Goal: Task Accomplishment & Management: Manage account settings

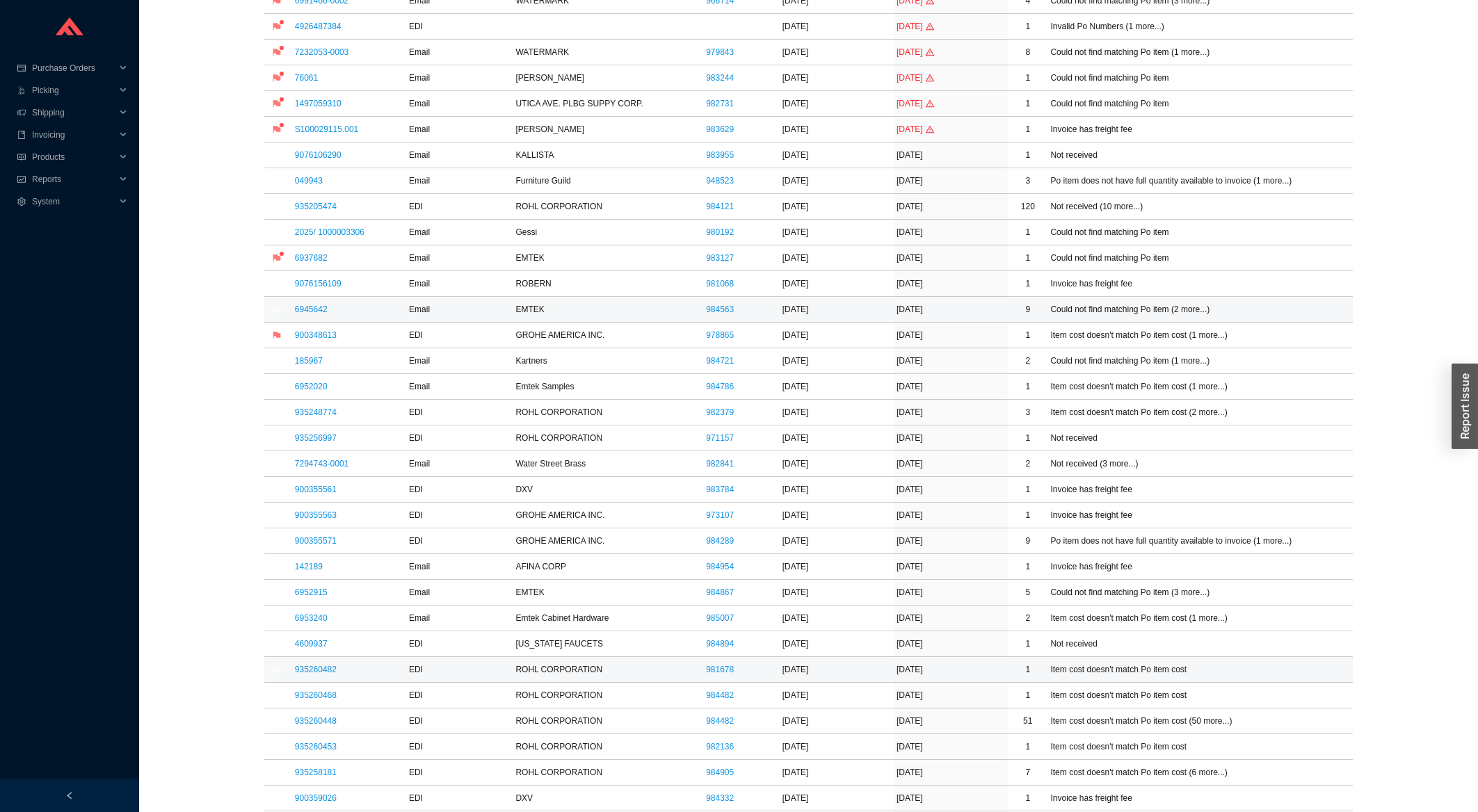
scroll to position [373, 0]
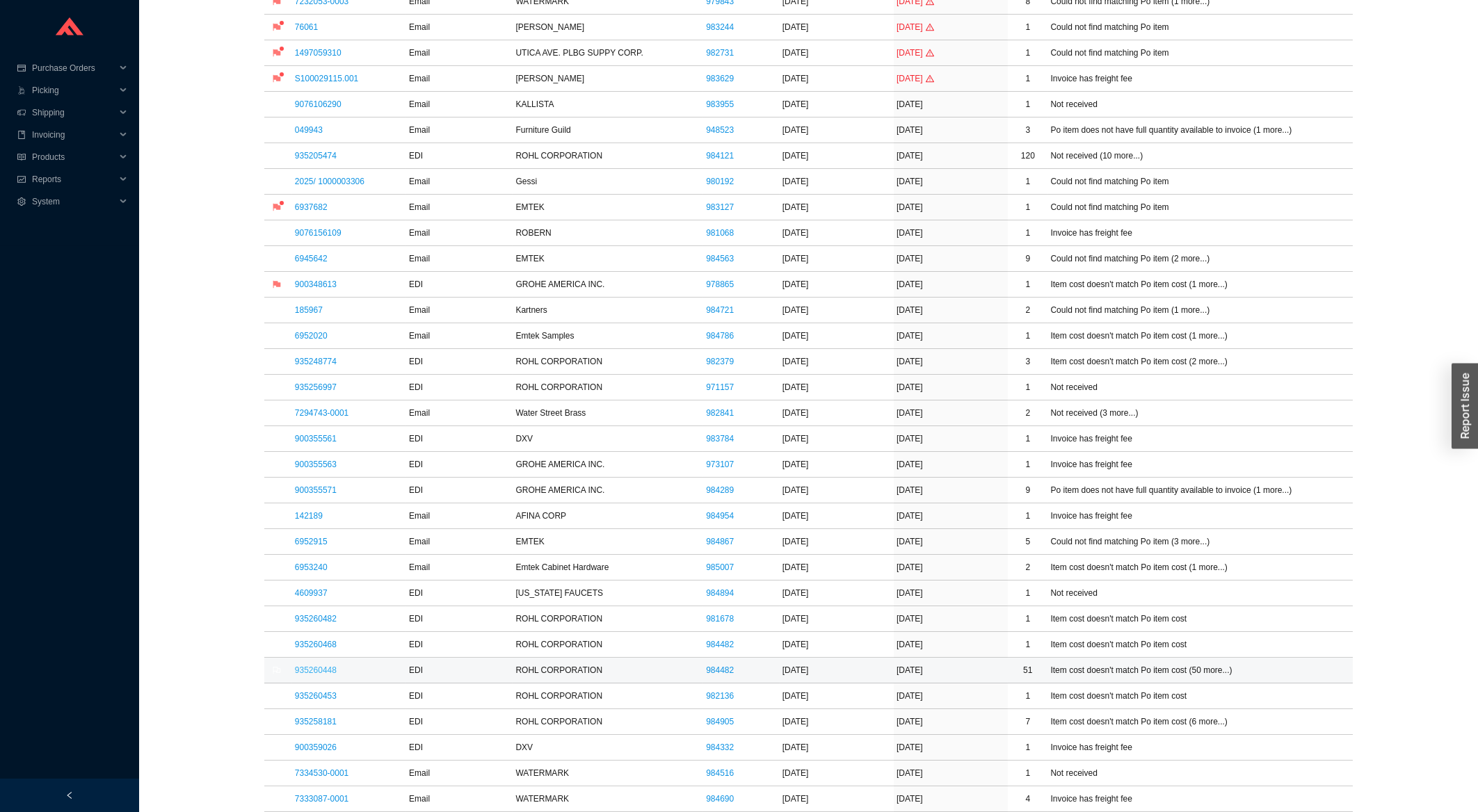
click at [311, 671] on link "935260448" at bounding box center [316, 670] width 42 height 10
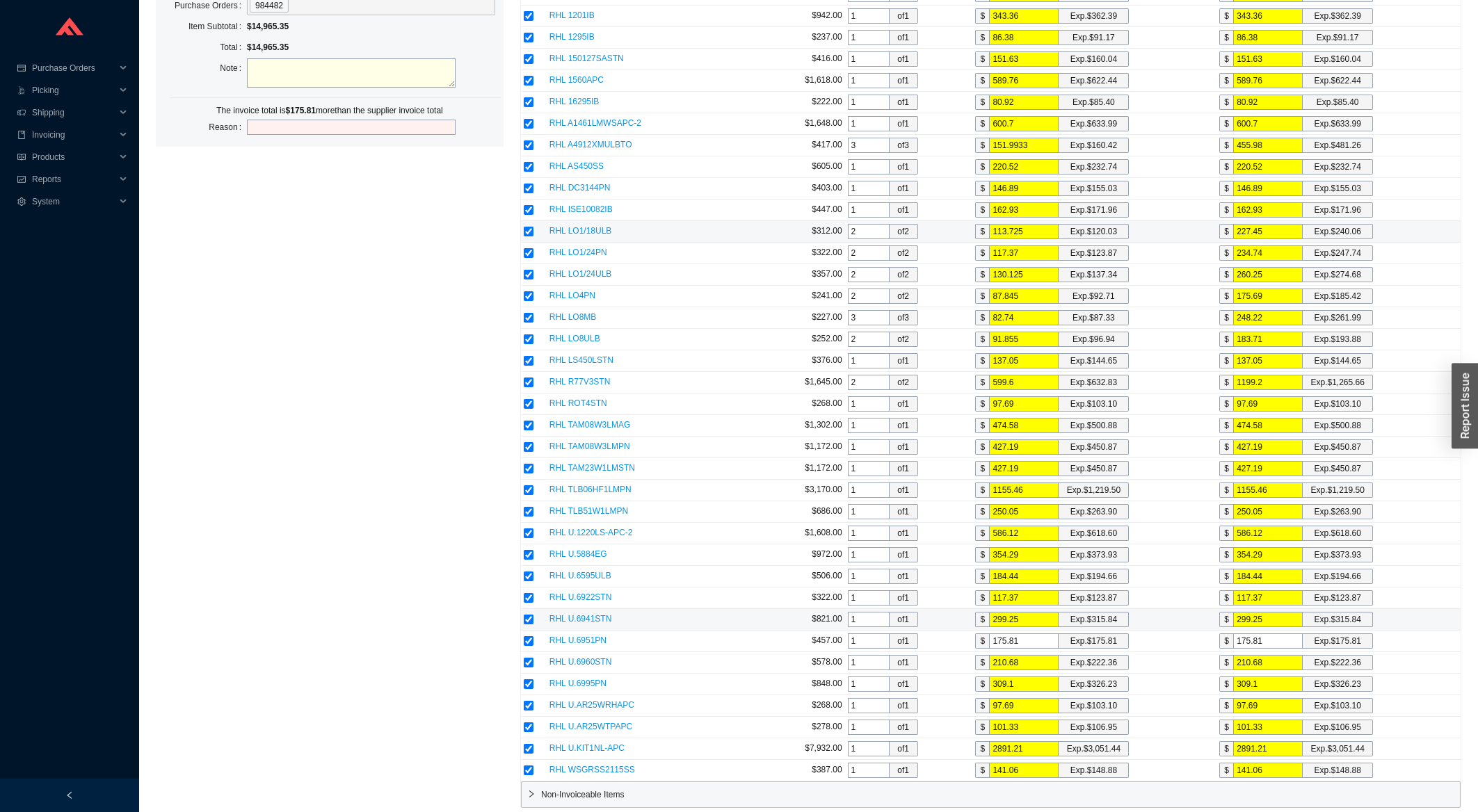
scroll to position [1416, 0]
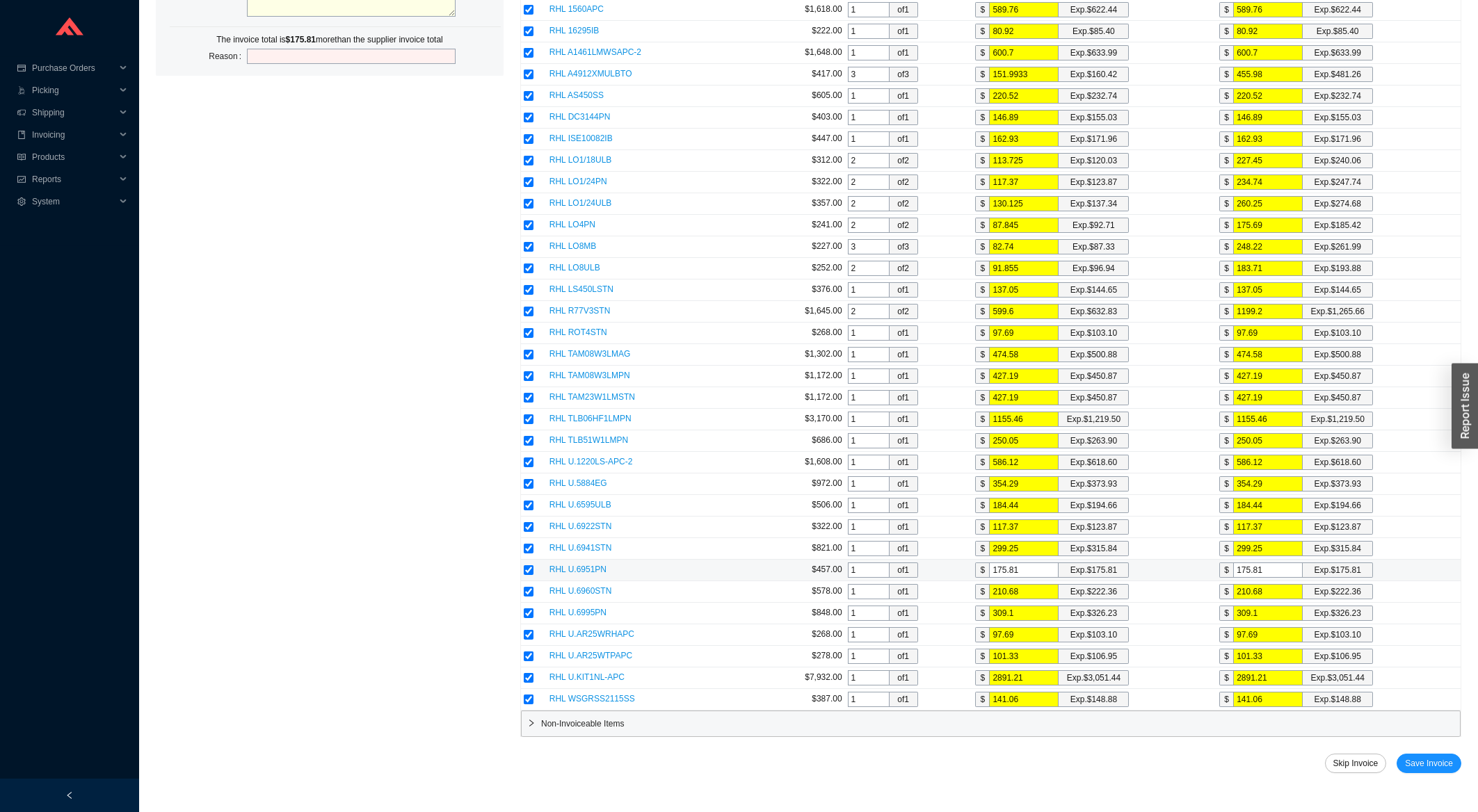
click at [532, 575] on input "checkbox" at bounding box center [529, 570] width 10 height 10
checkbox input "false"
click at [1459, 773] on button "Save Invoice" at bounding box center [1429, 763] width 64 height 19
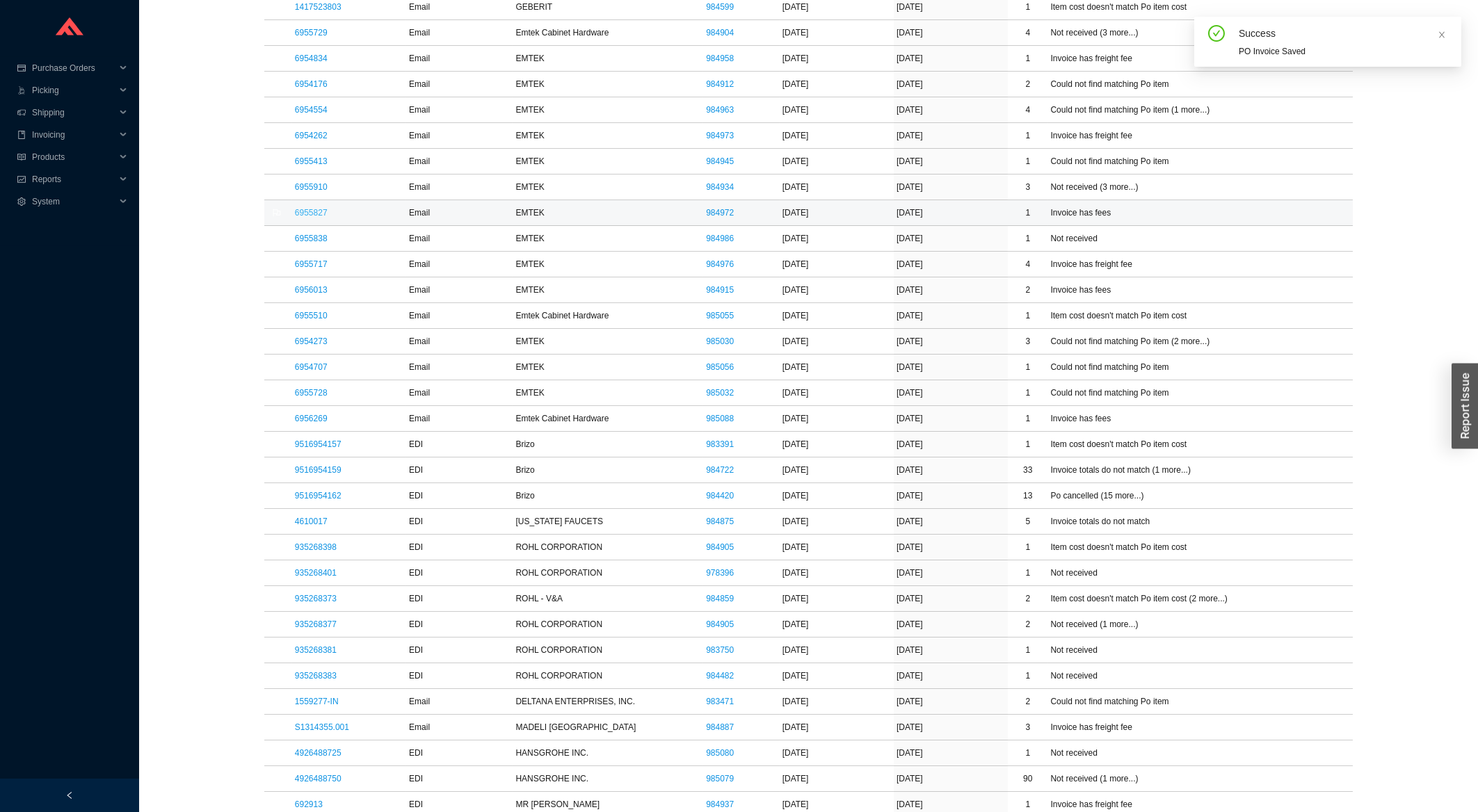
click at [310, 217] on link "6955827" at bounding box center [311, 213] width 33 height 10
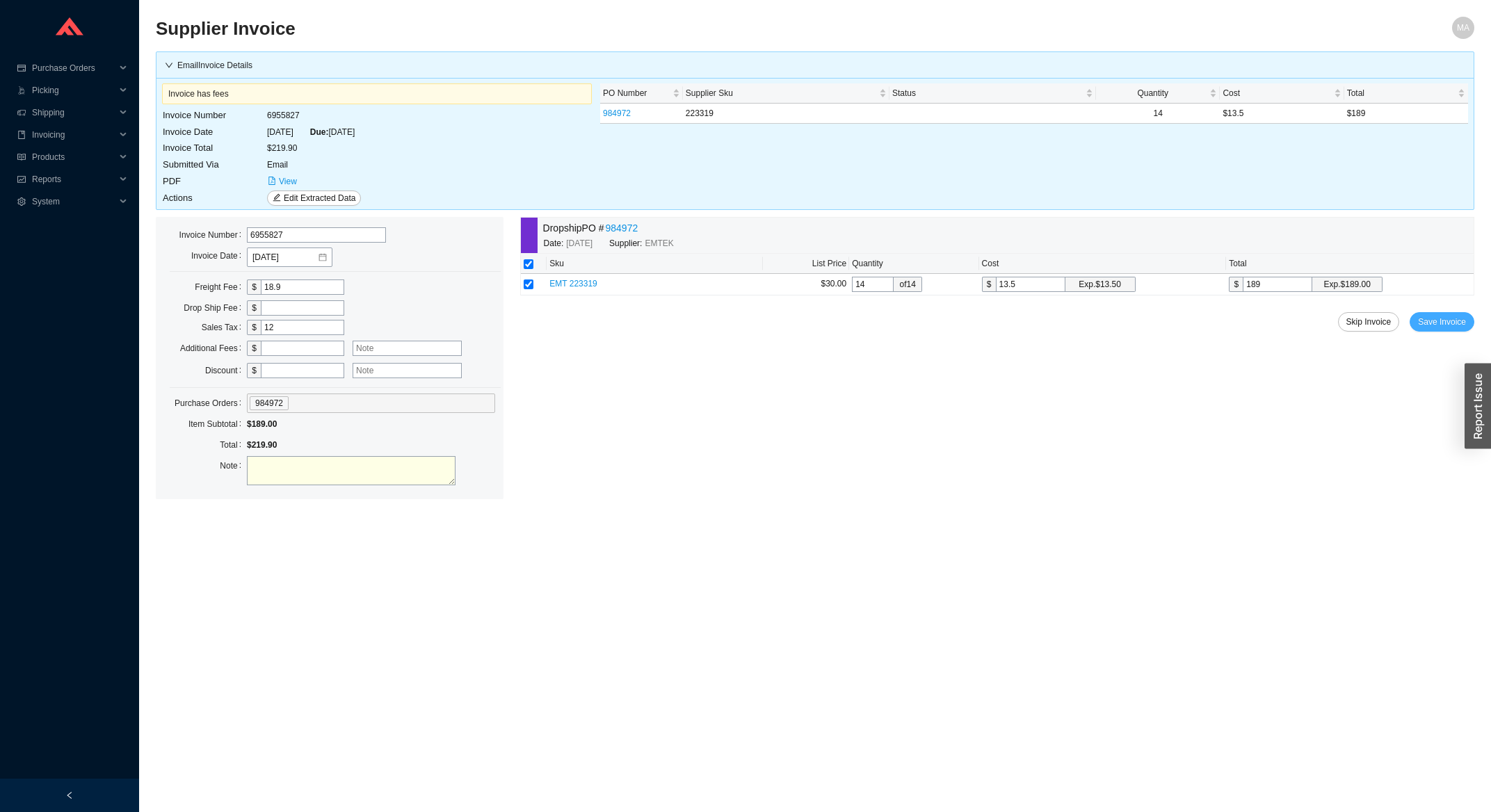
click at [1446, 313] on button "Save Invoice" at bounding box center [1442, 321] width 64 height 19
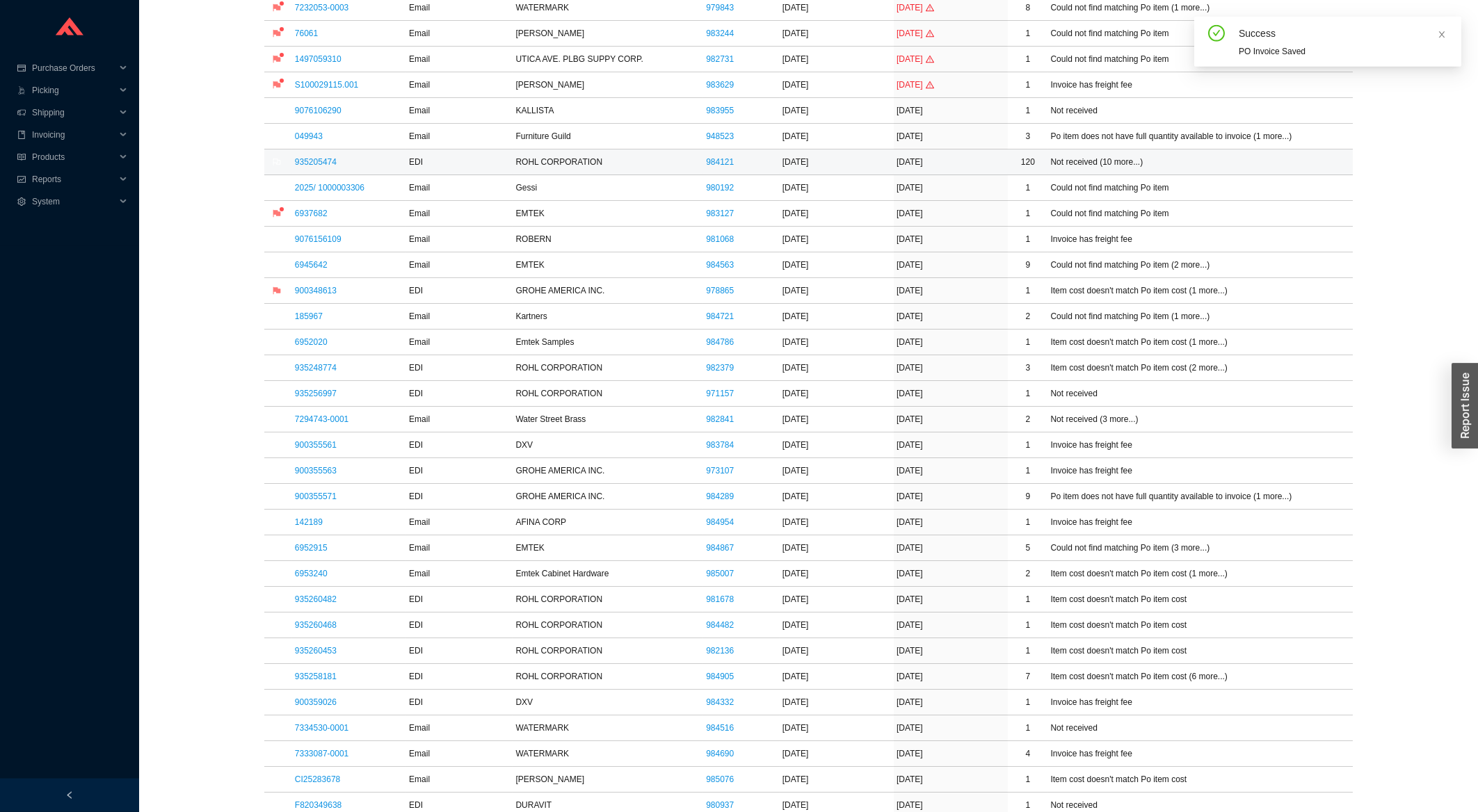
scroll to position [373, 0]
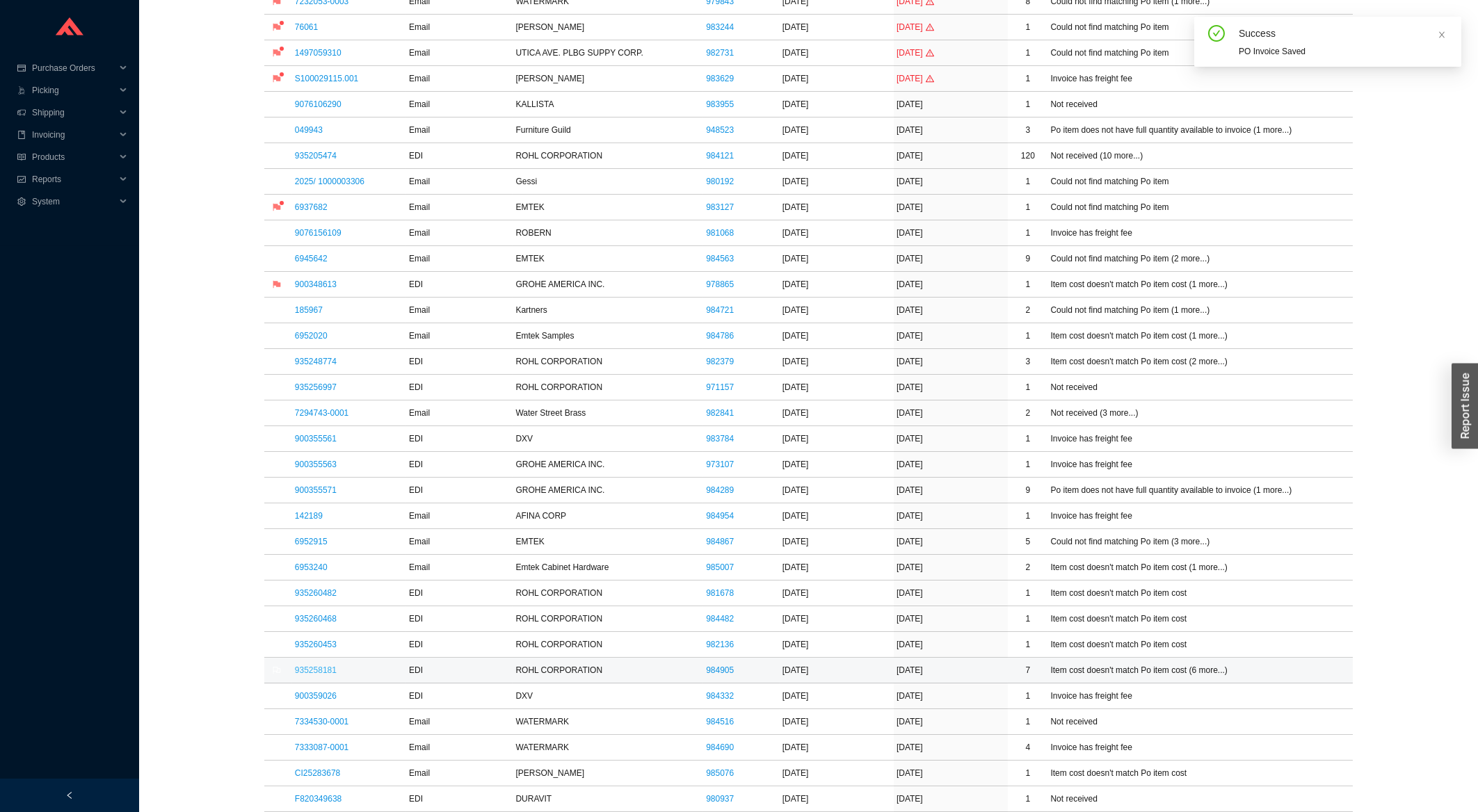
click at [326, 670] on link "935258181" at bounding box center [316, 670] width 42 height 10
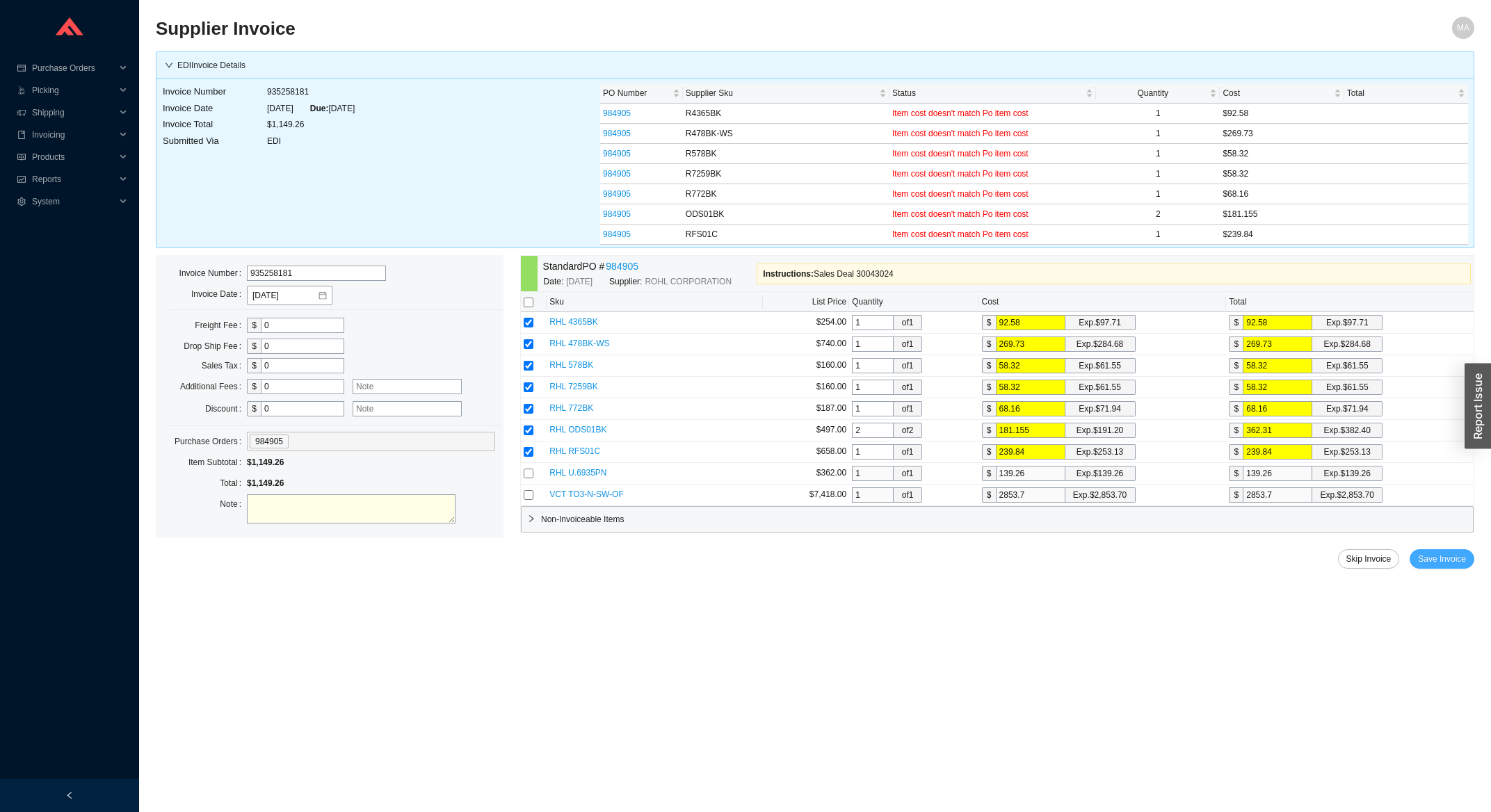
click at [1447, 569] on button "Save Invoice" at bounding box center [1442, 559] width 64 height 19
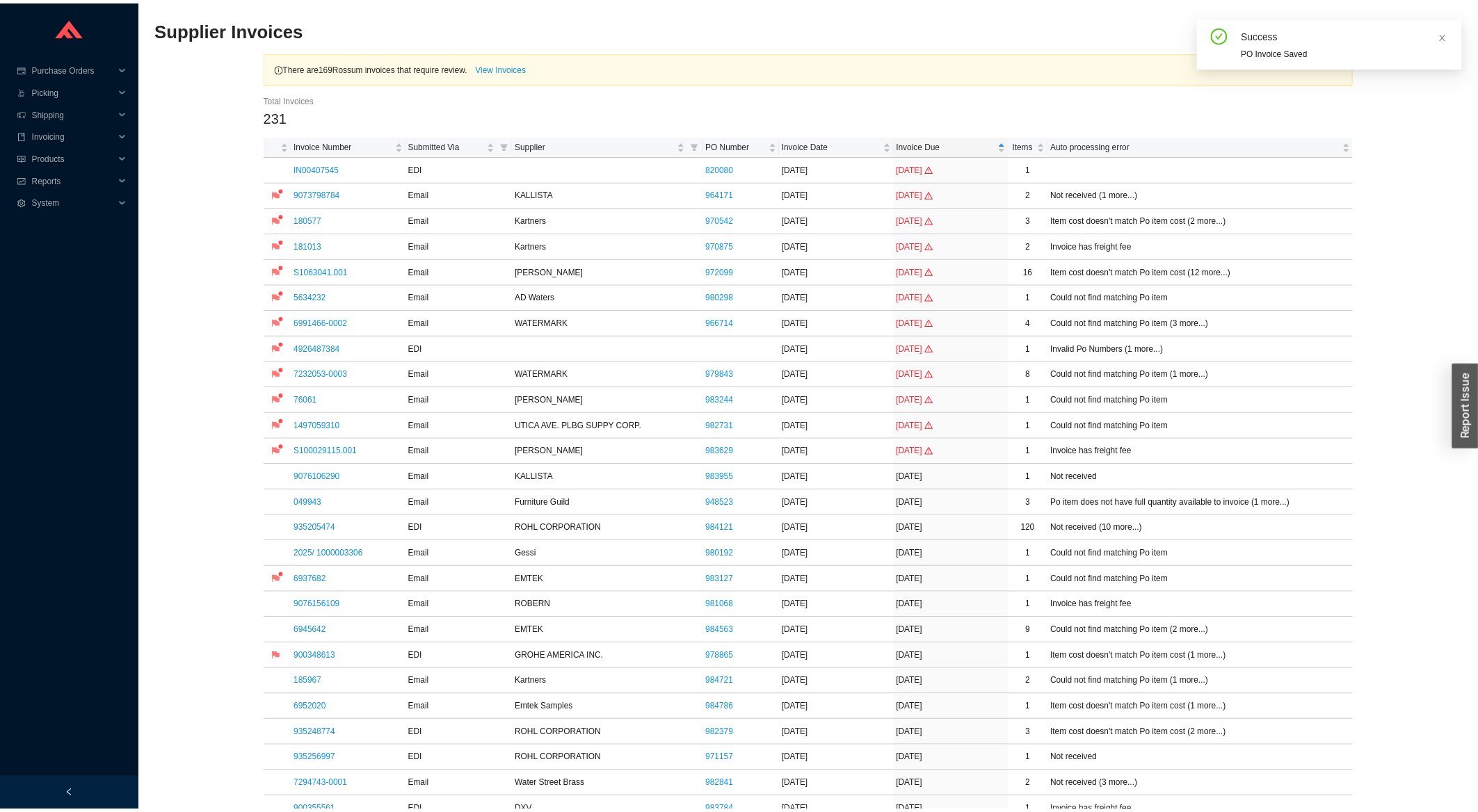
scroll to position [522, 0]
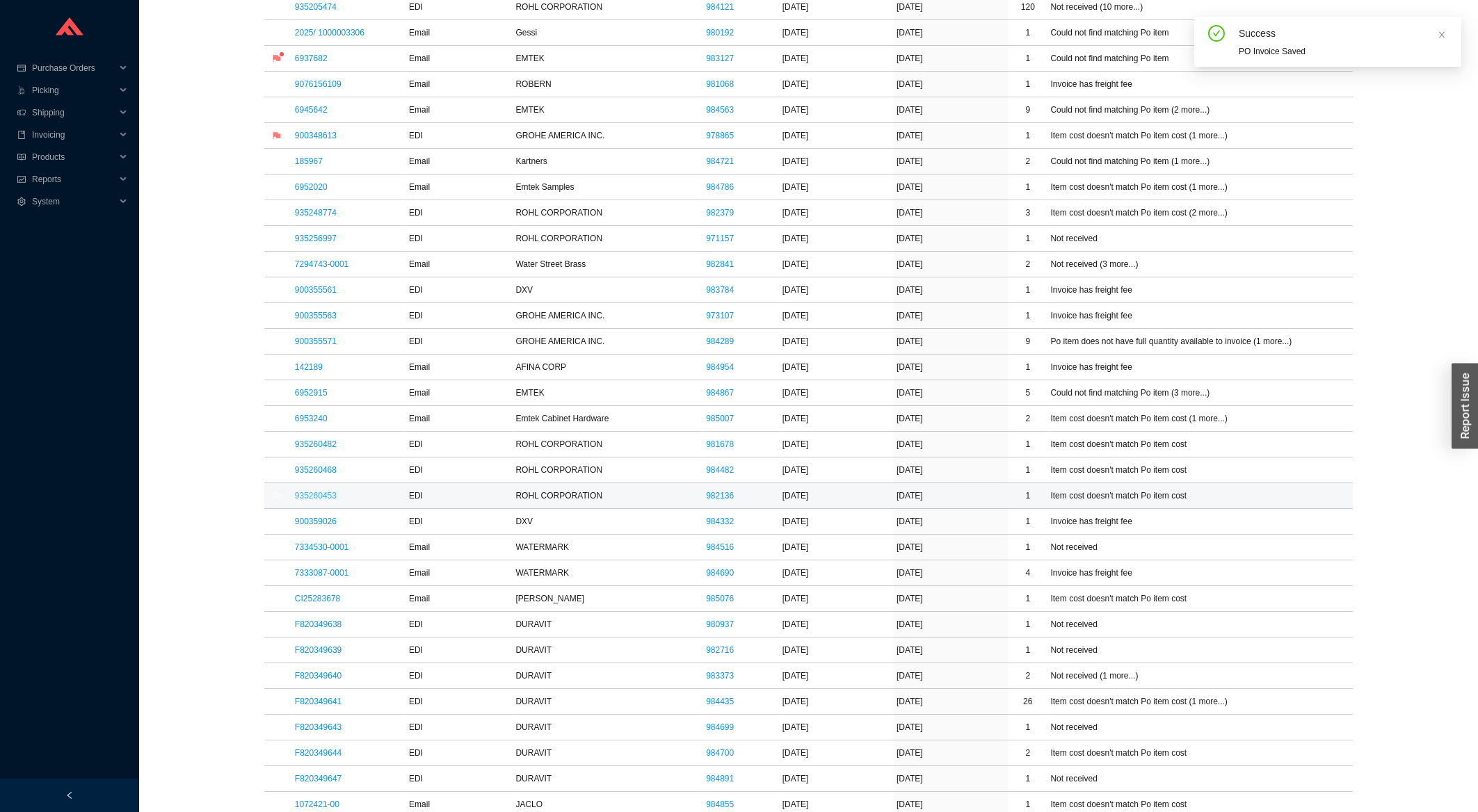
click at [326, 500] on link "935260453" at bounding box center [316, 496] width 42 height 10
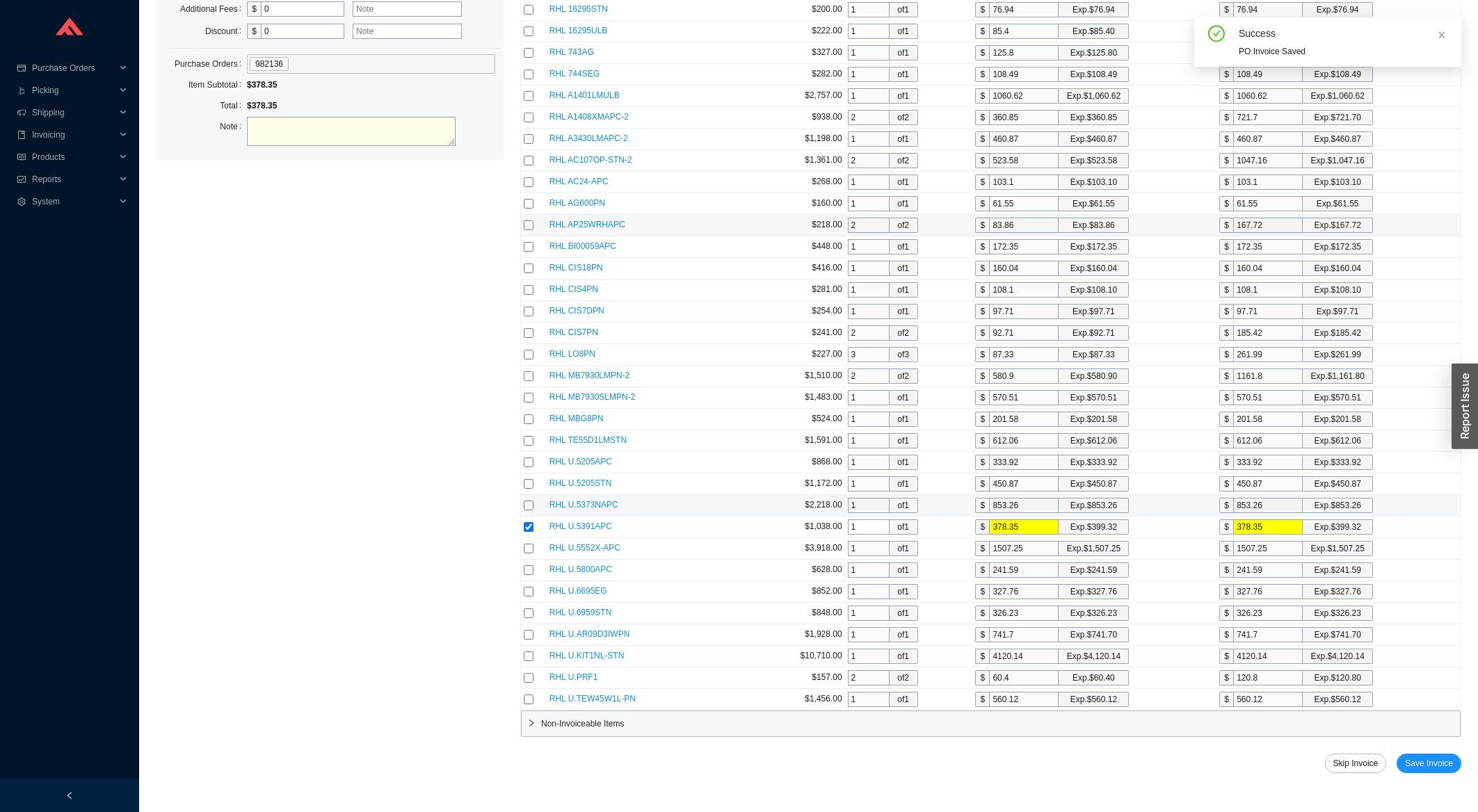
scroll to position [291, 0]
click at [1439, 756] on button "Save Invoice" at bounding box center [1429, 763] width 64 height 19
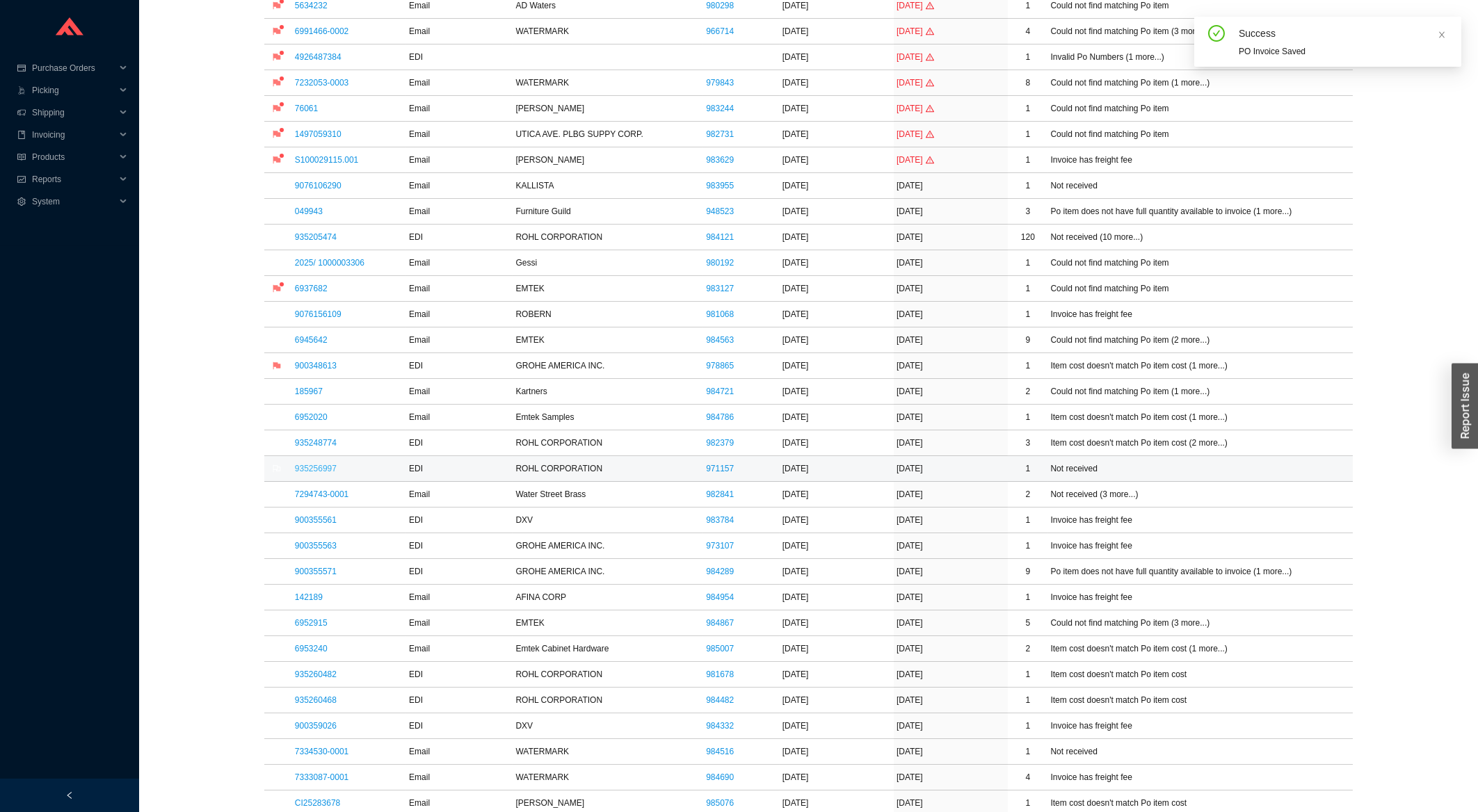
click at [321, 474] on link "935256997" at bounding box center [316, 469] width 42 height 10
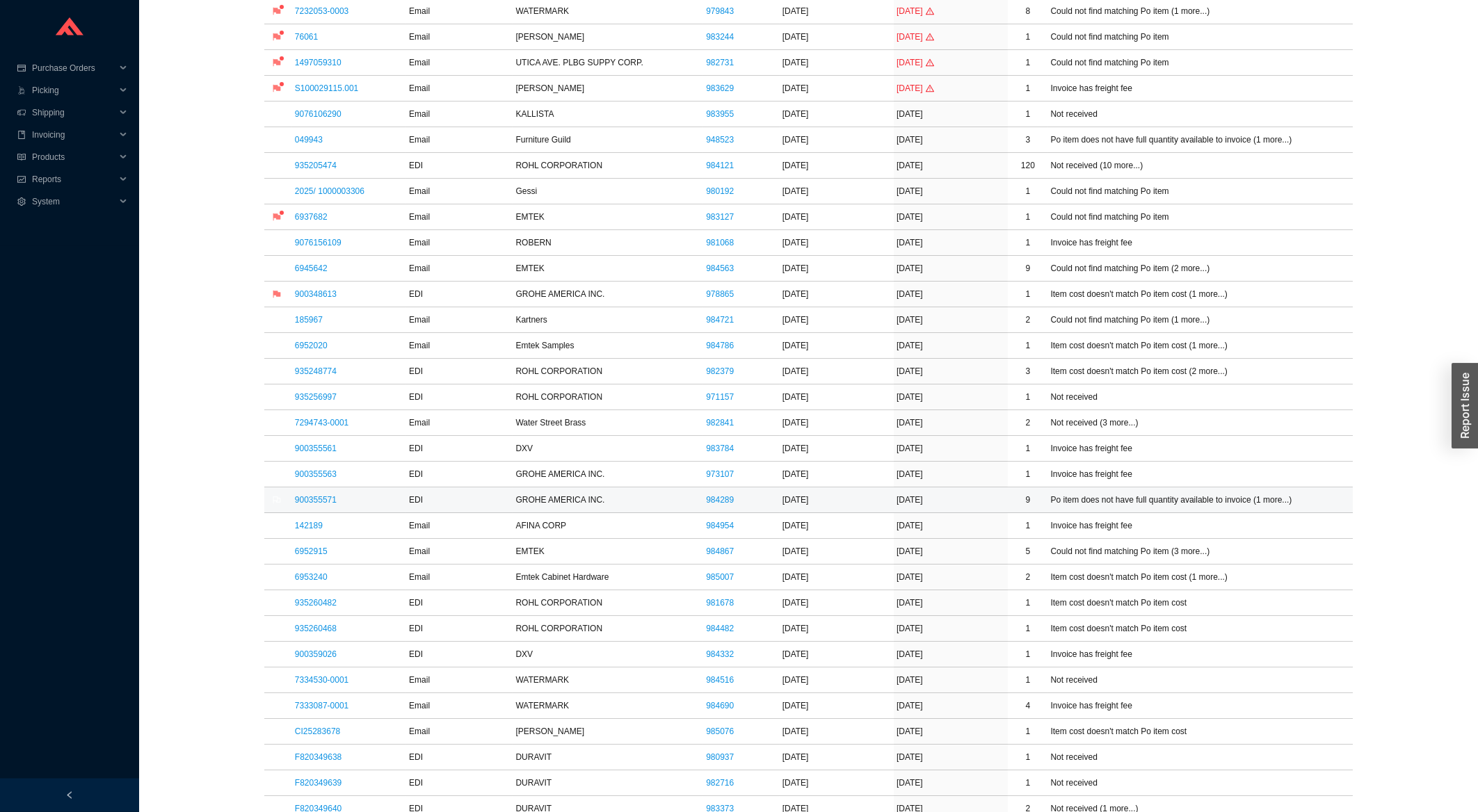
scroll to position [441, 0]
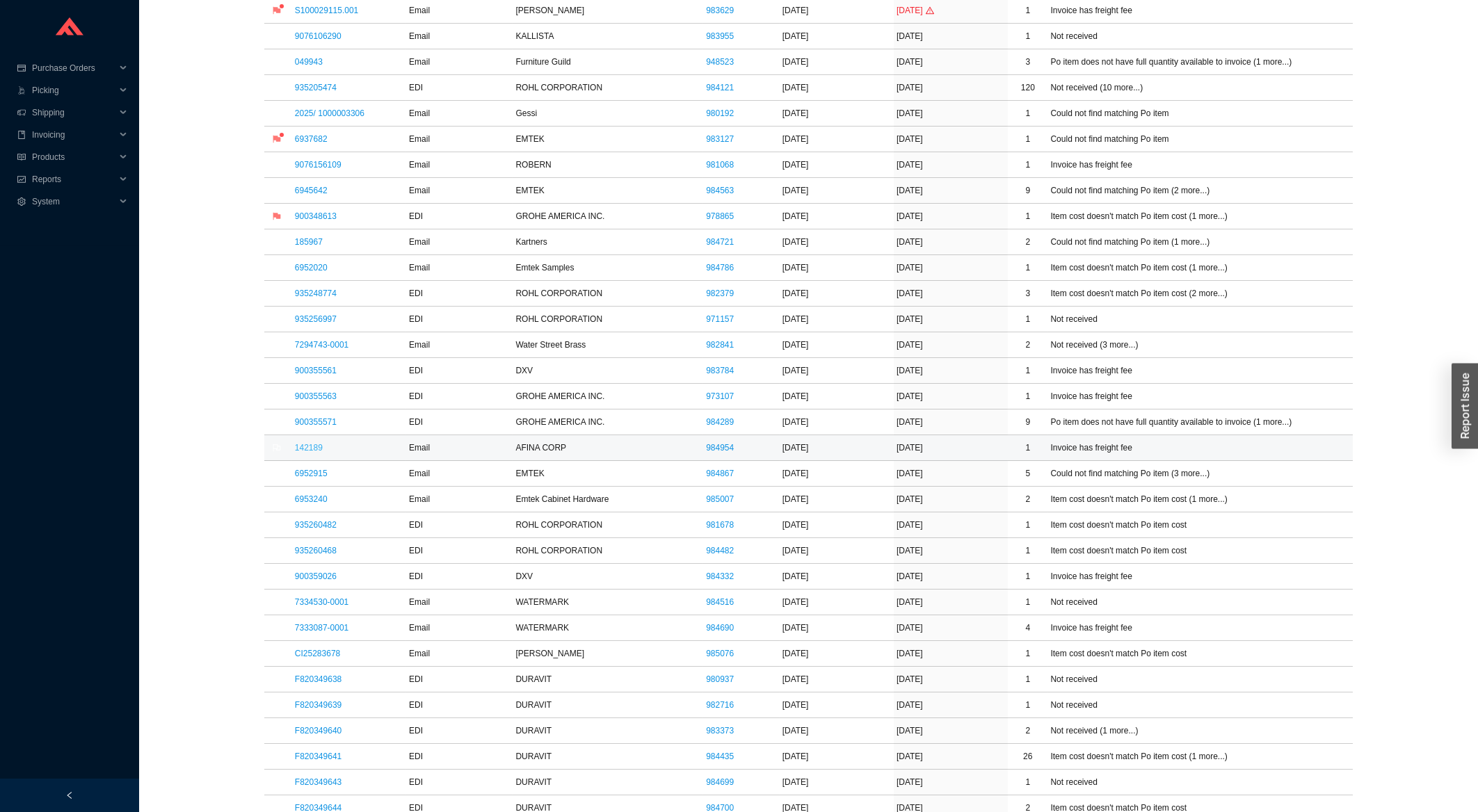
click at [304, 452] on link "142189" at bounding box center [308, 448] width 28 height 10
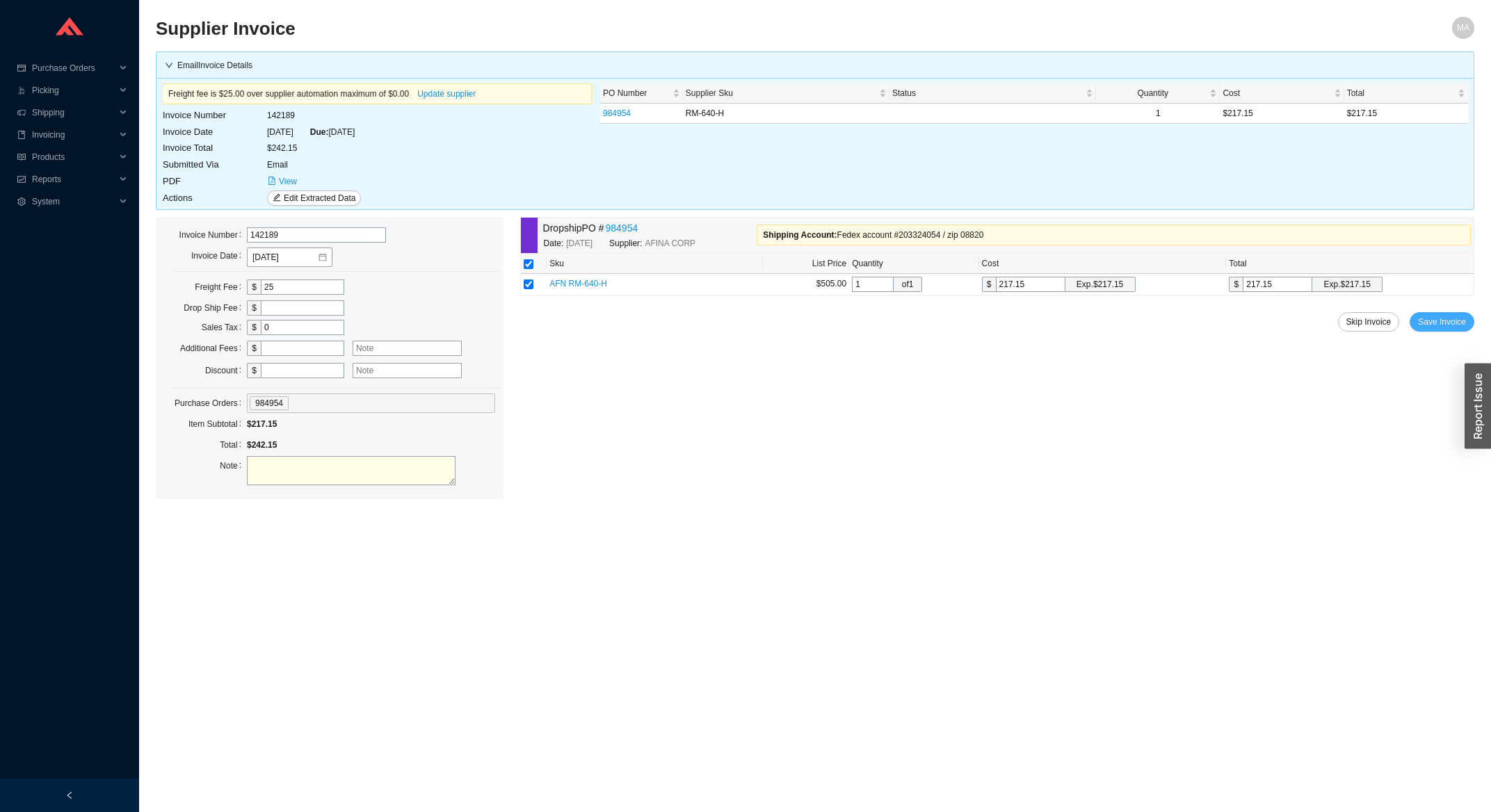
click at [1440, 319] on span "Save Invoice" at bounding box center [1442, 321] width 48 height 14
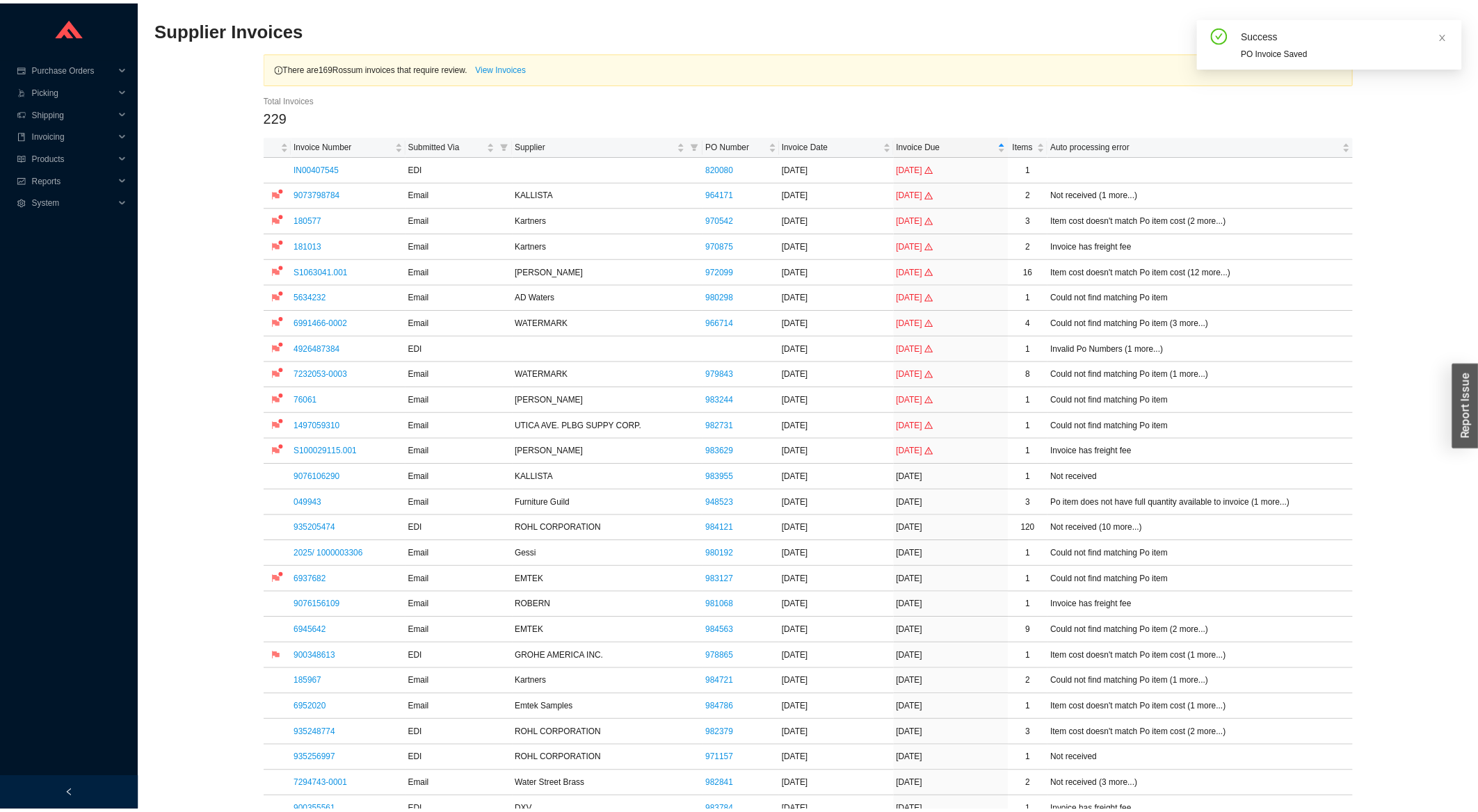
scroll to position [373, 0]
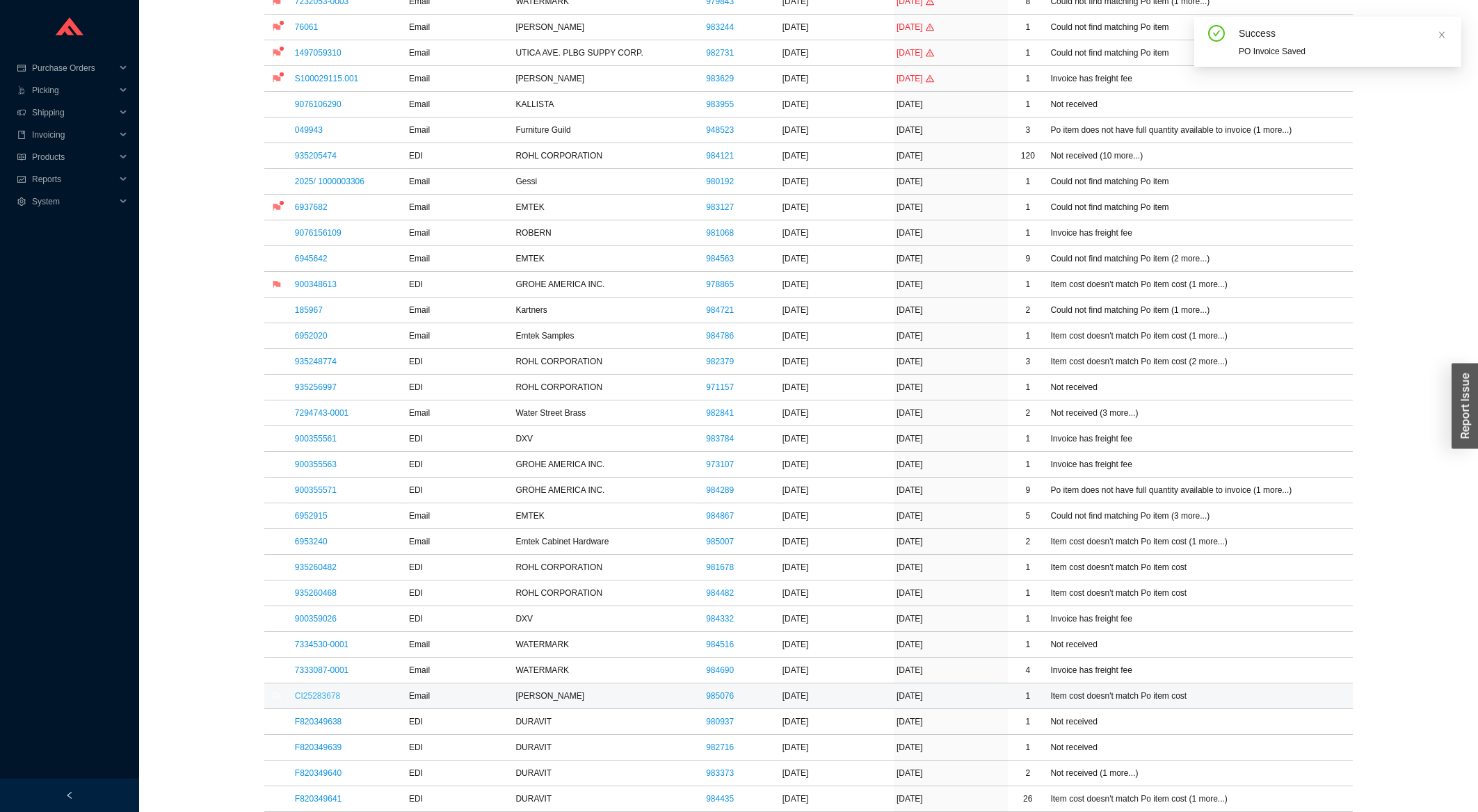
click at [319, 700] on link "CI25283678" at bounding box center [317, 696] width 45 height 10
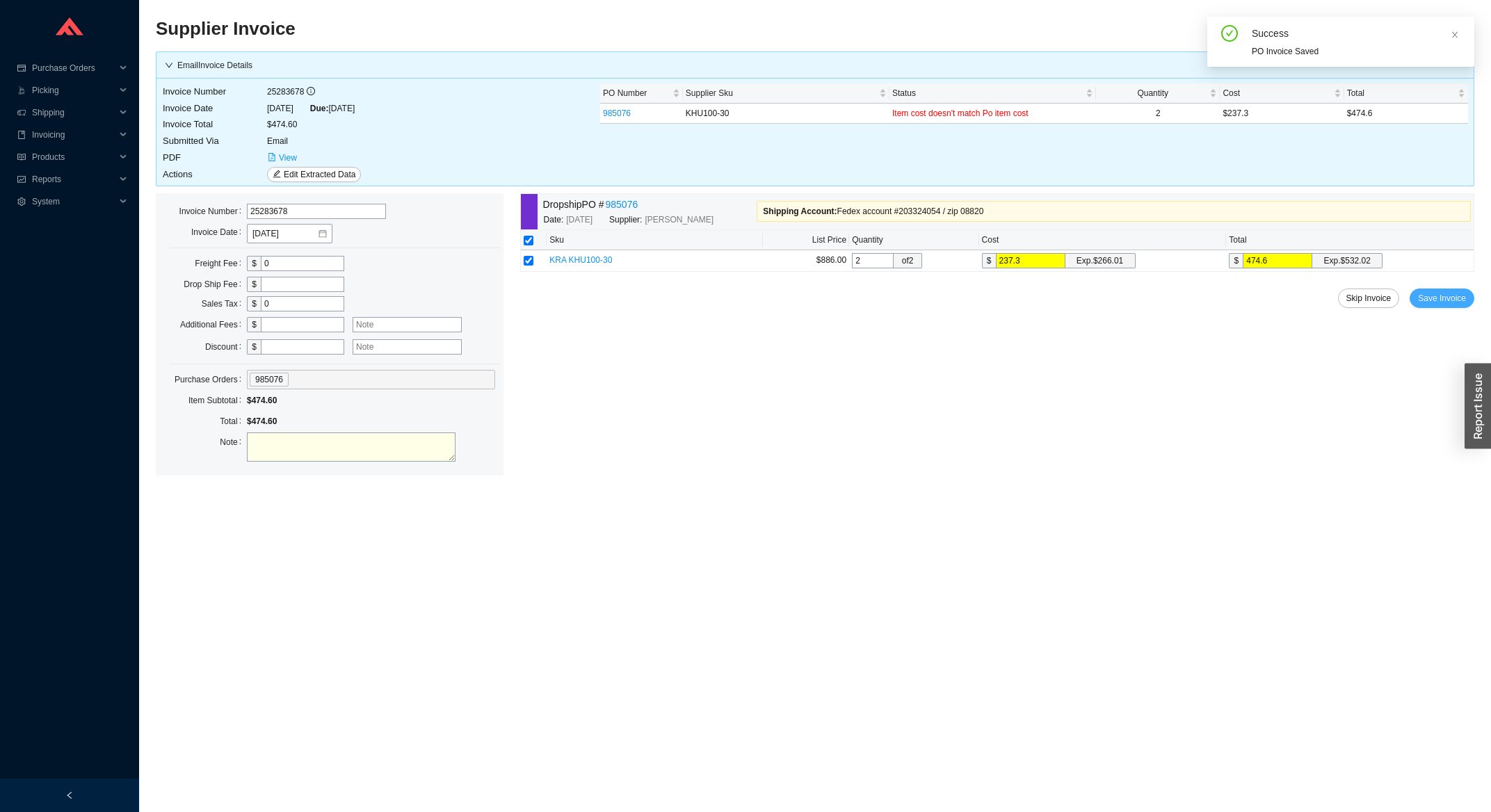
click at [1426, 293] on span "Save Invoice" at bounding box center [1442, 298] width 48 height 14
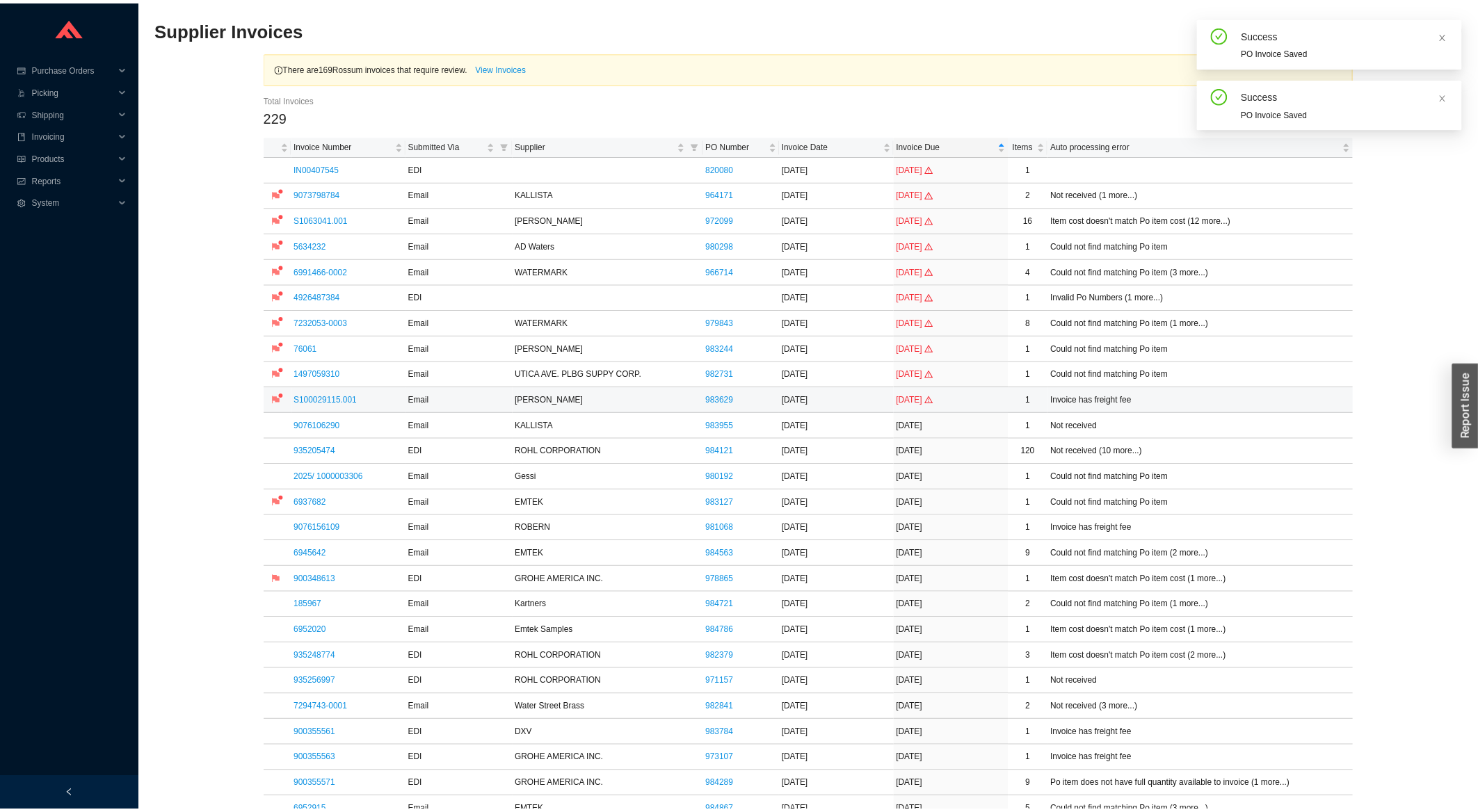
scroll to position [373, 0]
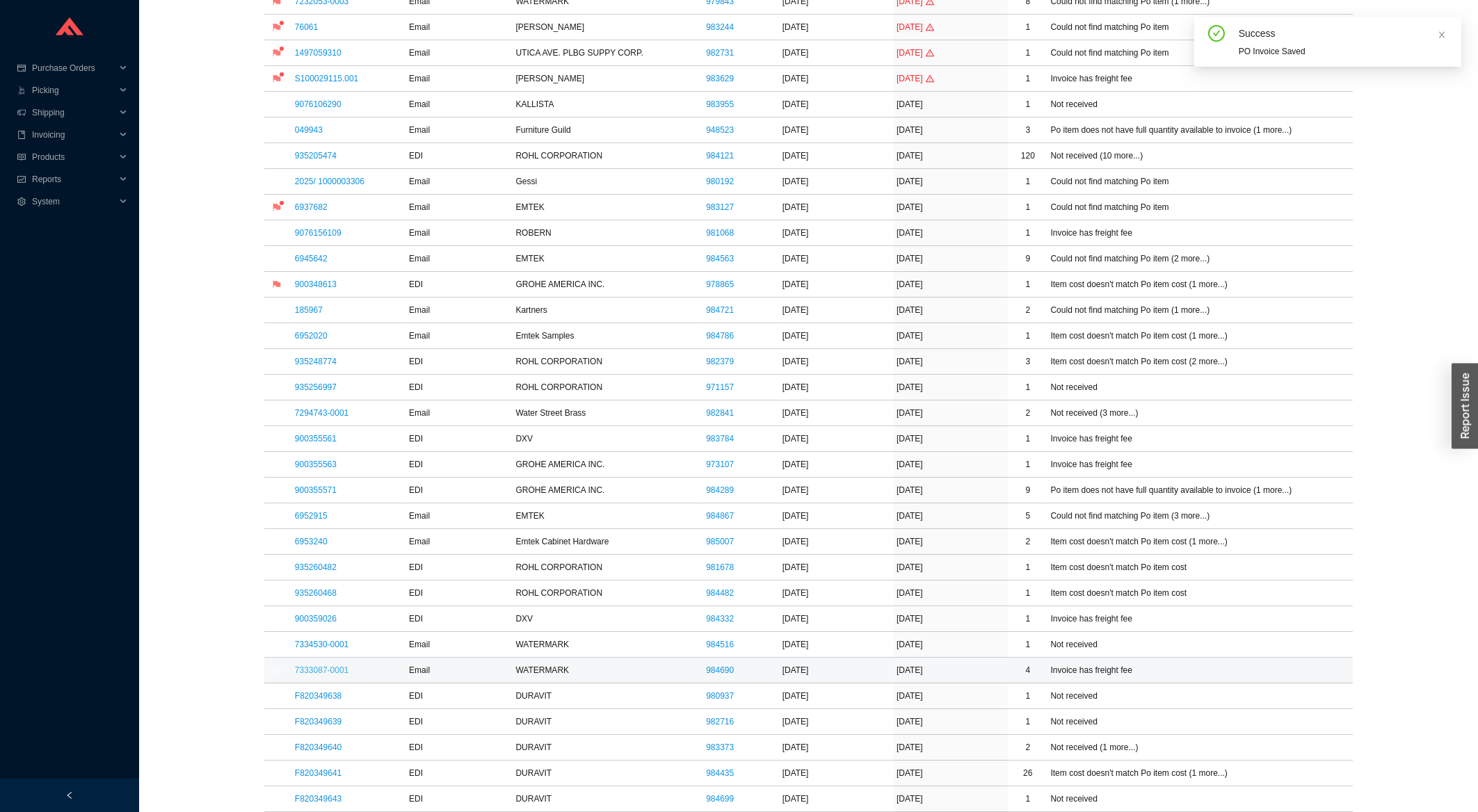
click at [311, 675] on link "7333087-0001" at bounding box center [321, 670] width 54 height 10
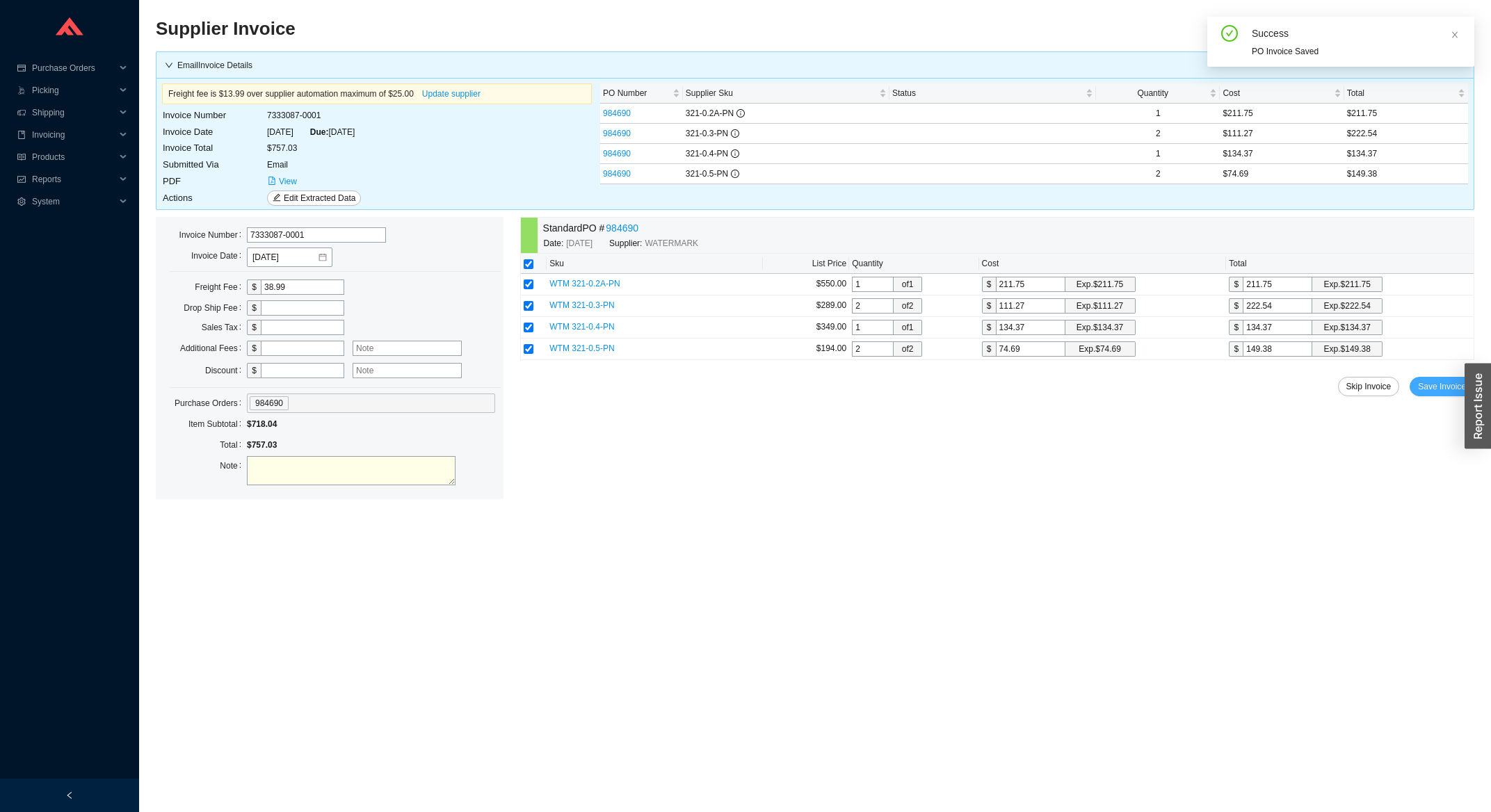
click at [1439, 388] on span "Save Invoice" at bounding box center [1442, 386] width 48 height 14
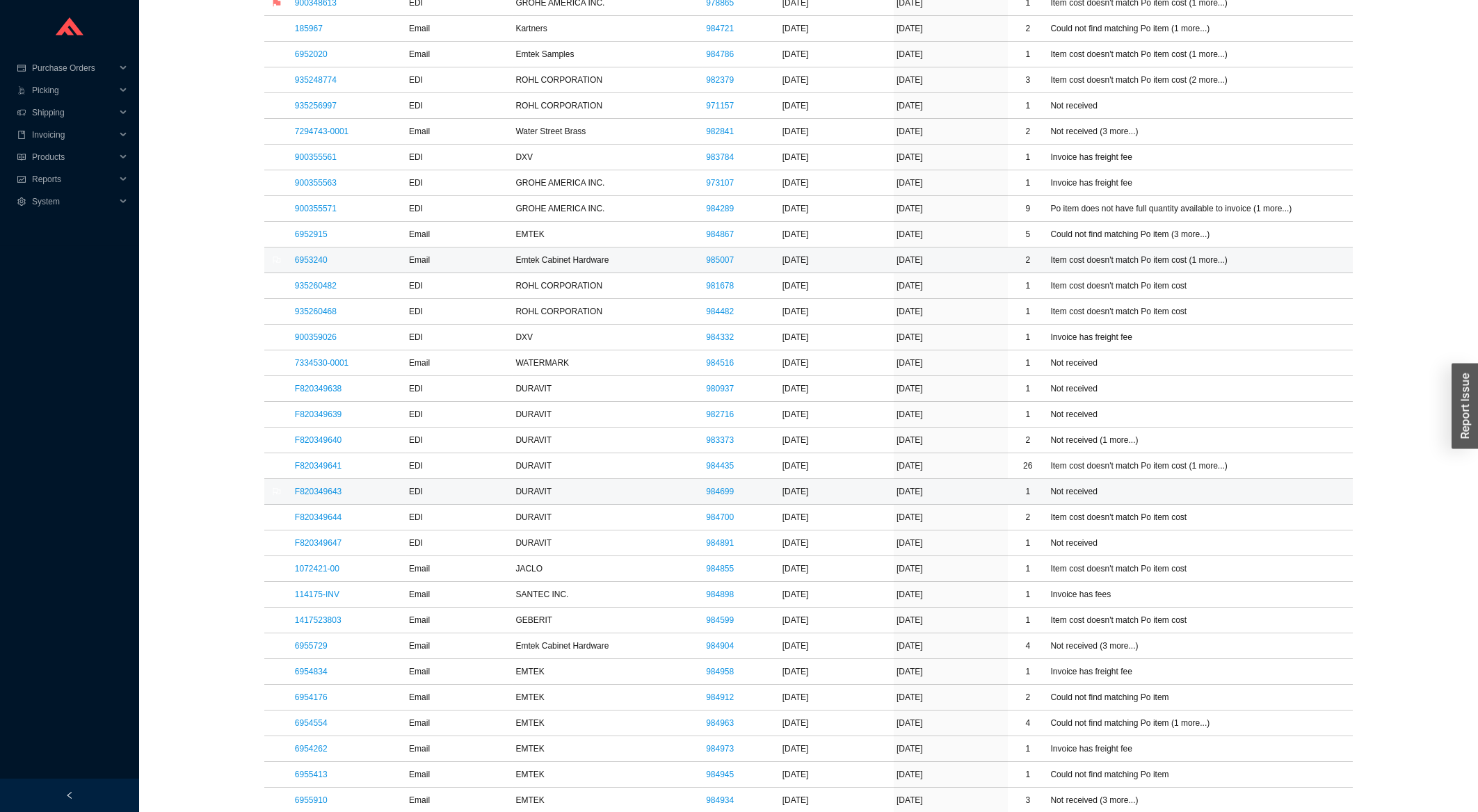
scroll to position [670, 0]
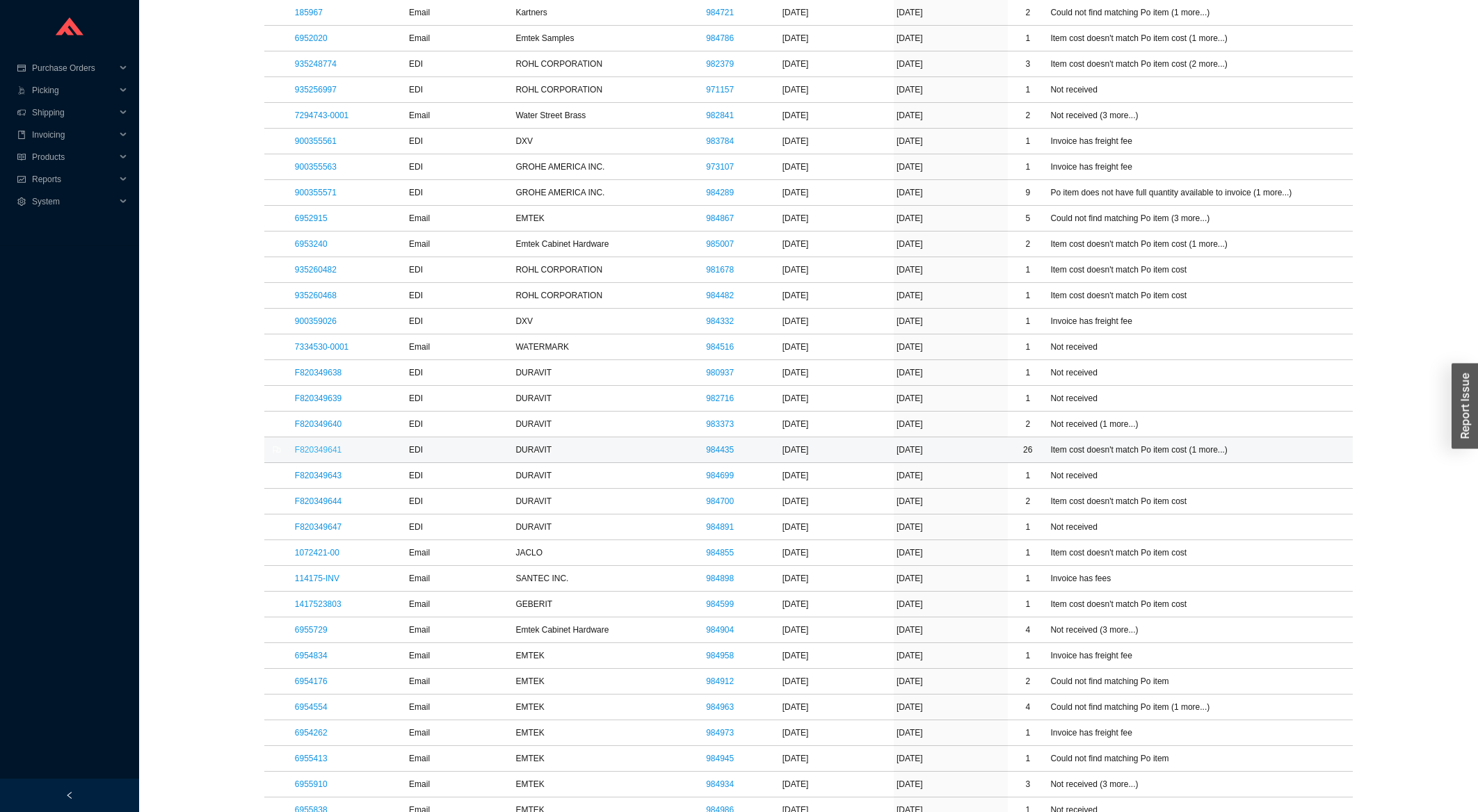
click at [329, 450] on link "F820349641" at bounding box center [318, 450] width 47 height 10
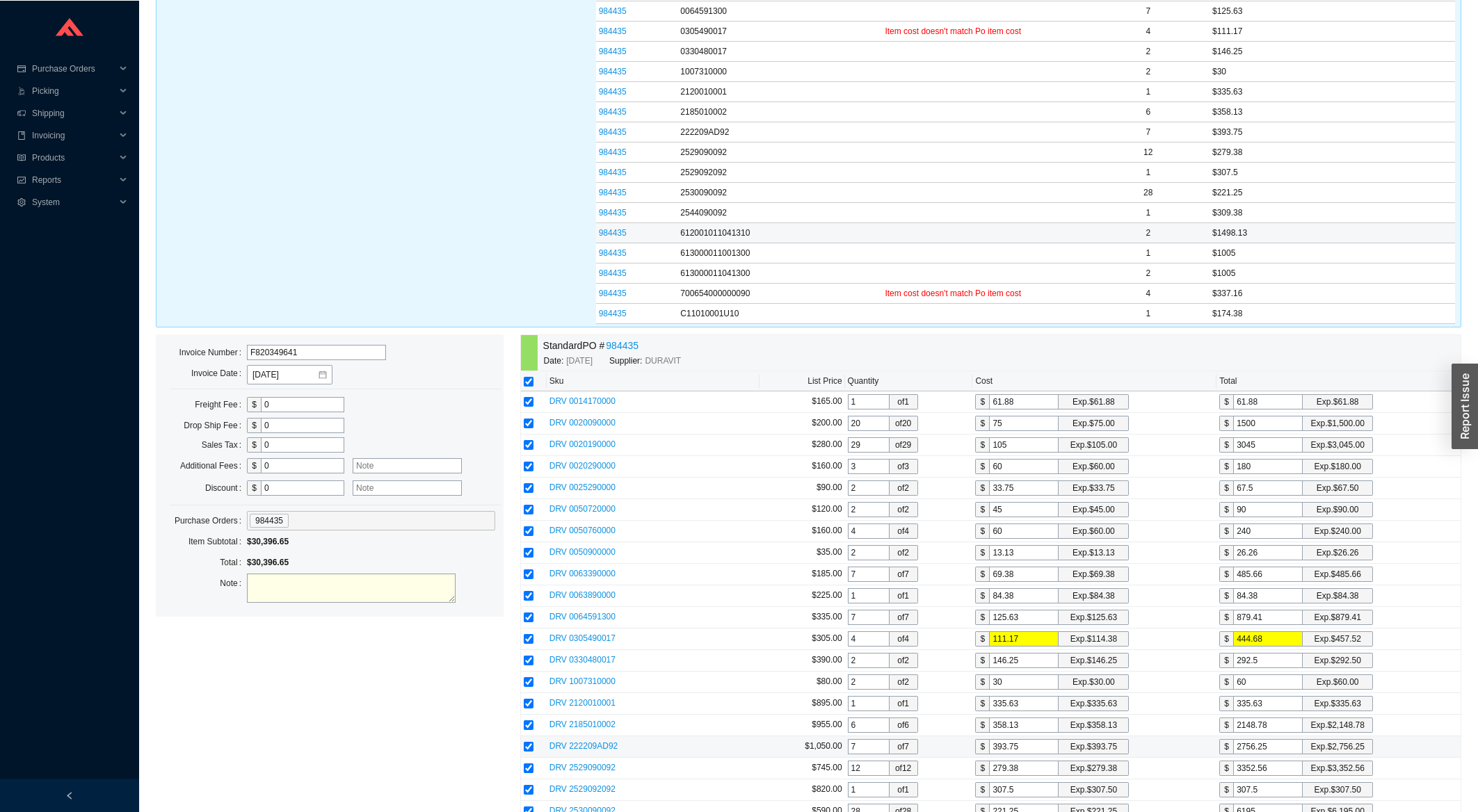
scroll to position [522, 0]
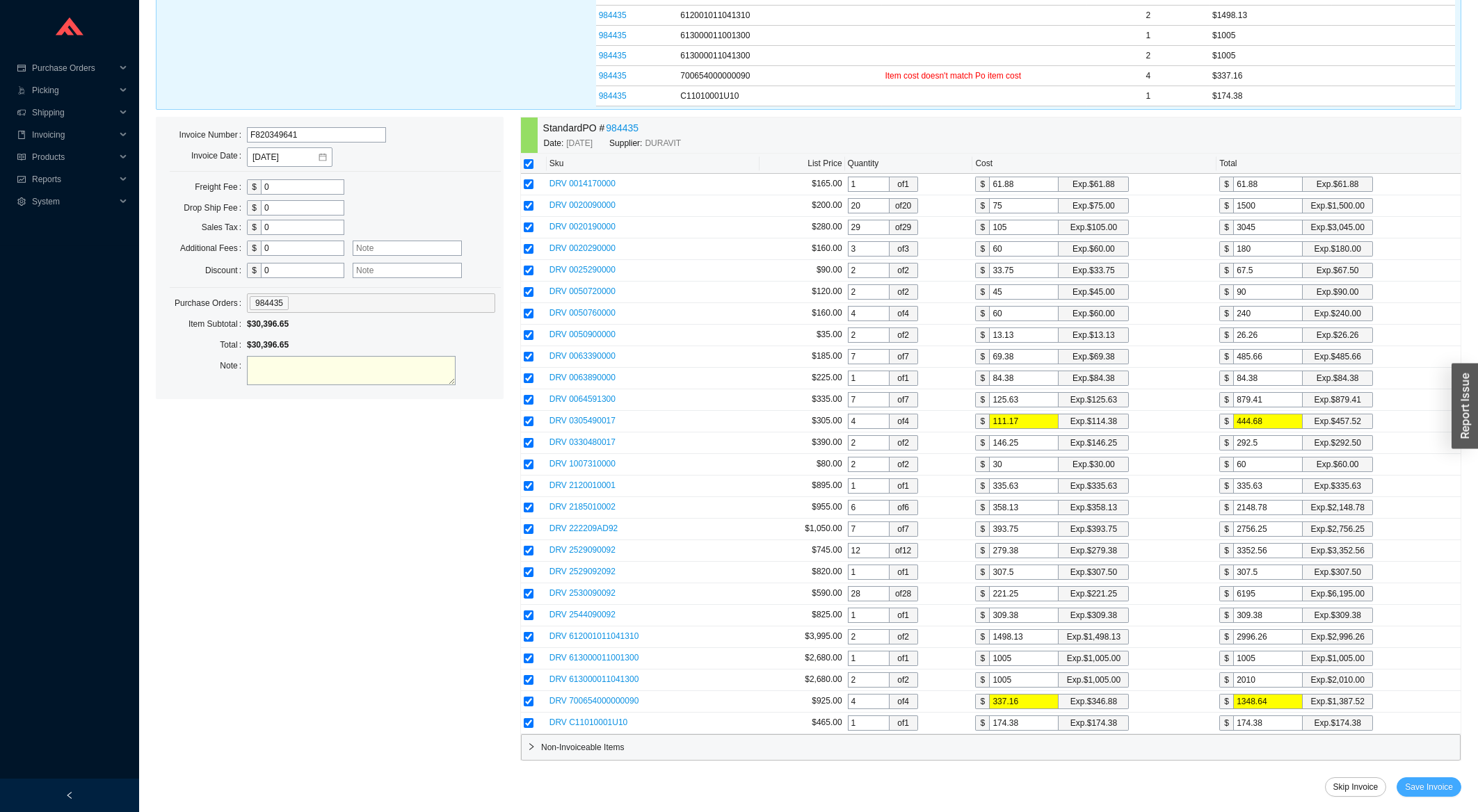
click at [1422, 794] on span "Save Invoice" at bounding box center [1429, 786] width 48 height 14
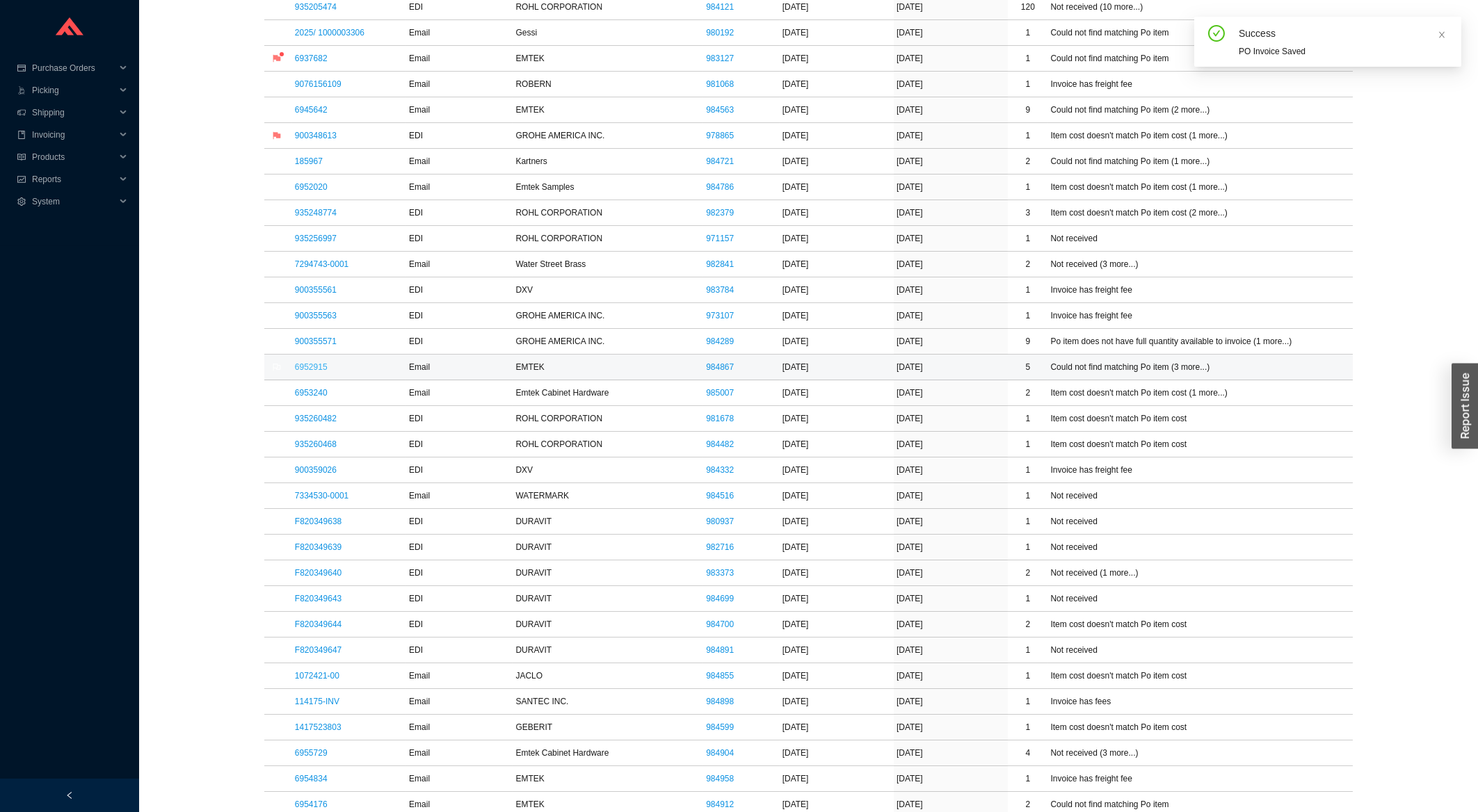
click at [321, 372] on link "6952915" at bounding box center [311, 367] width 33 height 10
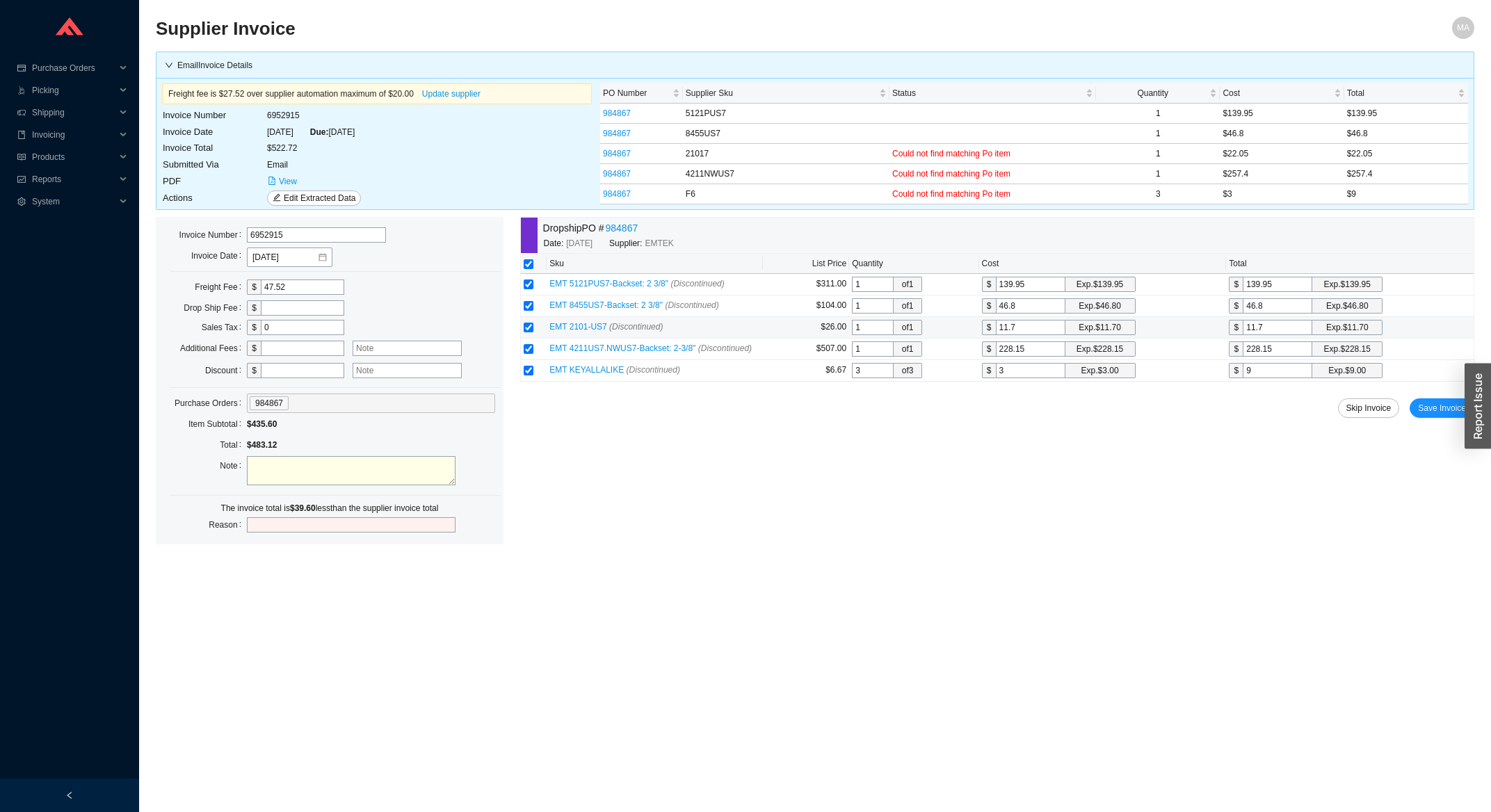
click at [1285, 328] on input "11.7" at bounding box center [1277, 327] width 69 height 15
drag, startPoint x: 1285, startPoint y: 328, endPoint x: 1231, endPoint y: 331, distance: 54.1
click at [1243, 331] on input "11.7" at bounding box center [1277, 327] width 69 height 15
type input "2"
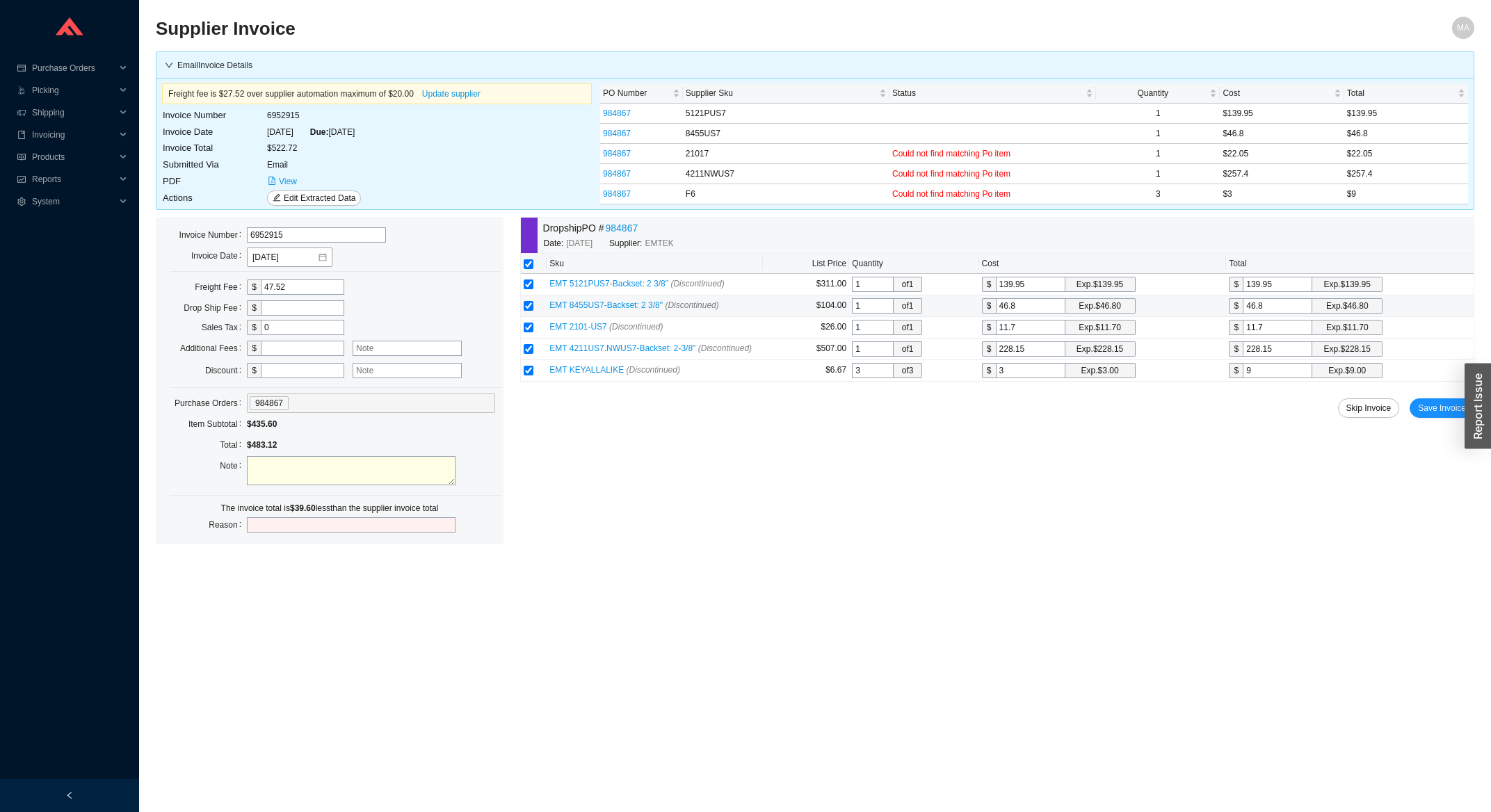
type input "2"
type input "22"
type input "22.0"
type input "22.05"
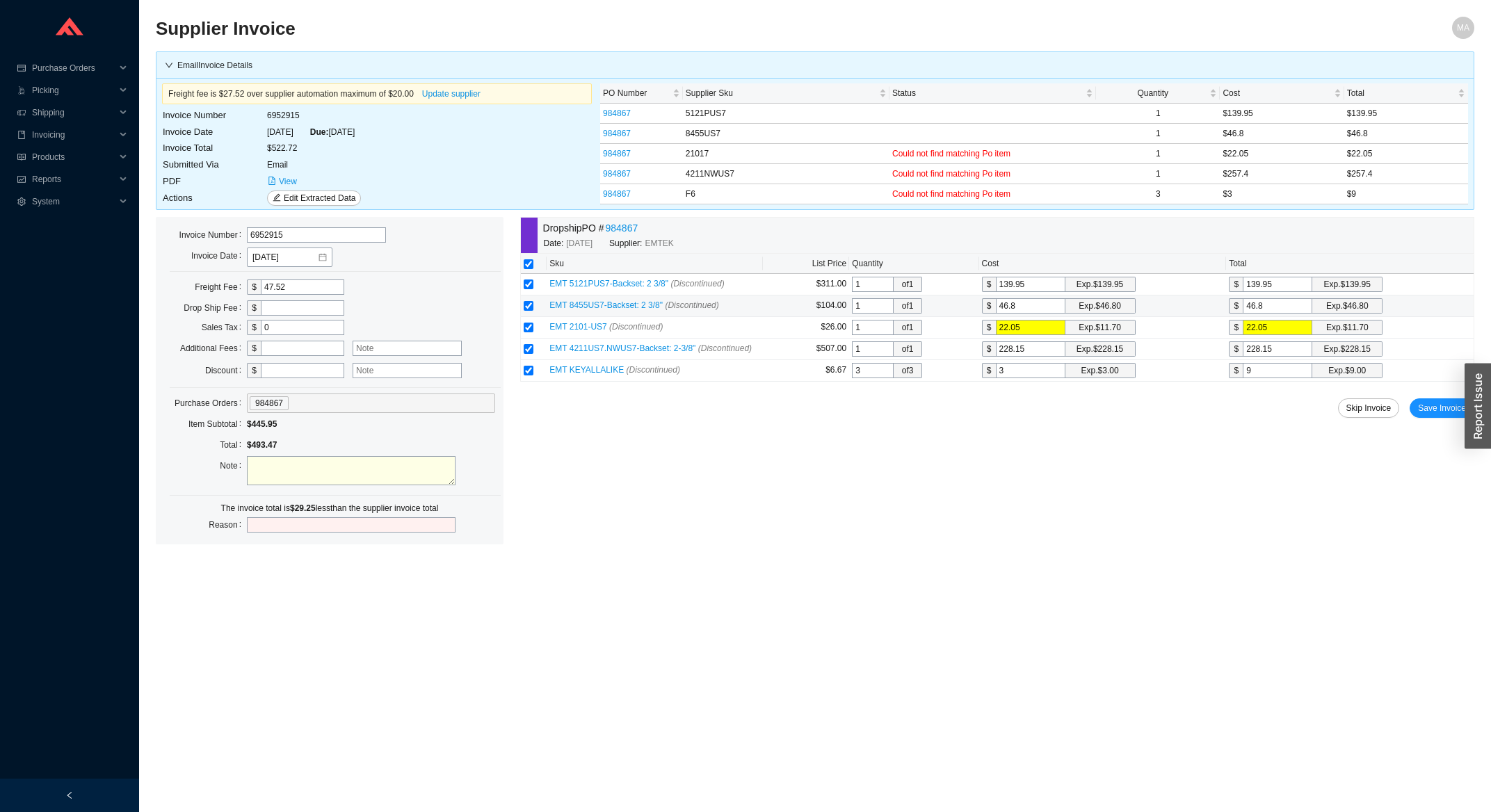
type input "2"
type input "25"
type input "257"
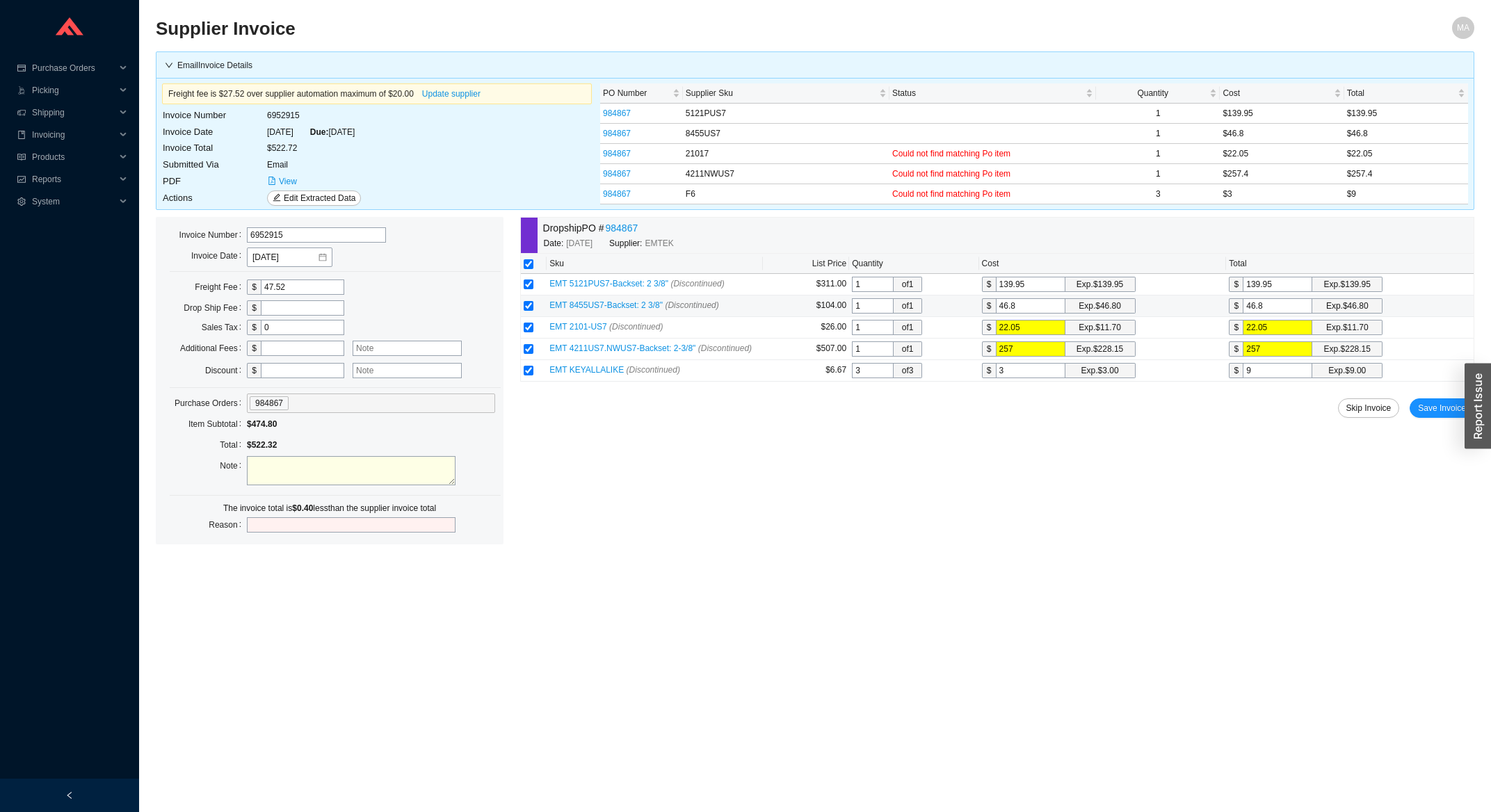
type input "257."
type input "257.4"
type input "257.40"
click at [1442, 411] on span "Save Invoice" at bounding box center [1442, 408] width 48 height 14
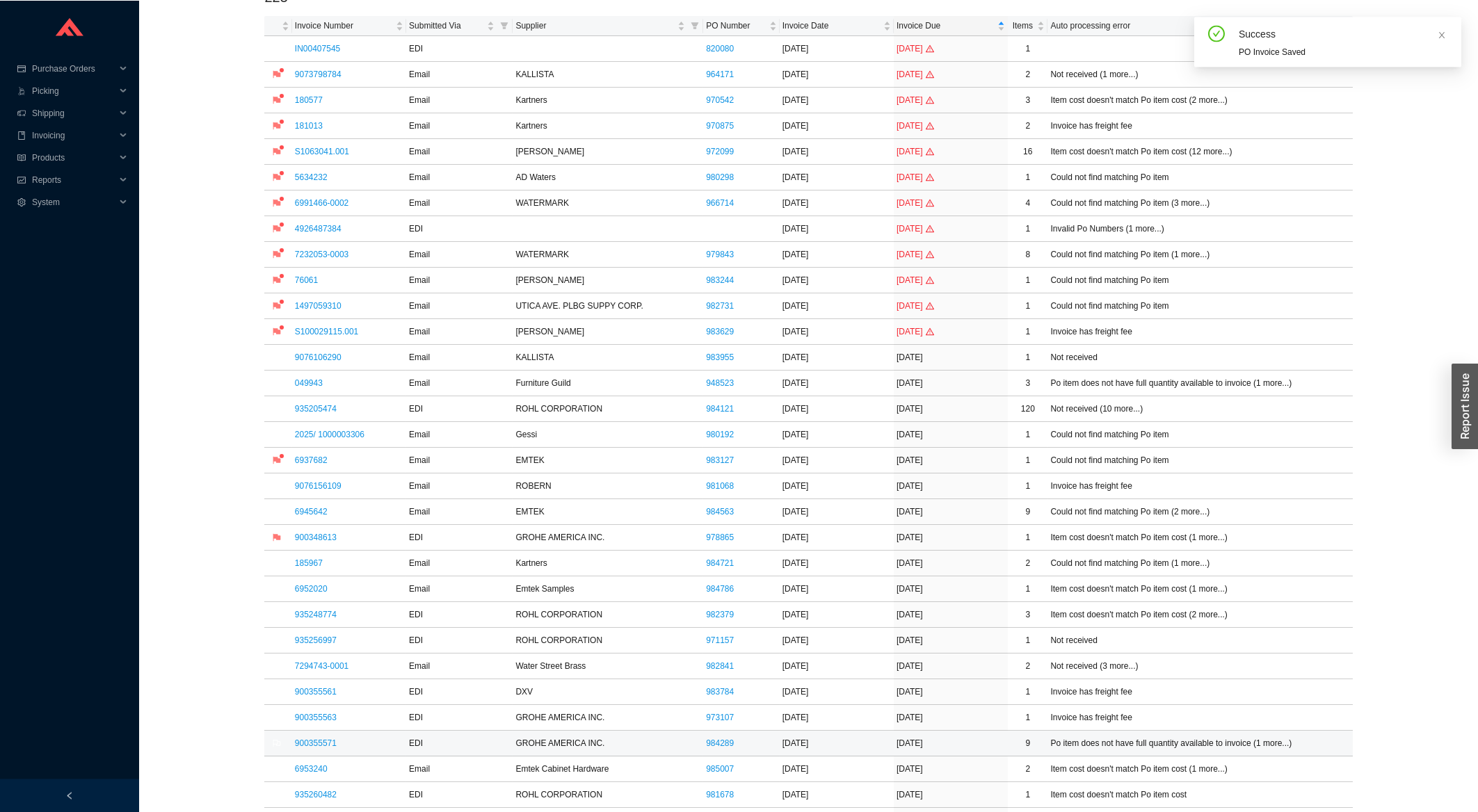
scroll to position [223, 0]
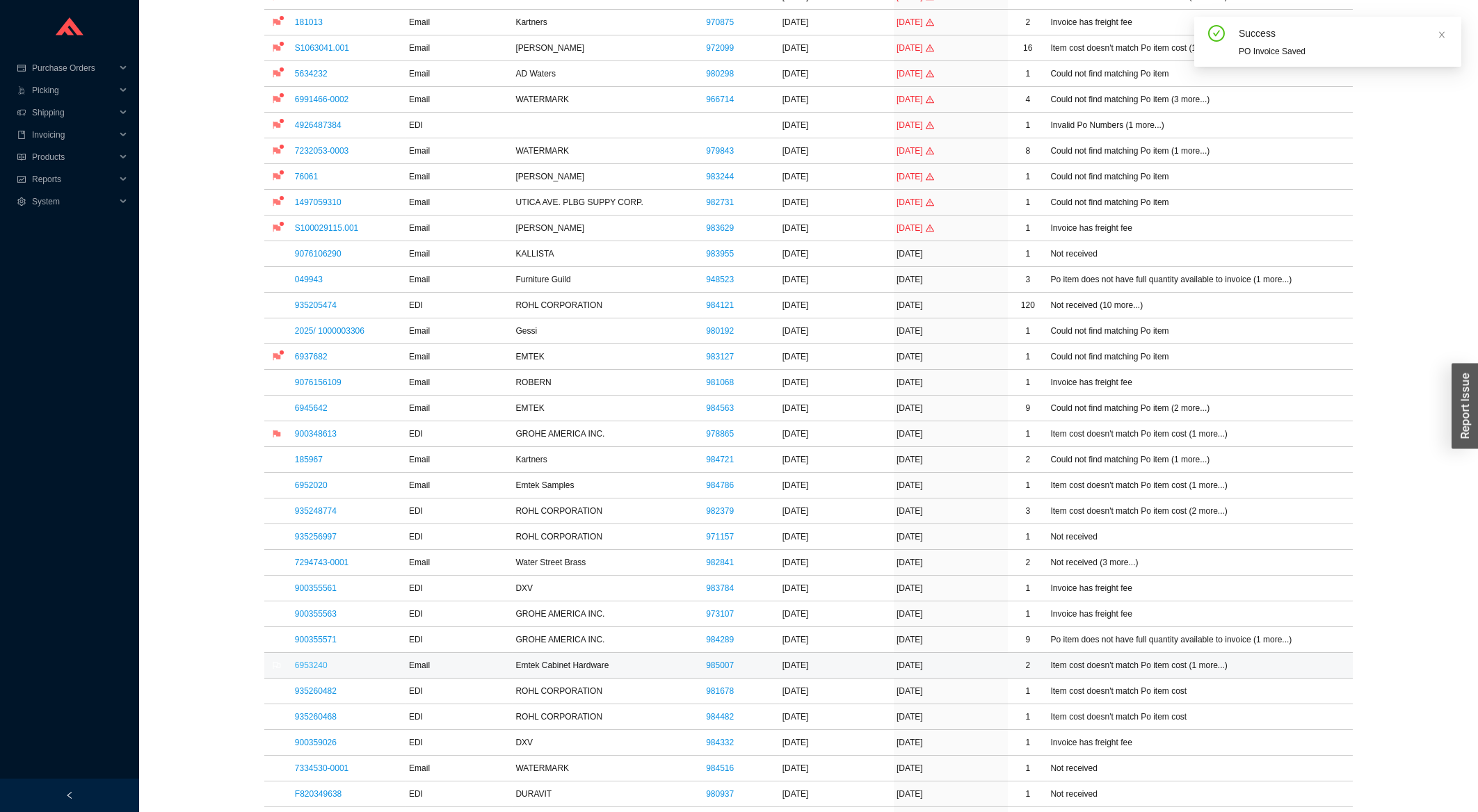
click at [314, 667] on link "6953240" at bounding box center [311, 665] width 33 height 10
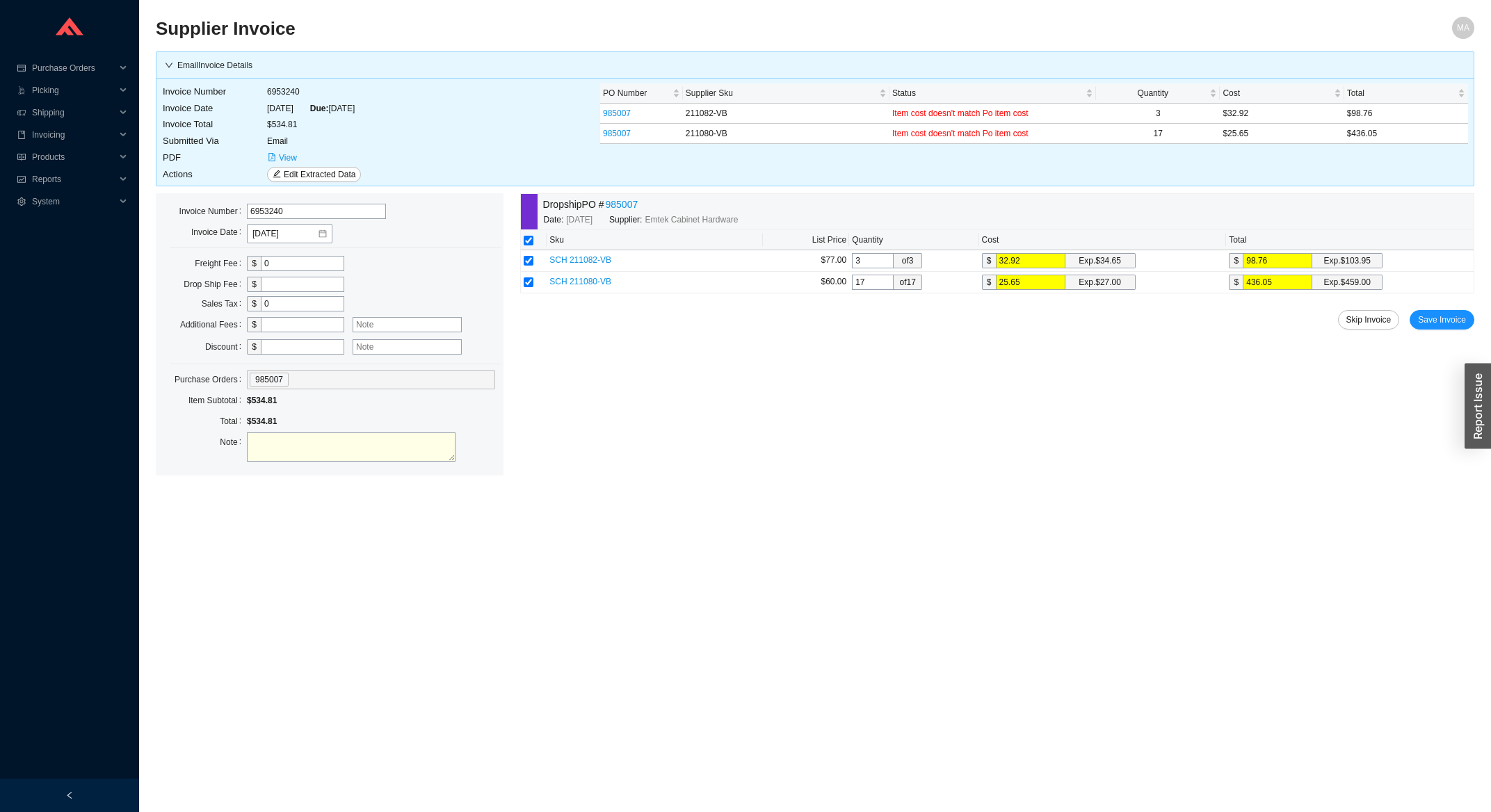
click at [1443, 309] on div "Dropship PO # 985007 Date: 8/11/2025 Supplier: Emtek Cabinet Hardware Sku List …" at bounding box center [997, 334] width 954 height 283
click at [1436, 318] on span "Save Invoice" at bounding box center [1442, 319] width 48 height 14
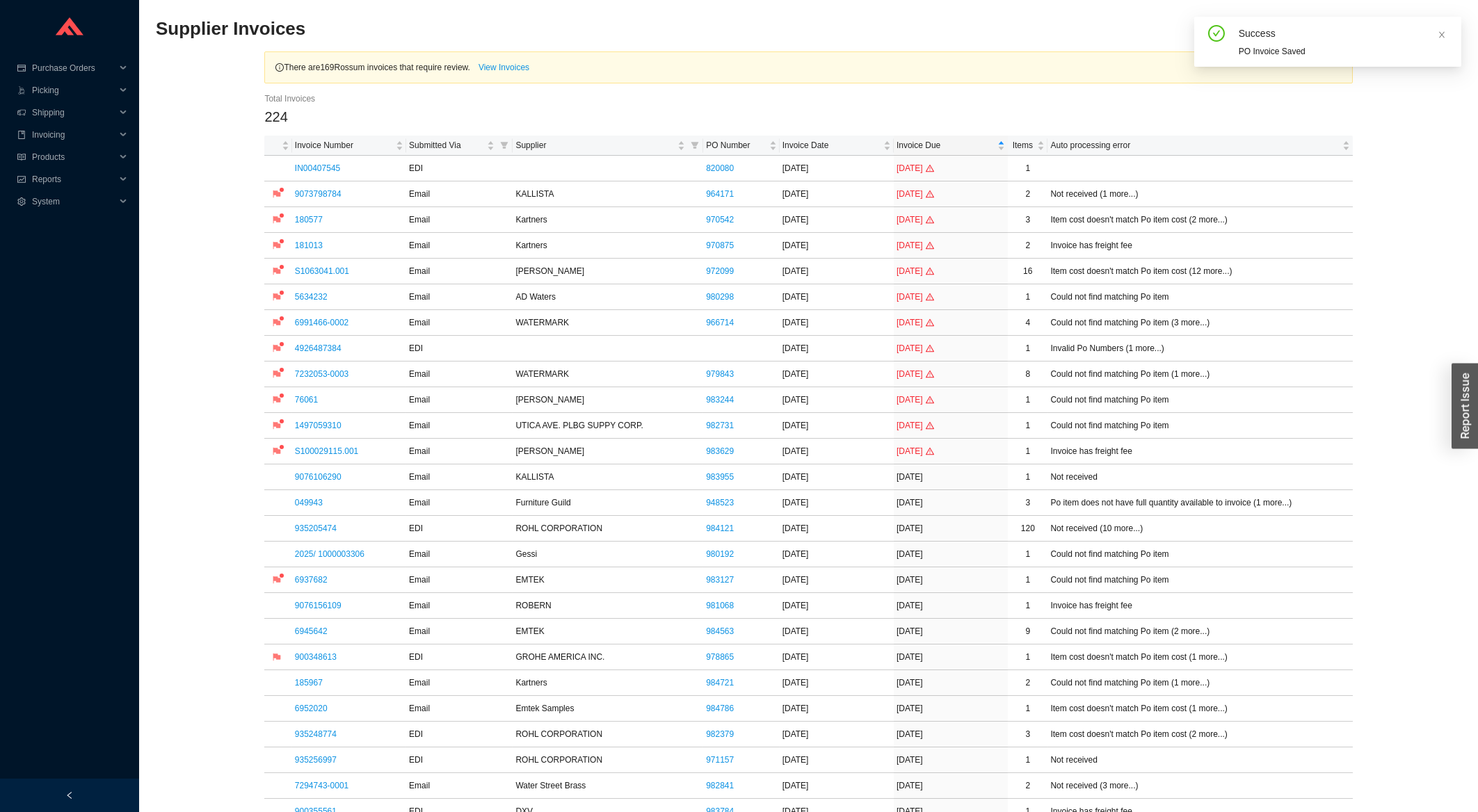
scroll to position [522, 0]
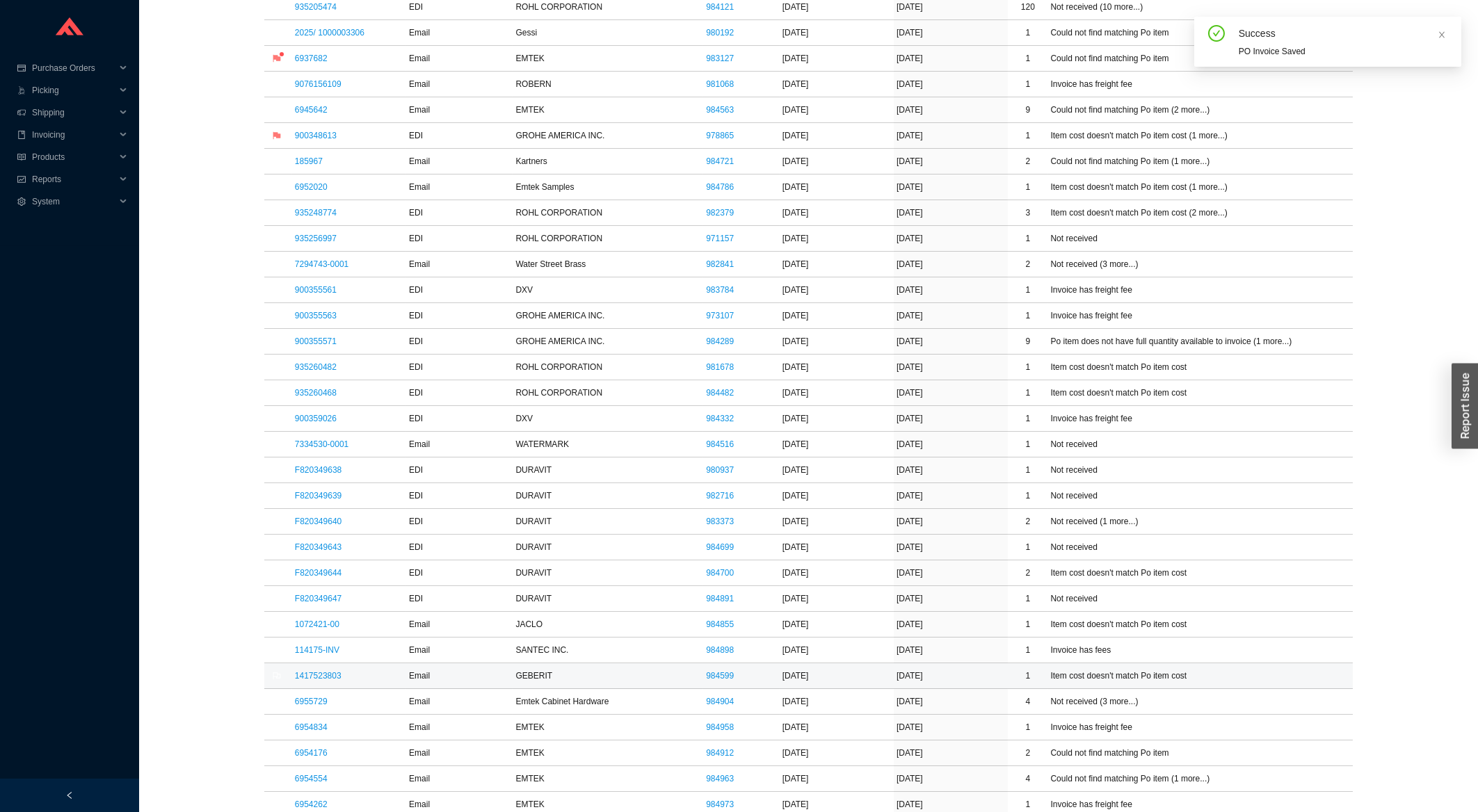
click at [288, 673] on td at bounding box center [278, 676] width 27 height 26
click at [301, 673] on td "1417523803" at bounding box center [349, 676] width 114 height 26
click at [305, 680] on link "1417523803" at bounding box center [318, 676] width 47 height 10
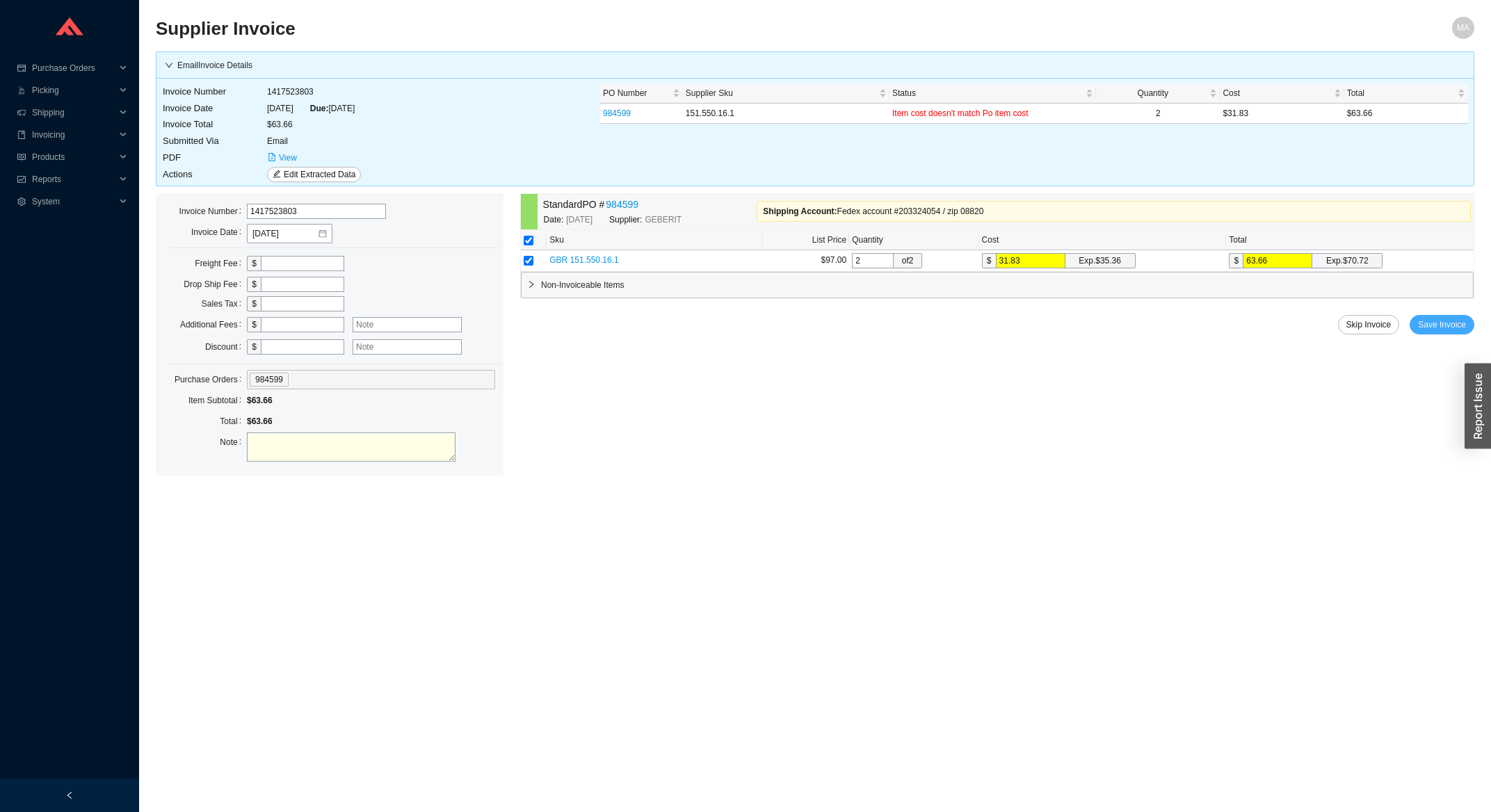
click at [1442, 318] on button "Save Invoice" at bounding box center [1442, 324] width 64 height 19
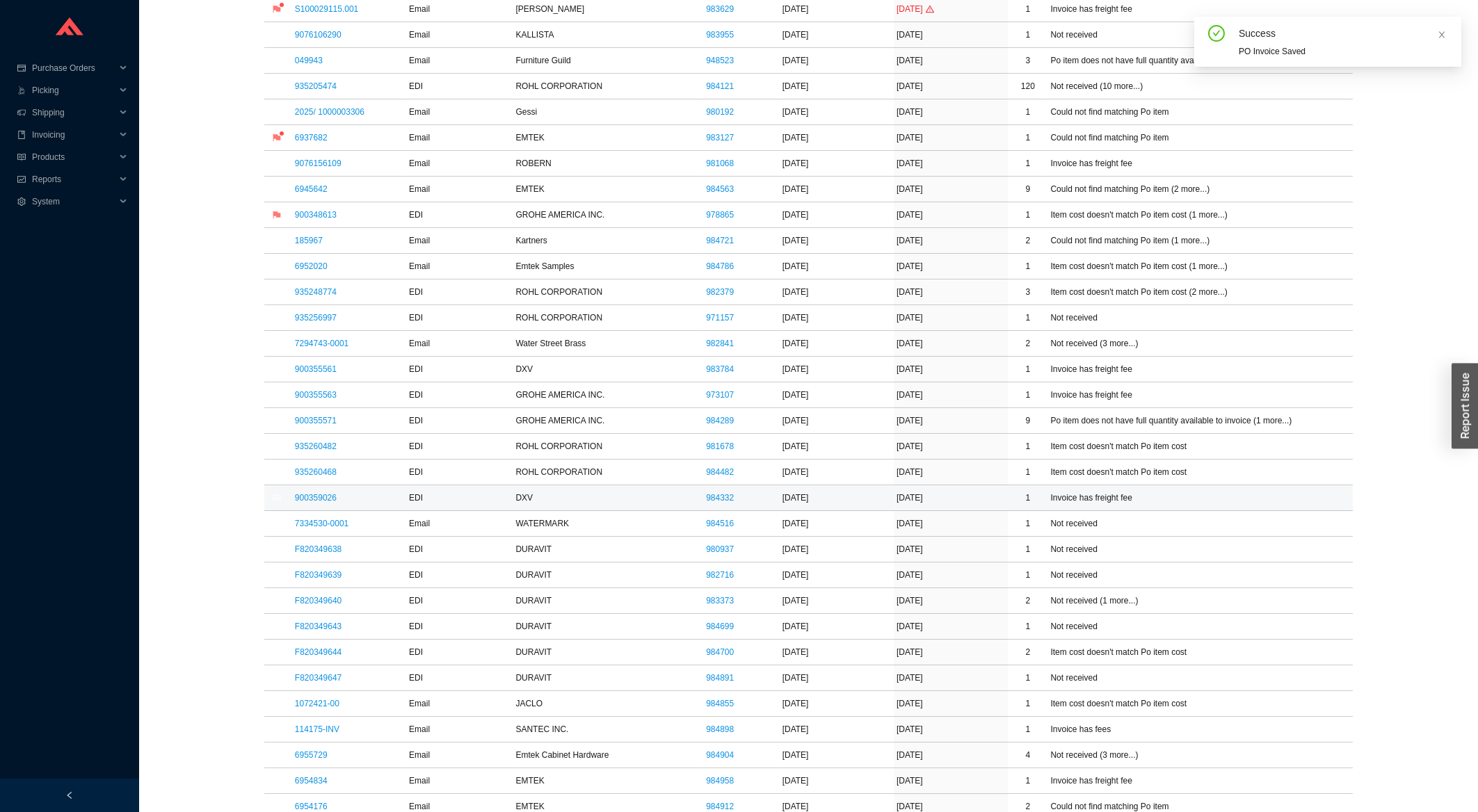
scroll to position [447, 0]
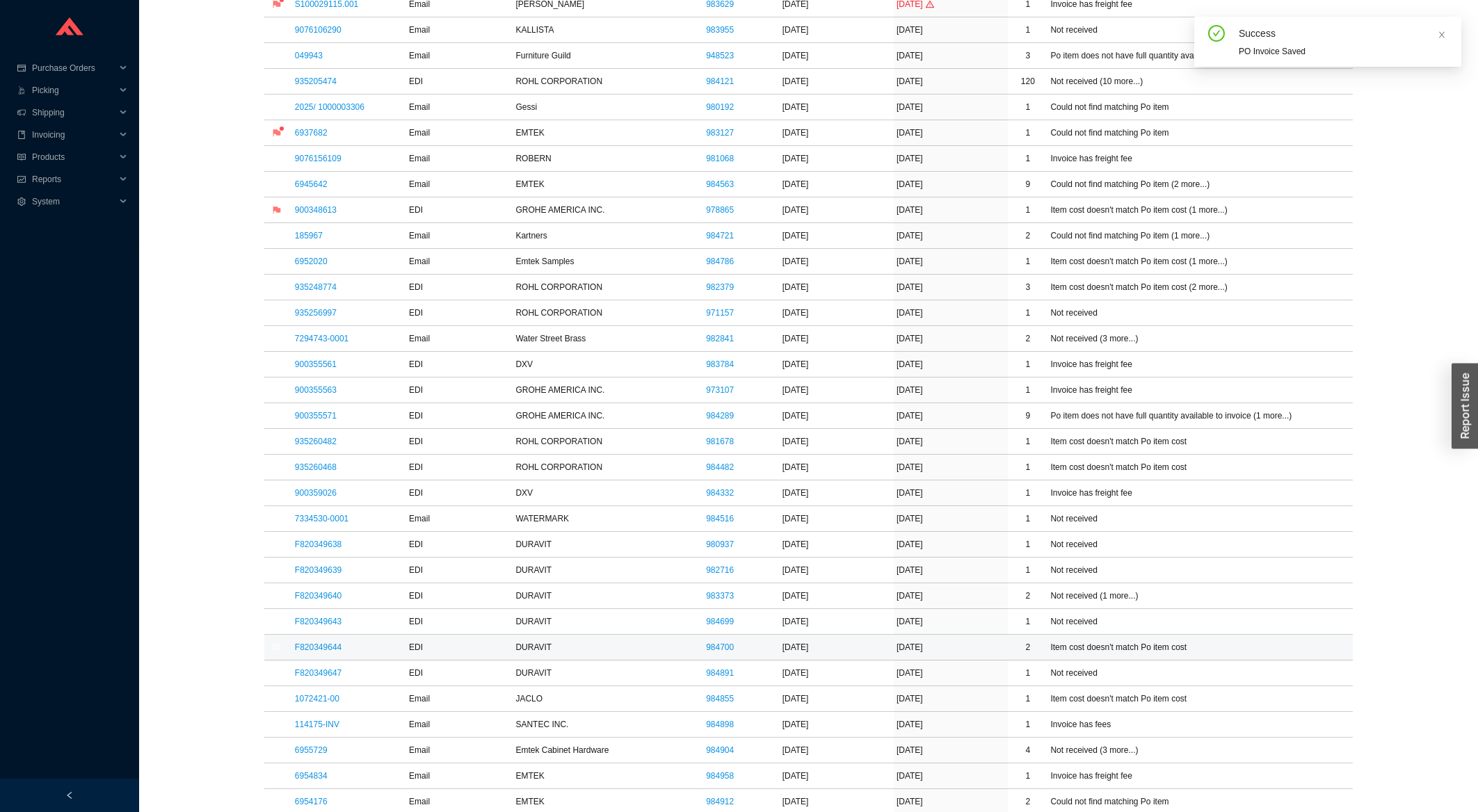
click at [324, 651] on link "F820349644" at bounding box center [318, 647] width 47 height 10
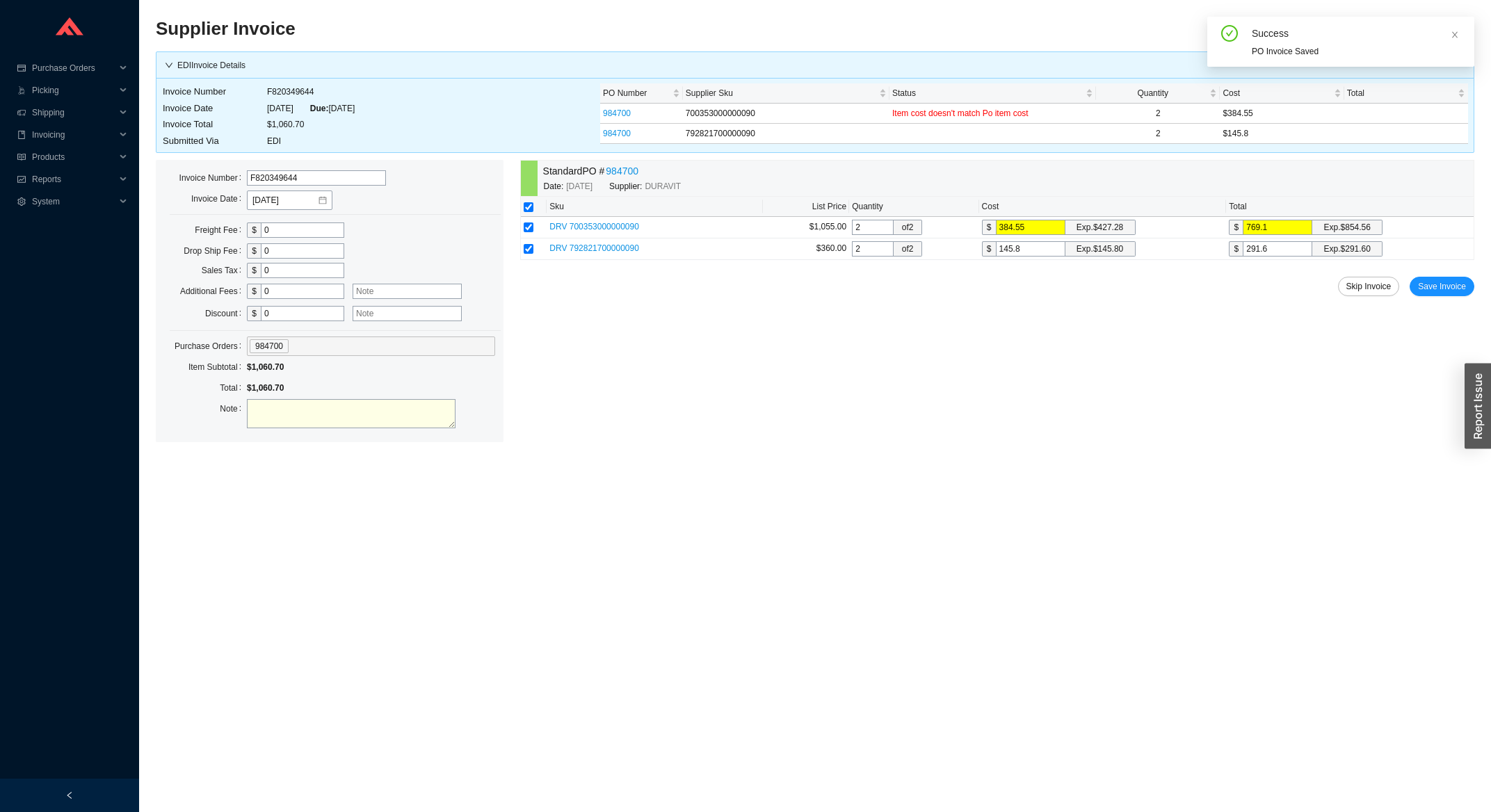
click at [1430, 298] on div "Standard PO # 984700 Date: 8/6/2025 Supplier: DURAVIT Sku List Price Quantity C…" at bounding box center [997, 301] width 954 height 283
click at [1447, 286] on span "Save Invoice" at bounding box center [1442, 286] width 48 height 14
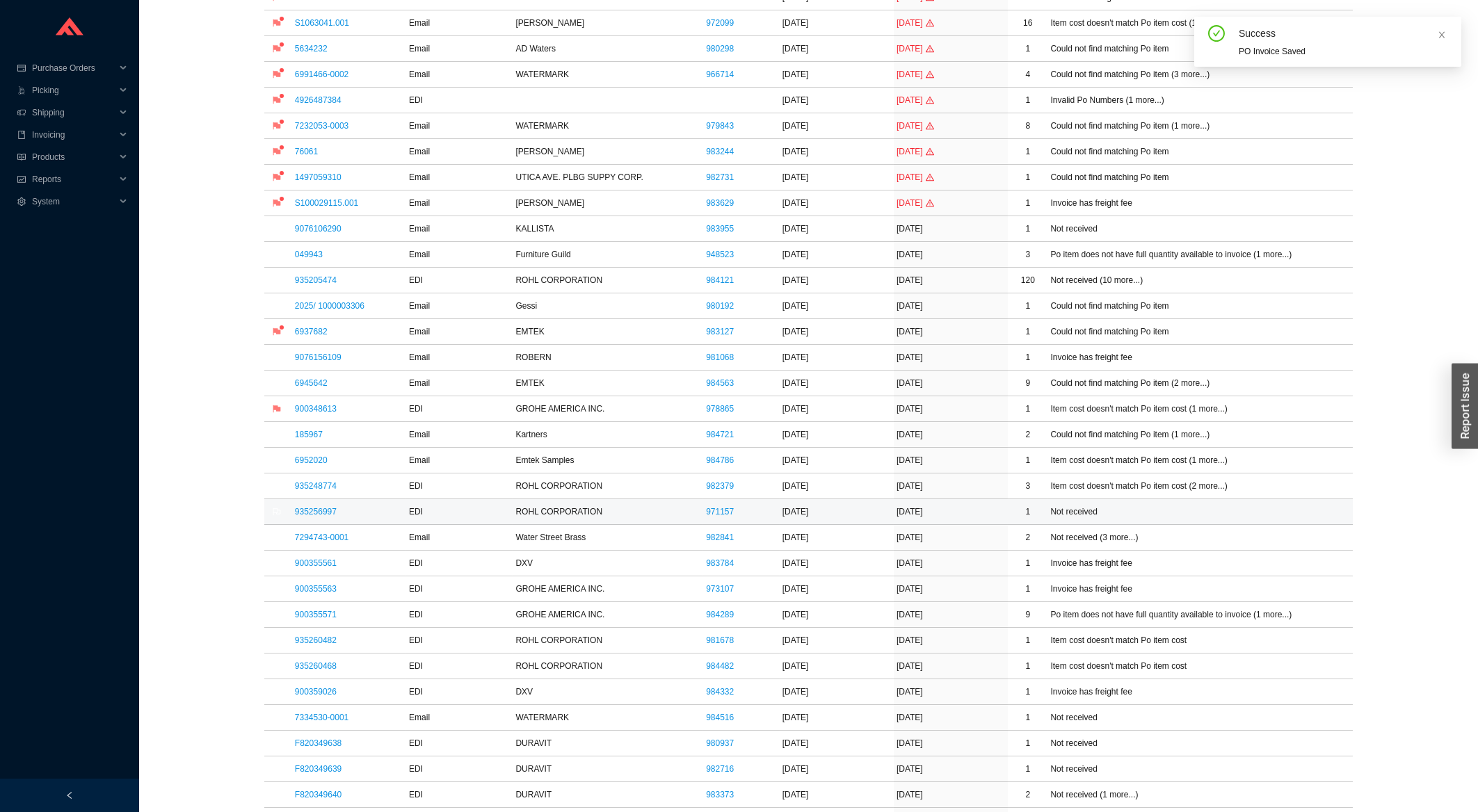
scroll to position [447, 0]
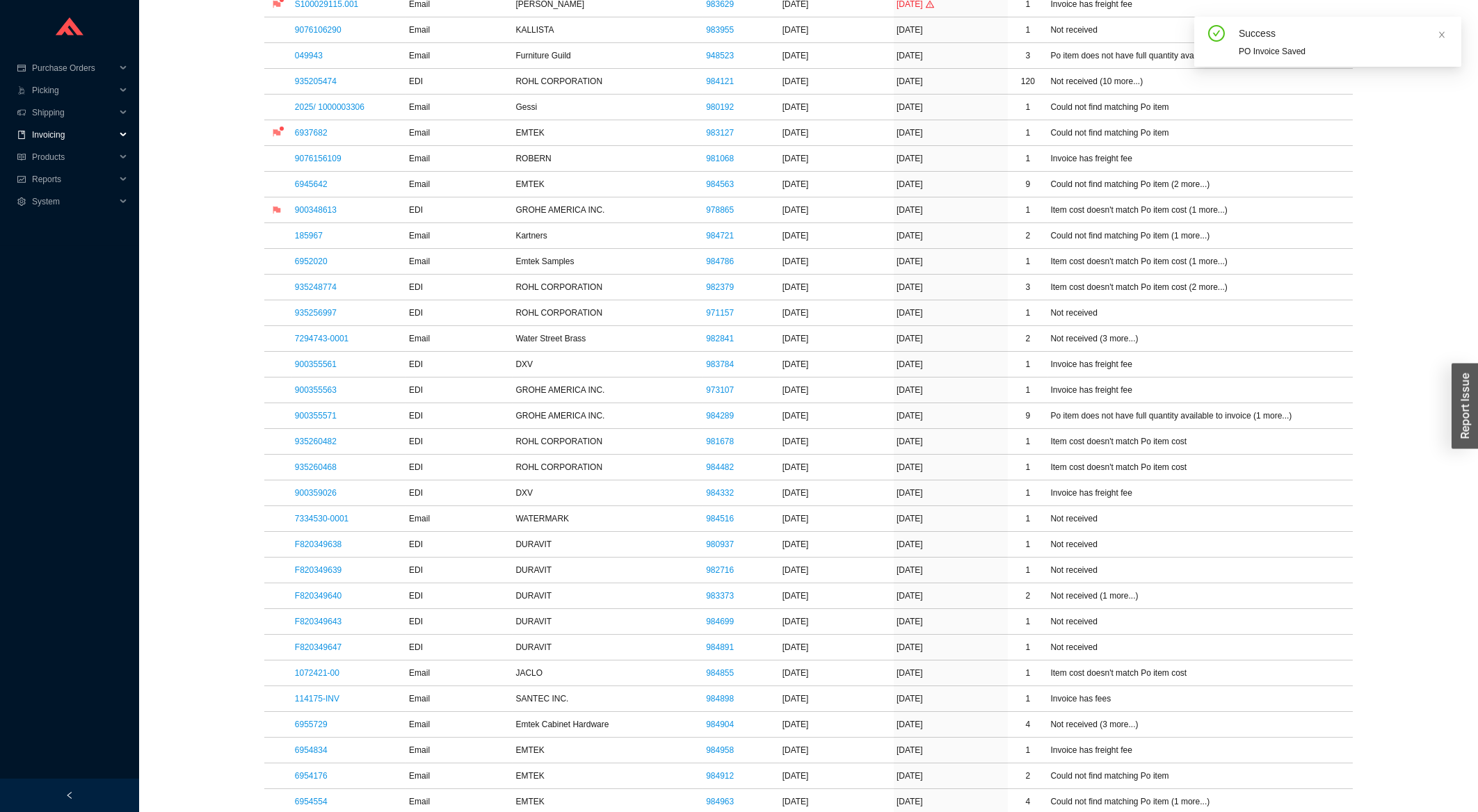
click at [97, 144] on span "Invoicing" at bounding box center [74, 134] width 84 height 22
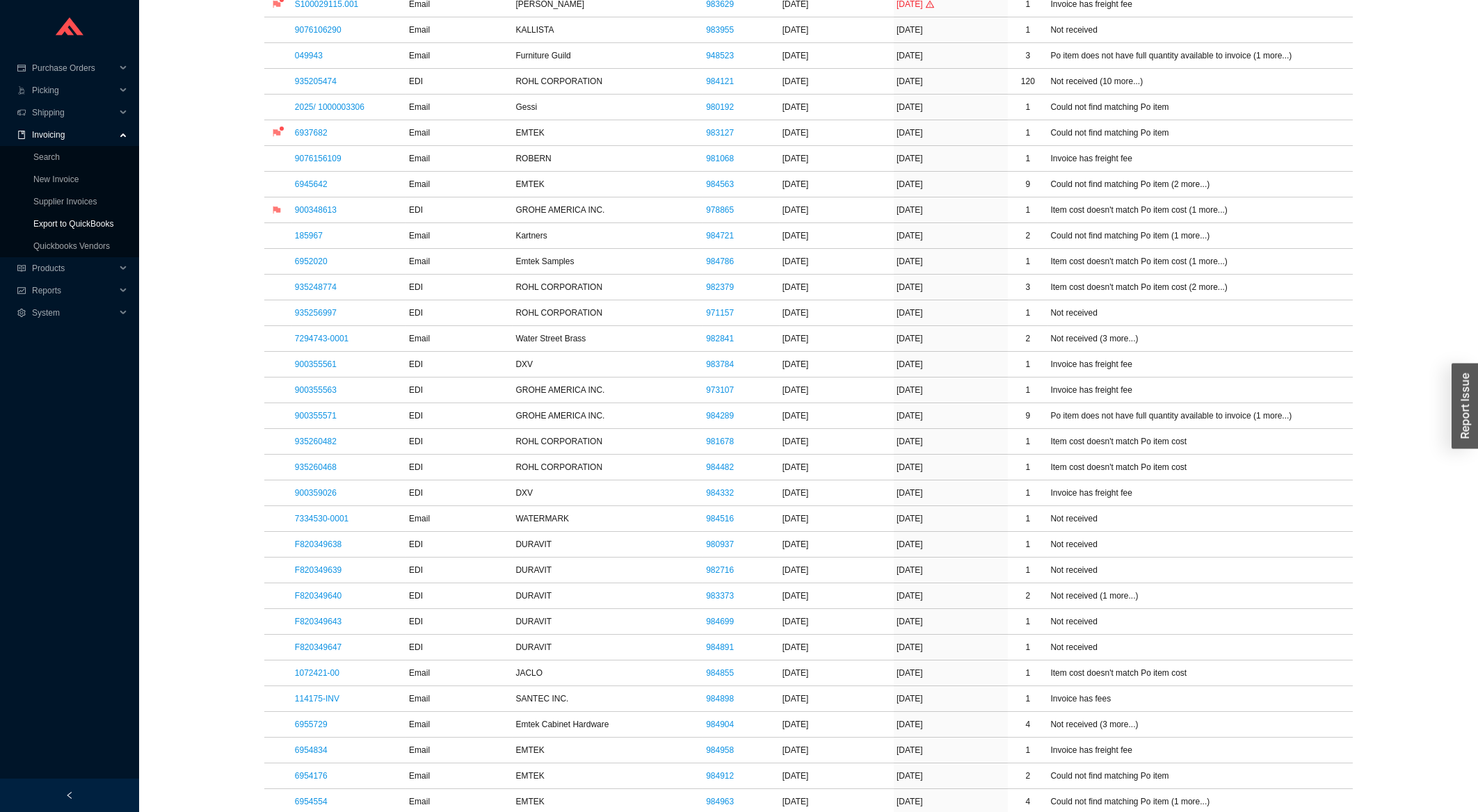
click at [69, 229] on link "Export to QuickBooks" at bounding box center [74, 224] width 80 height 10
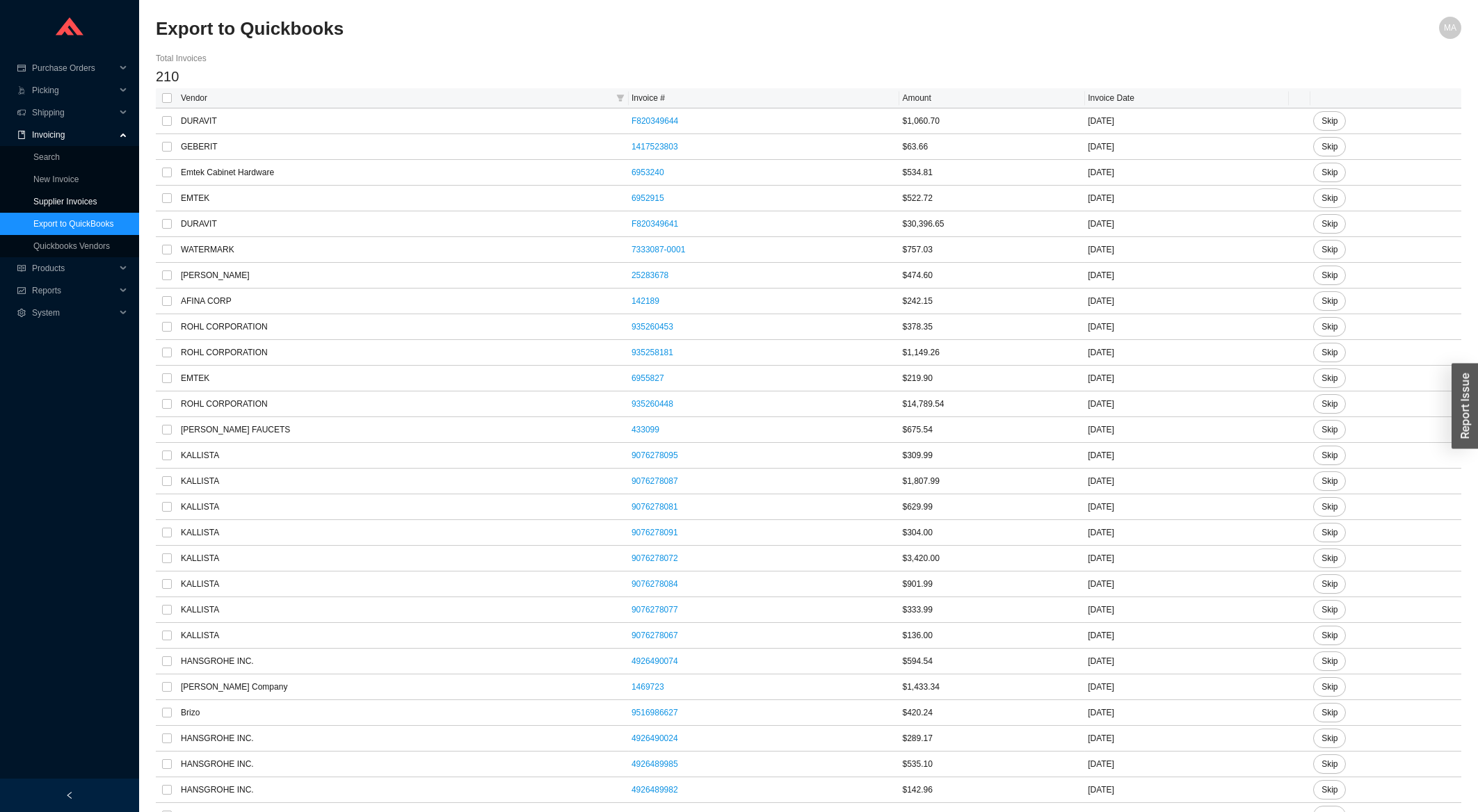
click at [79, 199] on link "Supplier Invoices" at bounding box center [65, 202] width 63 height 10
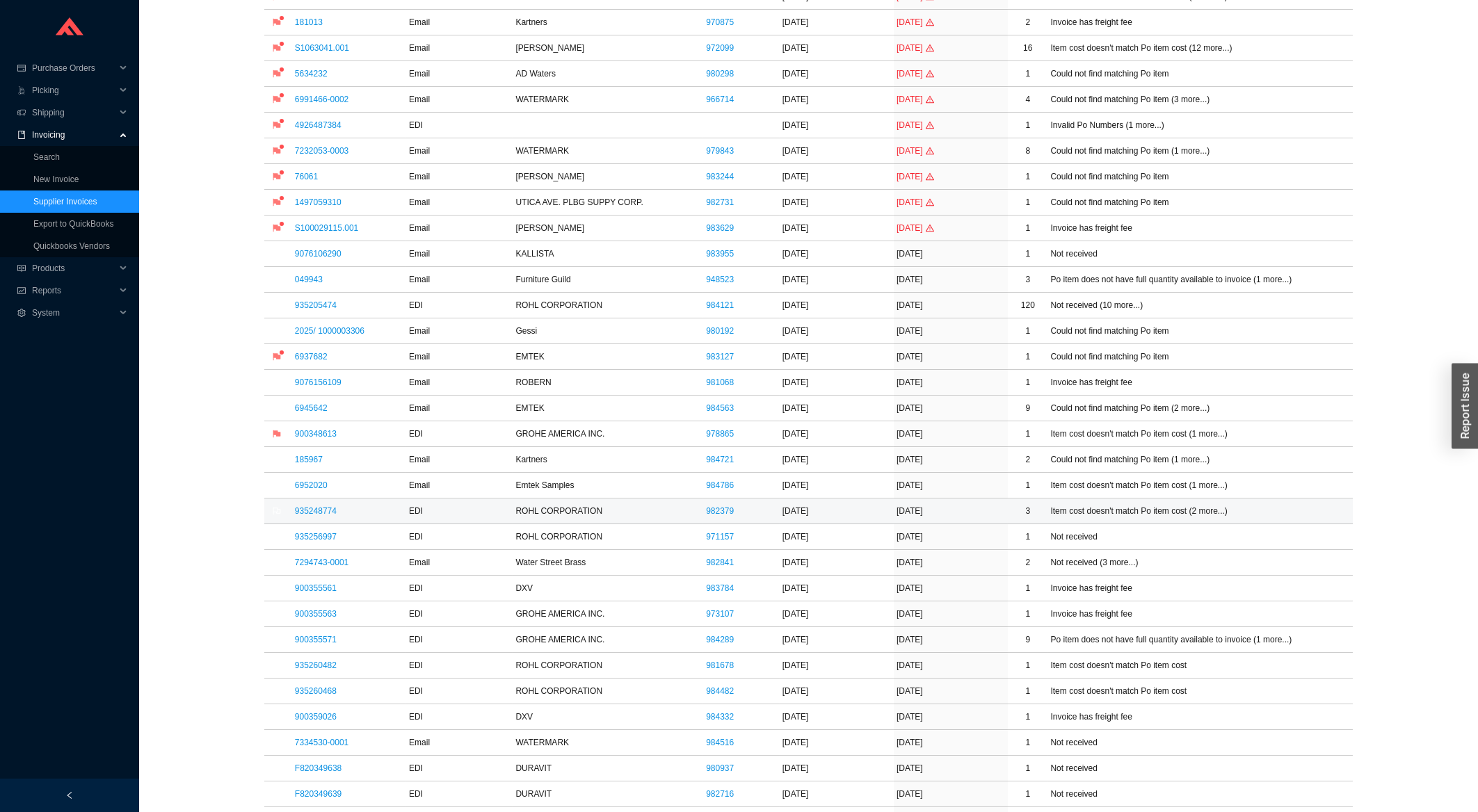
scroll to position [522, 0]
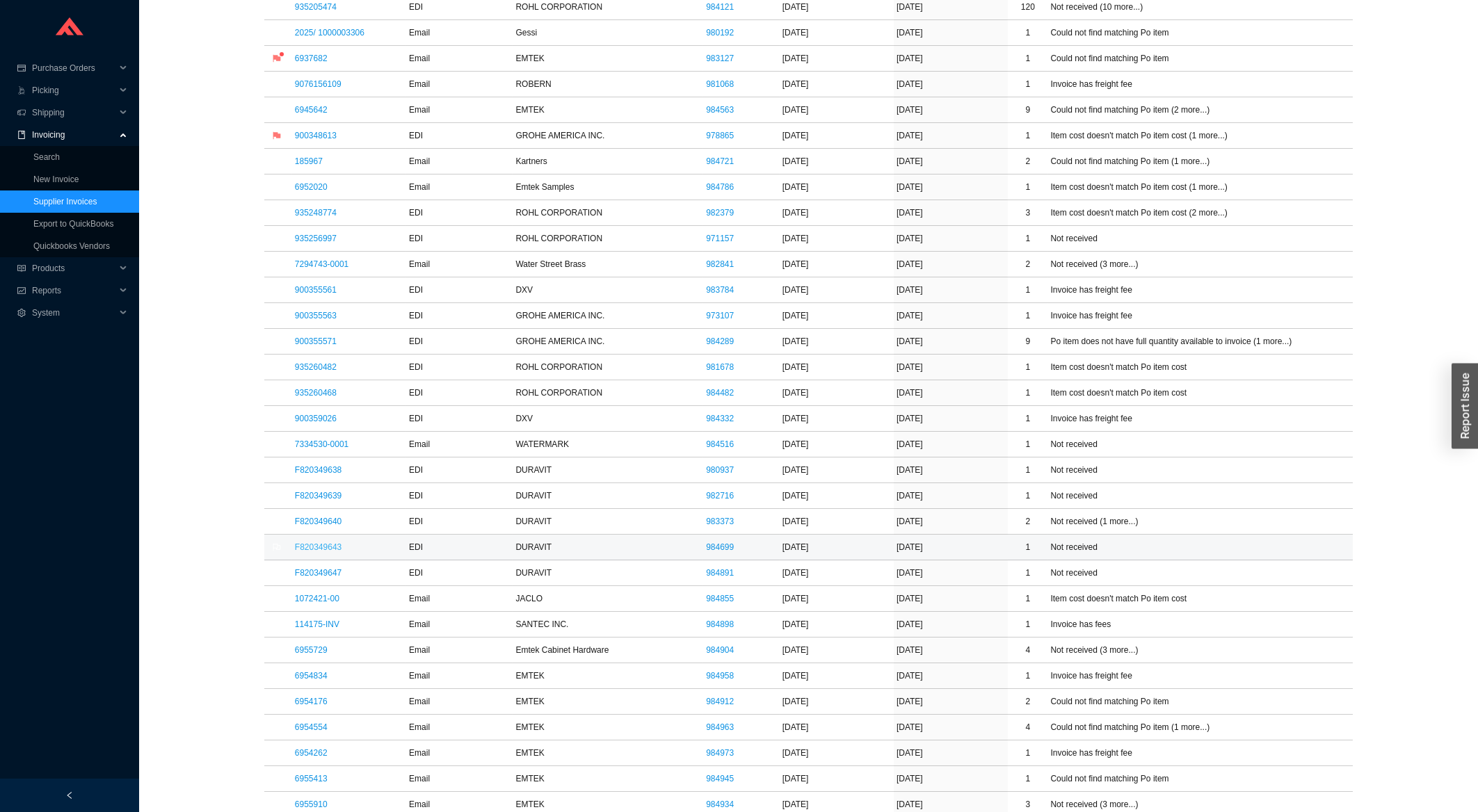
click at [324, 552] on link "F820349643" at bounding box center [318, 547] width 47 height 10
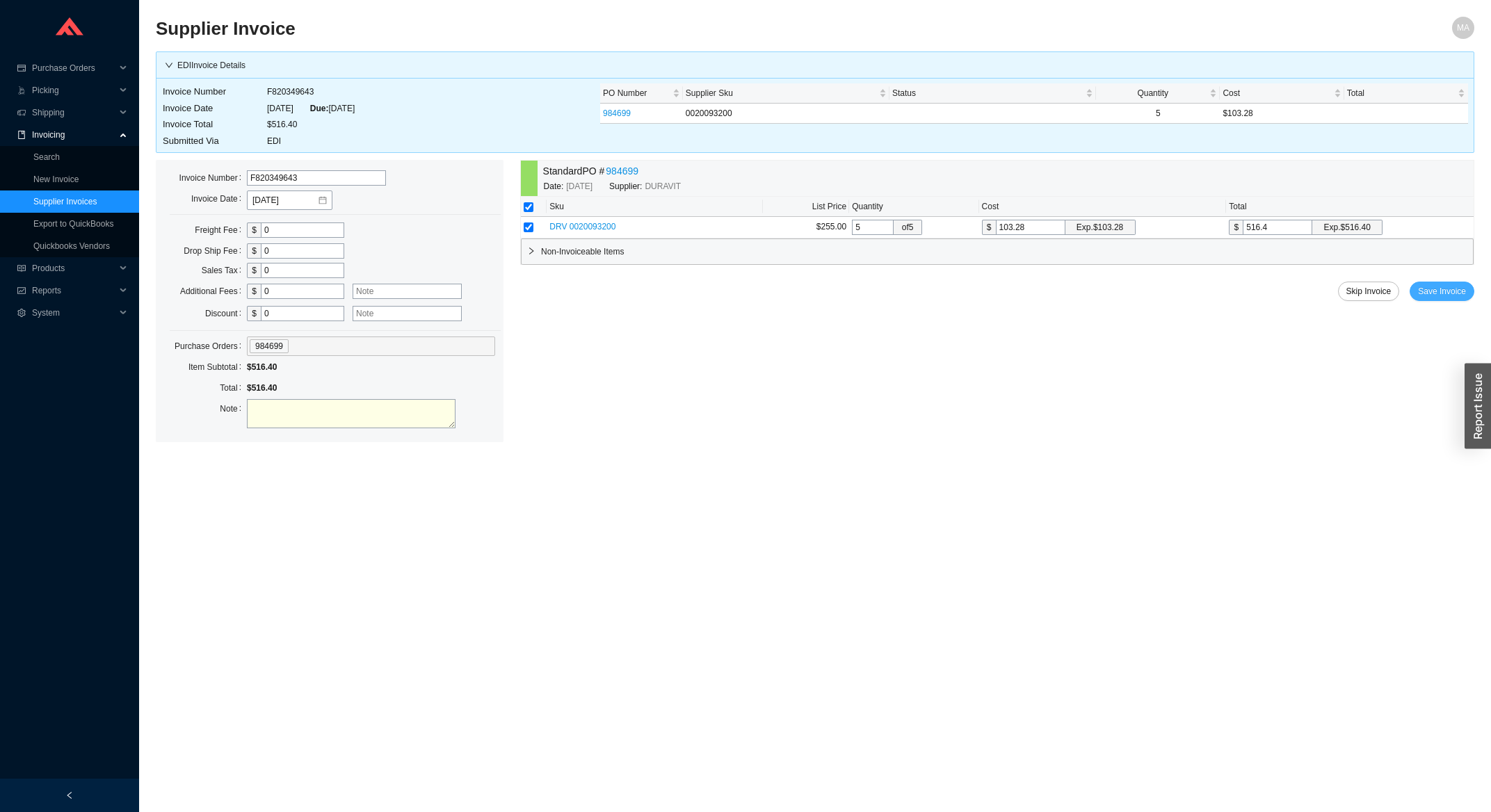
click at [1444, 294] on span "Save Invoice" at bounding box center [1442, 291] width 48 height 14
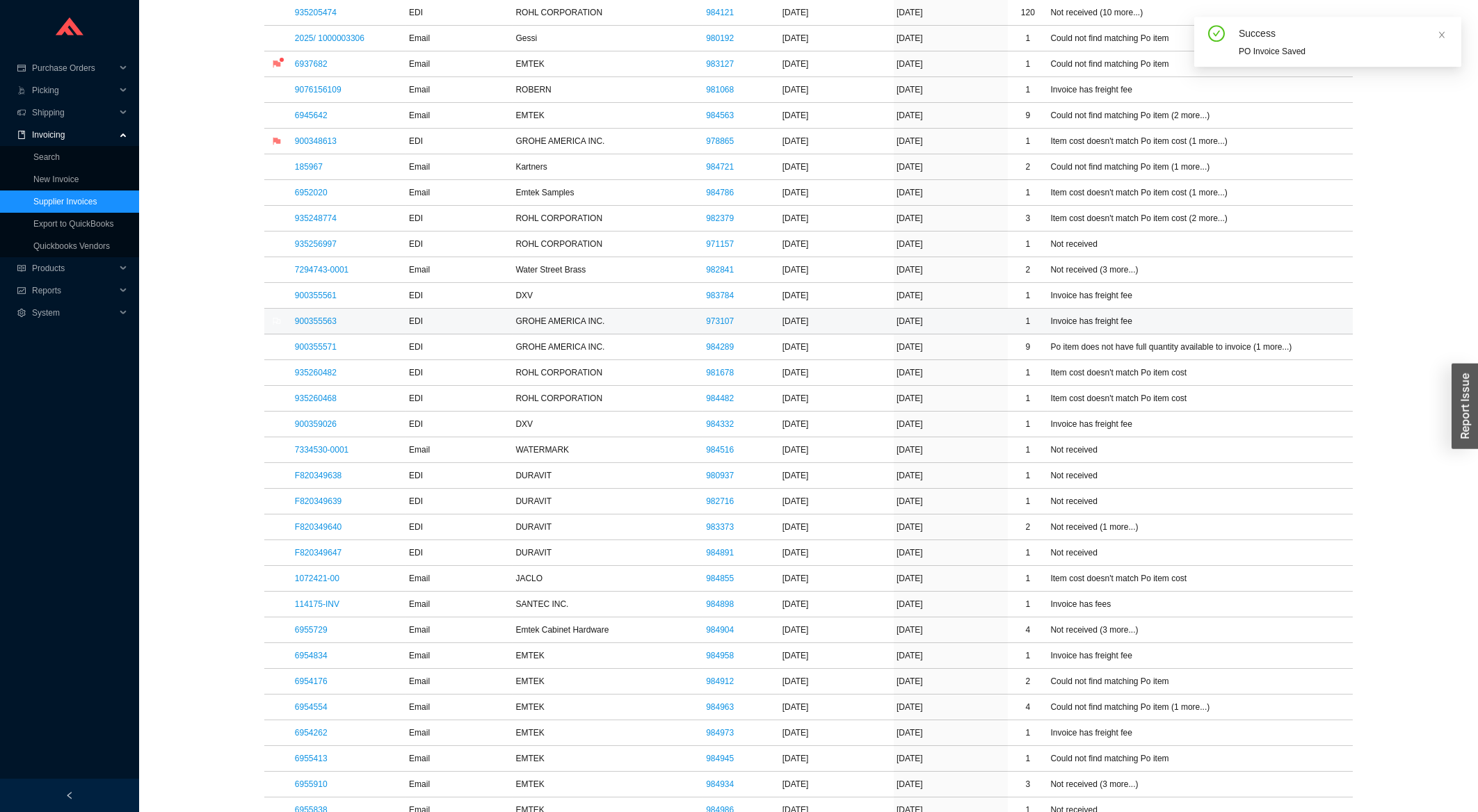
scroll to position [596, 0]
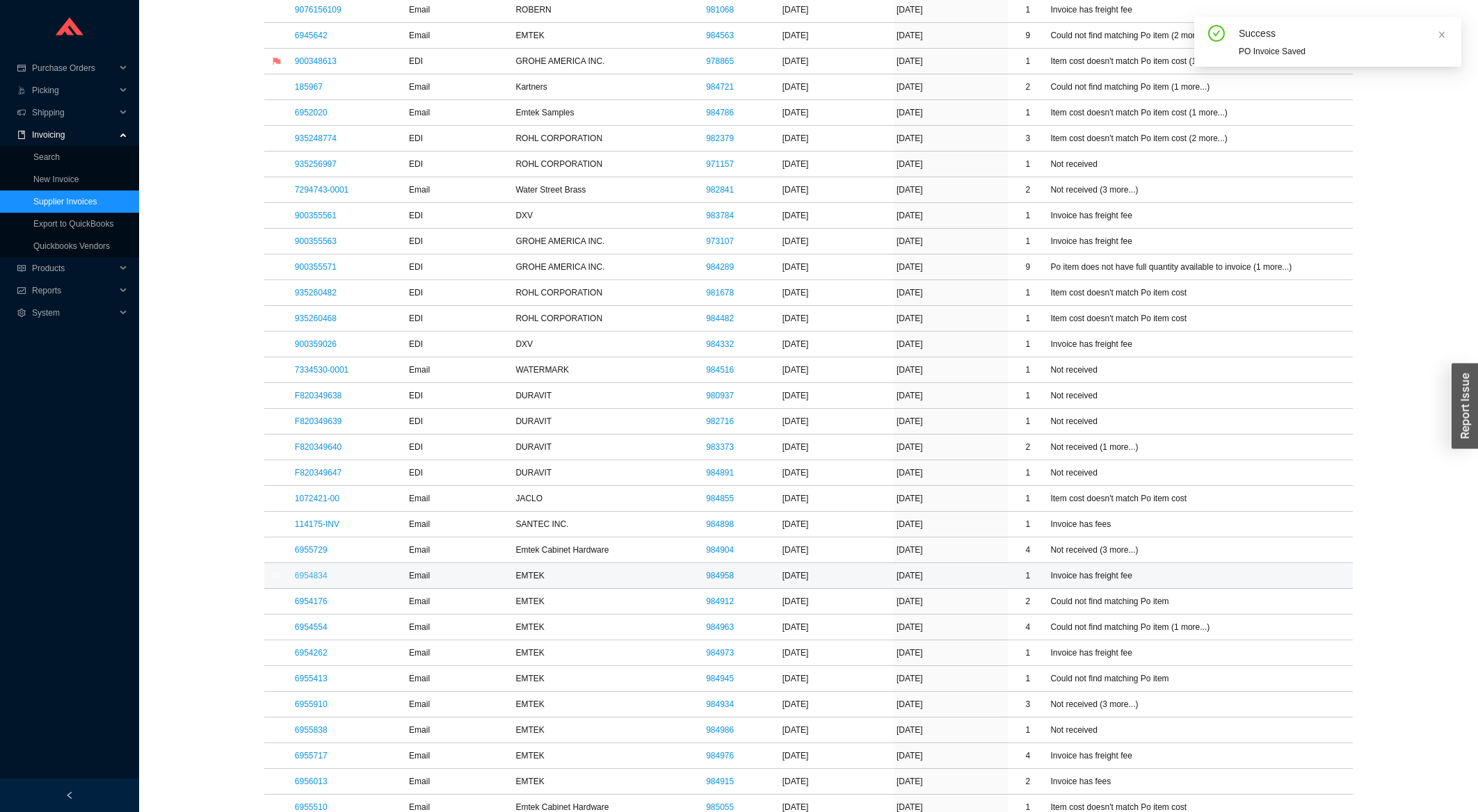
click at [317, 580] on link "6954834" at bounding box center [311, 576] width 33 height 10
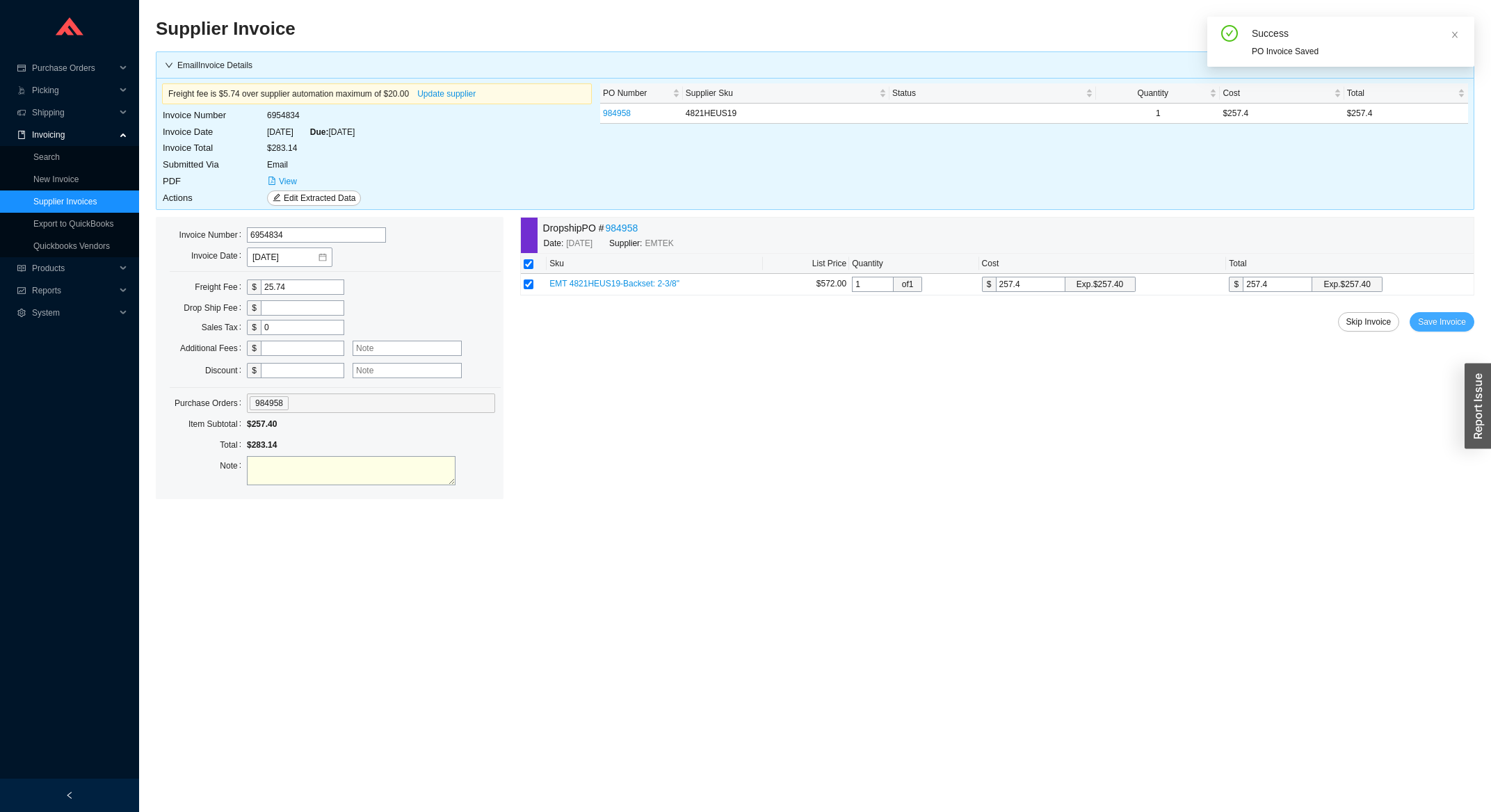
click at [1434, 329] on span "Save Invoice" at bounding box center [1442, 321] width 48 height 14
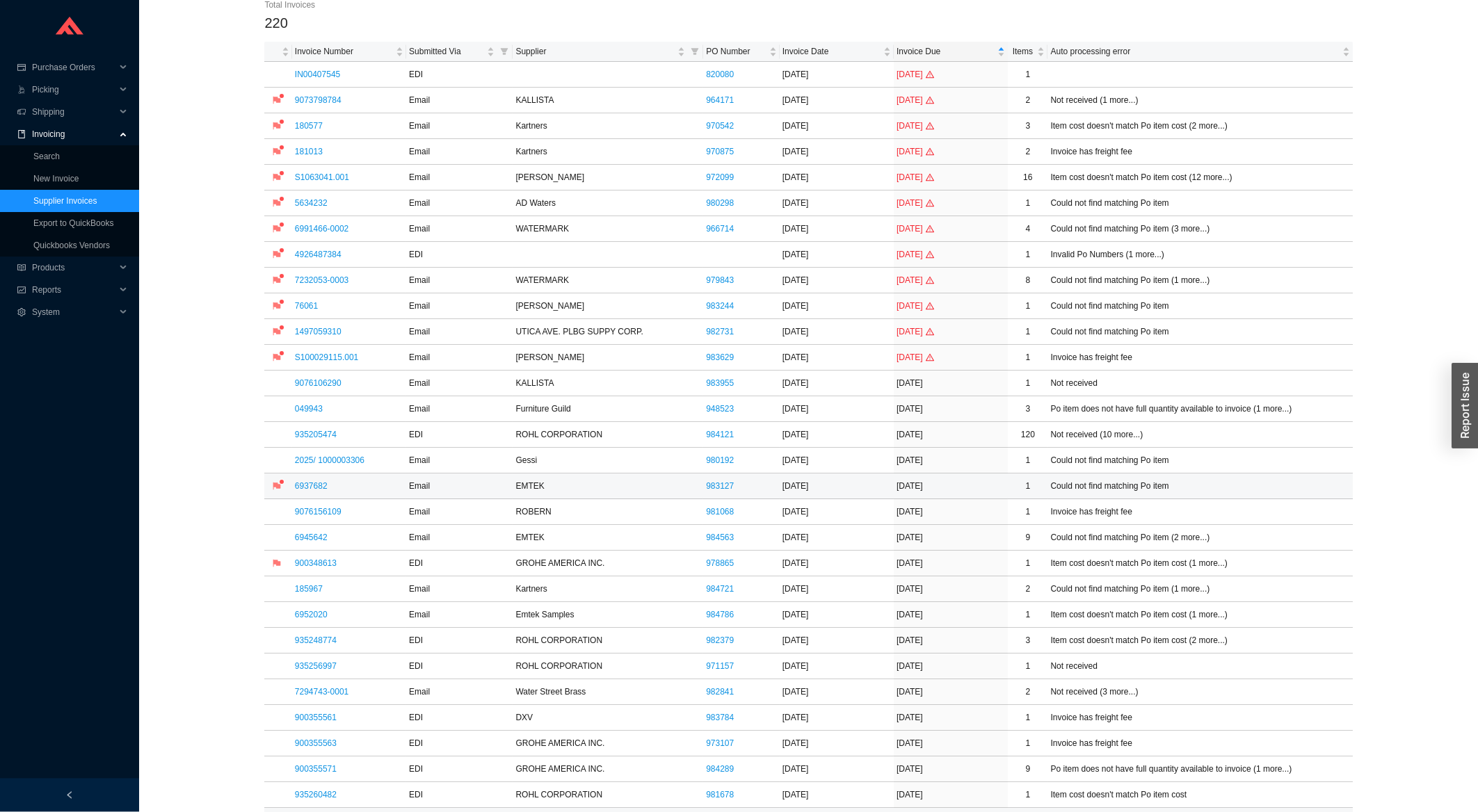
scroll to position [373, 0]
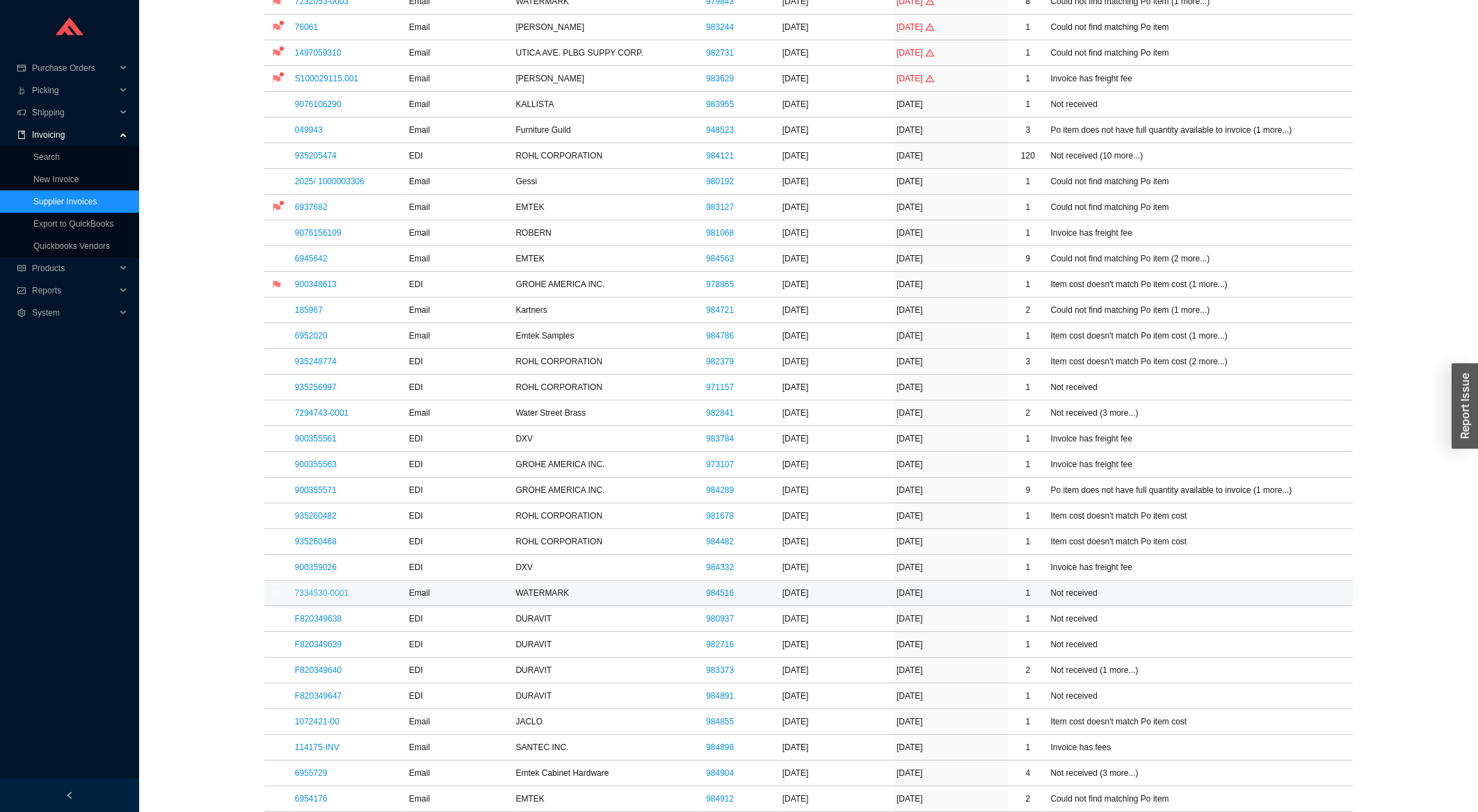
click at [327, 598] on link "7334530-0001" at bounding box center [321, 593] width 54 height 10
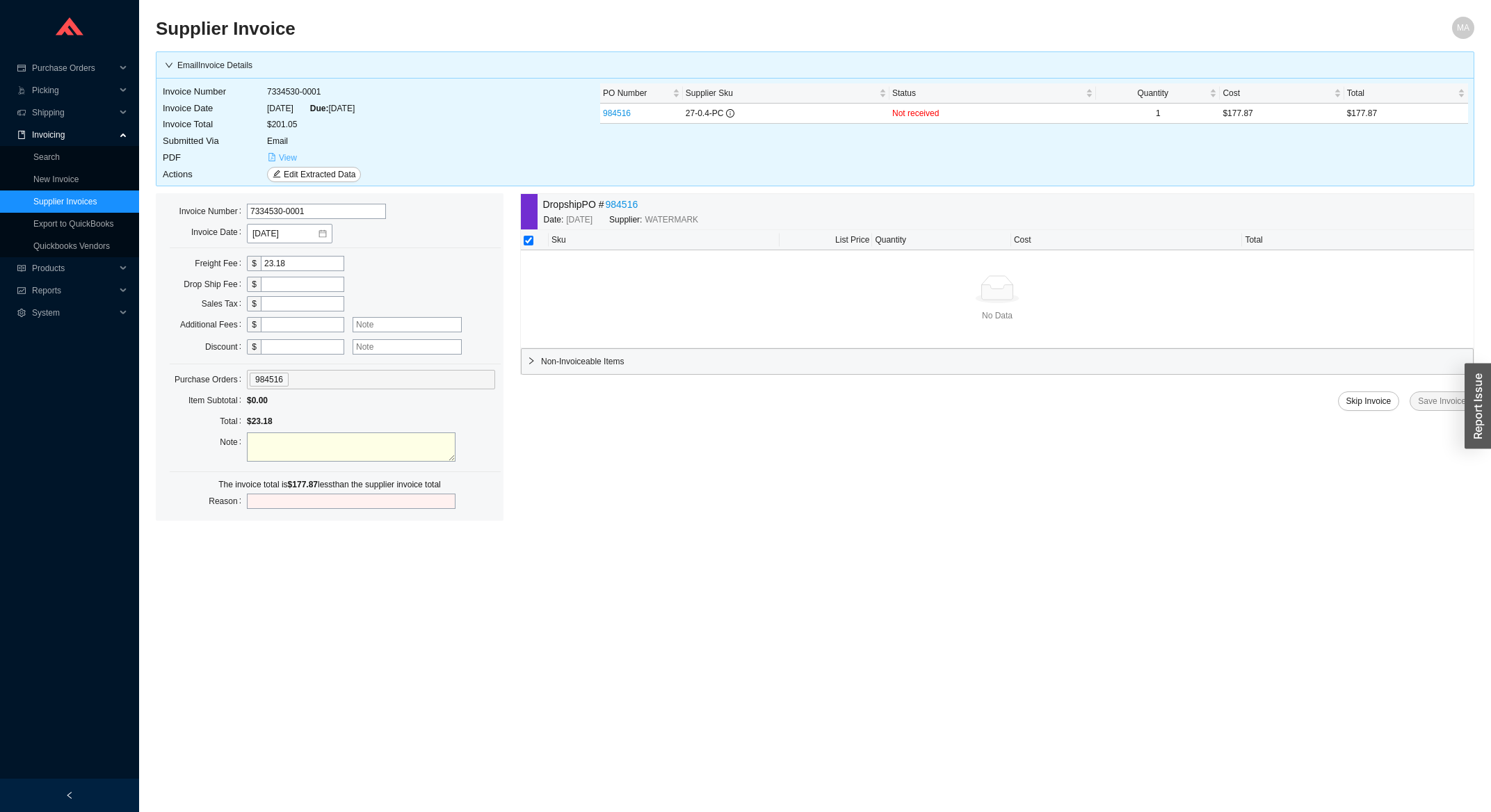
click at [273, 155] on icon "file-pdf" at bounding box center [271, 157] width 6 height 9
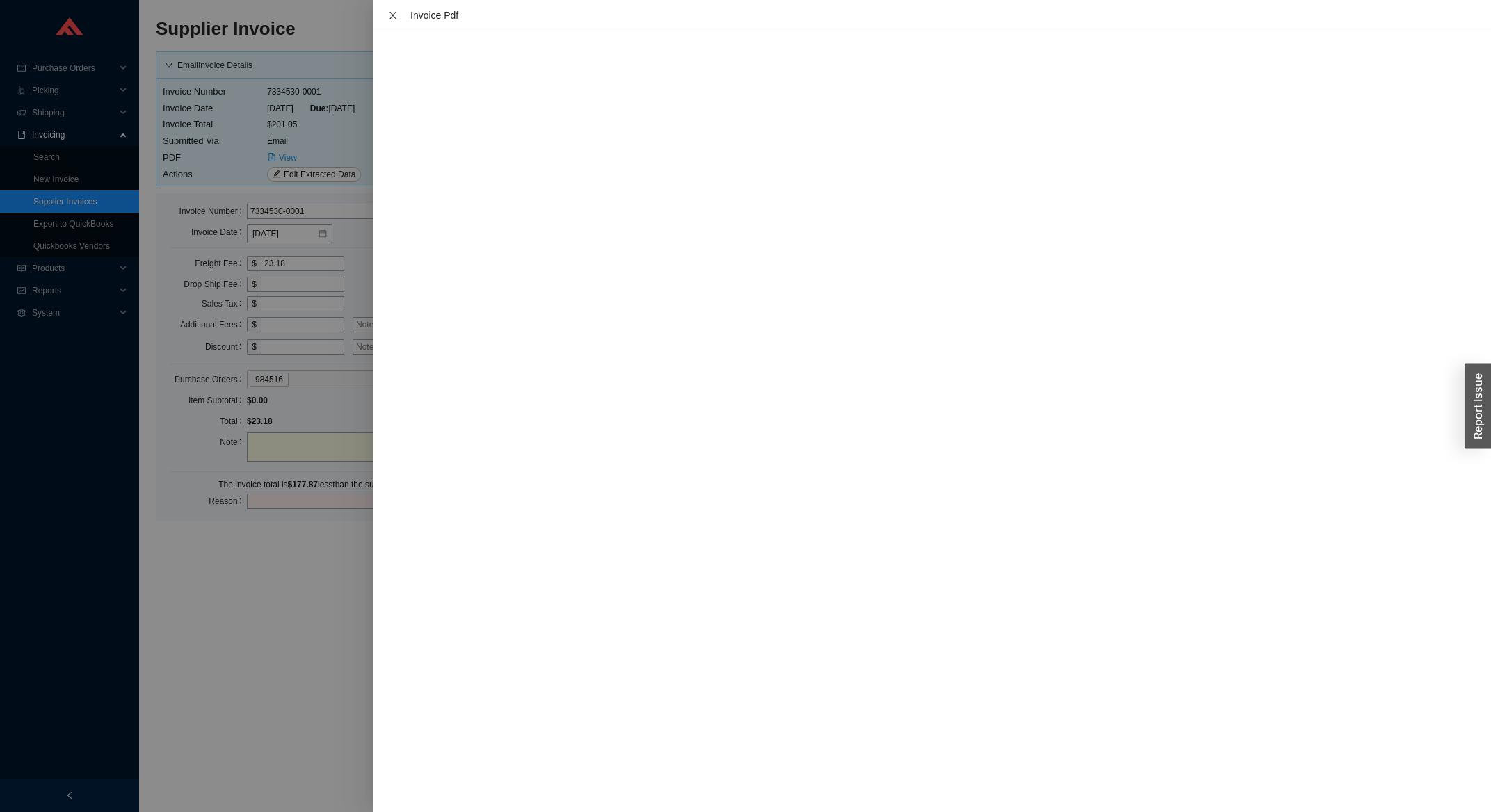
click at [396, 16] on icon "close" at bounding box center [393, 16] width 10 height 10
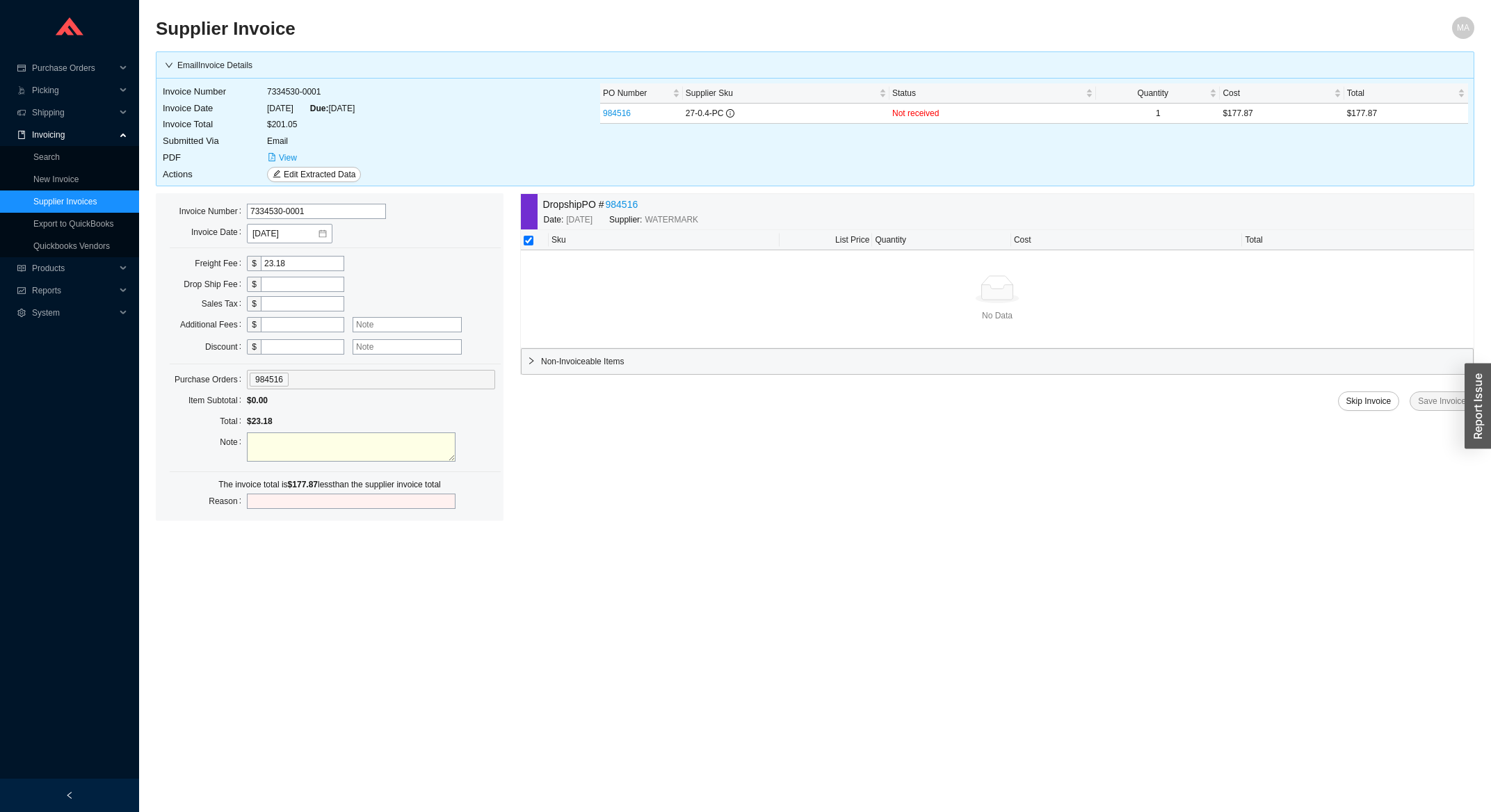
click at [631, 205] on link "984516" at bounding box center [622, 205] width 33 height 16
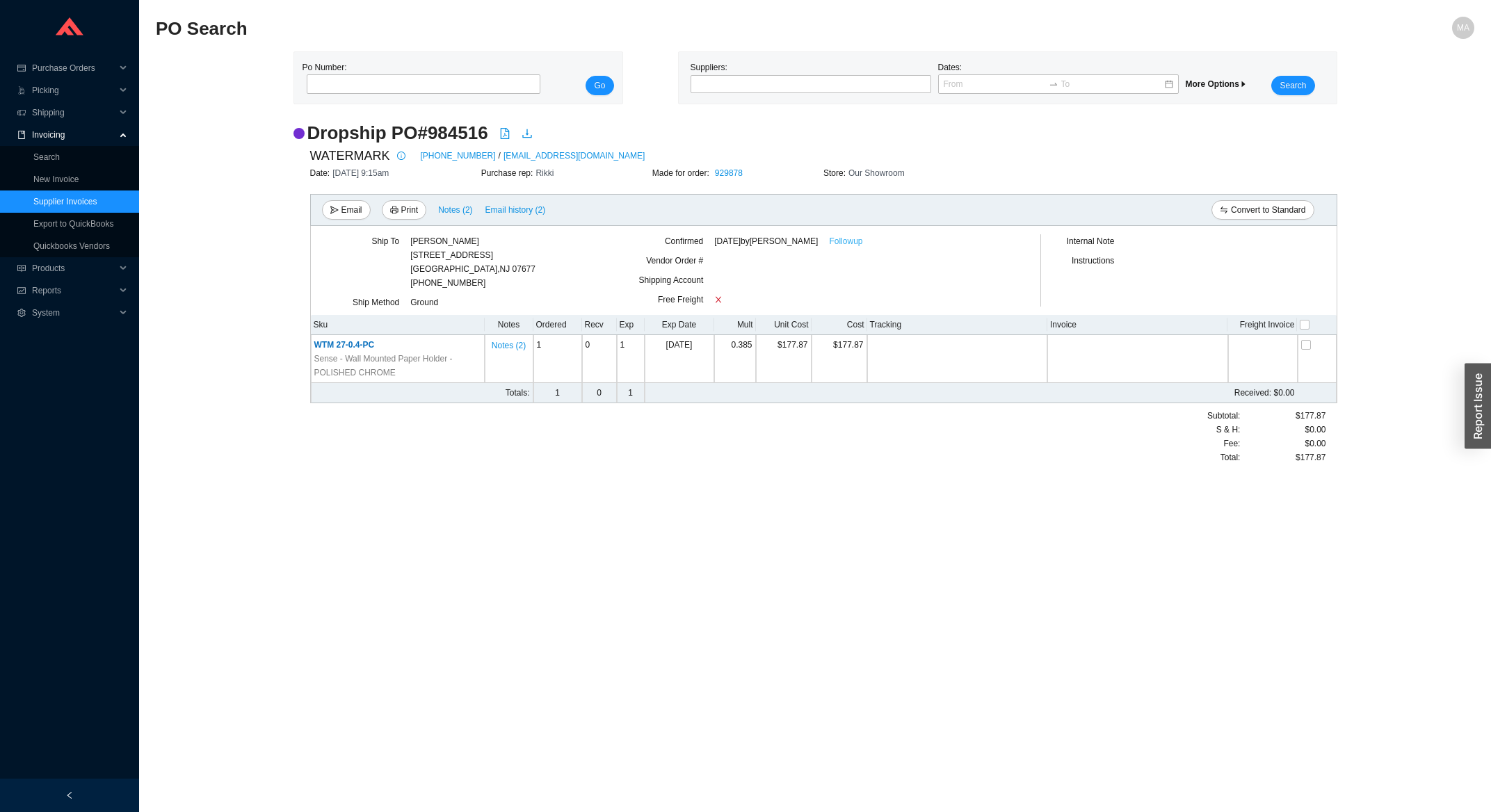
click at [862, 240] on link "Followup" at bounding box center [845, 241] width 34 height 14
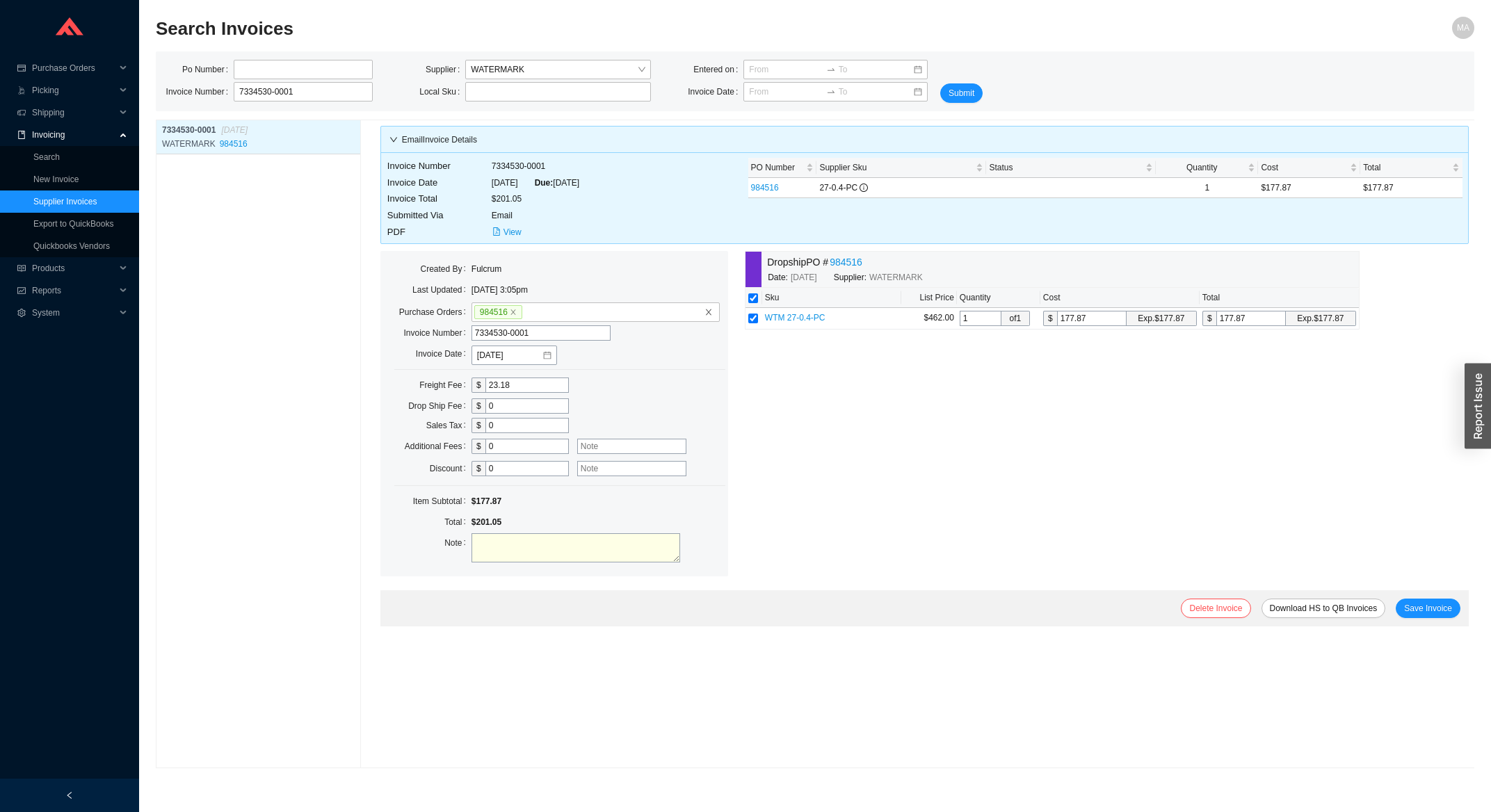
click at [81, 202] on link "Supplier Invoices" at bounding box center [65, 202] width 63 height 10
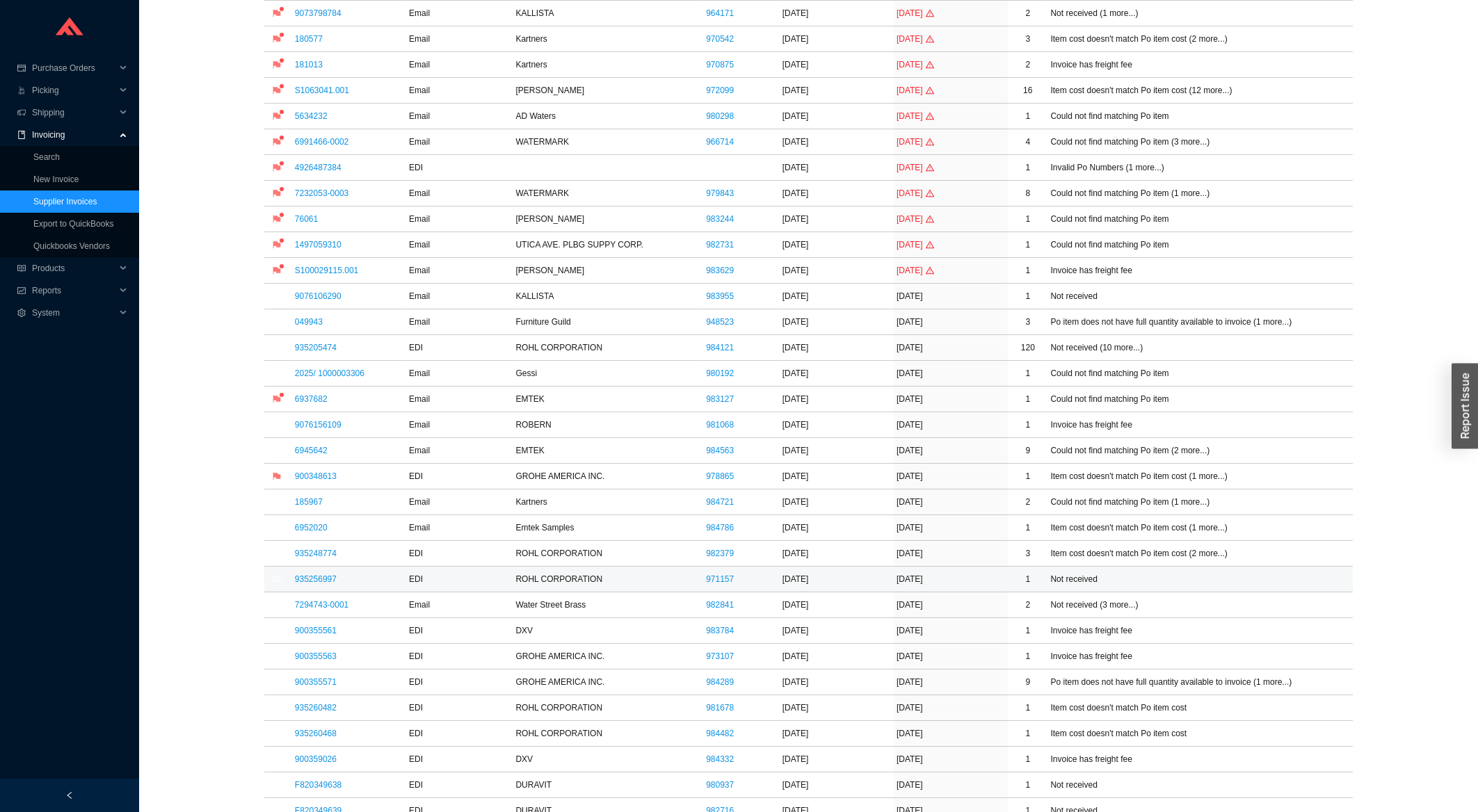
scroll to position [223, 0]
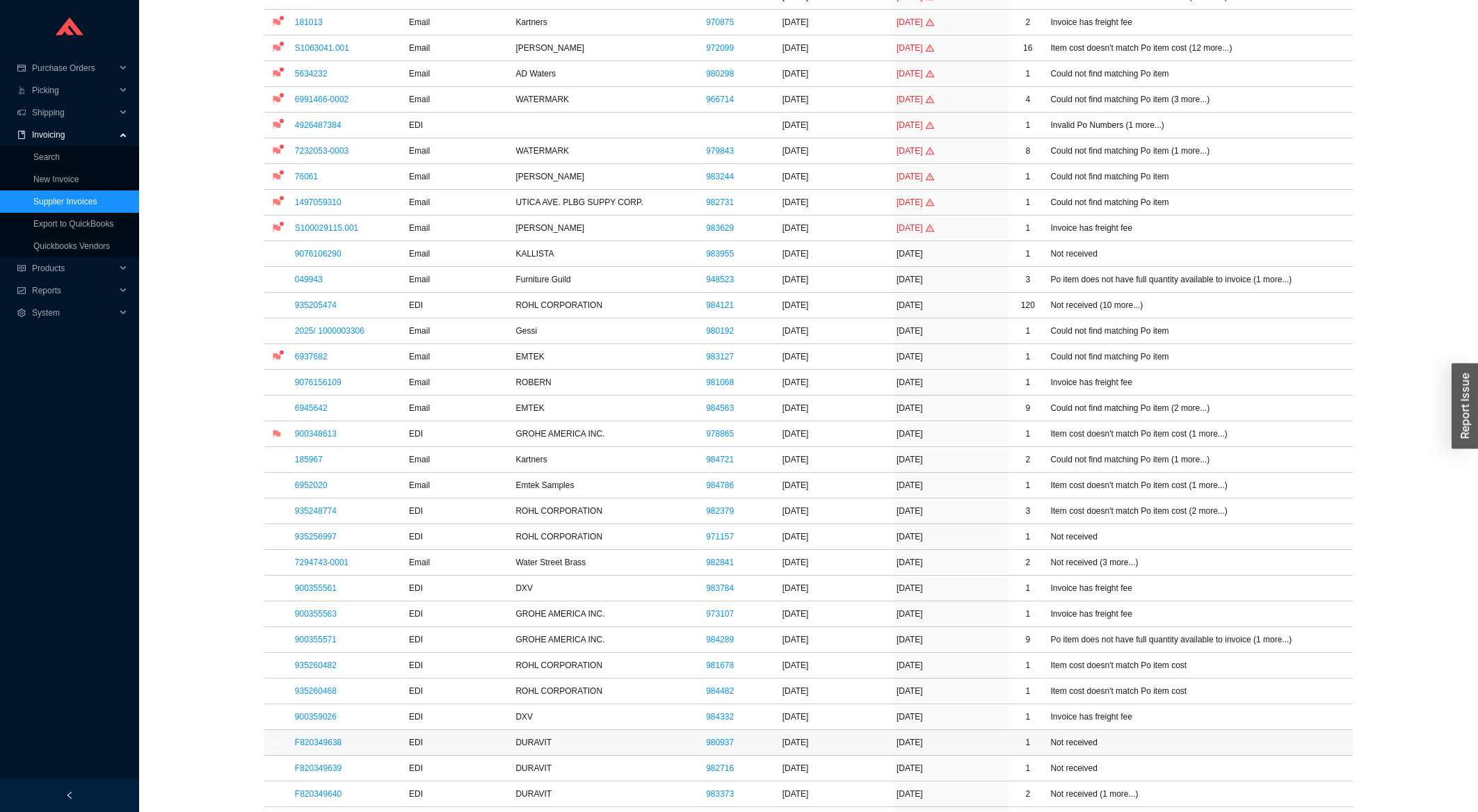
click at [324, 739] on td "F820349638" at bounding box center [349, 743] width 114 height 26
click at [328, 748] on link "F820349638" at bounding box center [318, 743] width 47 height 10
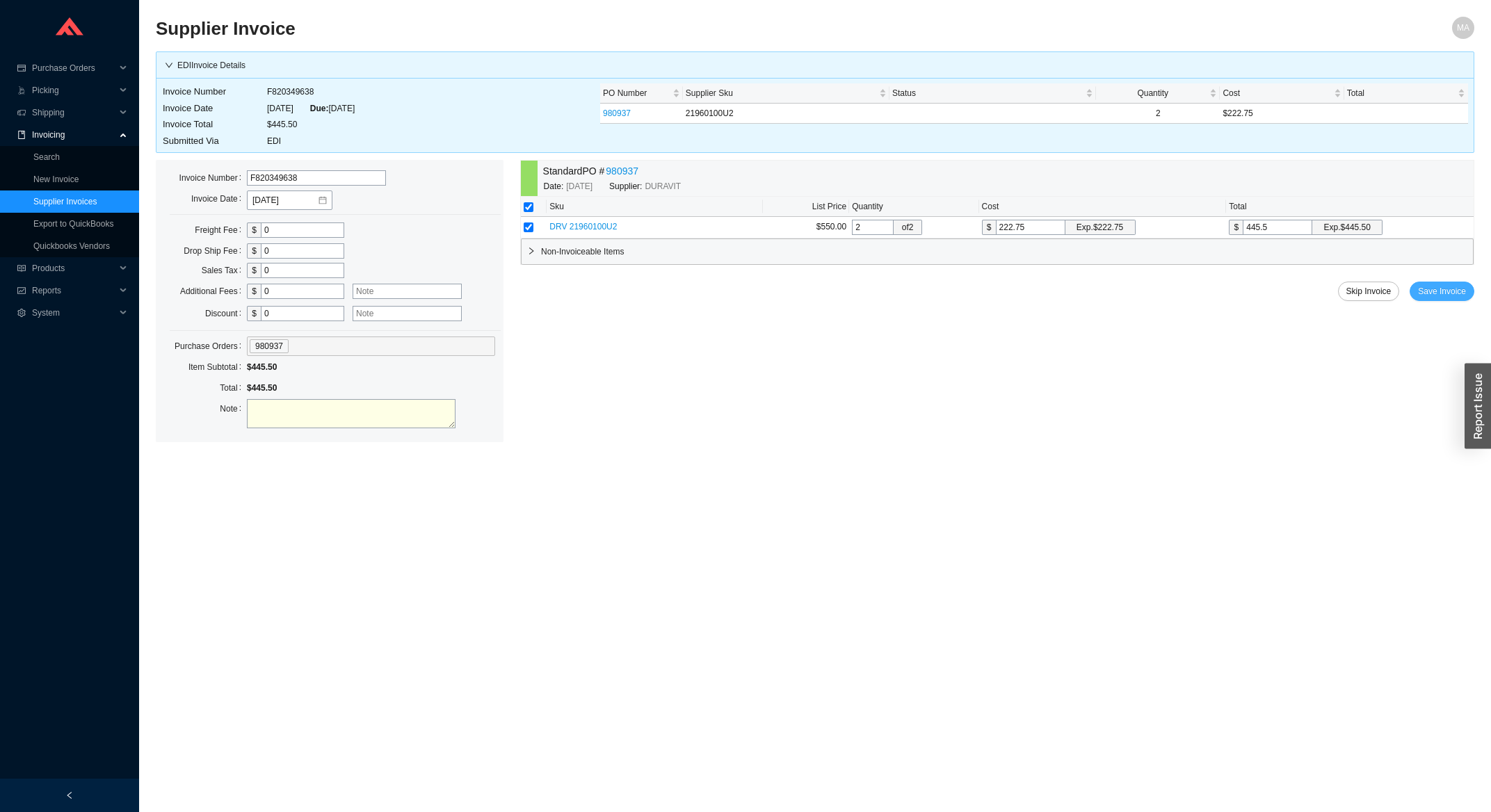
click at [1422, 300] on button "Save Invoice" at bounding box center [1442, 291] width 64 height 19
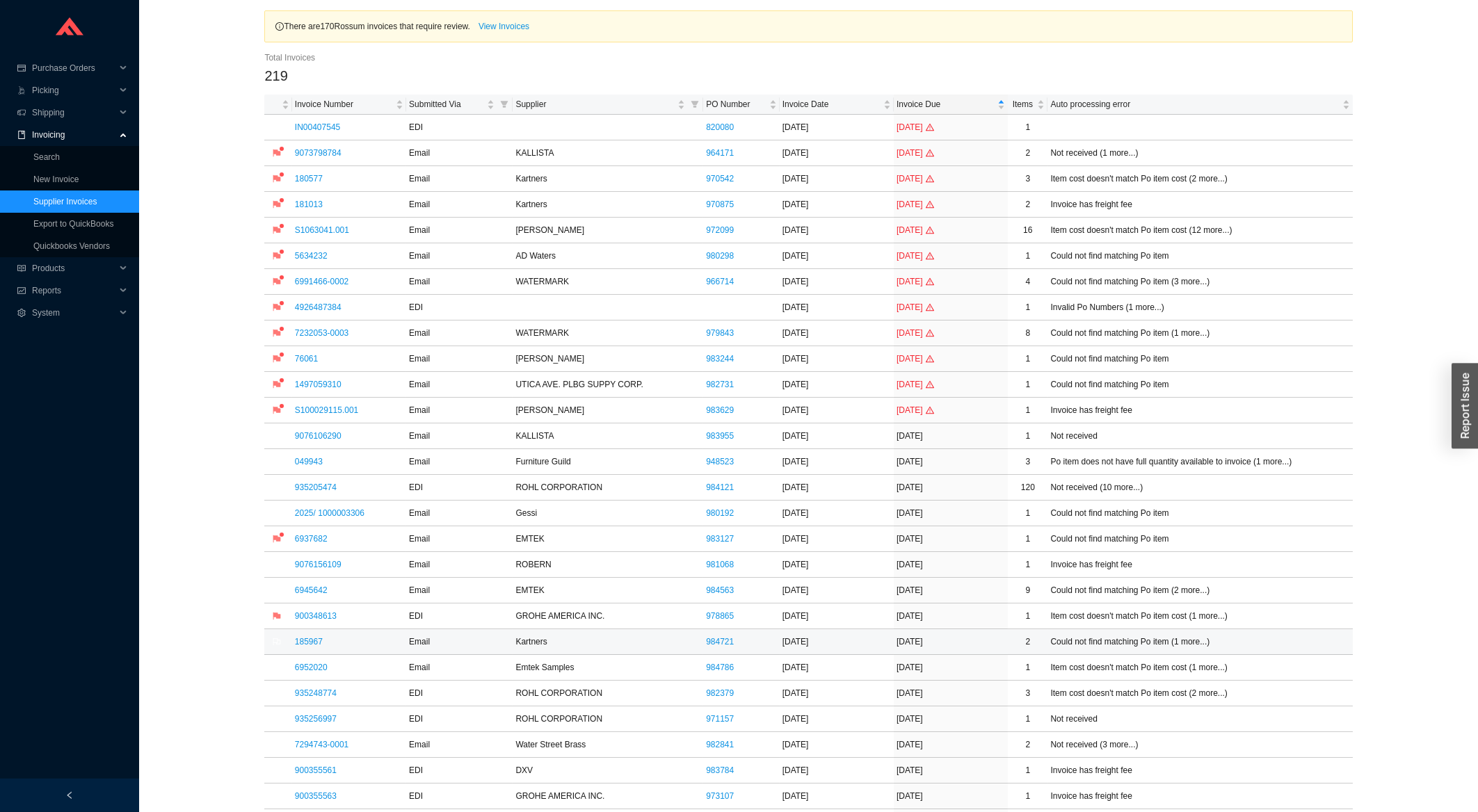
scroll to position [298, 0]
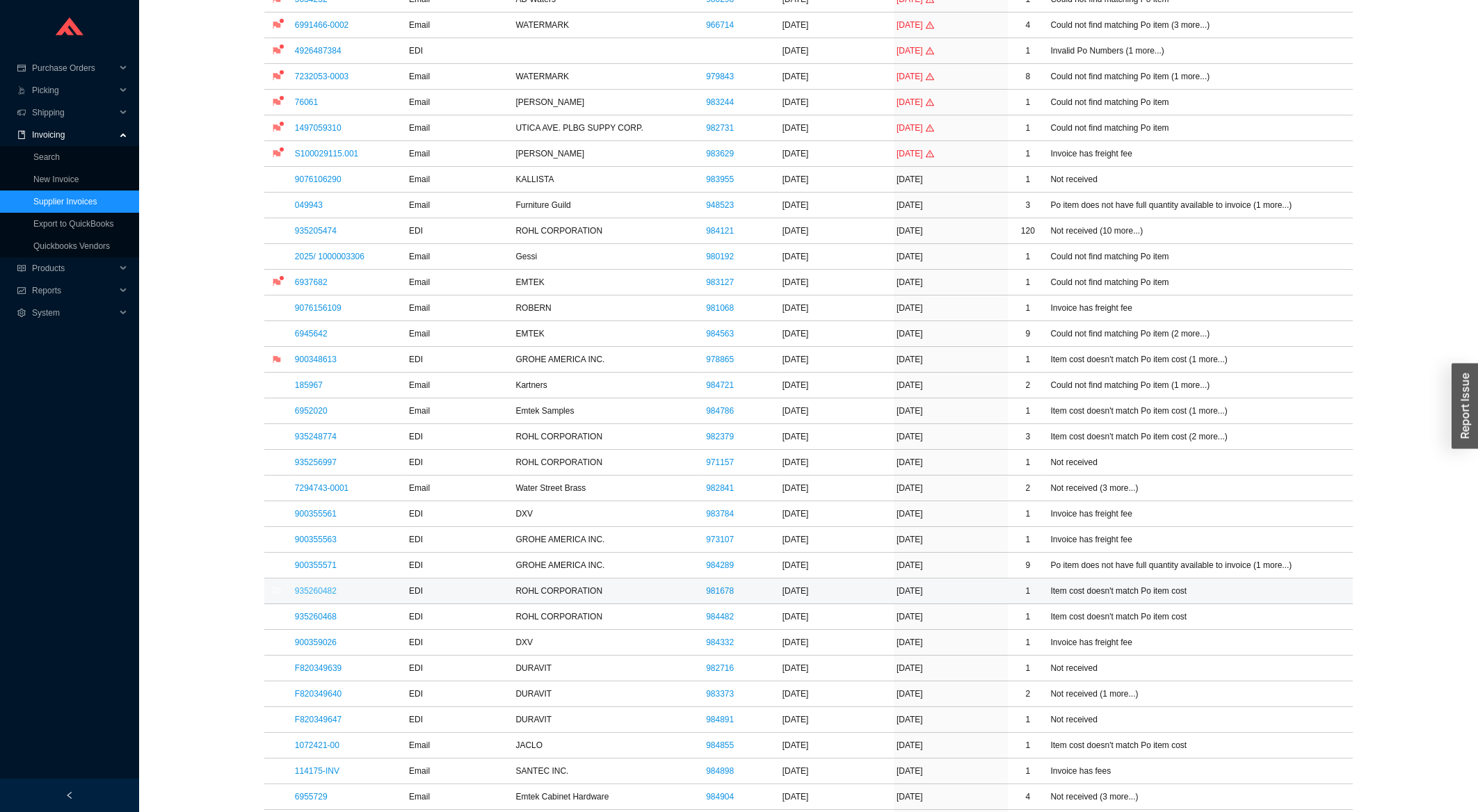
click at [324, 596] on link "935260482" at bounding box center [316, 591] width 42 height 10
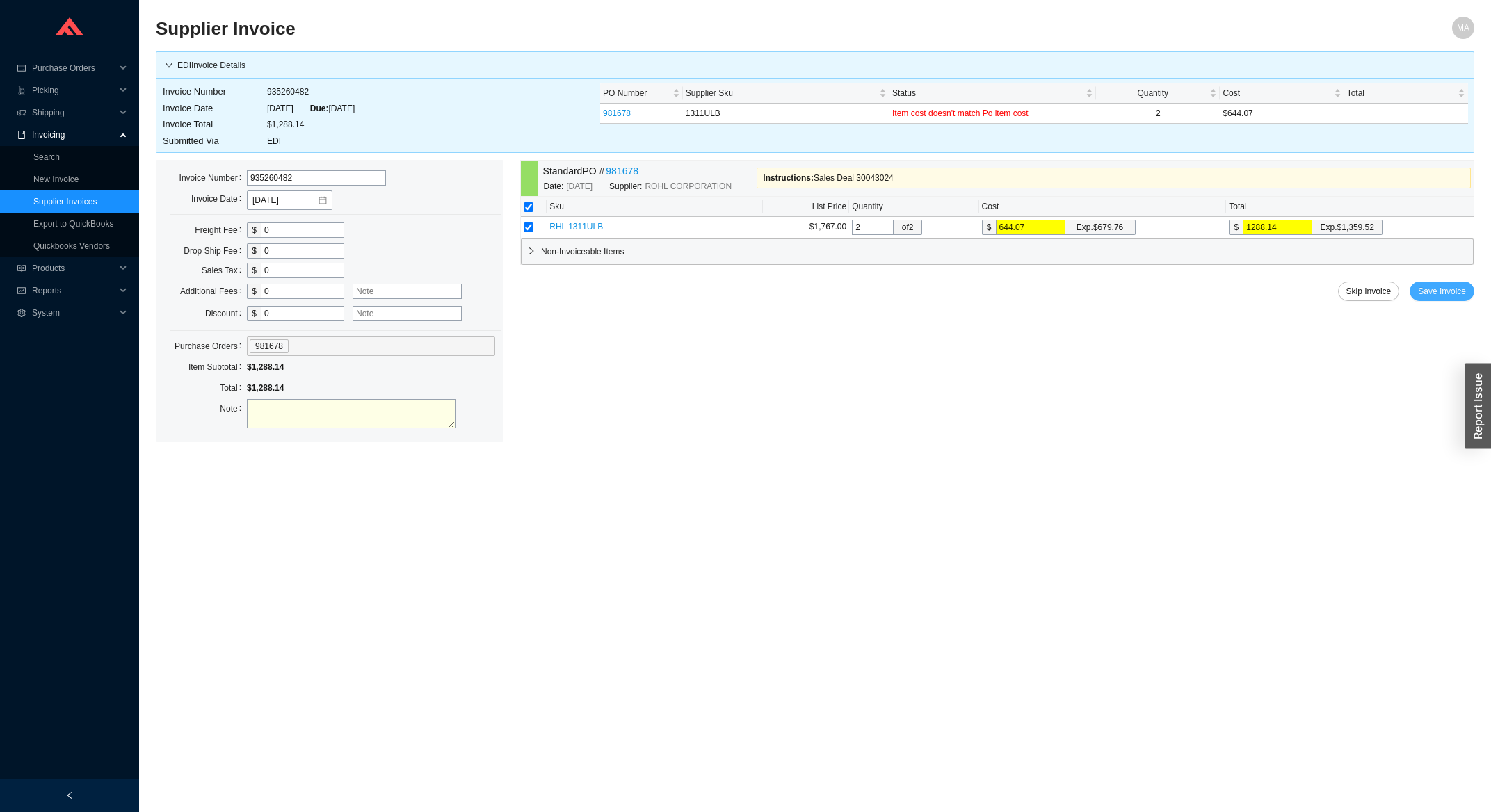
click at [1459, 286] on span "Save Invoice" at bounding box center [1442, 291] width 48 height 14
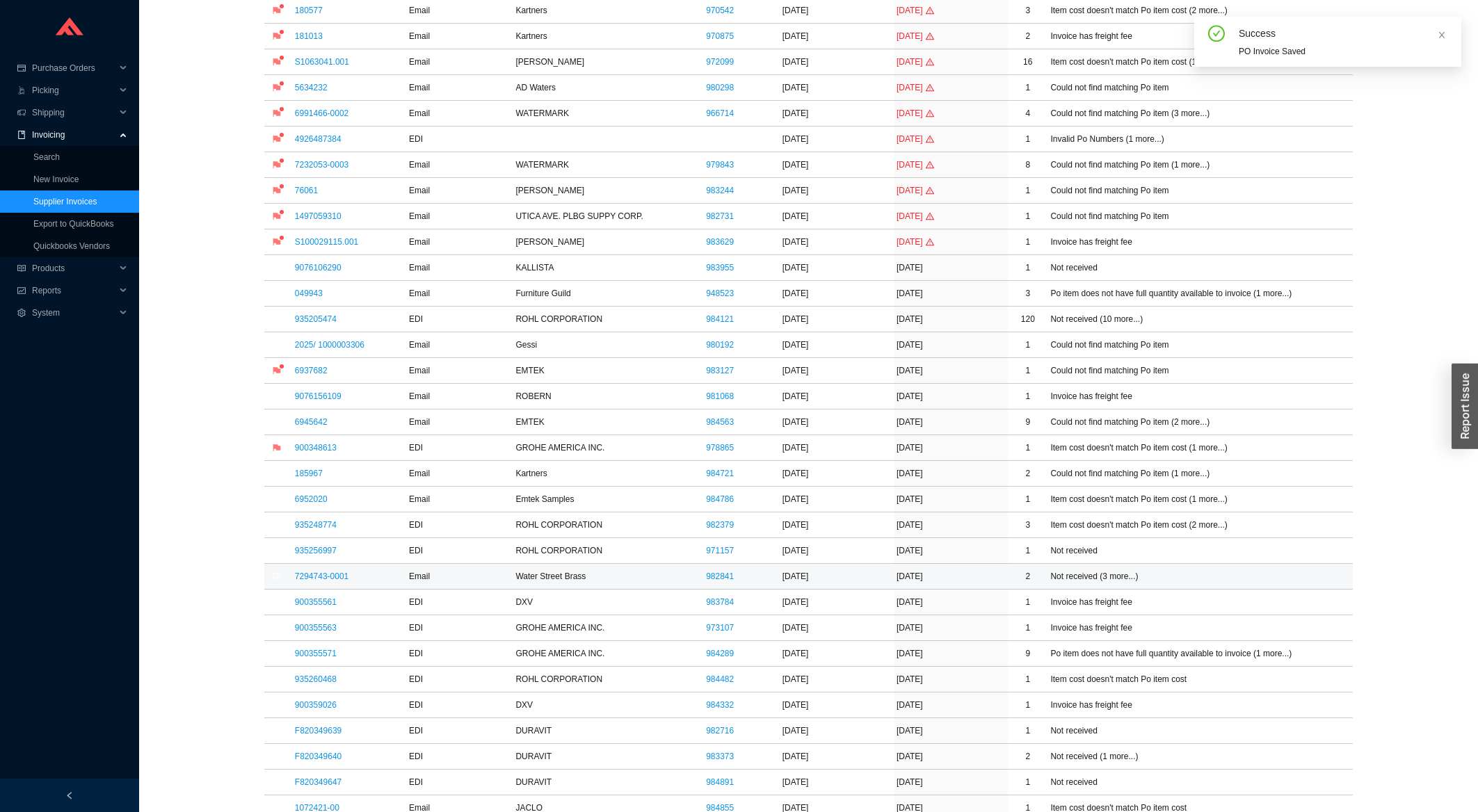
scroll to position [298, 0]
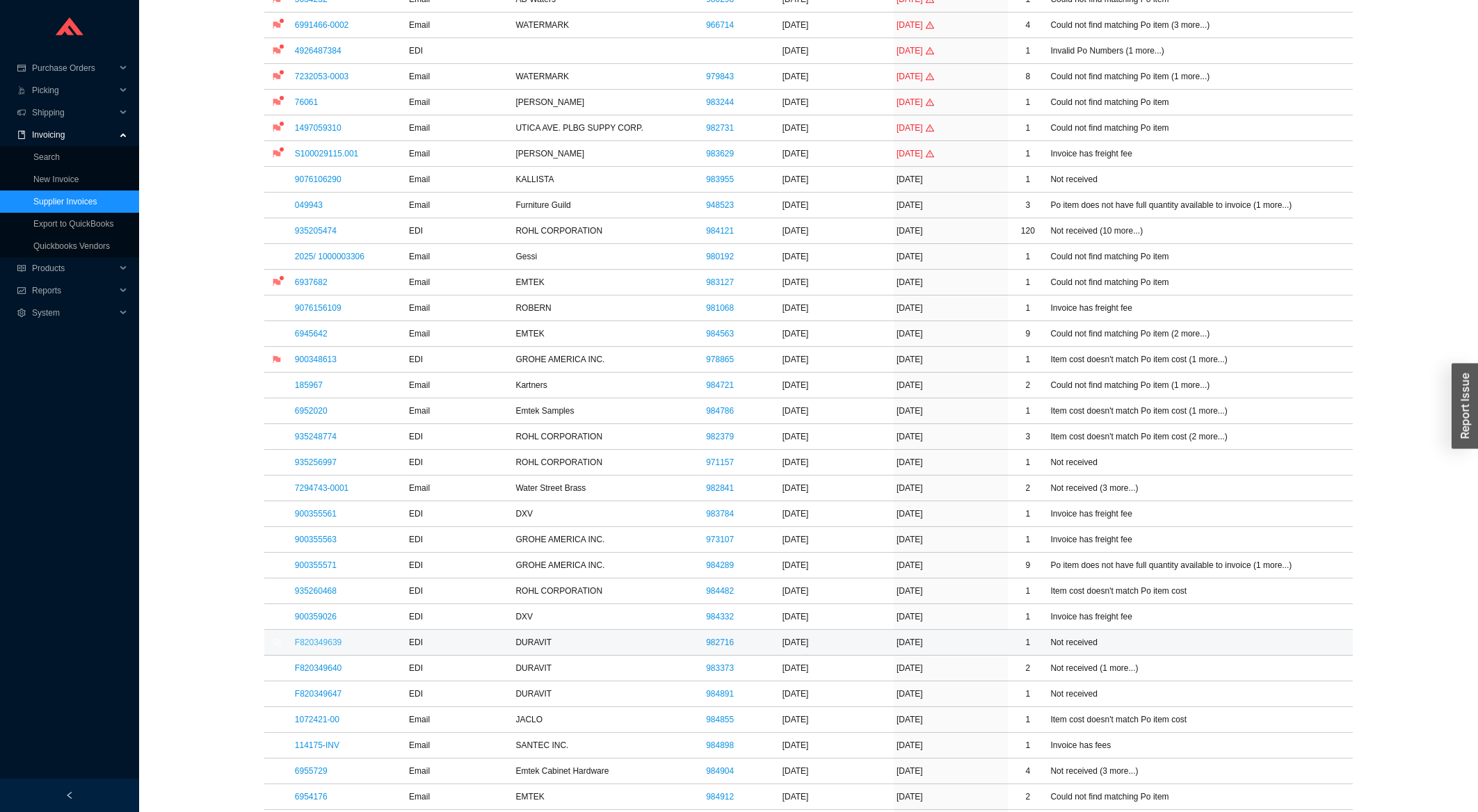
click at [327, 645] on link "F820349639" at bounding box center [318, 642] width 47 height 10
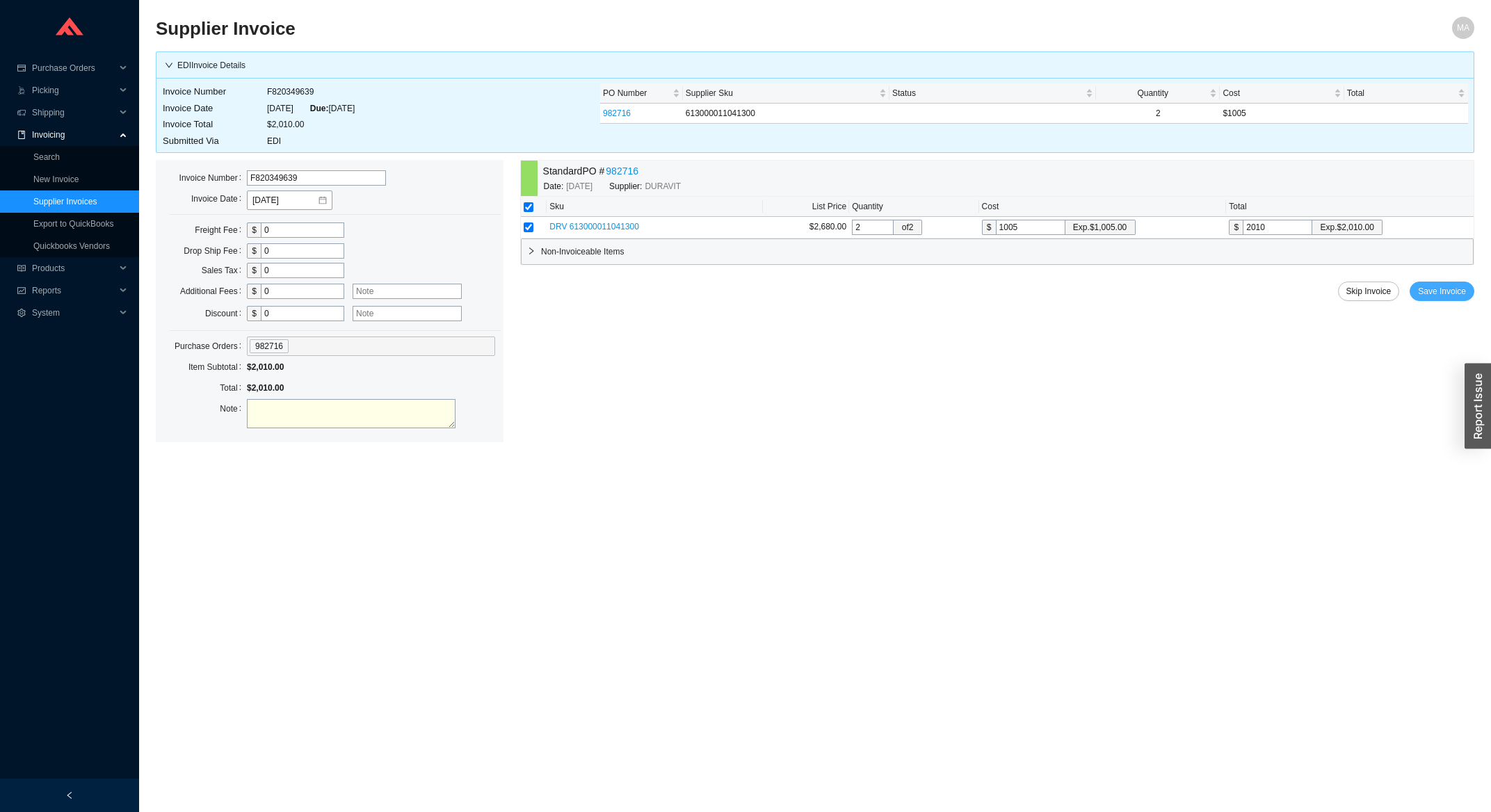
click at [1444, 292] on span "Save Invoice" at bounding box center [1442, 291] width 48 height 14
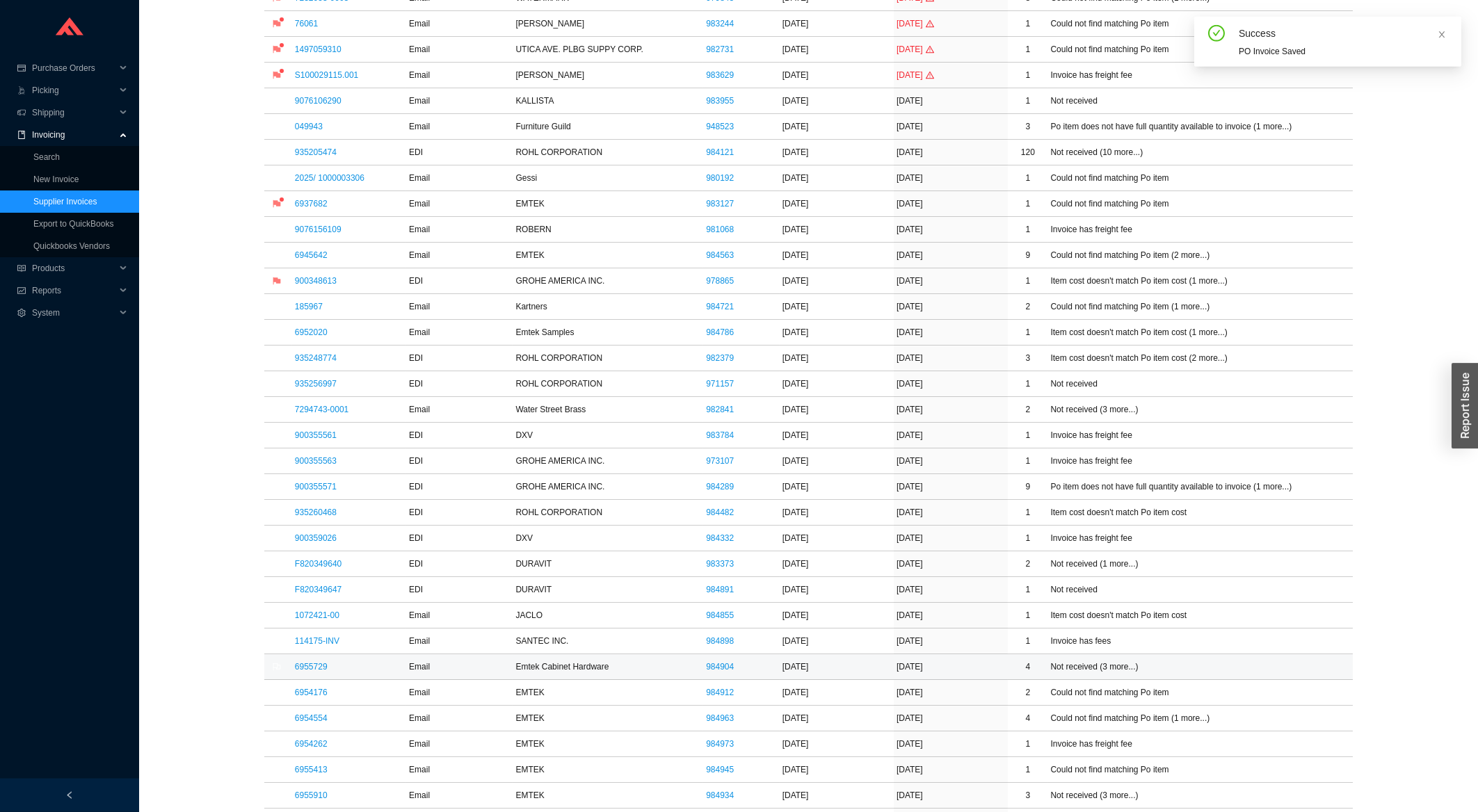
scroll to position [596, 0]
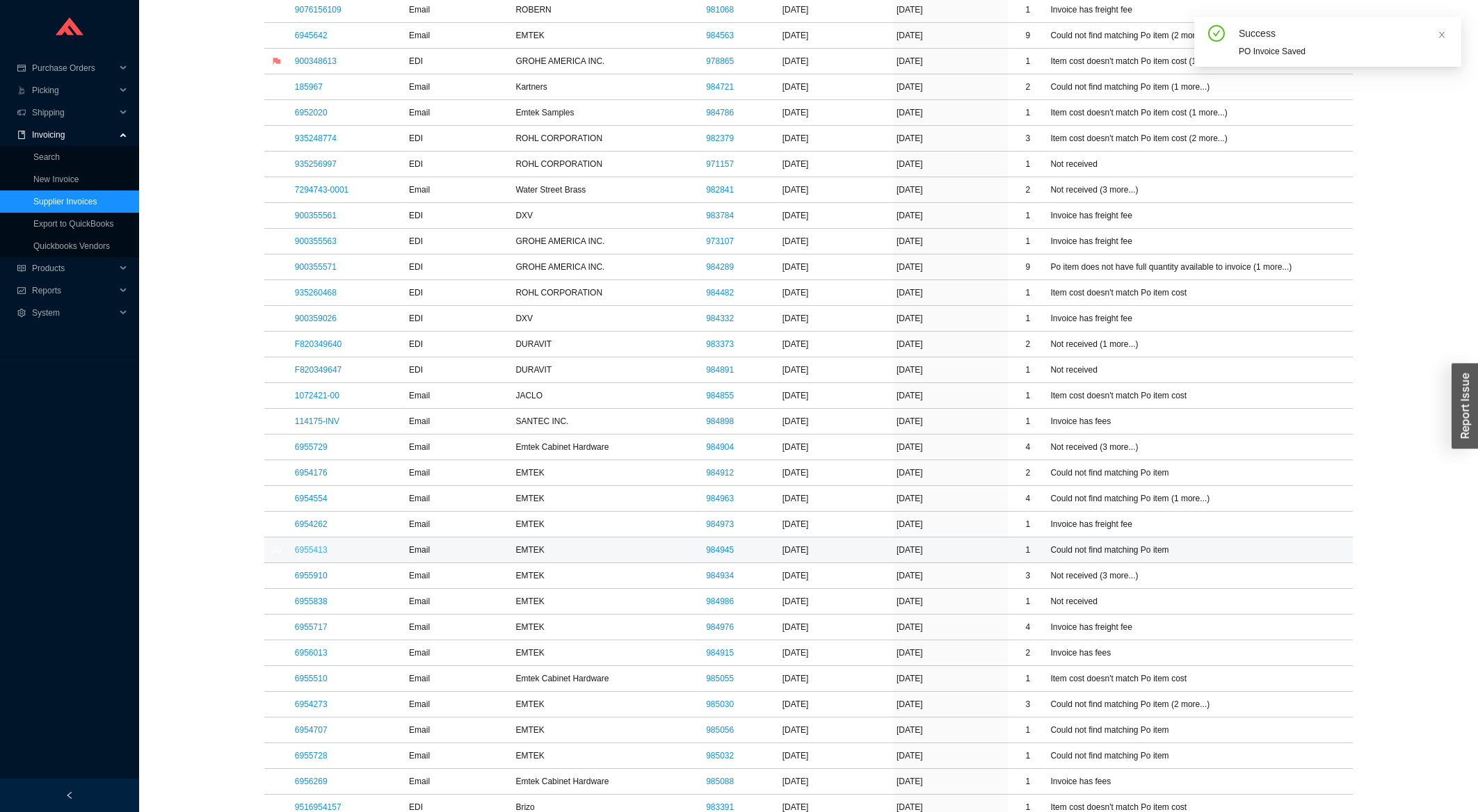
click at [311, 555] on link "6955413" at bounding box center [311, 550] width 33 height 10
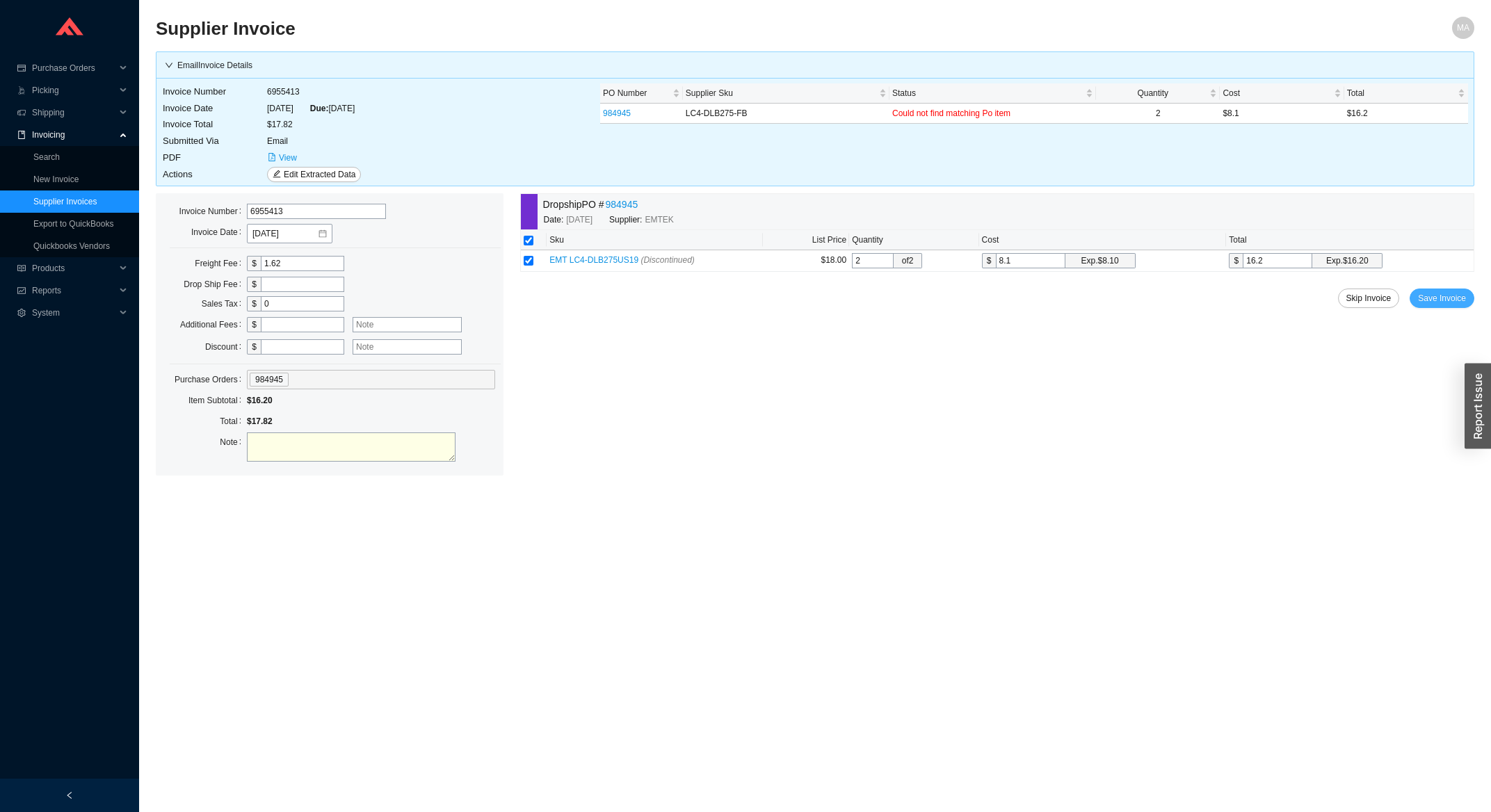
click at [1433, 298] on span "Save Invoice" at bounding box center [1442, 298] width 48 height 14
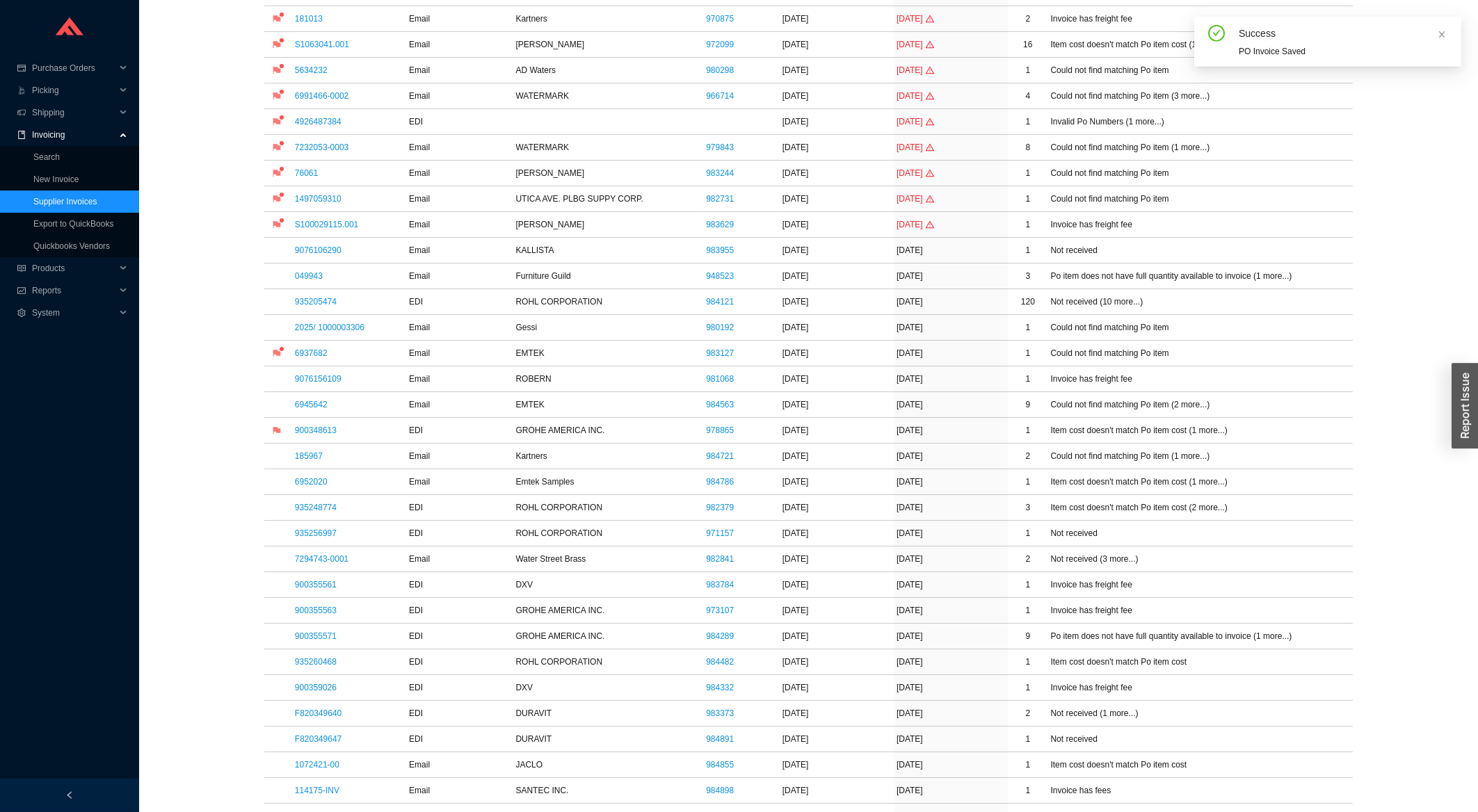
scroll to position [447, 0]
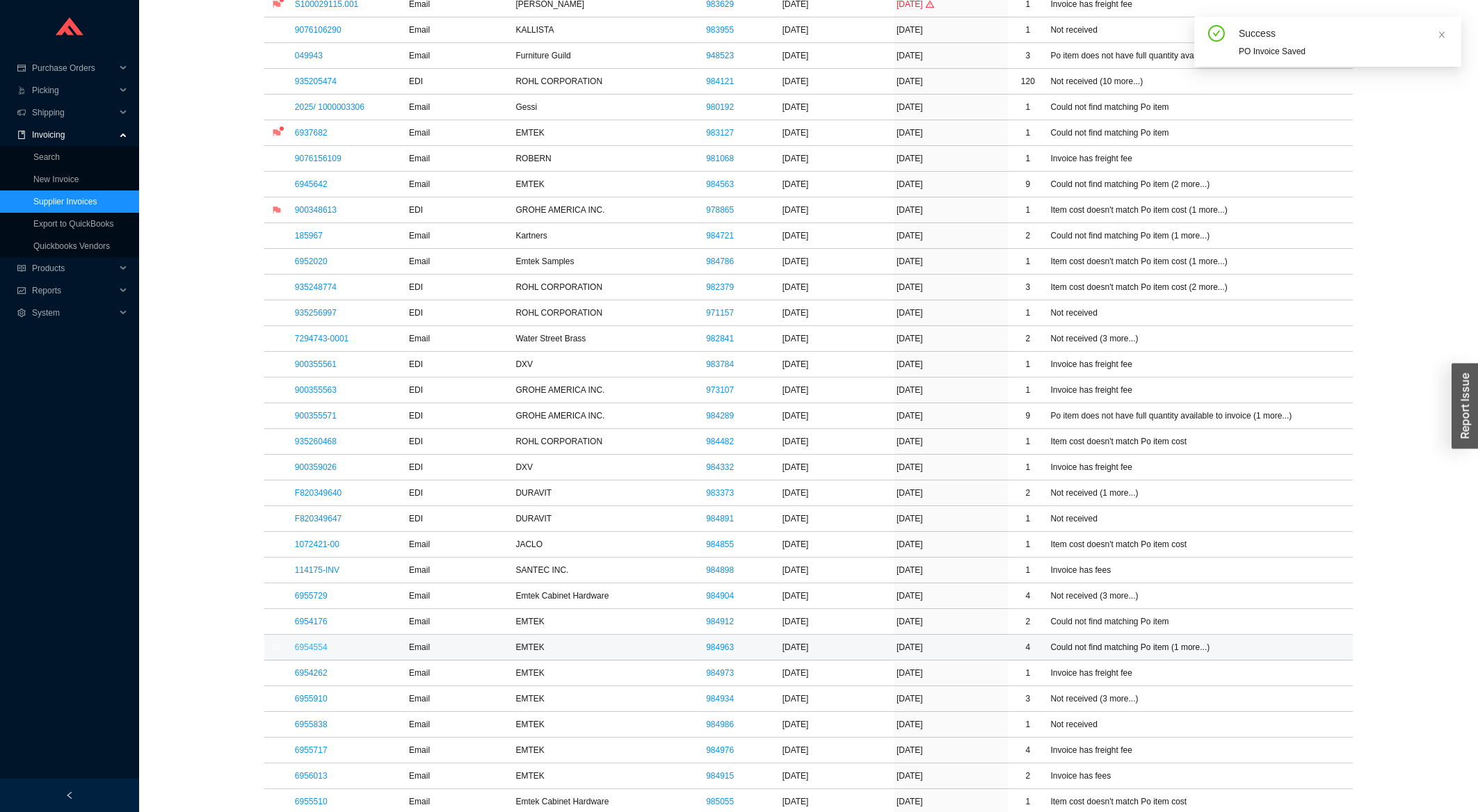
click at [318, 650] on link "6954554" at bounding box center [311, 647] width 33 height 10
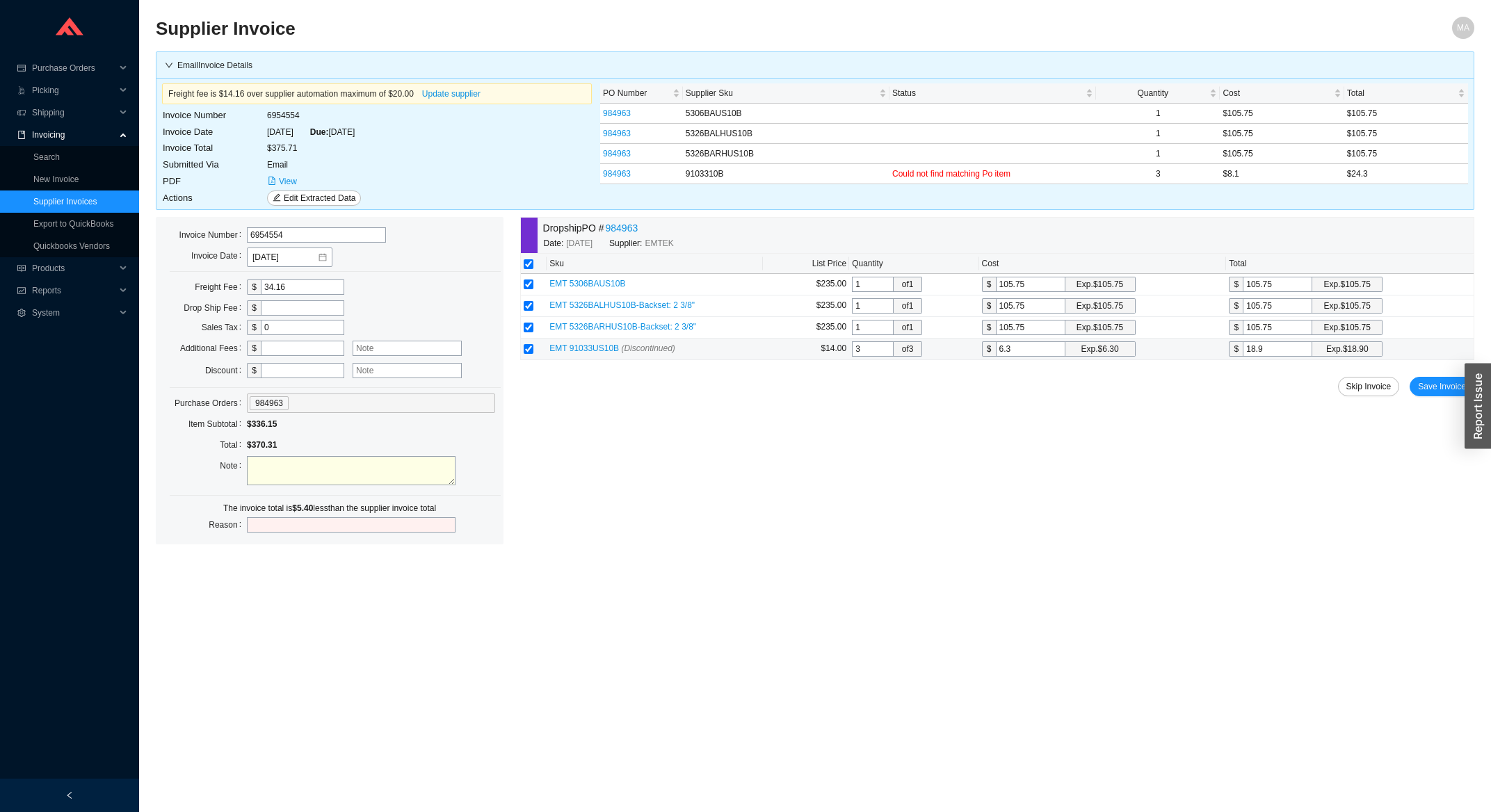
click at [1032, 353] on input "6.3" at bounding box center [1030, 348] width 69 height 15
click at [1035, 354] on input "6.3" at bounding box center [1030, 348] width 69 height 15
type input "8"
type input "24"
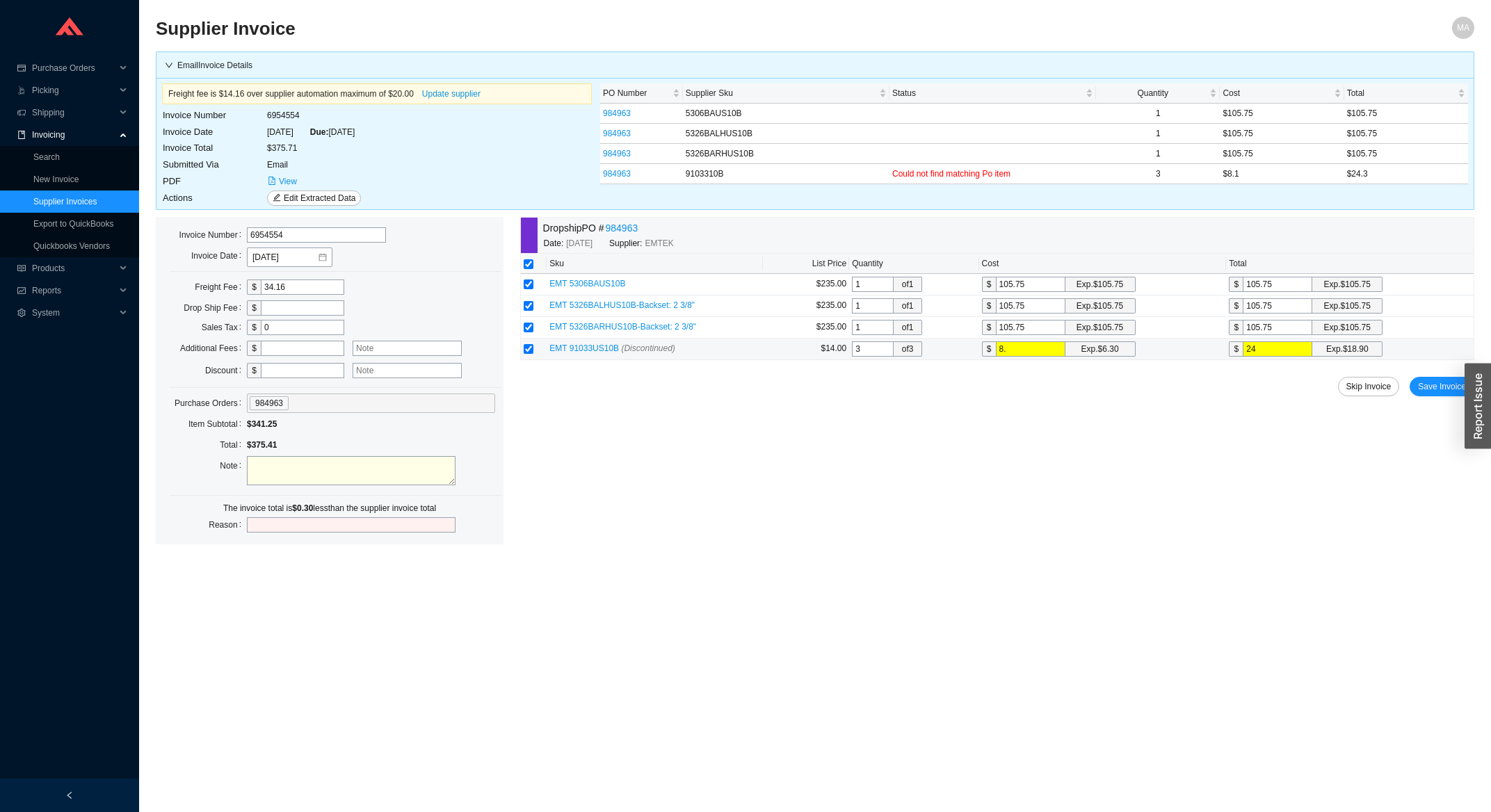
type input "8.1"
type input "24.3"
type input "8.1"
click at [1446, 381] on button "Save Invoice" at bounding box center [1442, 386] width 64 height 19
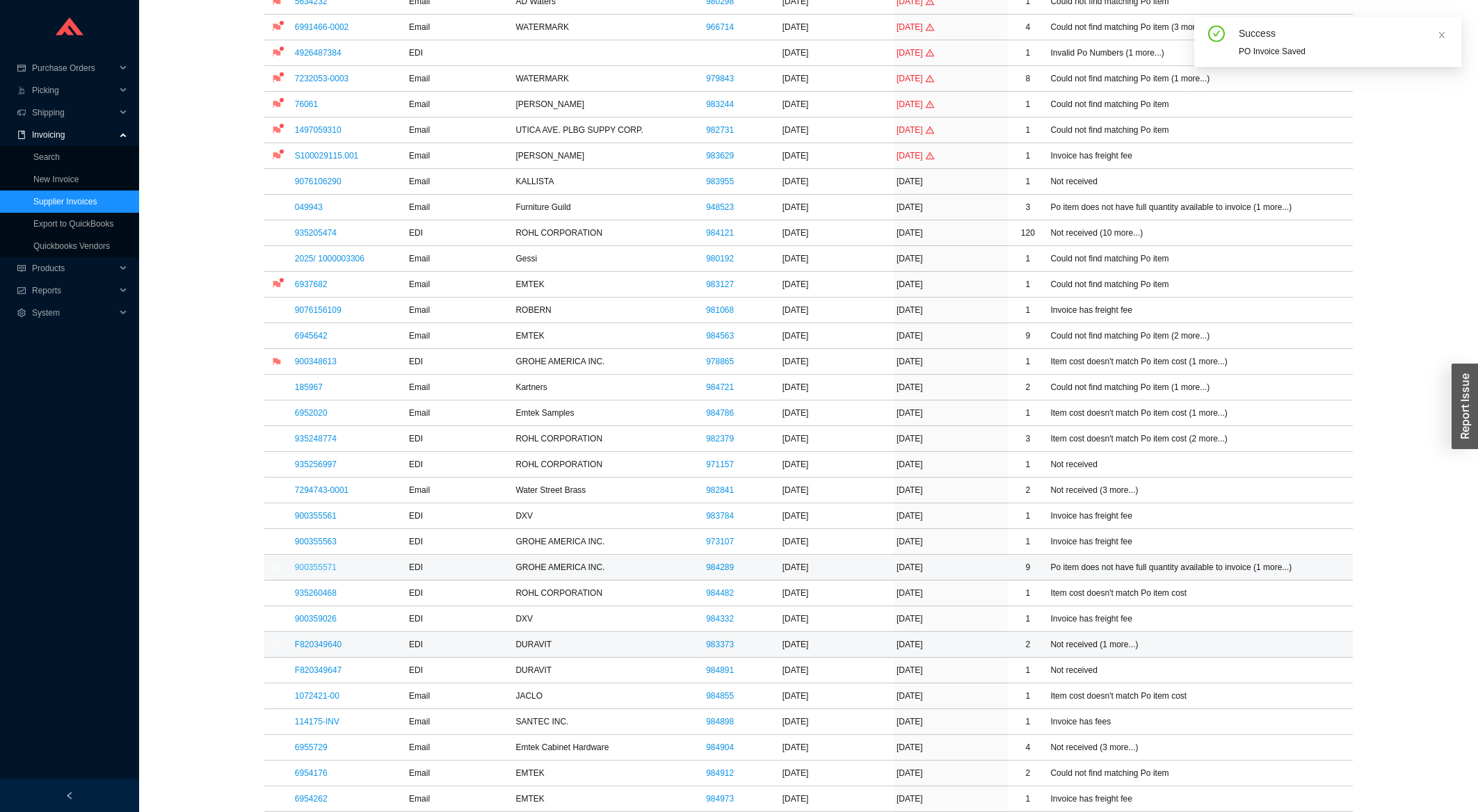
scroll to position [373, 0]
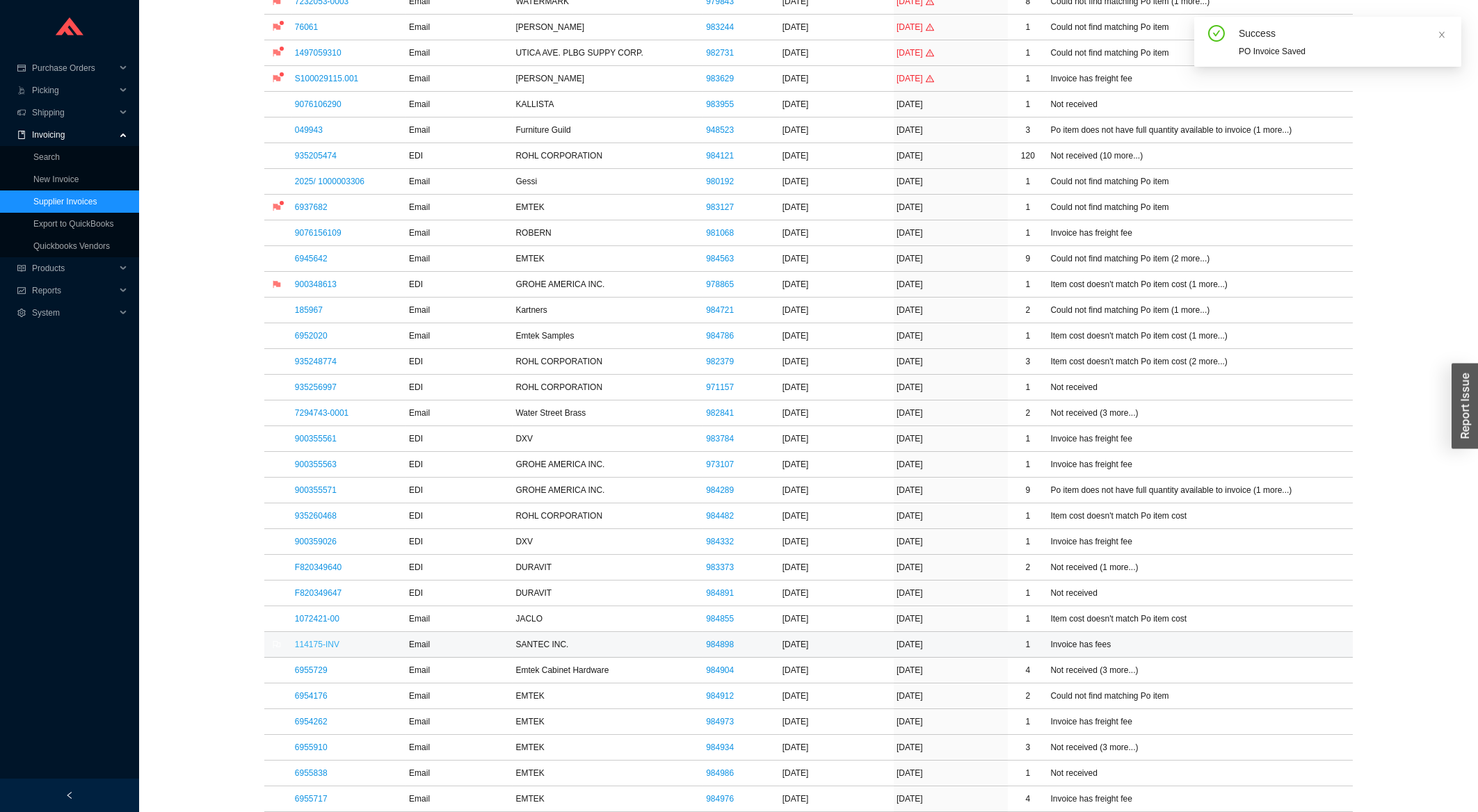
click at [309, 650] on link "114175-INV" at bounding box center [317, 645] width 44 height 10
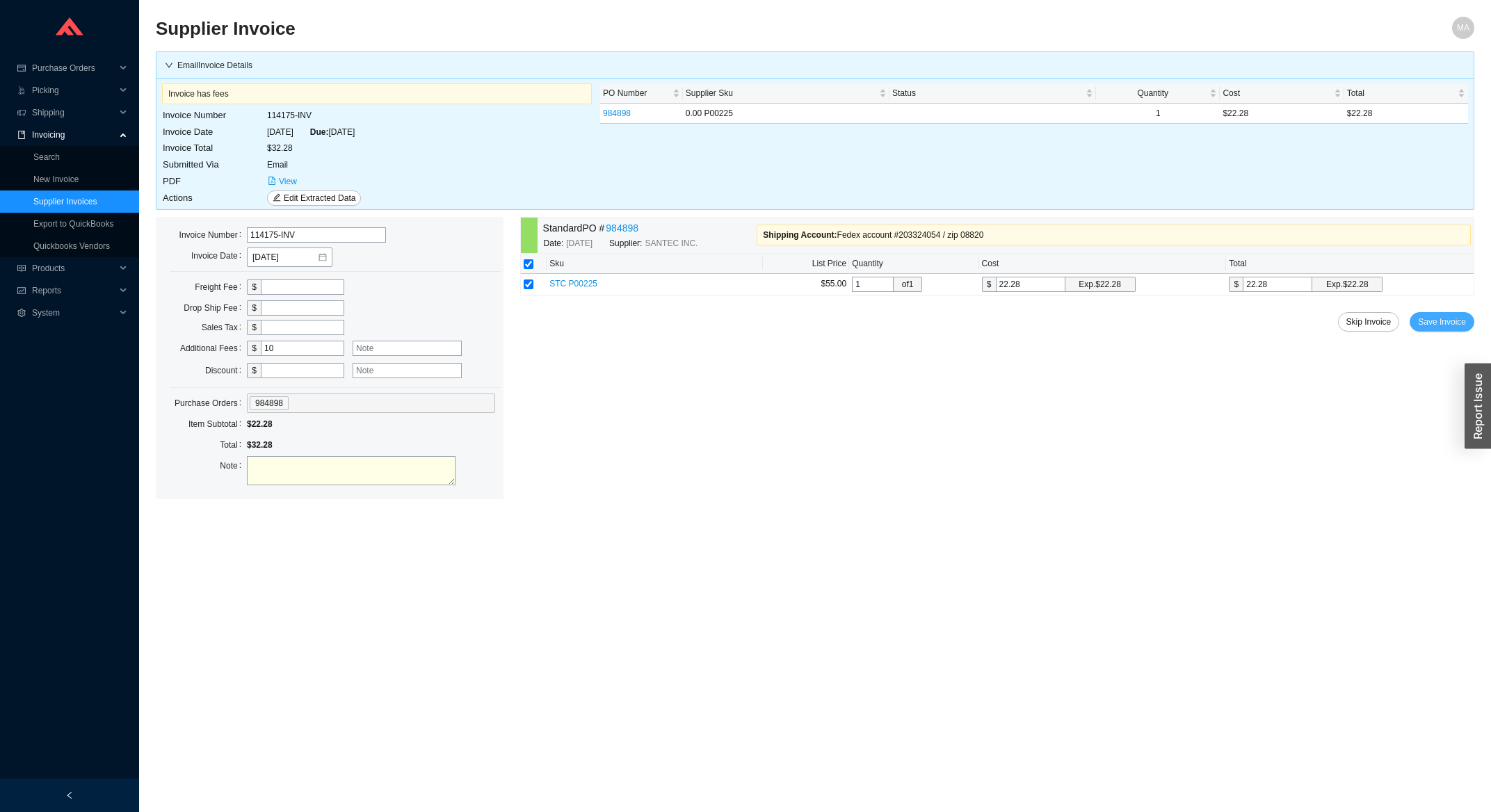
click at [1456, 329] on span "Save Invoice" at bounding box center [1442, 321] width 48 height 14
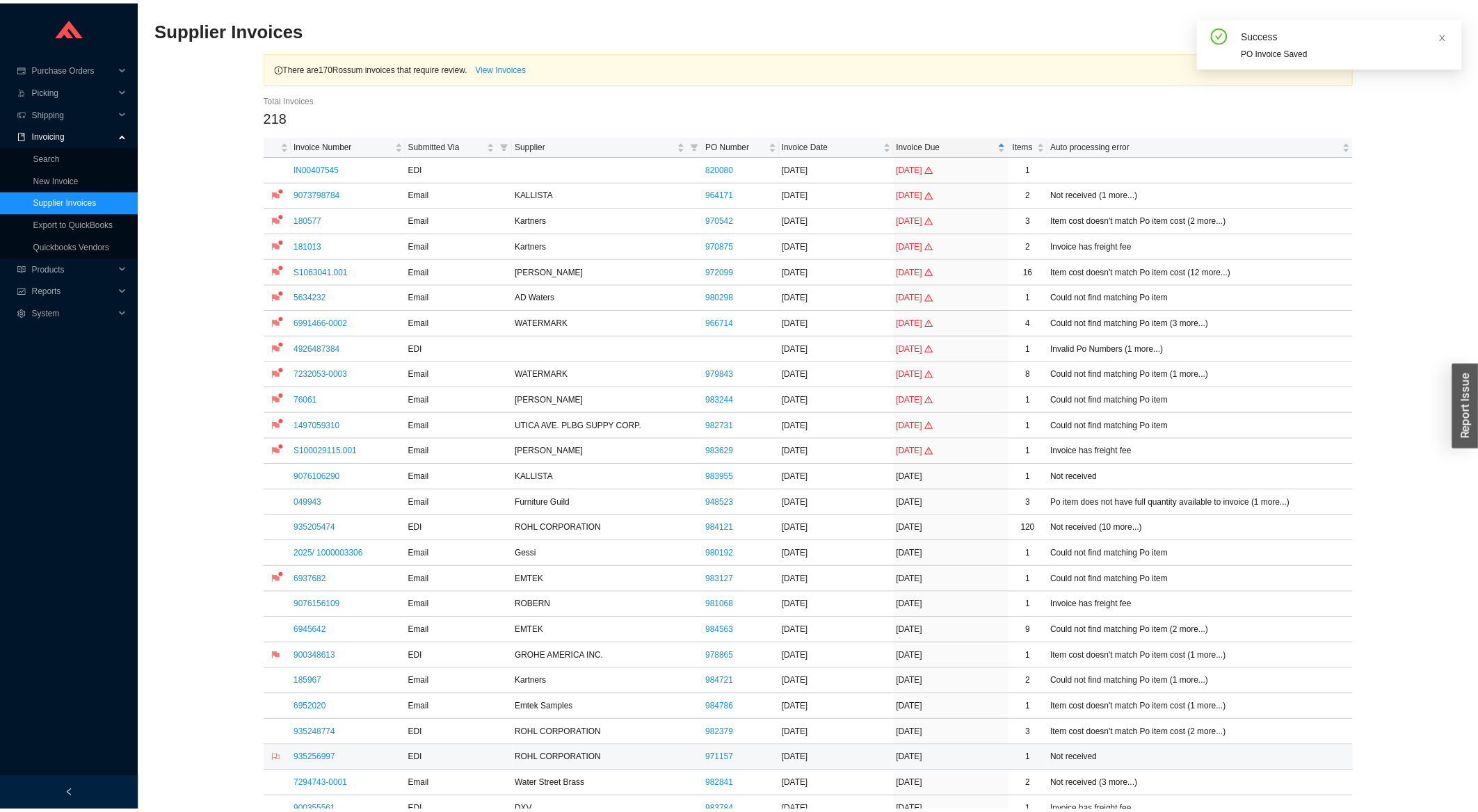
scroll to position [373, 0]
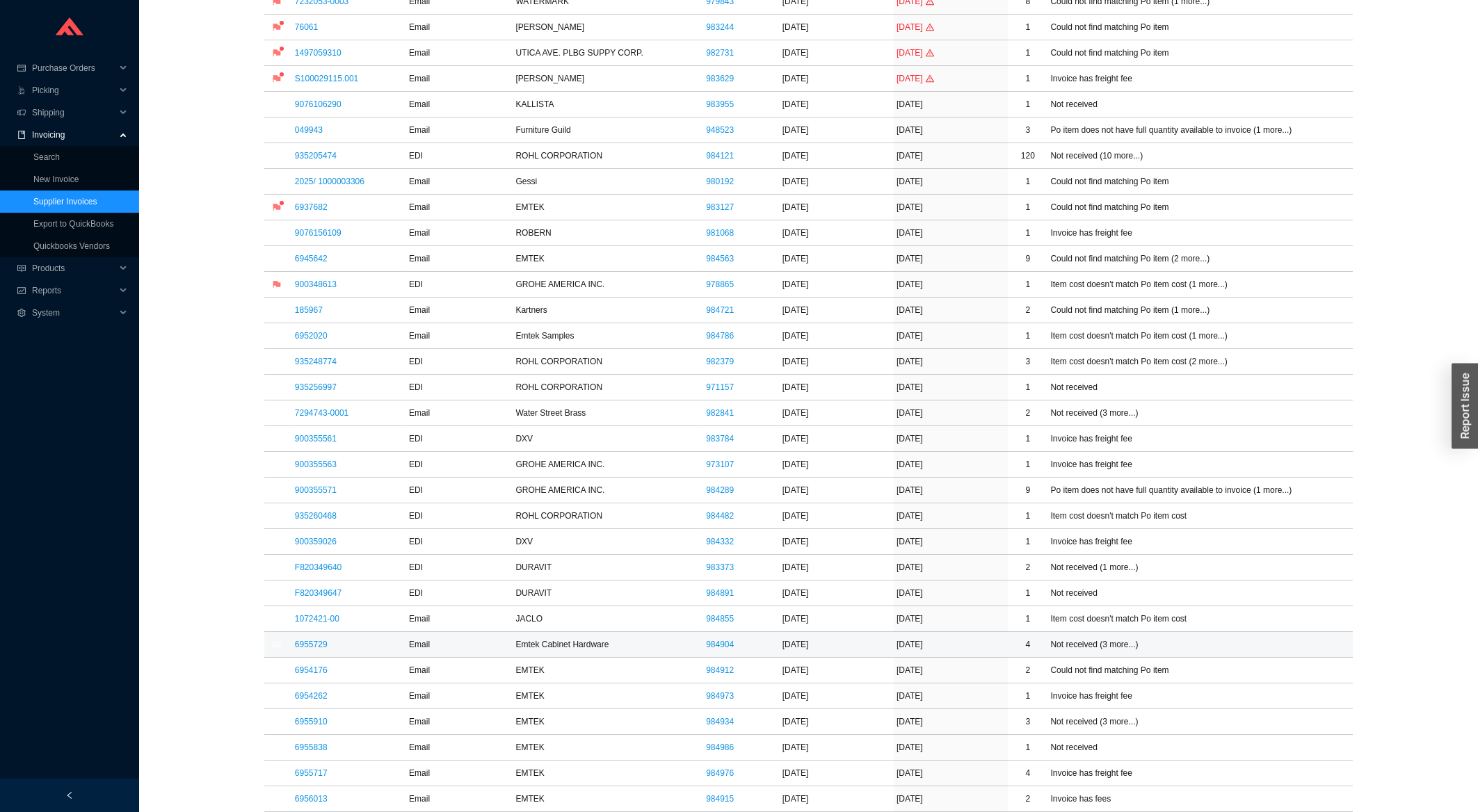
click at [304, 640] on td "6955729" at bounding box center [349, 645] width 114 height 26
click at [303, 647] on link "6955729" at bounding box center [311, 645] width 33 height 10
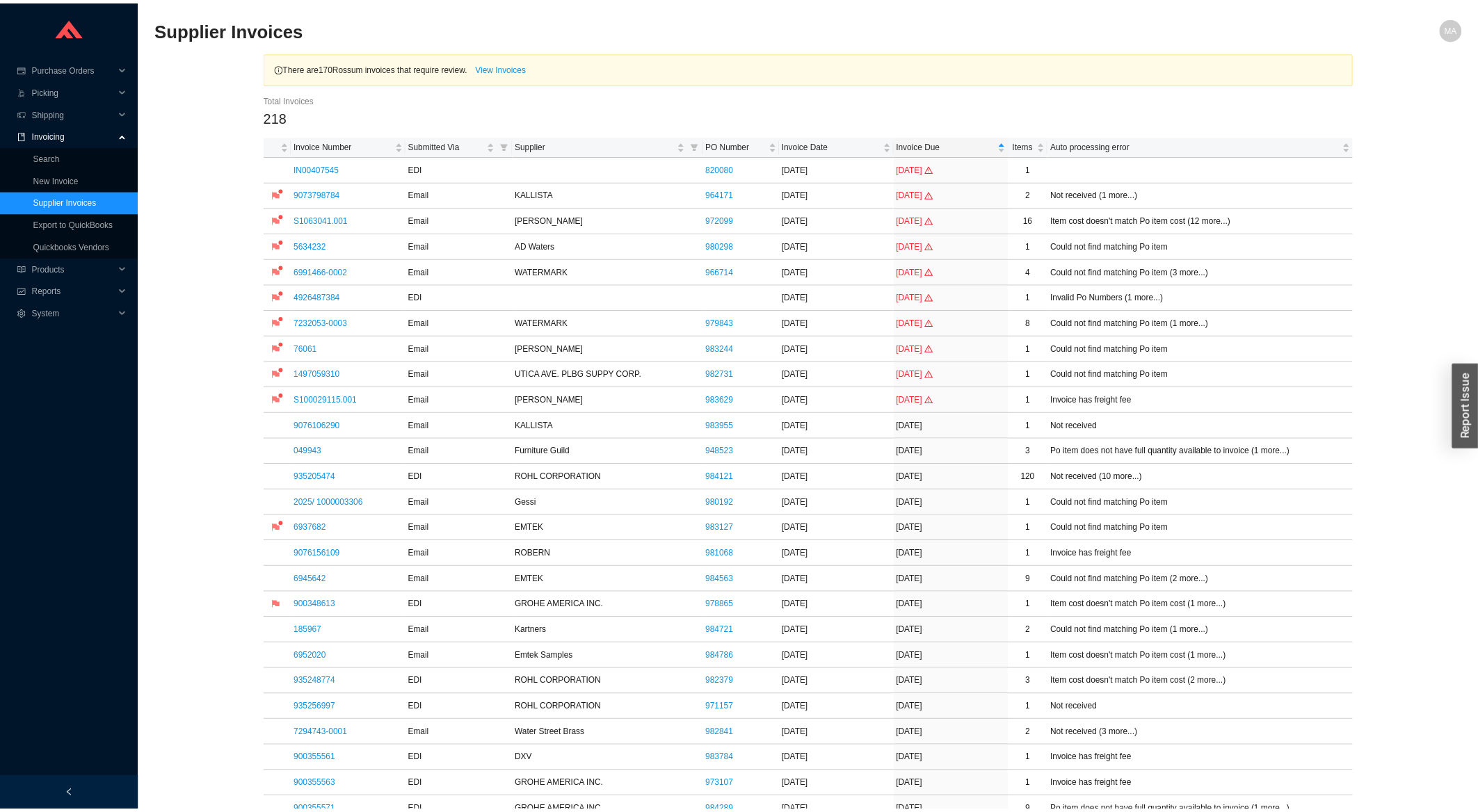
scroll to position [373, 0]
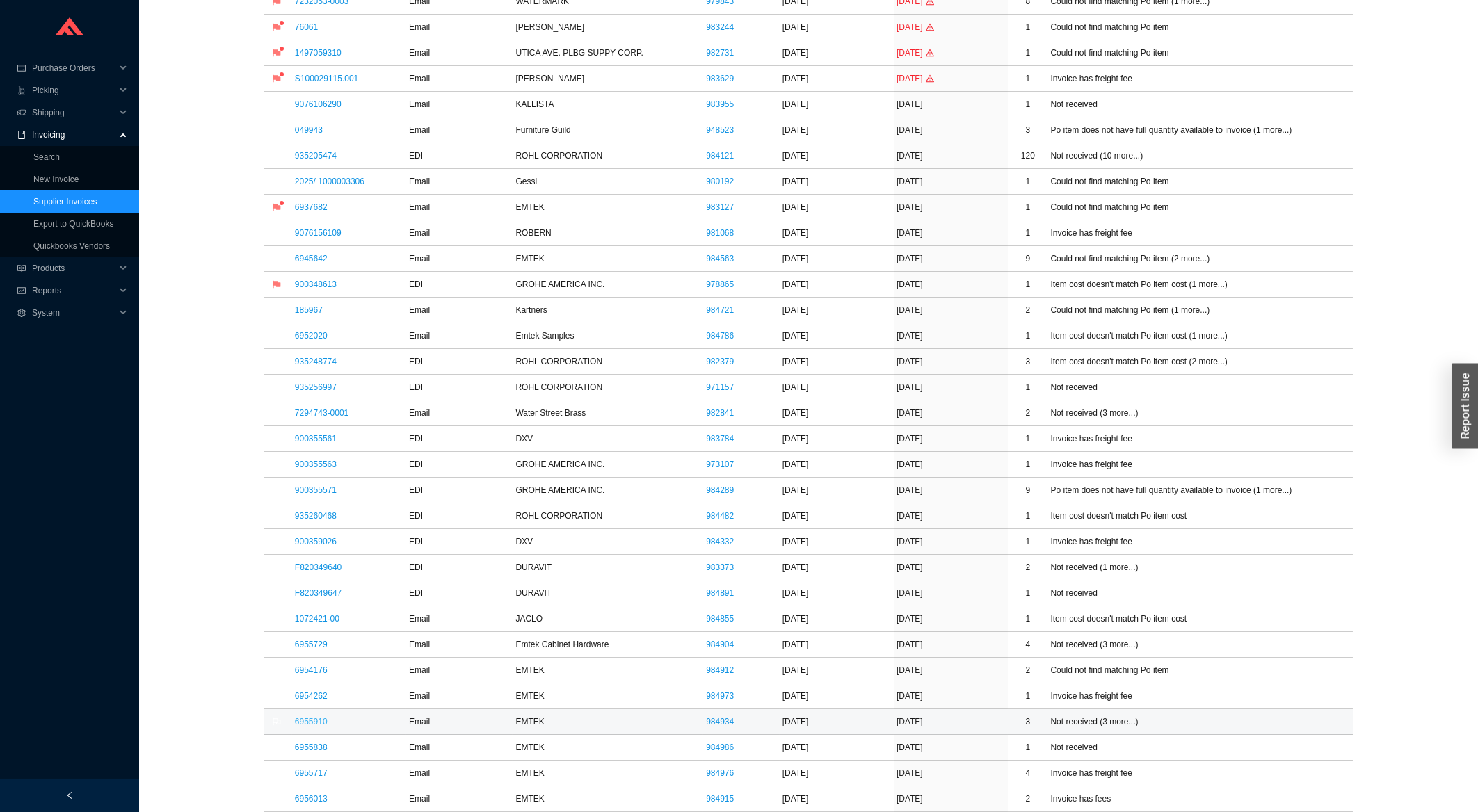
click at [300, 725] on link "6955910" at bounding box center [311, 722] width 33 height 10
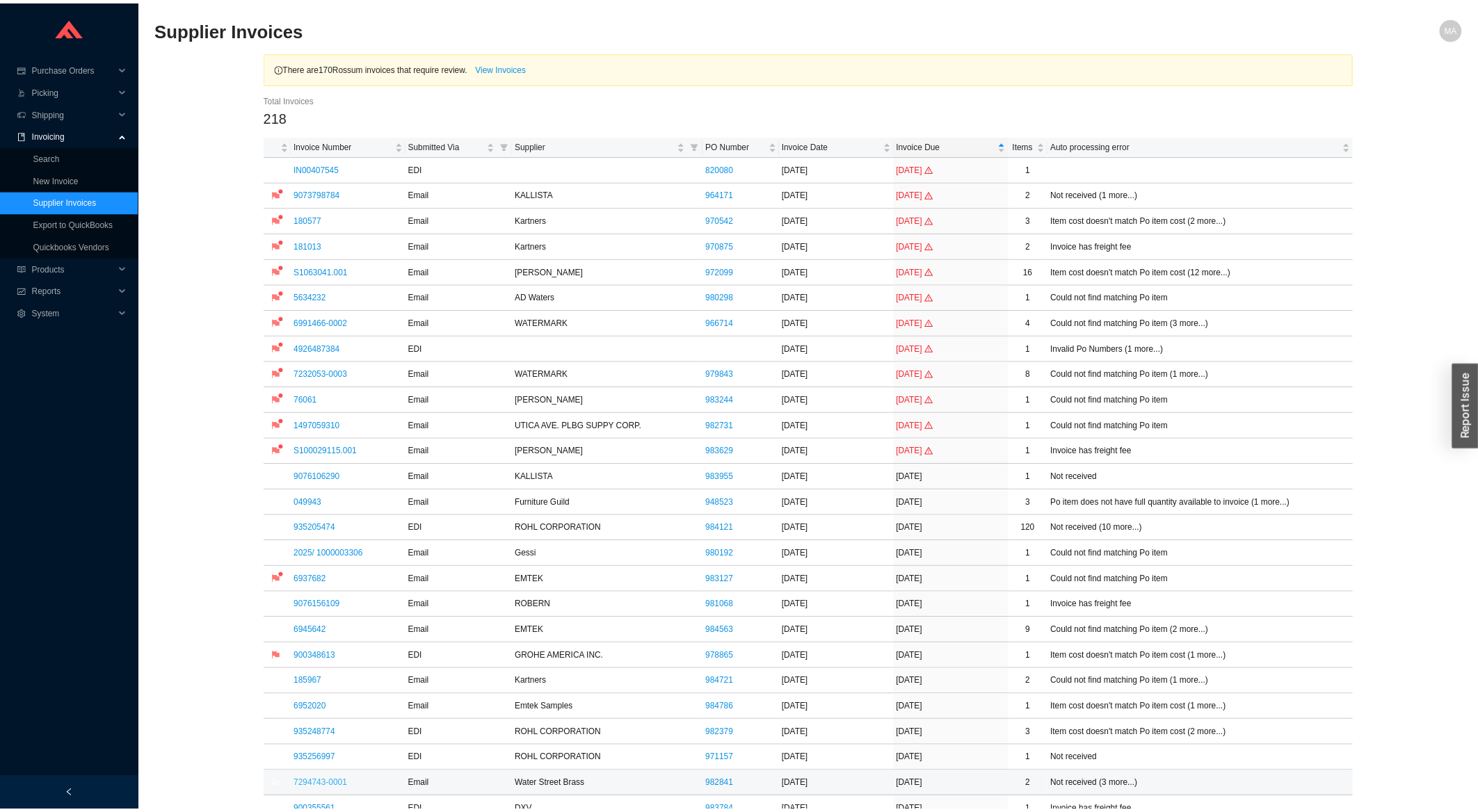
scroll to position [596, 0]
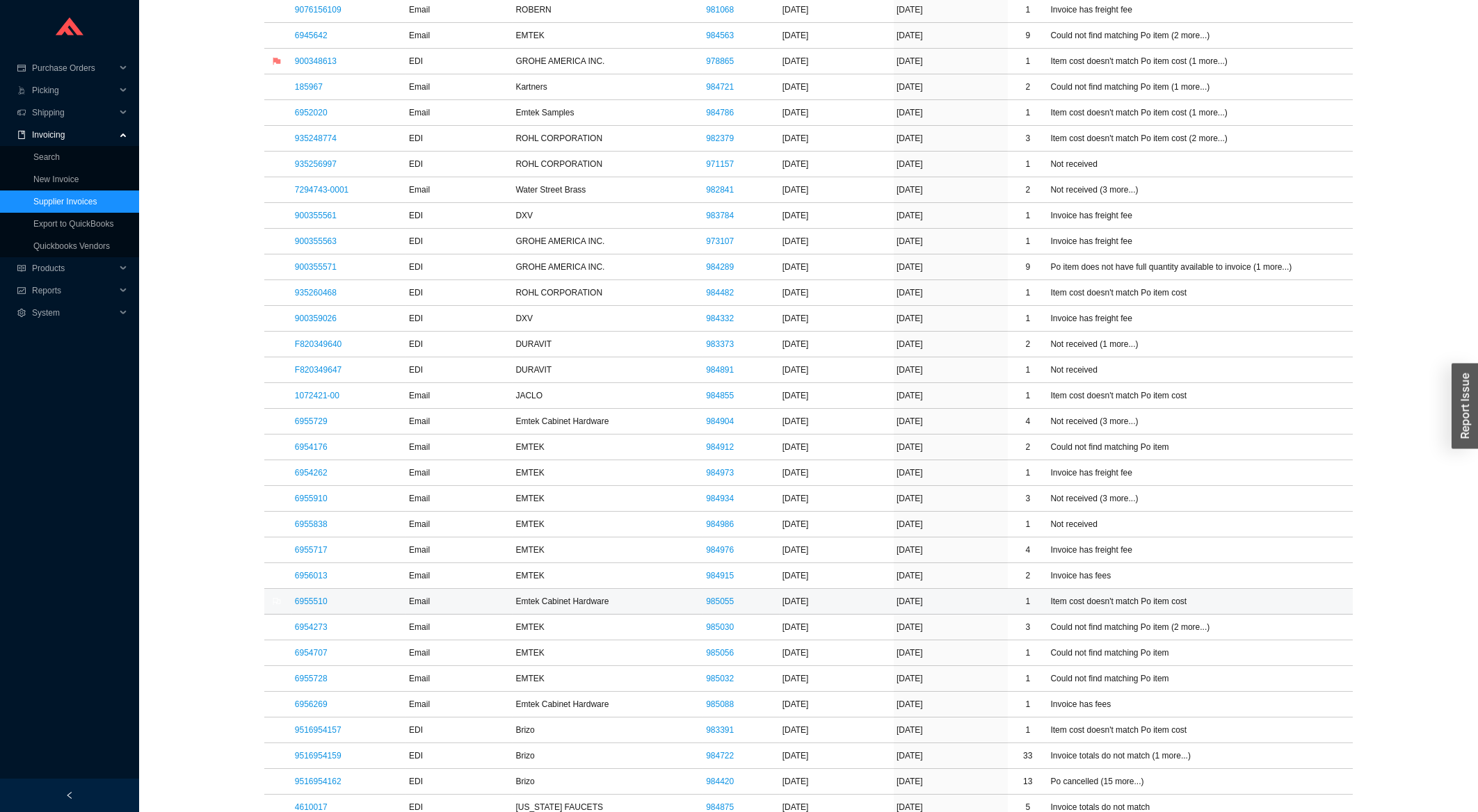
click at [315, 595] on td "6955510" at bounding box center [349, 602] width 114 height 26
click at [312, 602] on link "6955510" at bounding box center [311, 602] width 33 height 10
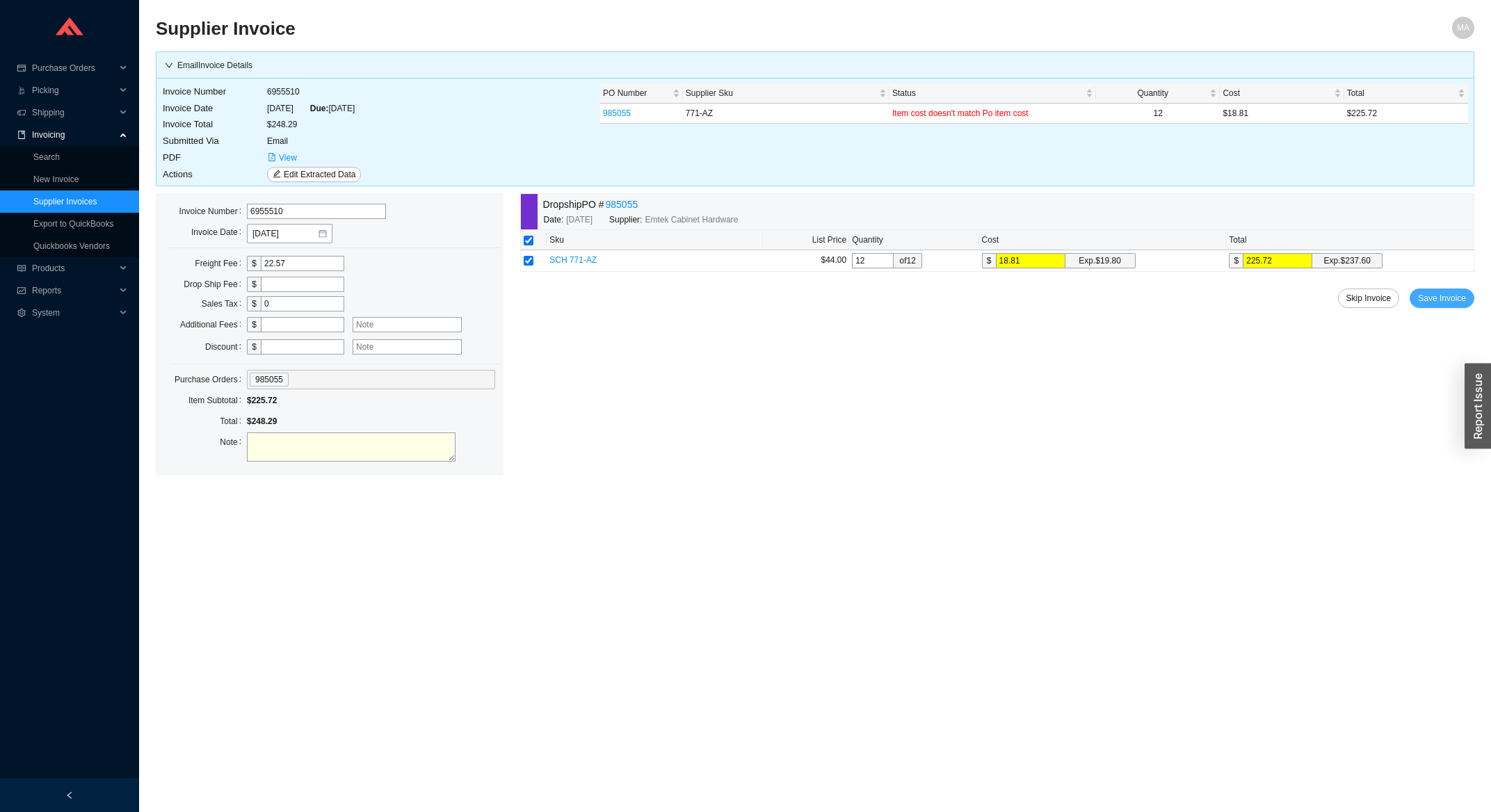
click at [1447, 302] on span "Save Invoice" at bounding box center [1442, 298] width 48 height 14
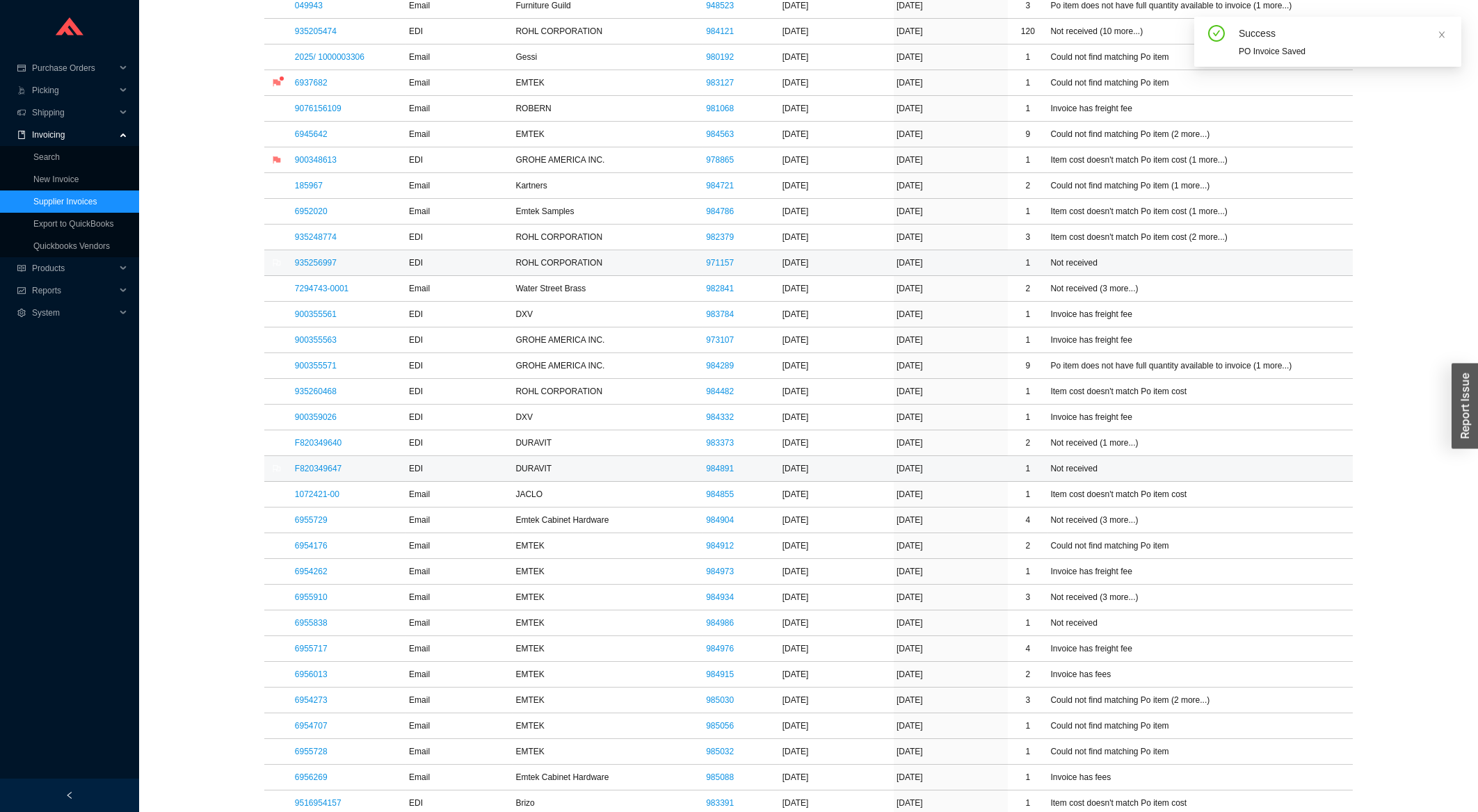
scroll to position [522, 0]
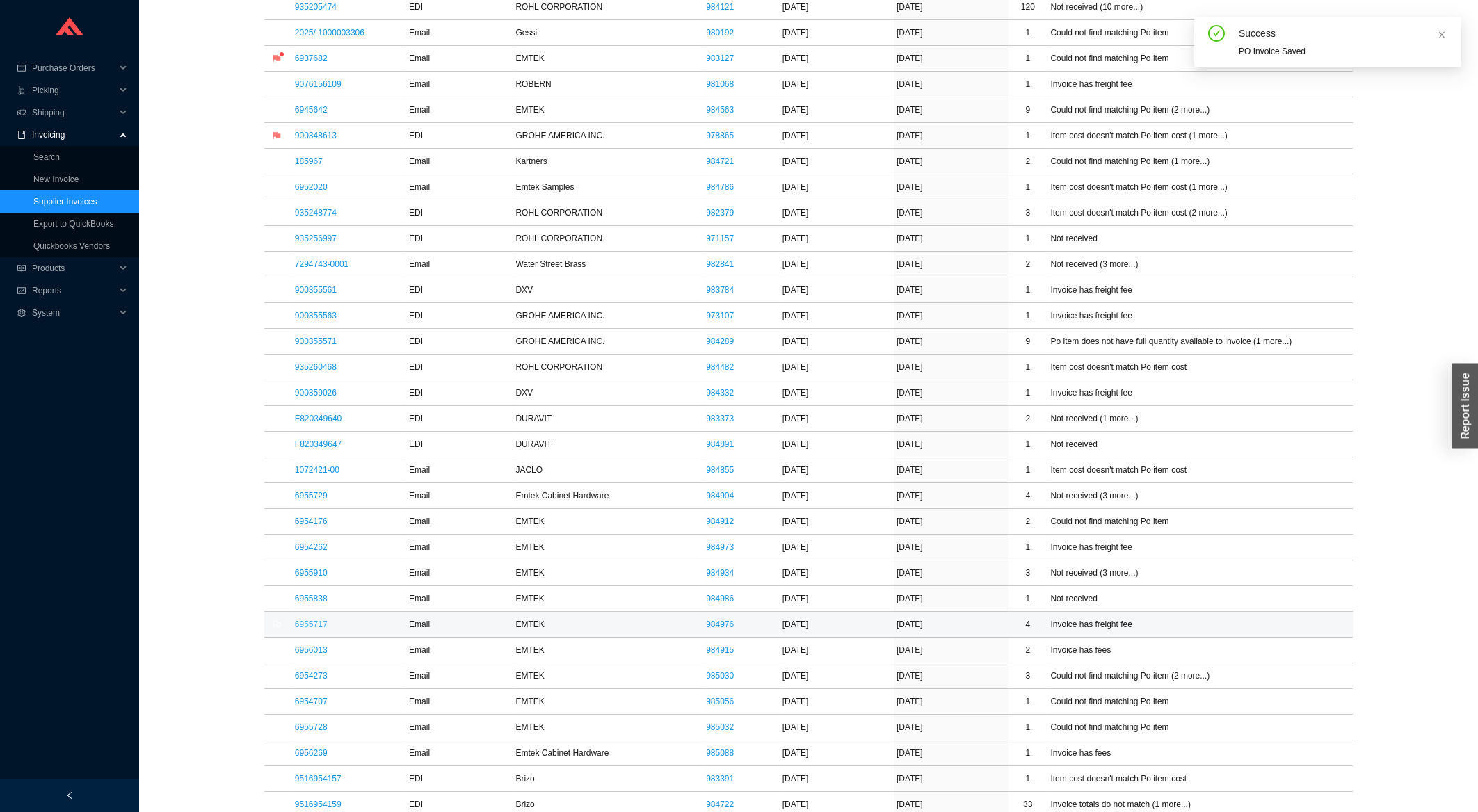
click at [319, 630] on link "6955717" at bounding box center [311, 625] width 33 height 10
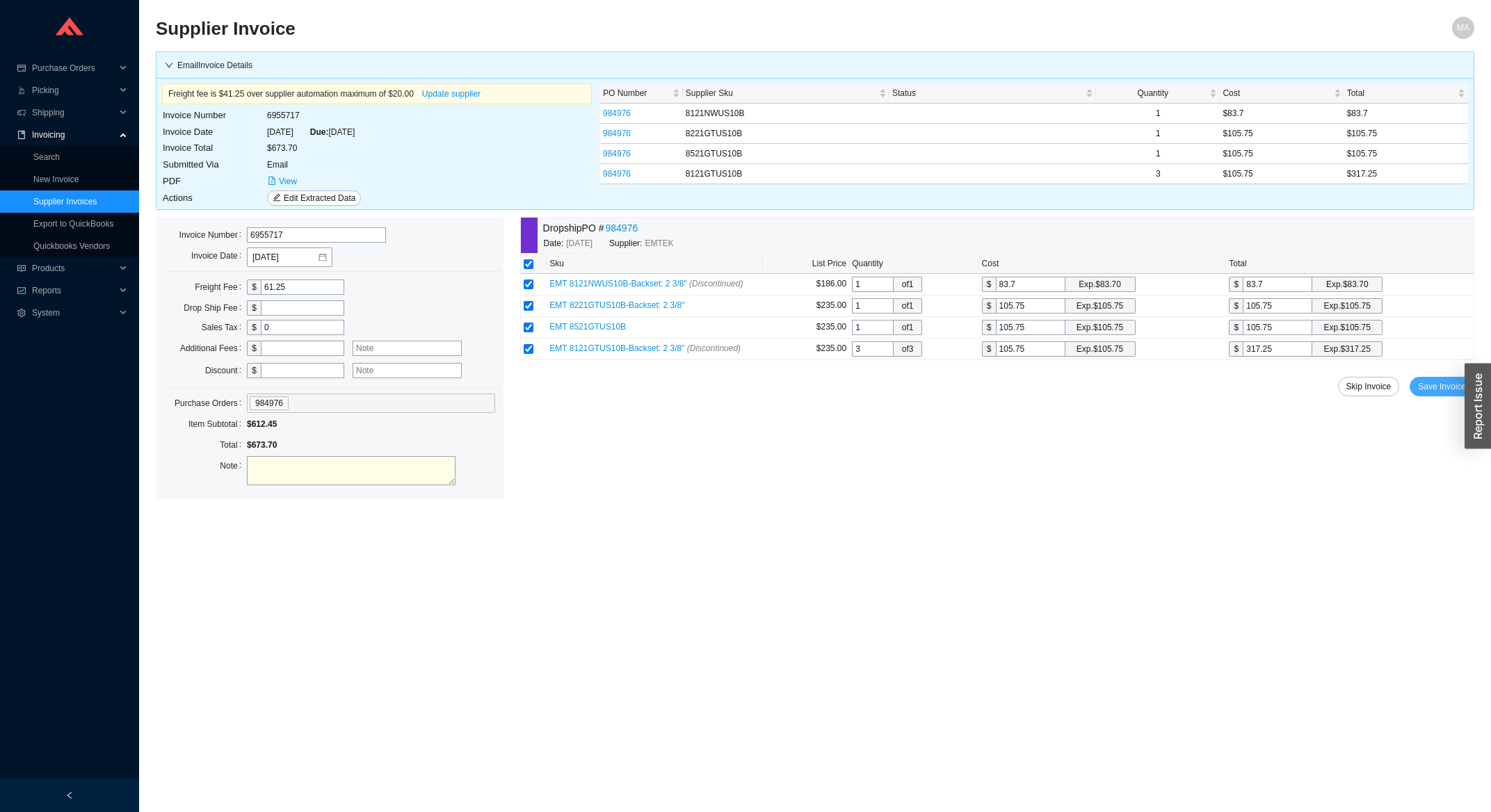
click at [1425, 385] on span "Save Invoice" at bounding box center [1442, 386] width 48 height 14
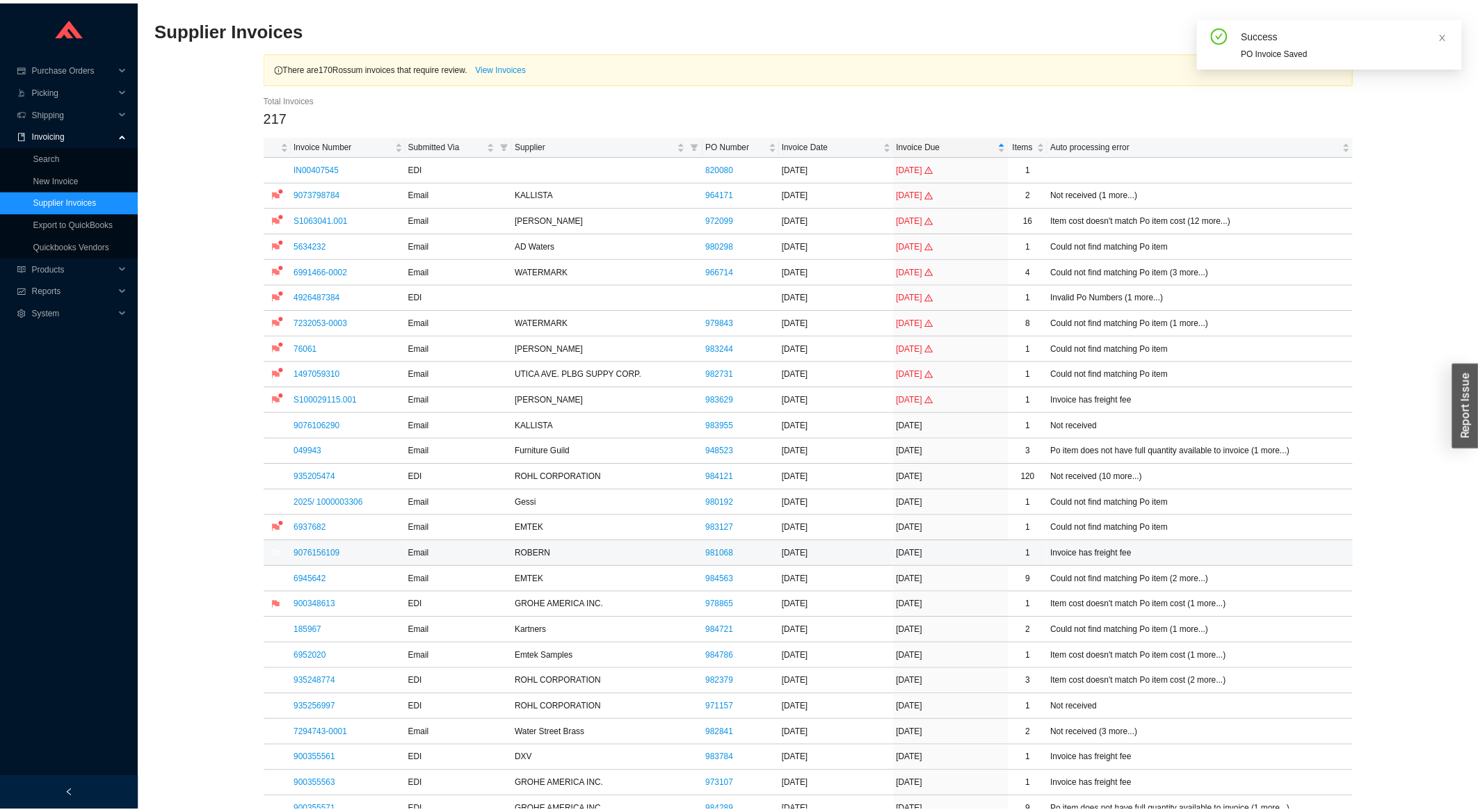
scroll to position [447, 0]
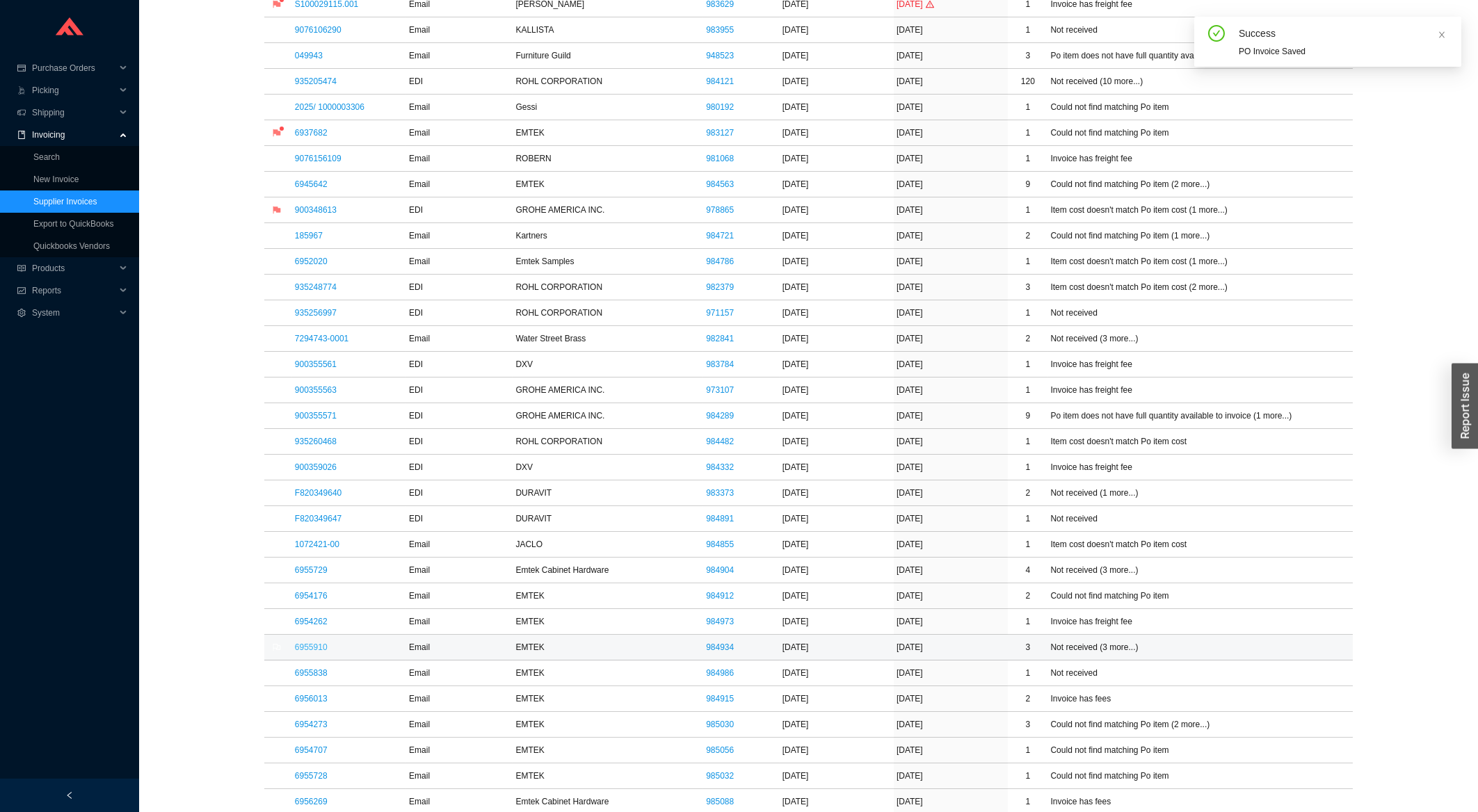
click at [311, 652] on link "6955910" at bounding box center [311, 647] width 33 height 10
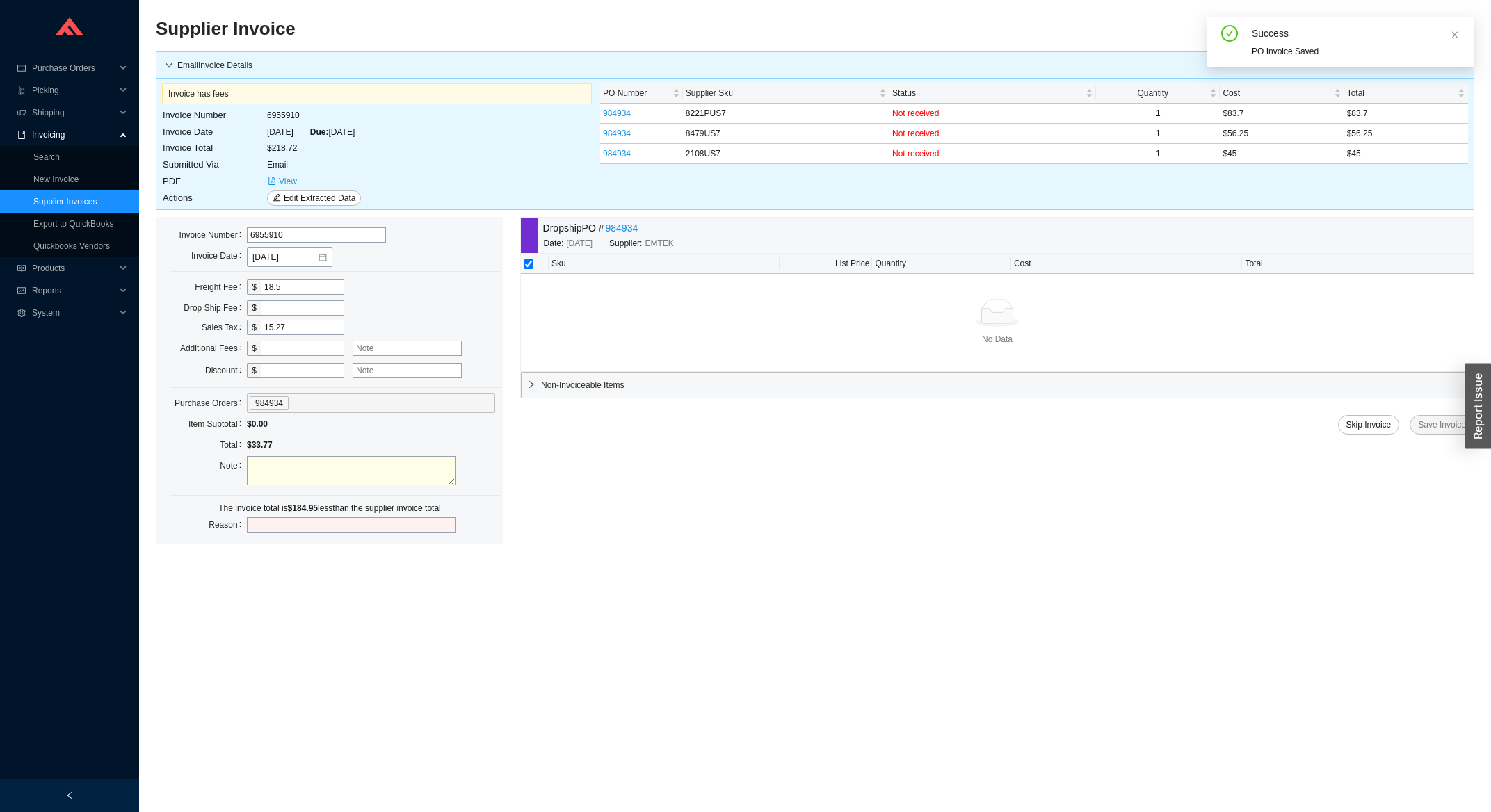
click at [313, 653] on main "Supplier Invoice MA Email Invoice Details Invoice has fees Invoice Number 69559…" at bounding box center [815, 414] width 1319 height 796
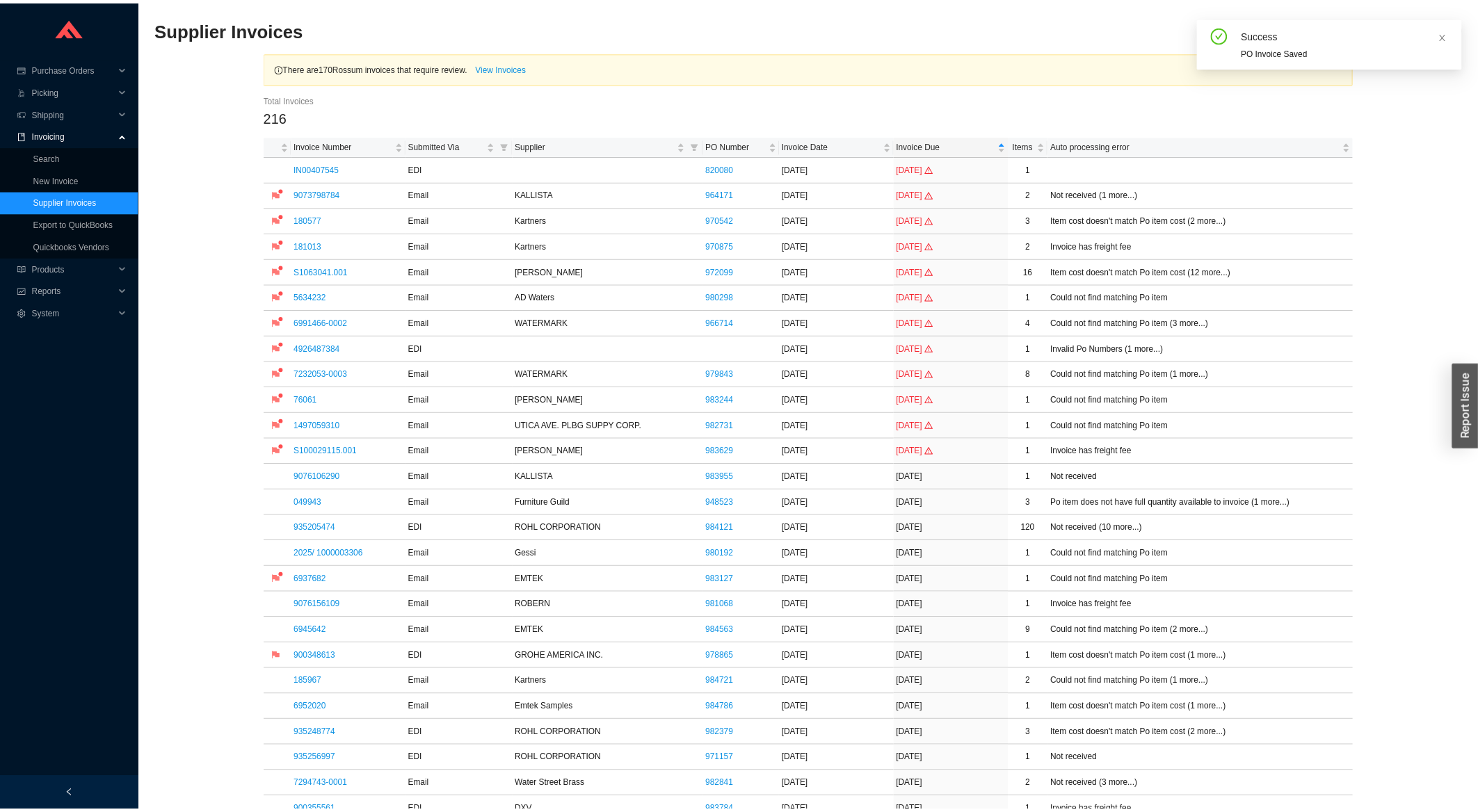
scroll to position [447, 0]
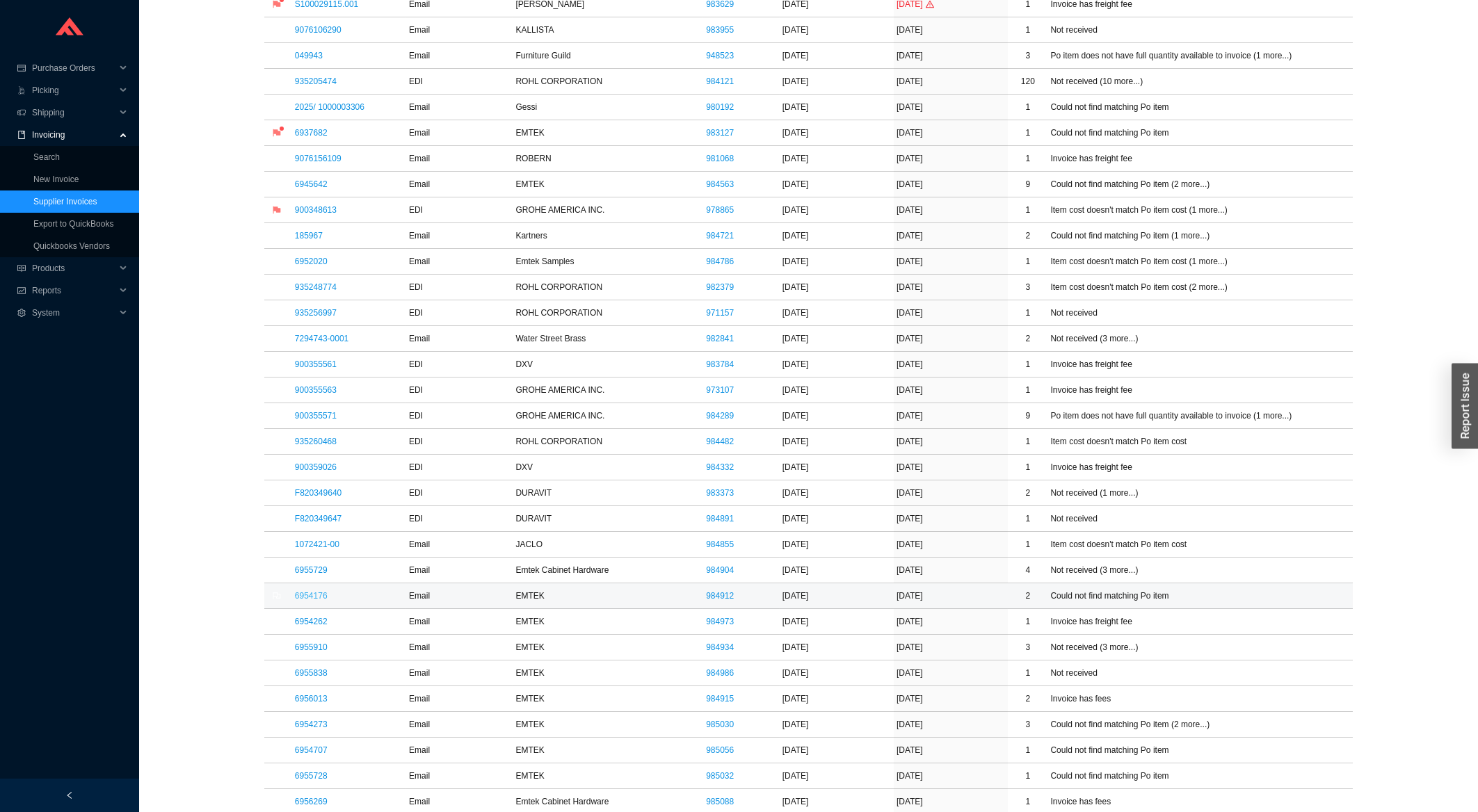
click at [311, 595] on link "6954176" at bounding box center [311, 596] width 33 height 10
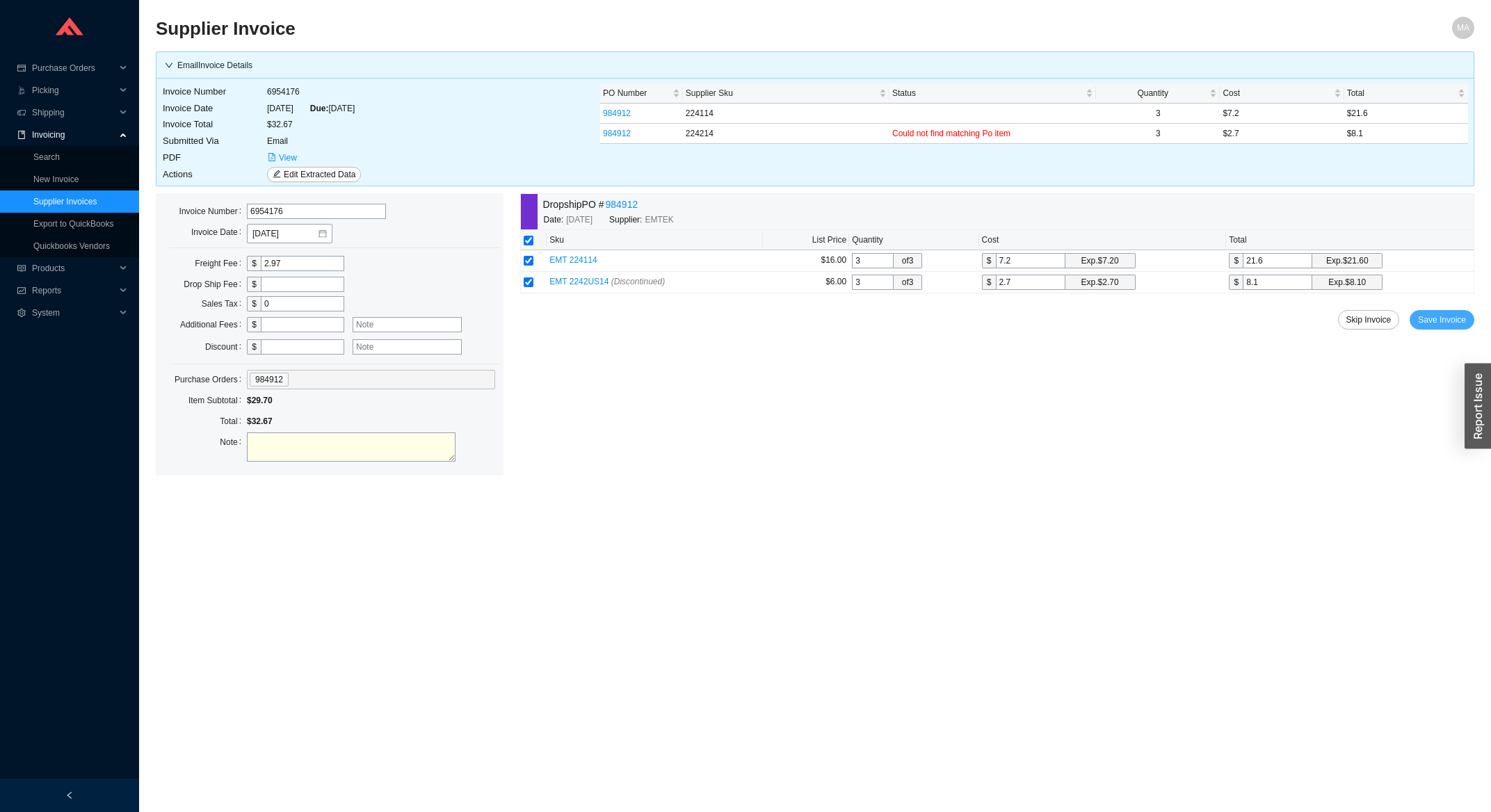
click at [1449, 325] on span "Save Invoice" at bounding box center [1442, 319] width 48 height 14
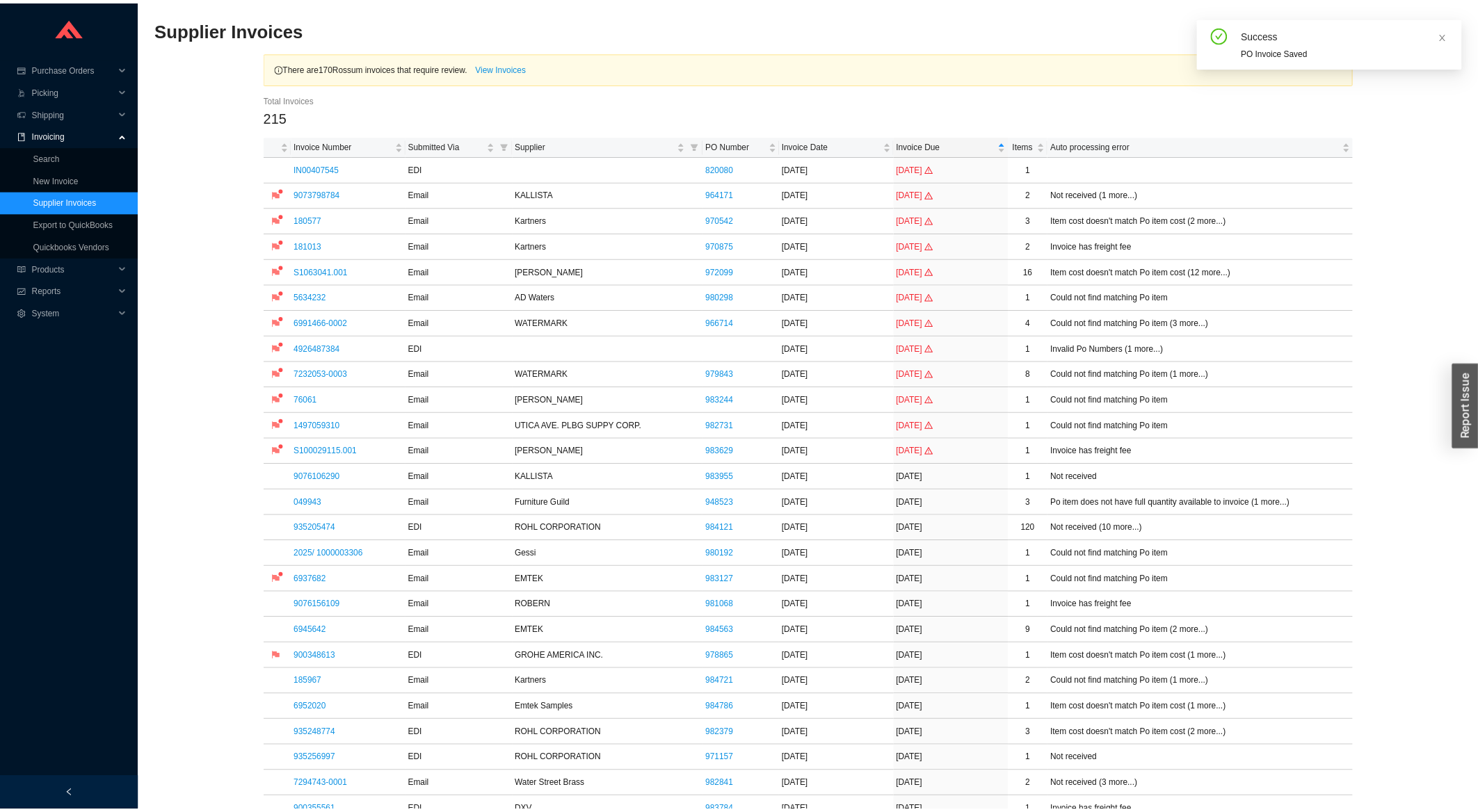
scroll to position [373, 0]
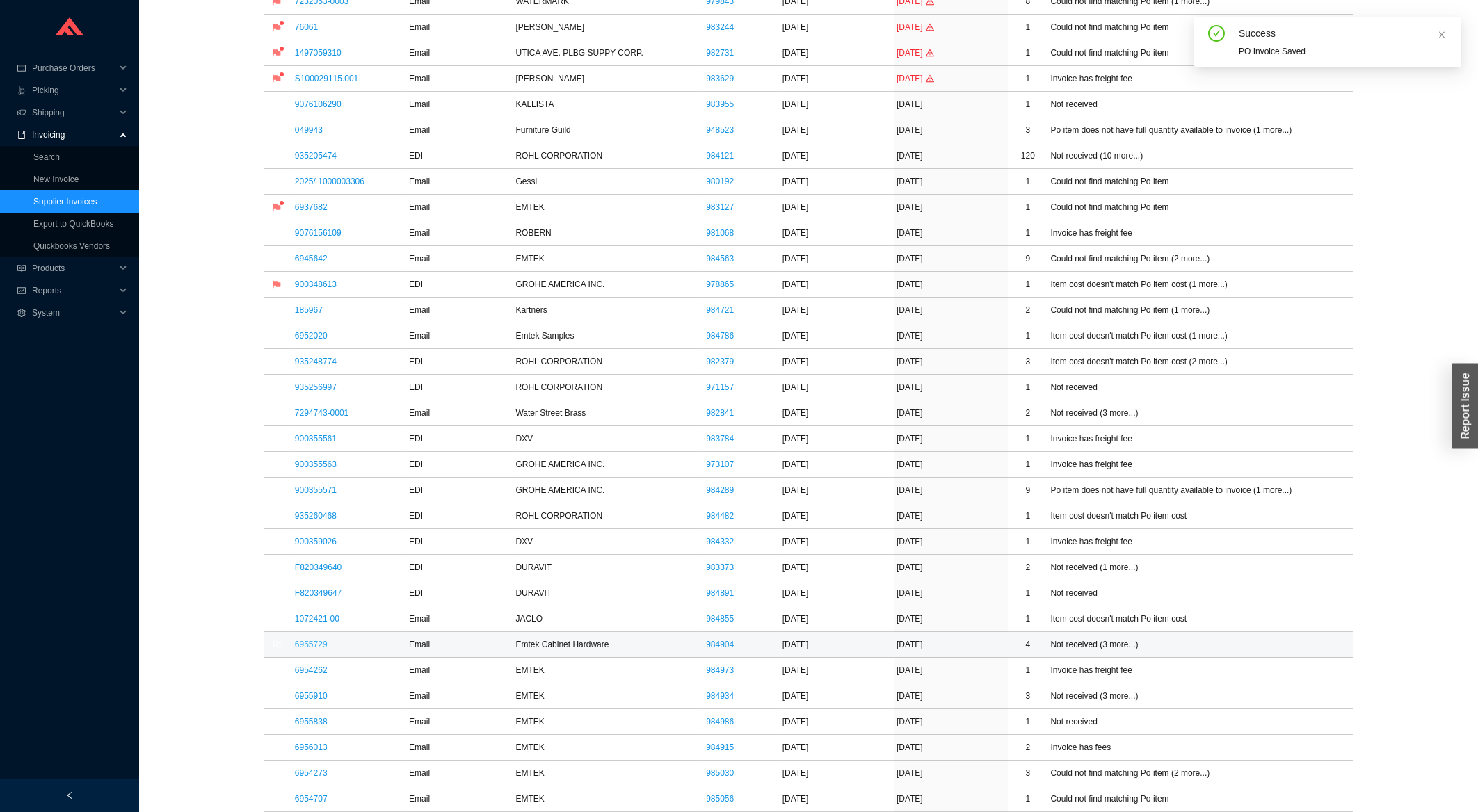
click at [307, 650] on link "6955729" at bounding box center [311, 645] width 33 height 10
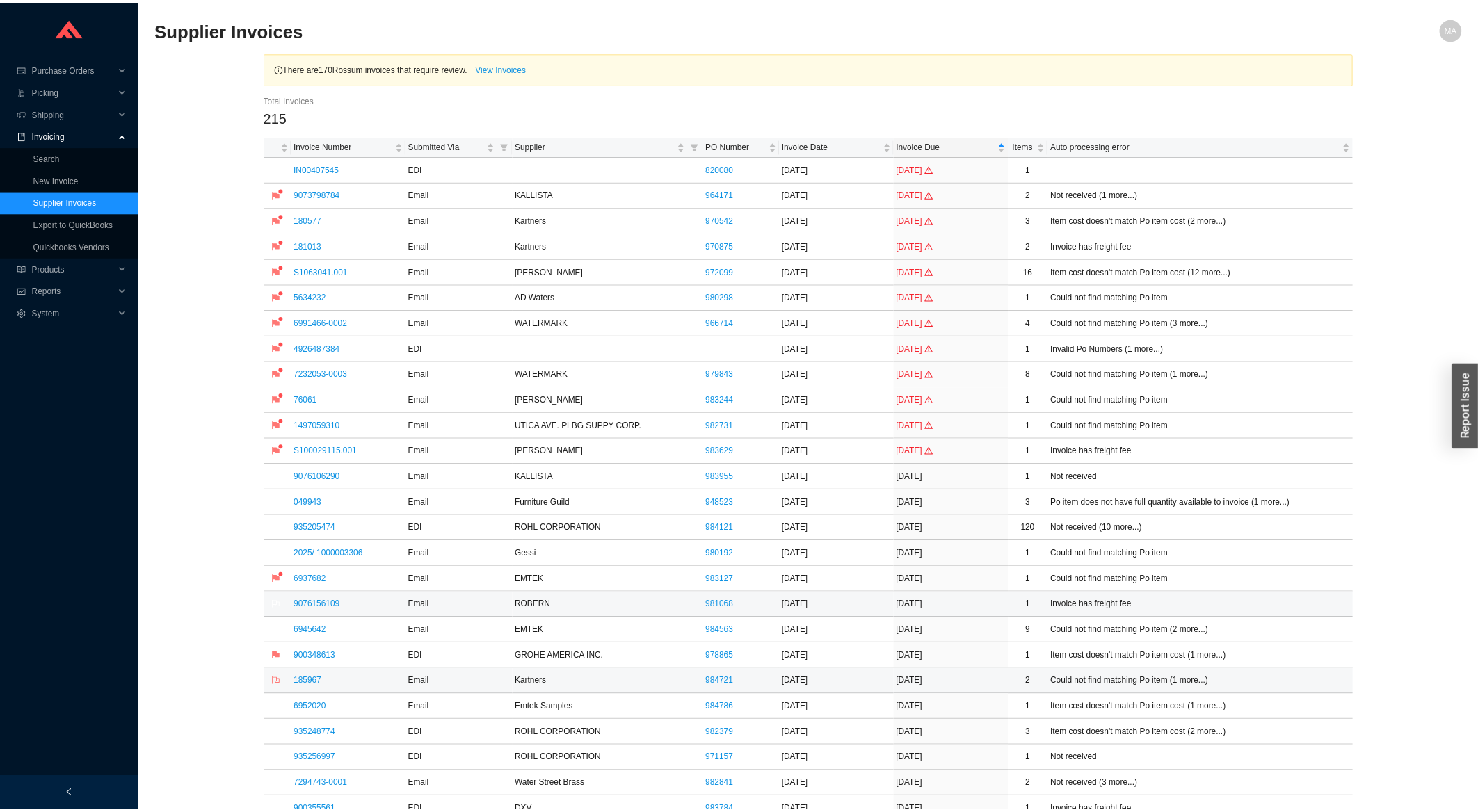
scroll to position [373, 0]
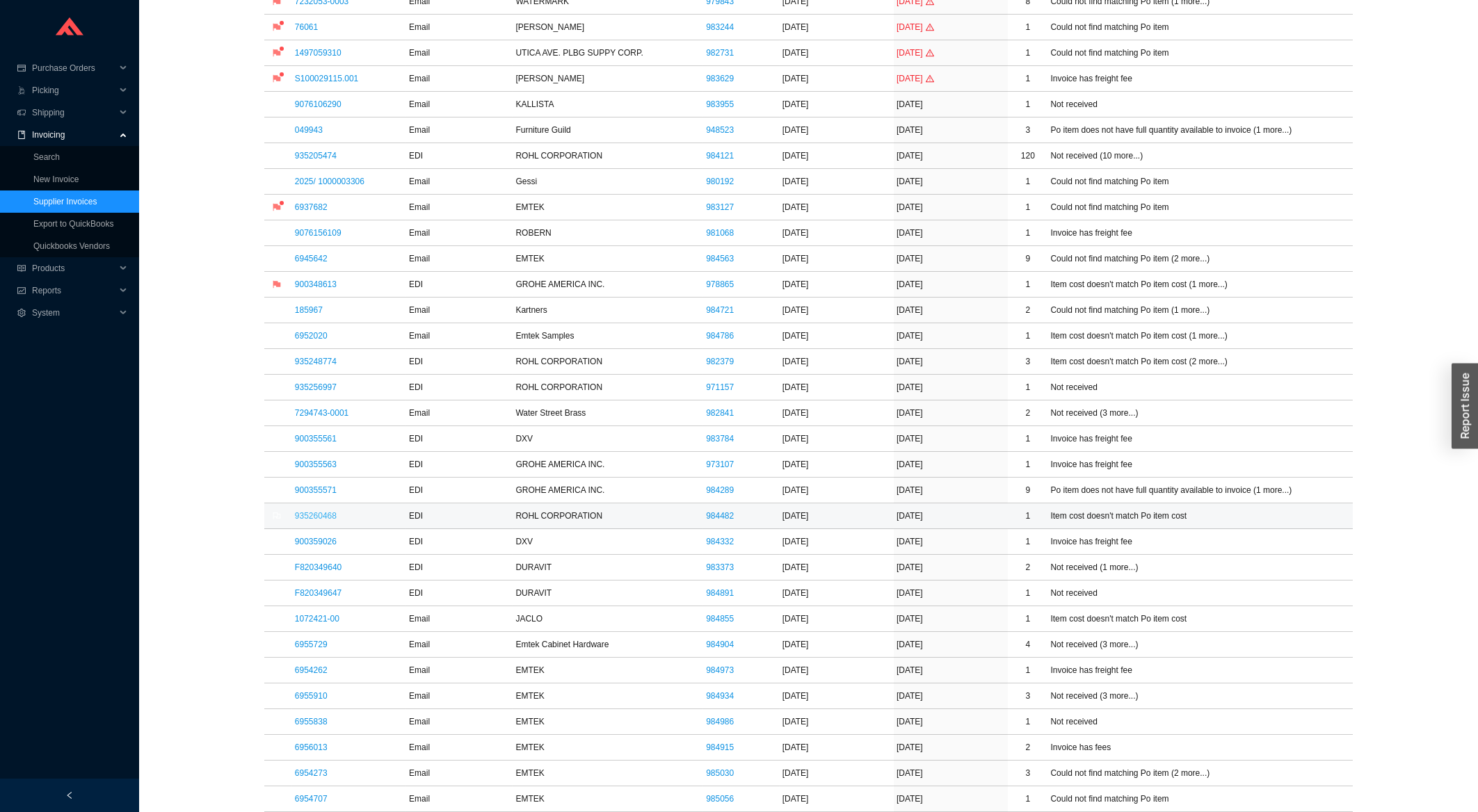
click at [319, 517] on link "935260468" at bounding box center [316, 516] width 42 height 10
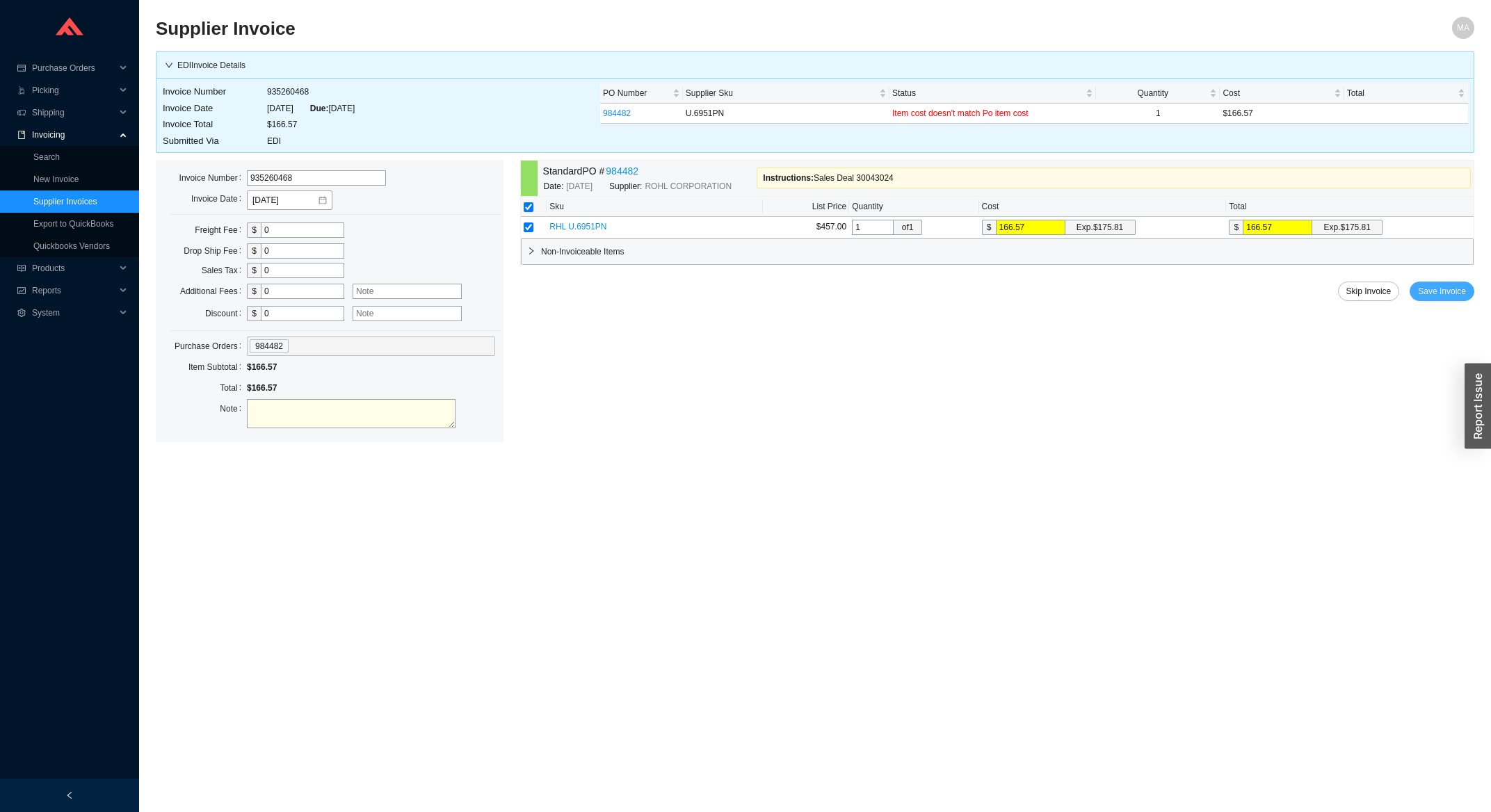
click at [1442, 293] on span "Save Invoice" at bounding box center [1442, 291] width 48 height 14
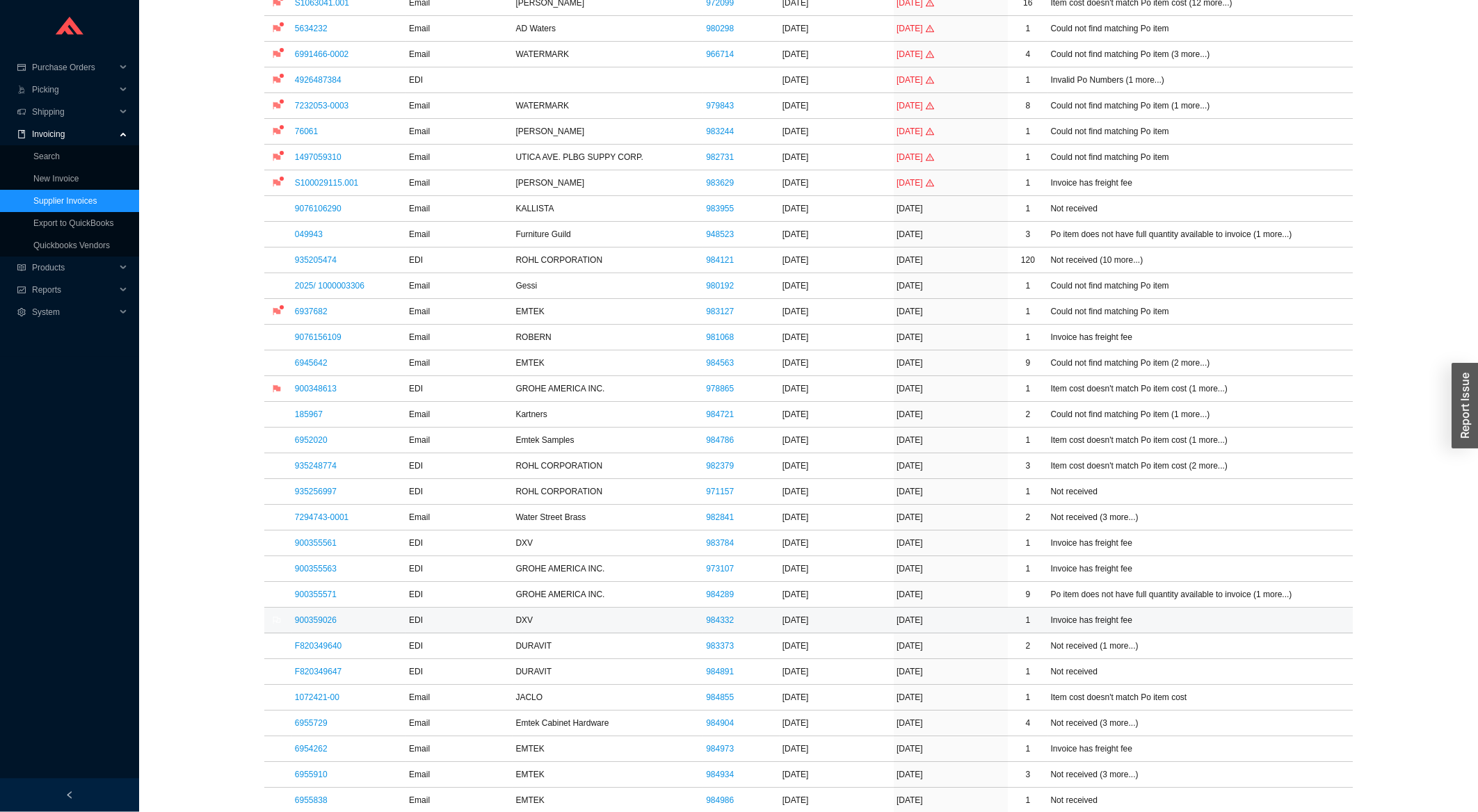
scroll to position [298, 0]
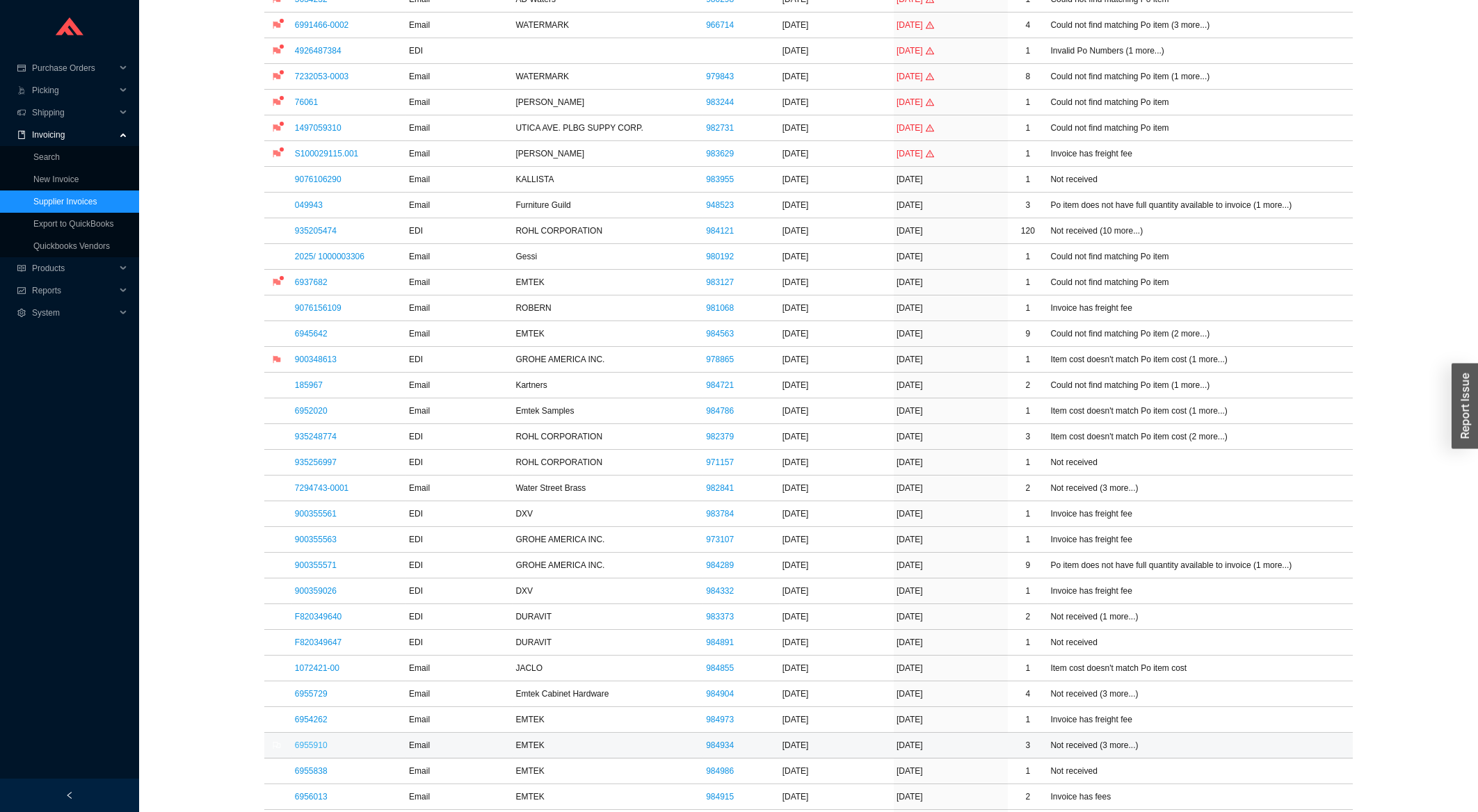
click at [315, 744] on link "6955910" at bounding box center [311, 745] width 33 height 10
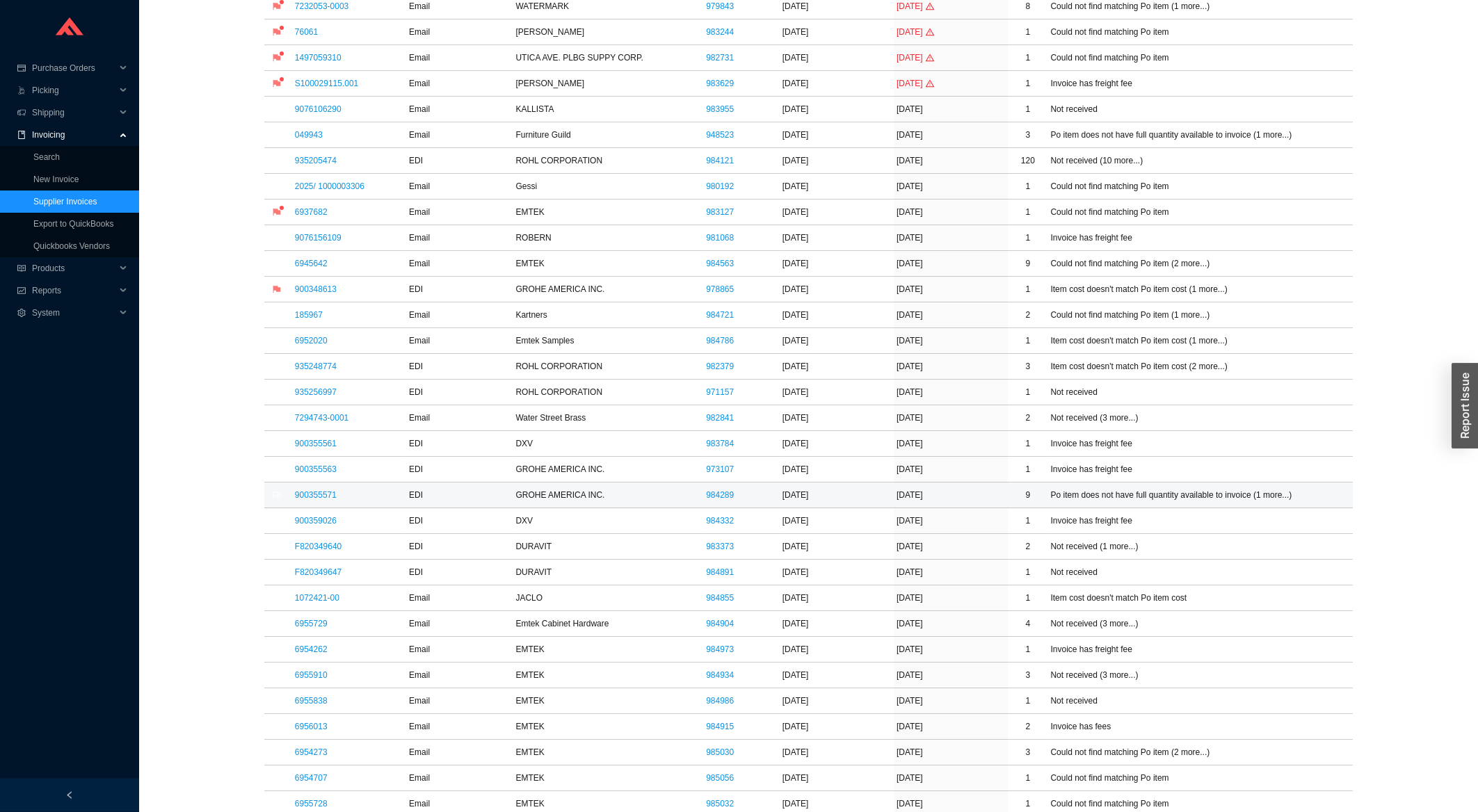
scroll to position [373, 0]
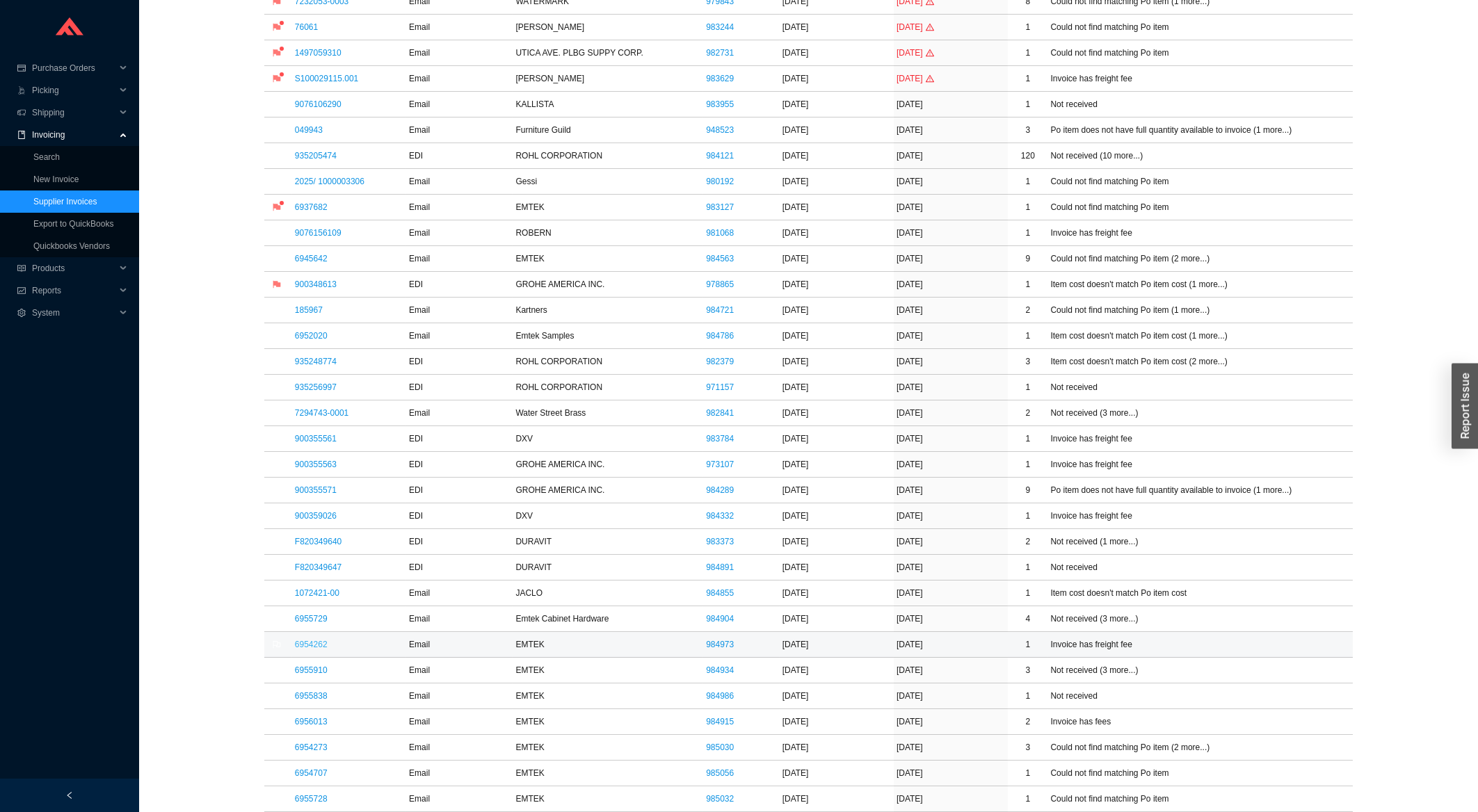
click at [308, 647] on link "6954262" at bounding box center [311, 645] width 33 height 10
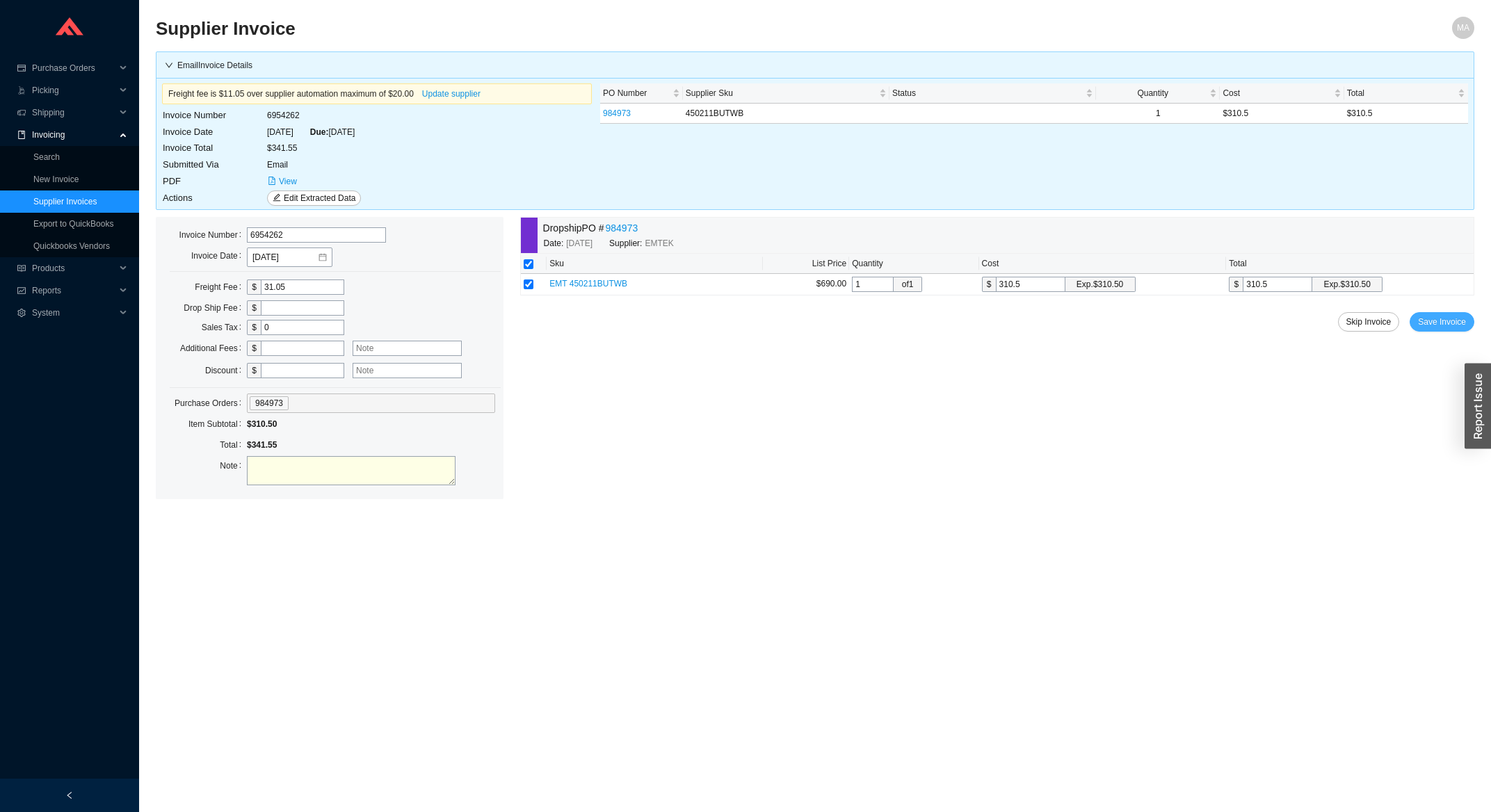
click at [1446, 328] on span "Save Invoice" at bounding box center [1442, 321] width 48 height 14
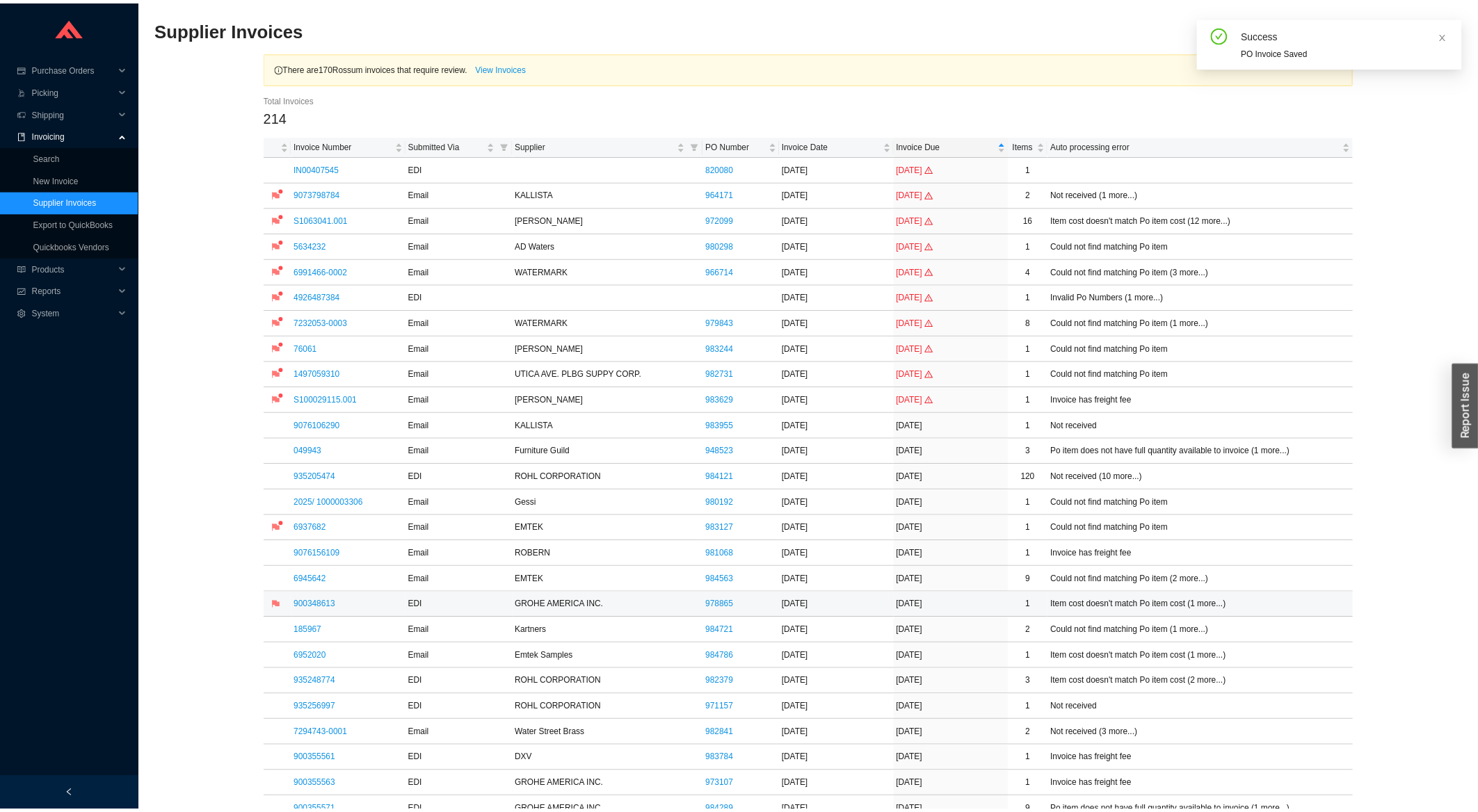
scroll to position [373, 0]
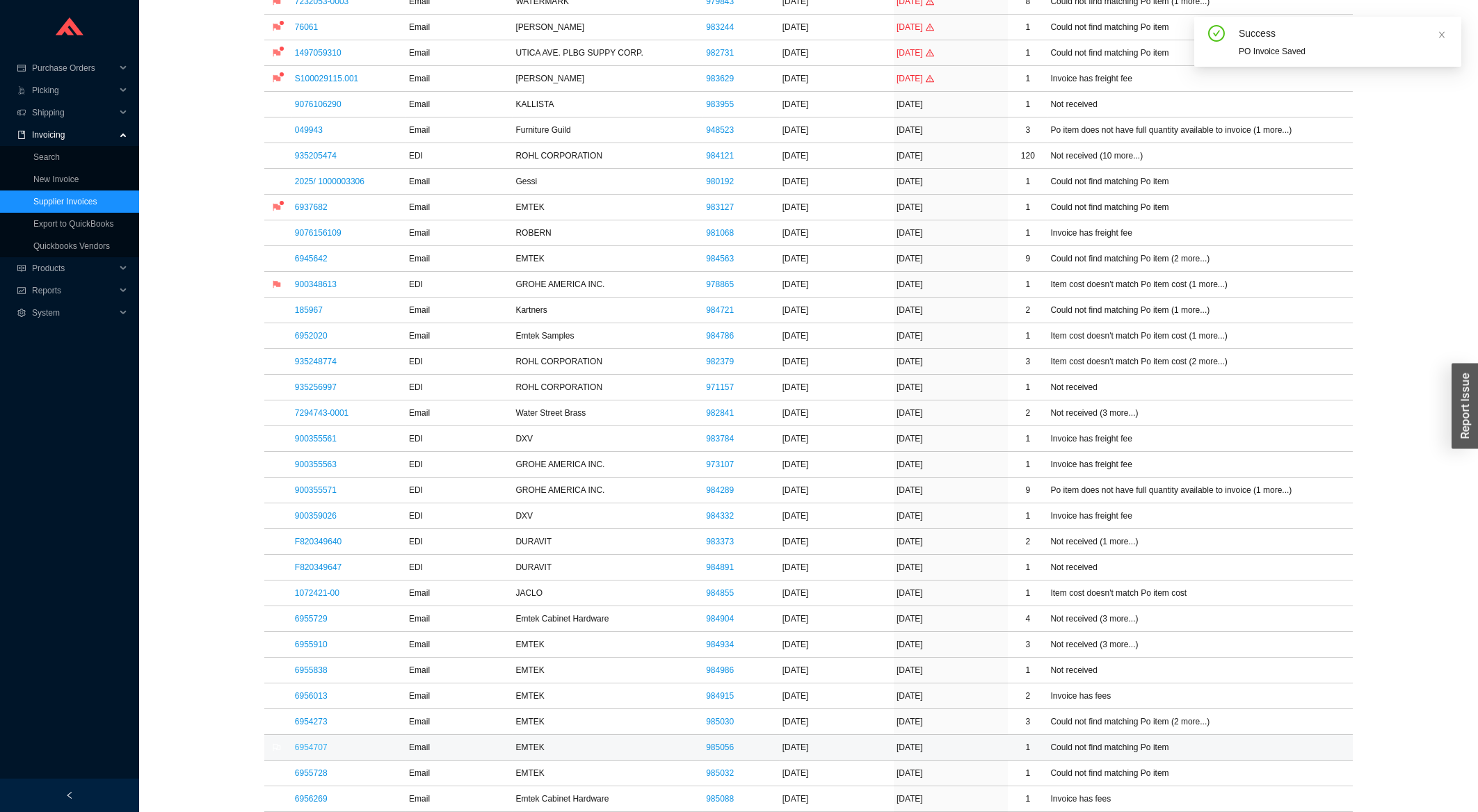
click at [324, 750] on link "6954707" at bounding box center [311, 748] width 33 height 10
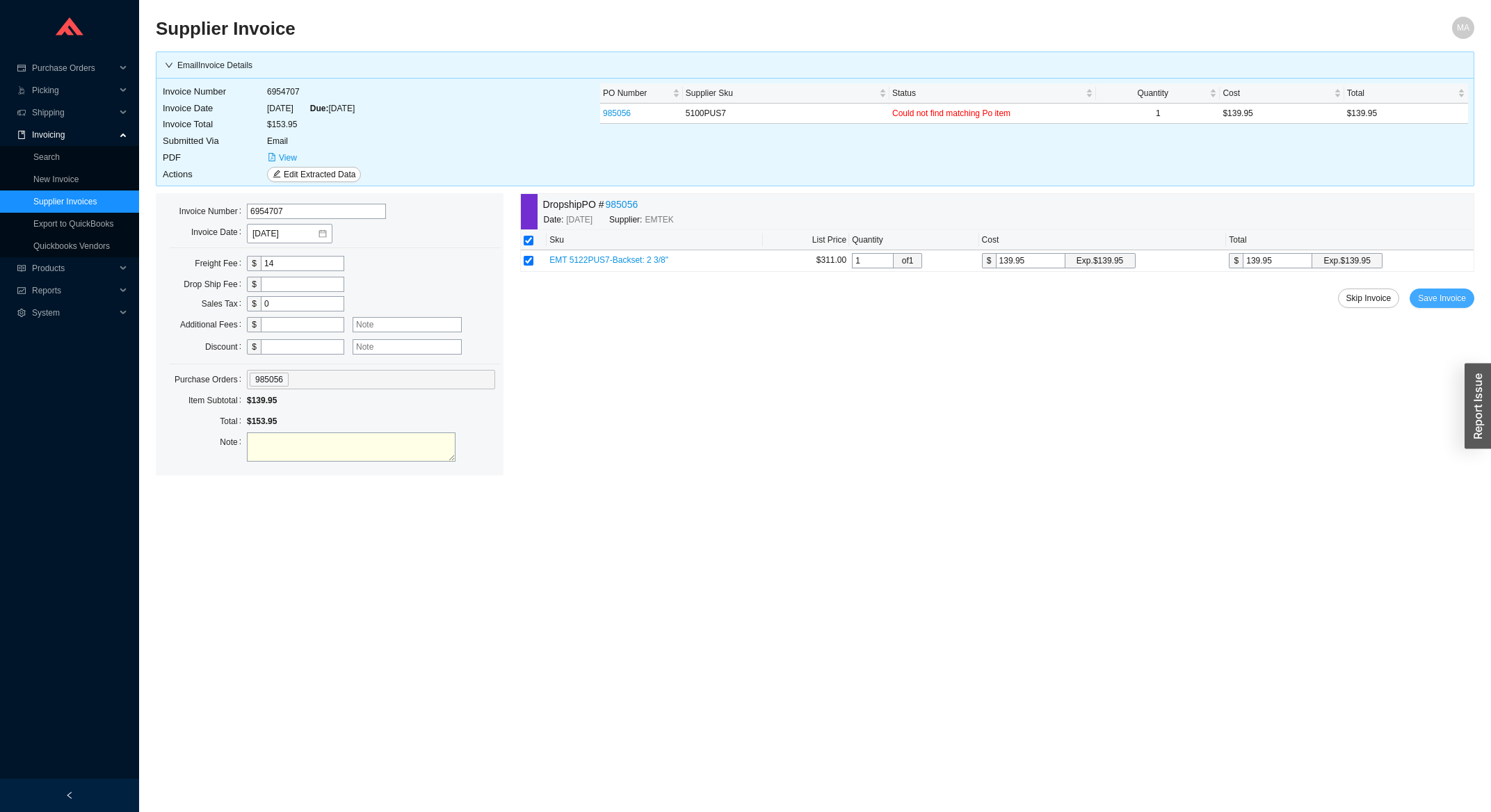
click at [1429, 298] on span "Save Invoice" at bounding box center [1442, 298] width 48 height 14
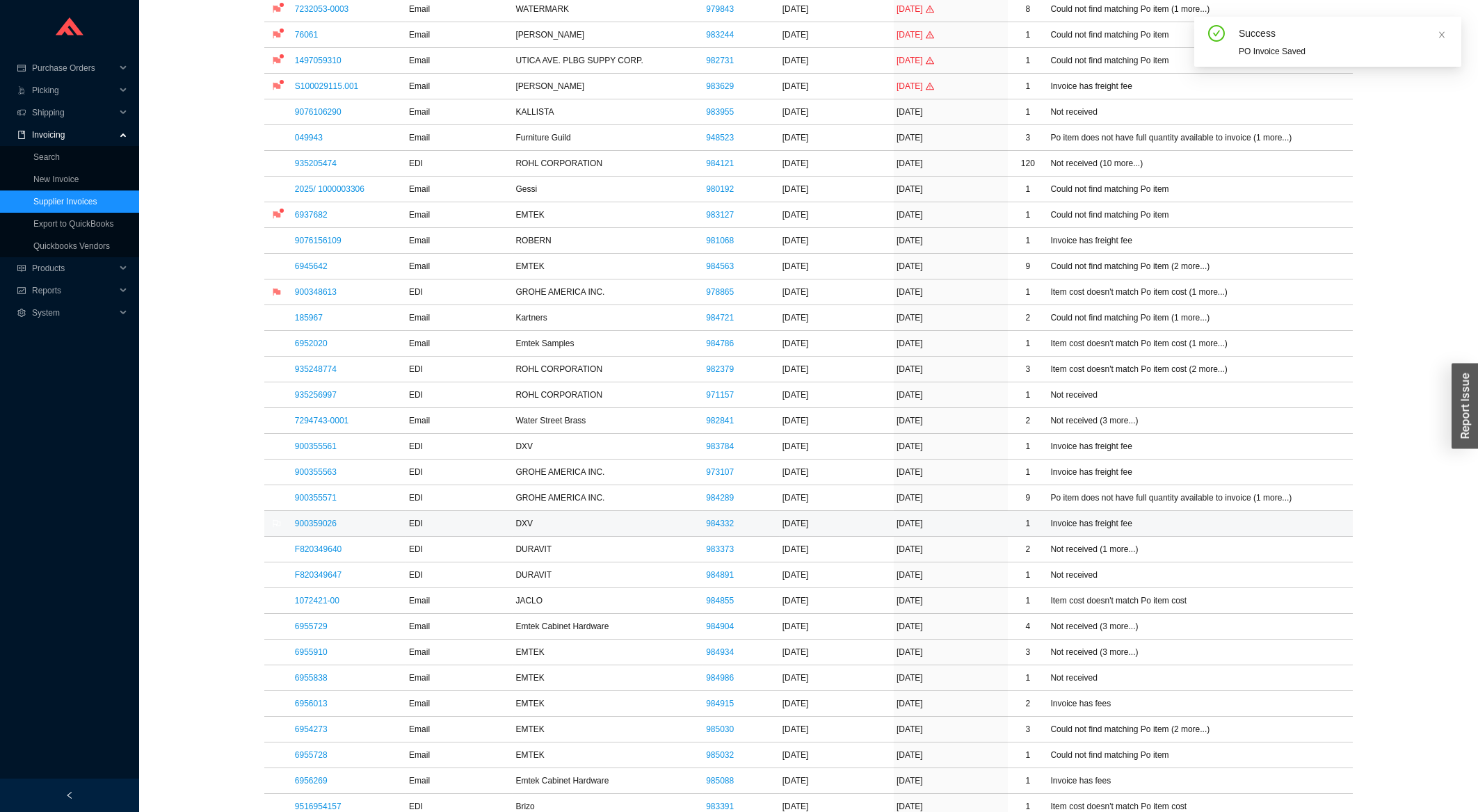
scroll to position [373, 0]
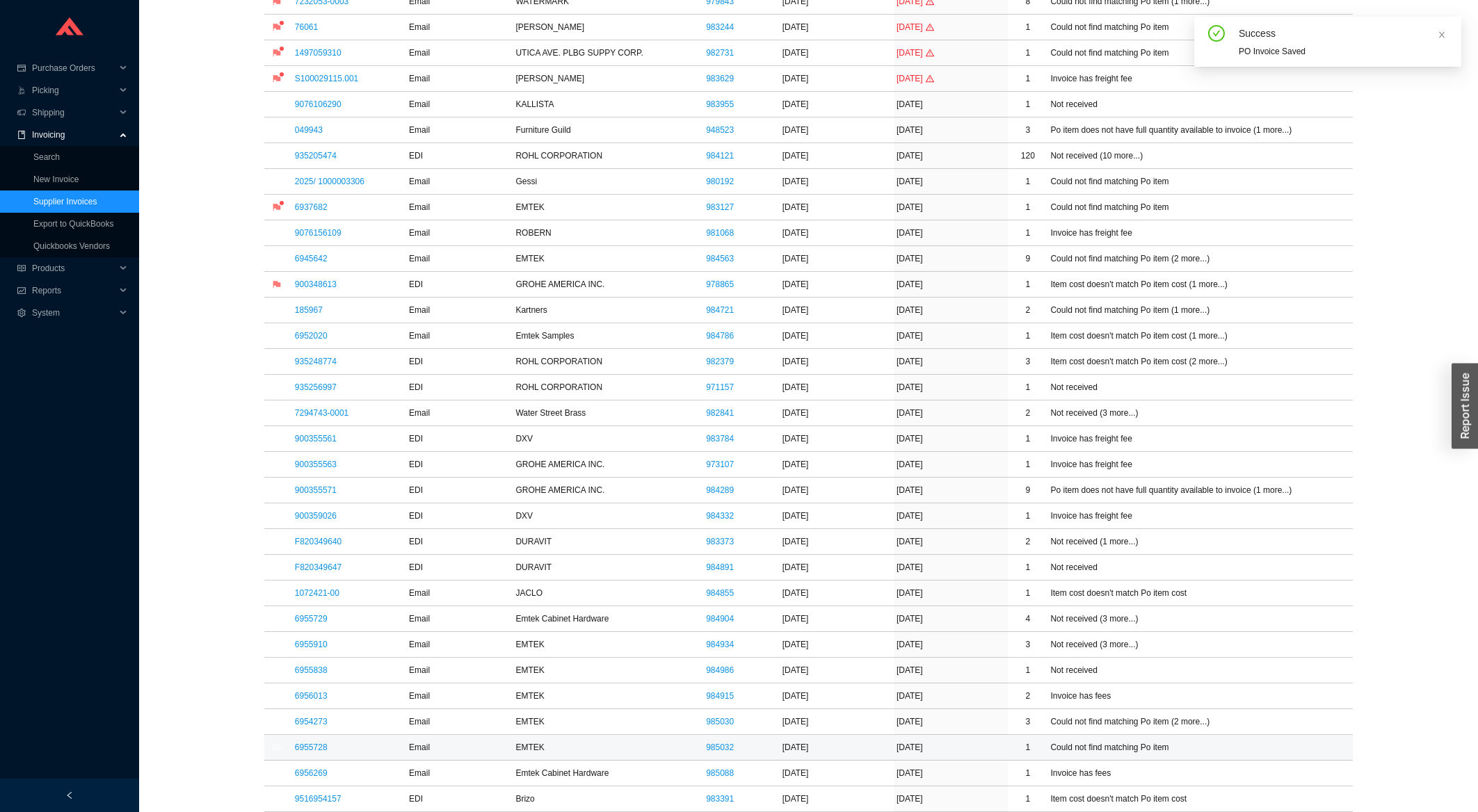
click at [331, 750] on td "6955728" at bounding box center [349, 748] width 114 height 26
click at [326, 750] on link "6955728" at bounding box center [311, 748] width 33 height 10
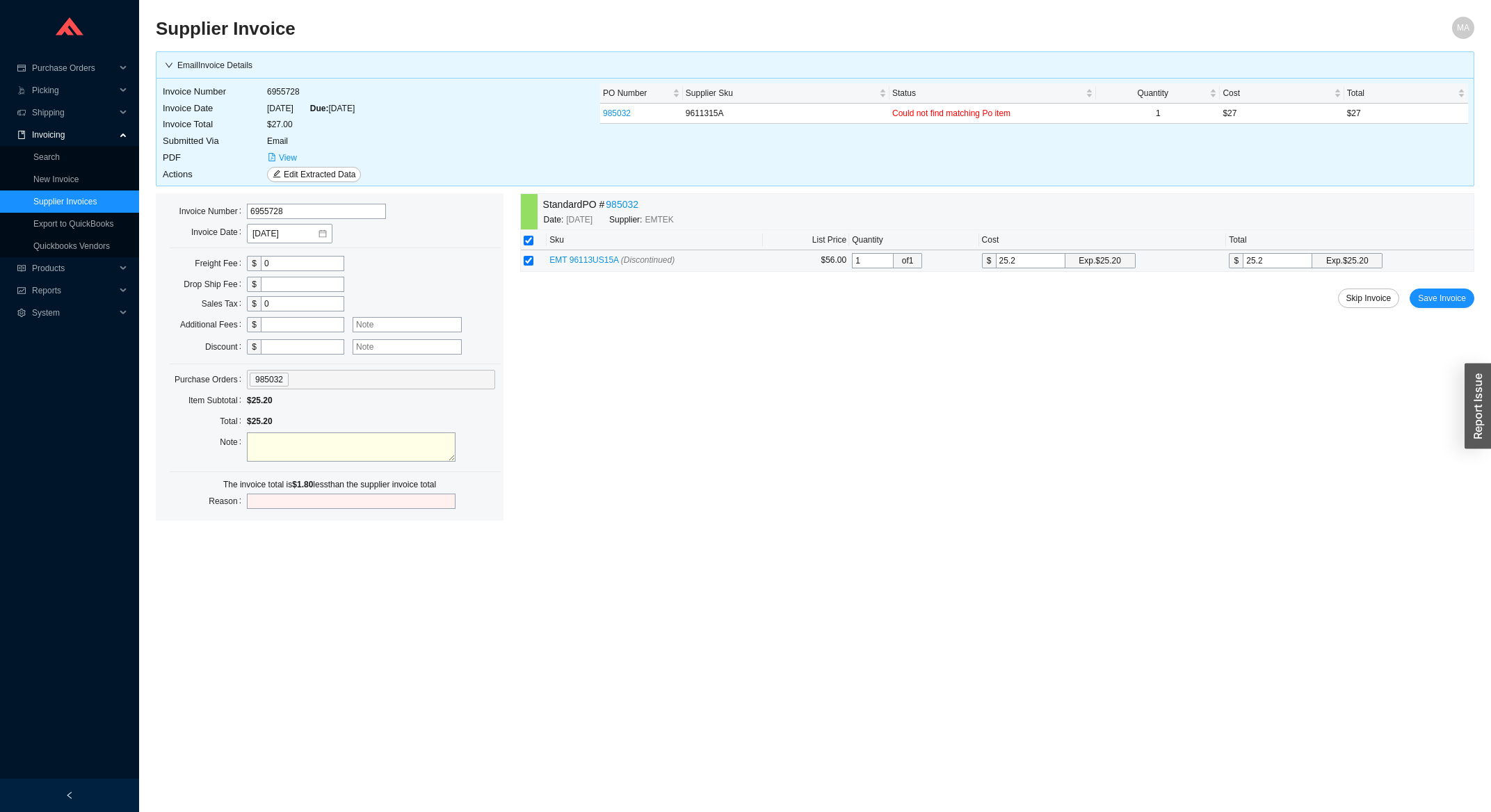
click at [1031, 265] on input "25.2" at bounding box center [1030, 260] width 69 height 15
type input "25."
type input "25"
type input "2"
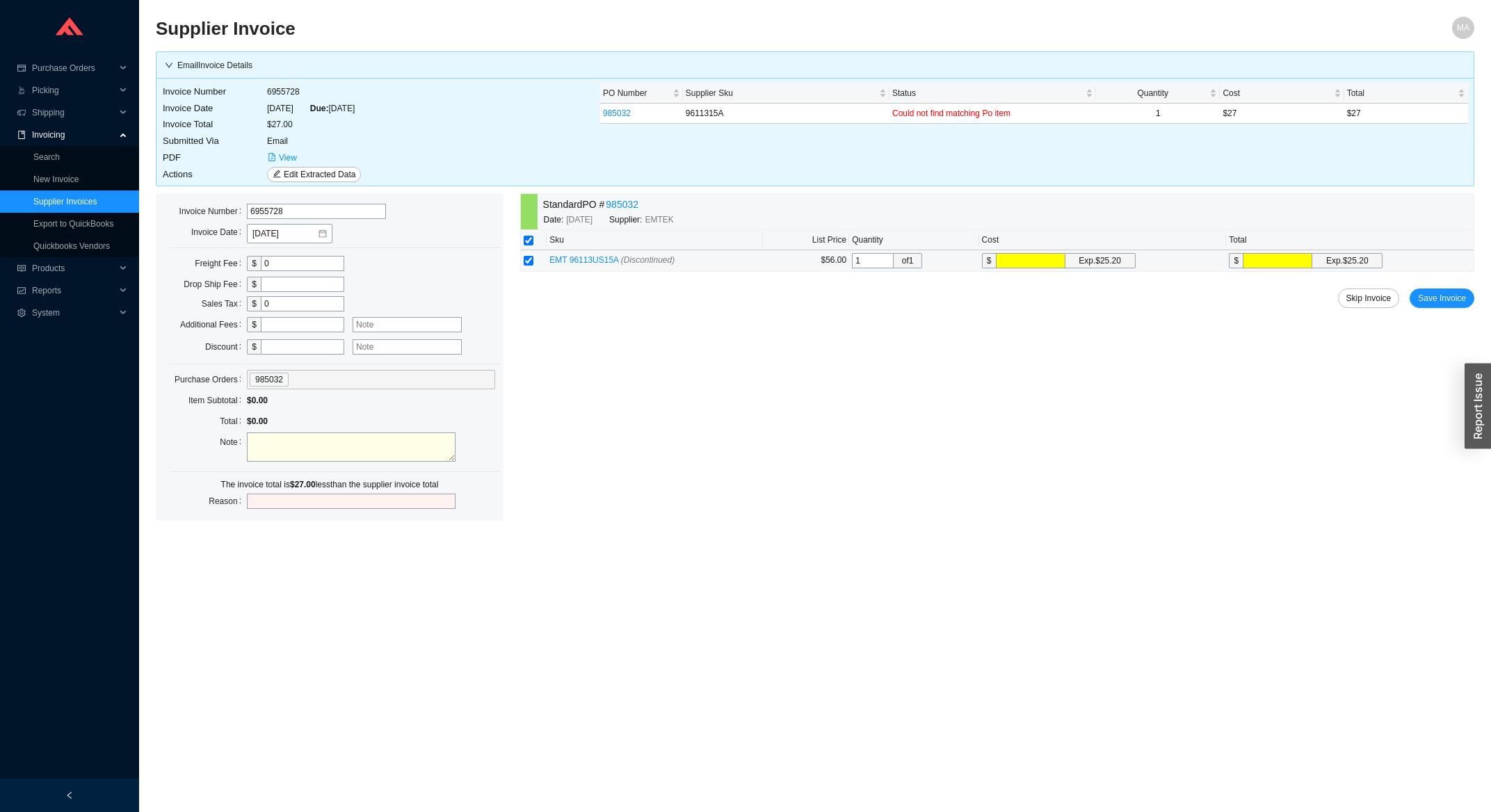
type input "2"
type input "27"
click at [1065, 268] on input "27" at bounding box center [1030, 260] width 69 height 15
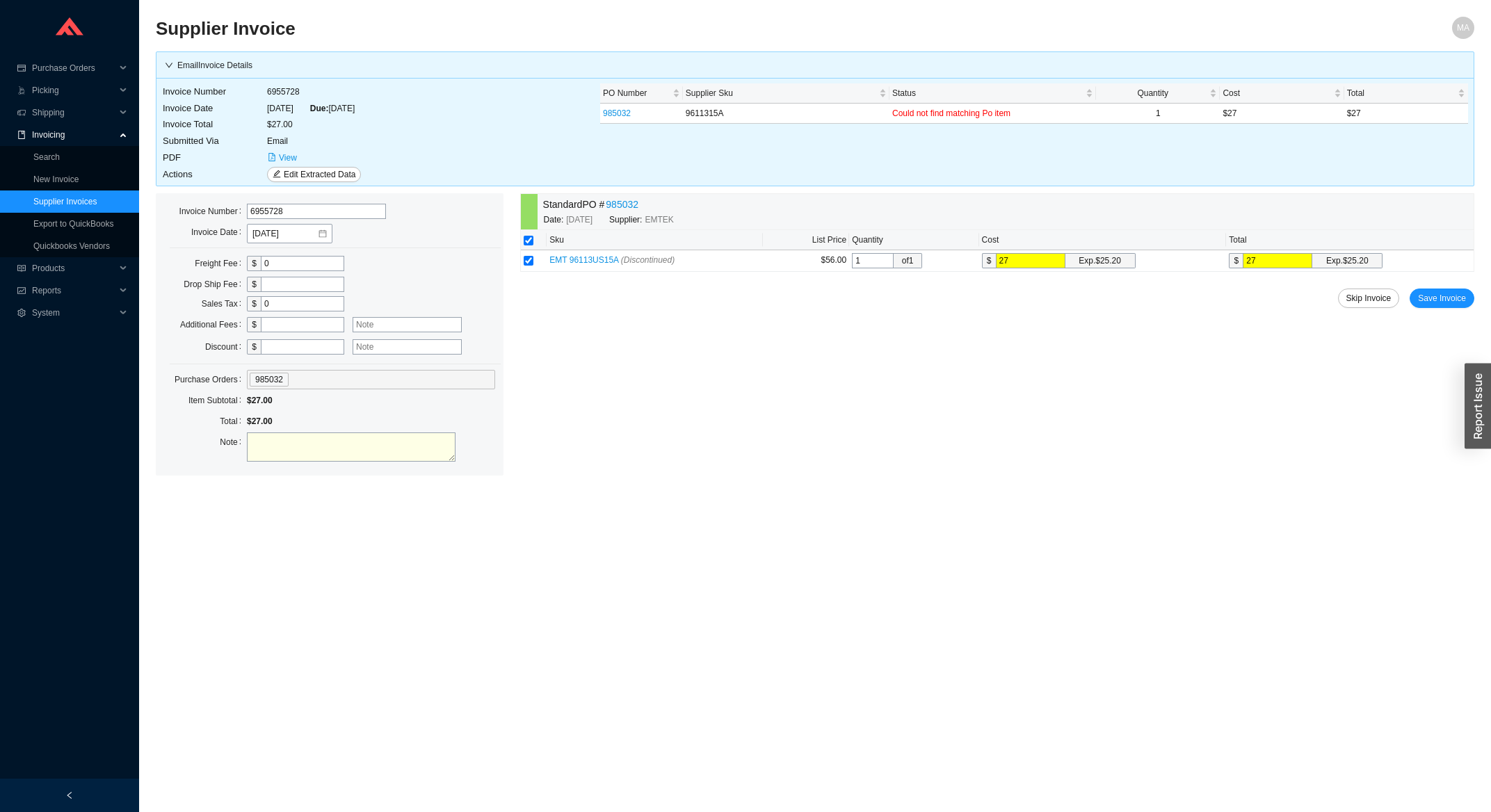
type input "27"
click at [1326, 438] on div "Standard PO # 985032 Date: 8/11/2025 Supplier: EMTEK Sku List Price Quantity Co…" at bounding box center [997, 334] width 954 height 283
click at [1444, 305] on span "Save Invoice" at bounding box center [1442, 298] width 48 height 14
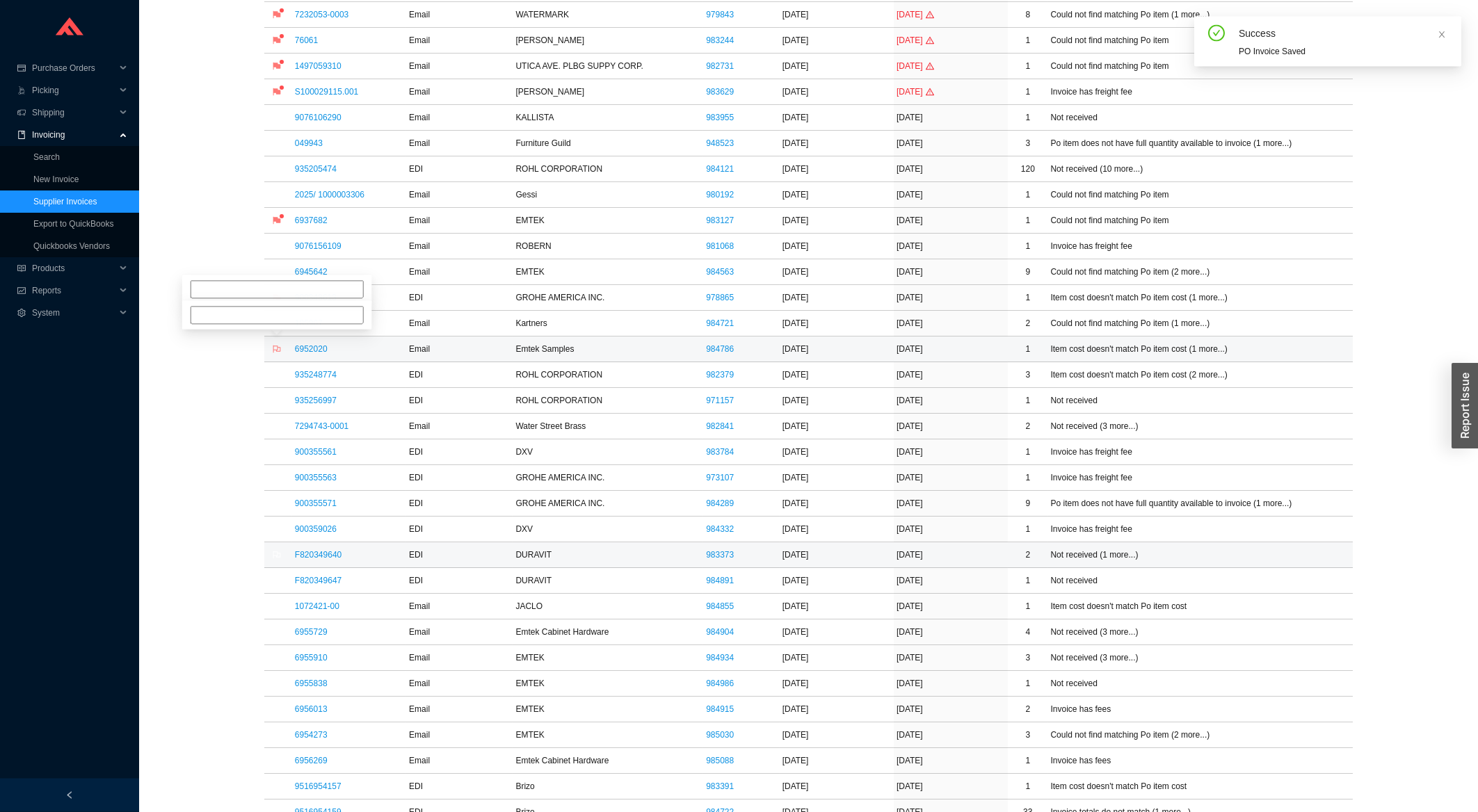
scroll to position [373, 0]
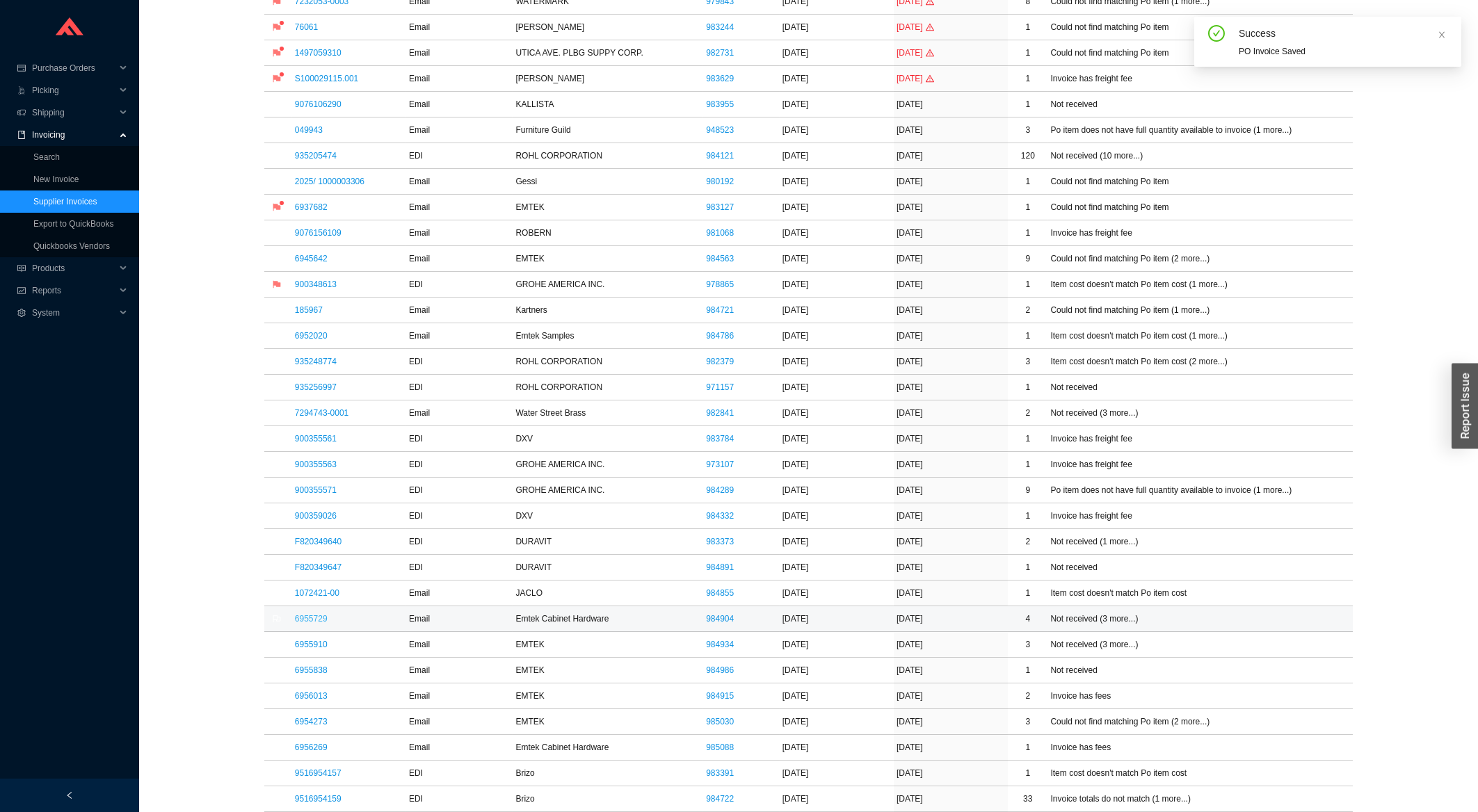
click at [309, 624] on link "6955729" at bounding box center [311, 619] width 33 height 10
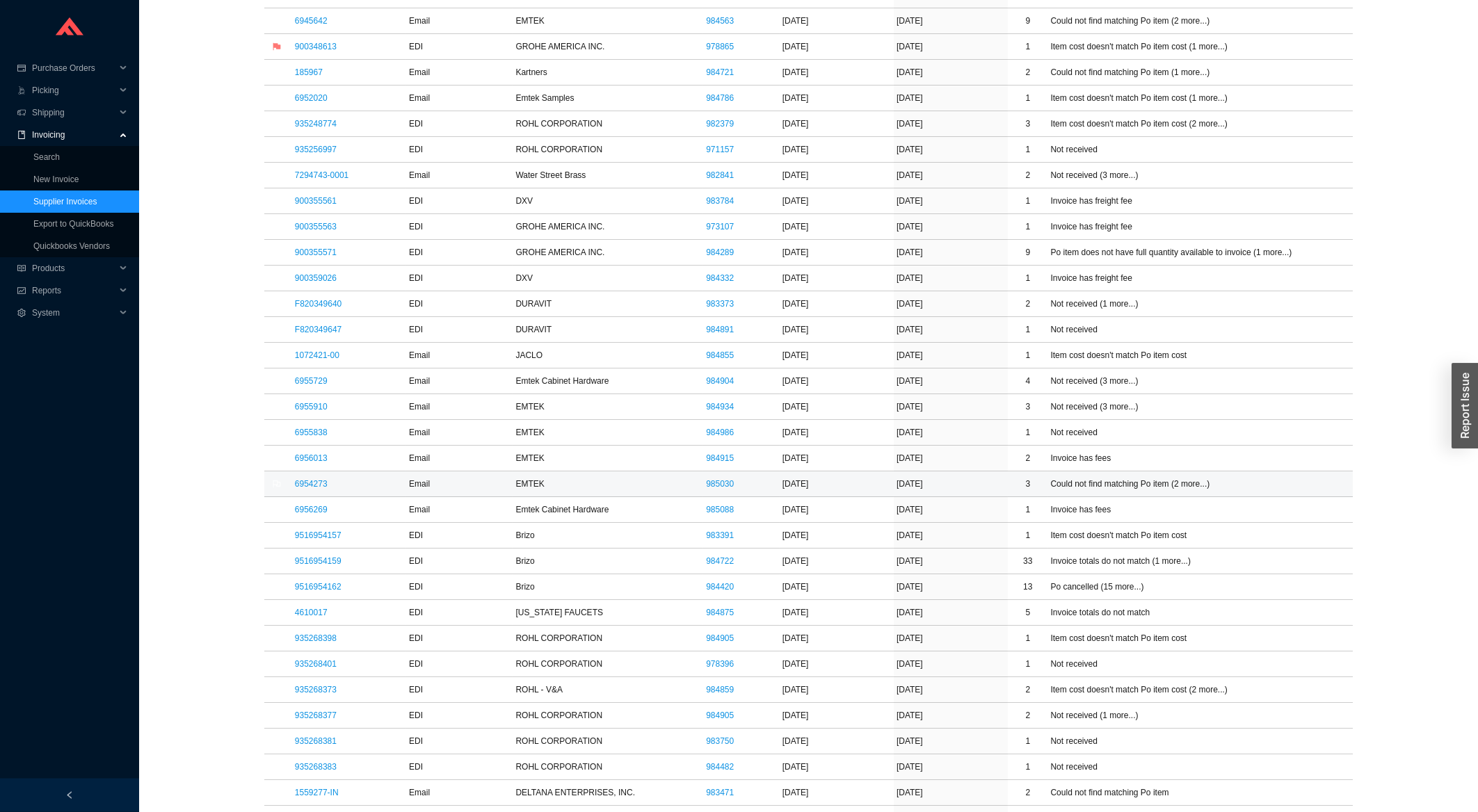
scroll to position [670, 0]
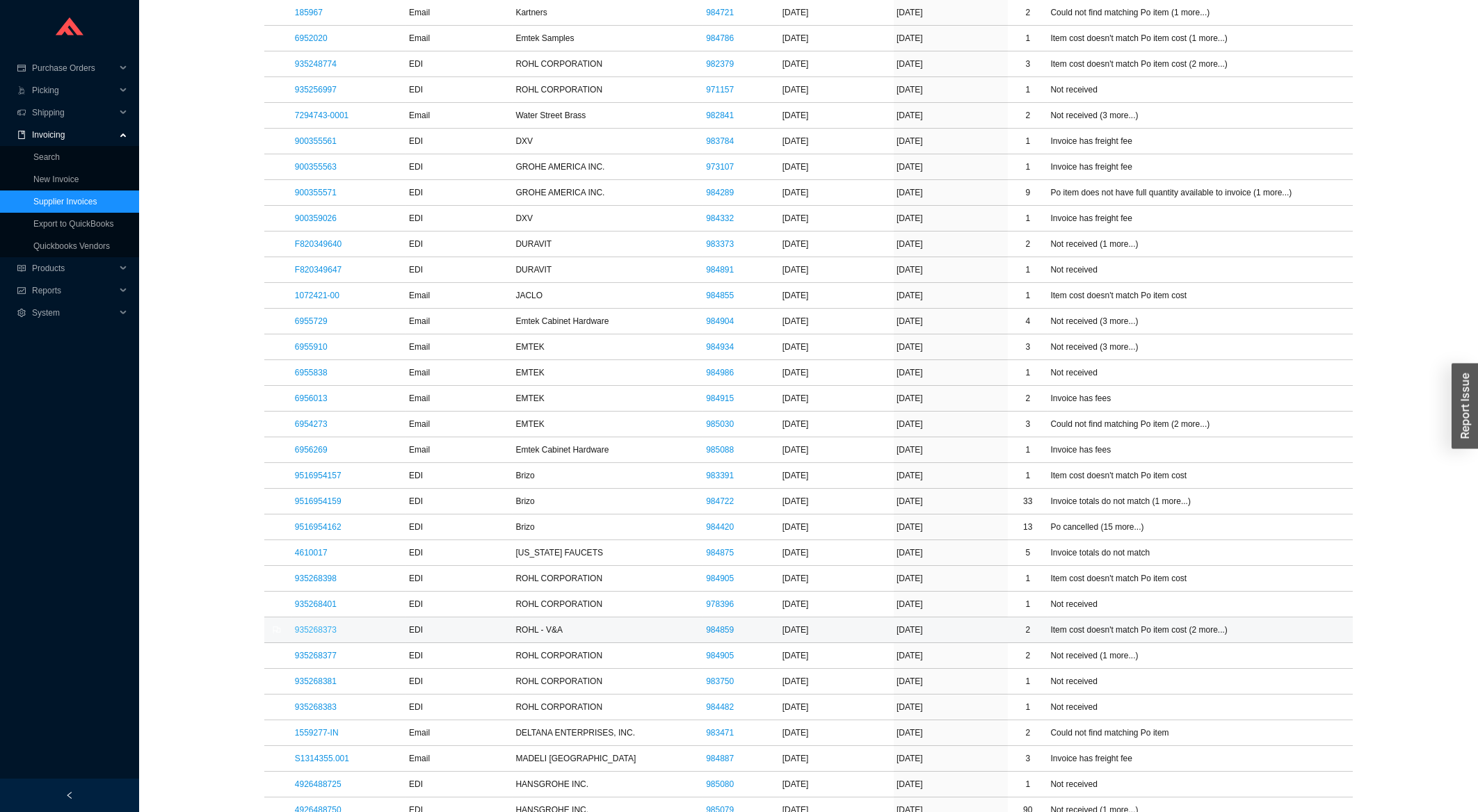
click at [306, 634] on link "935268373" at bounding box center [316, 630] width 42 height 10
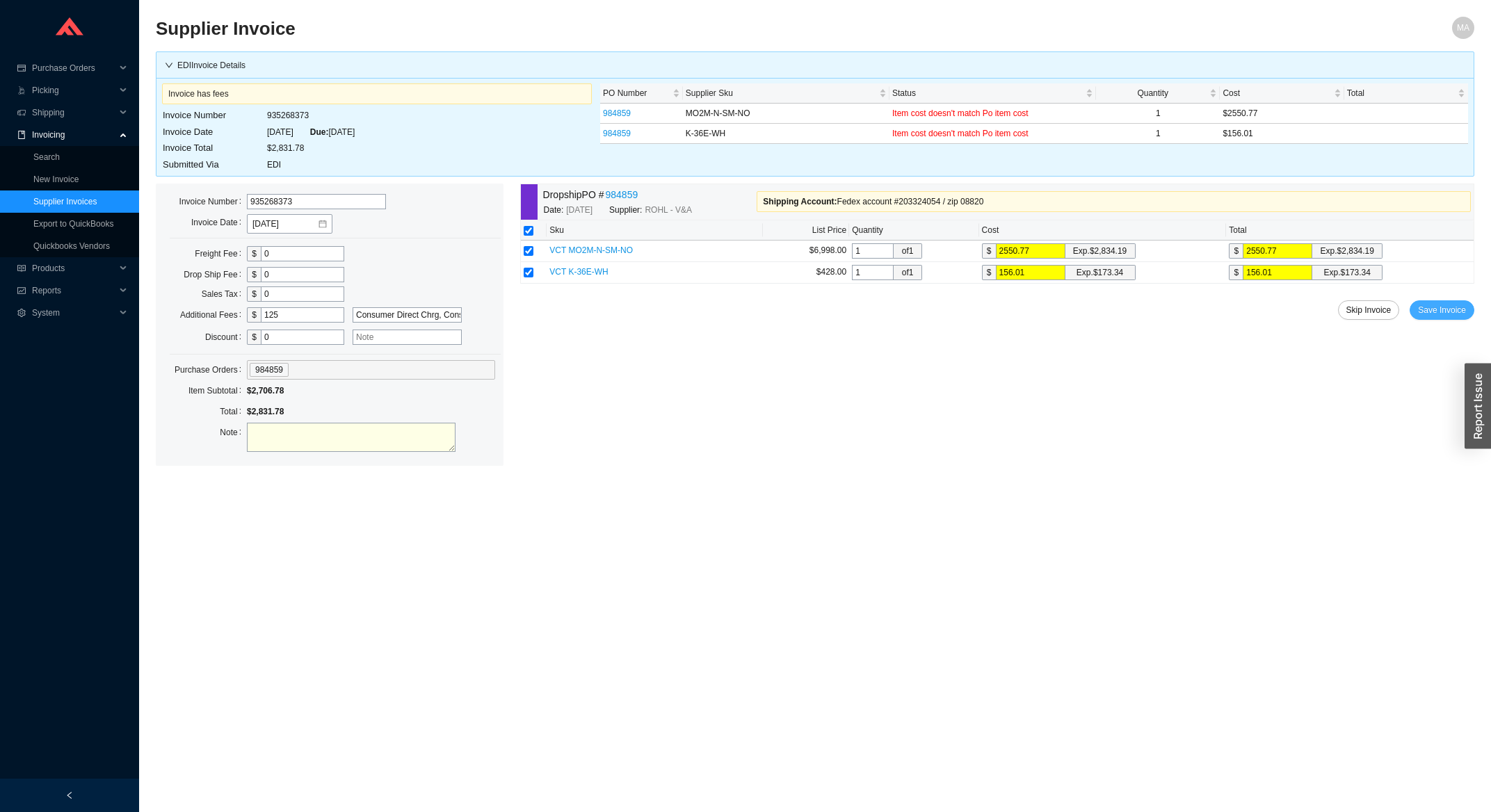
click at [1430, 315] on span "Save Invoice" at bounding box center [1442, 310] width 48 height 14
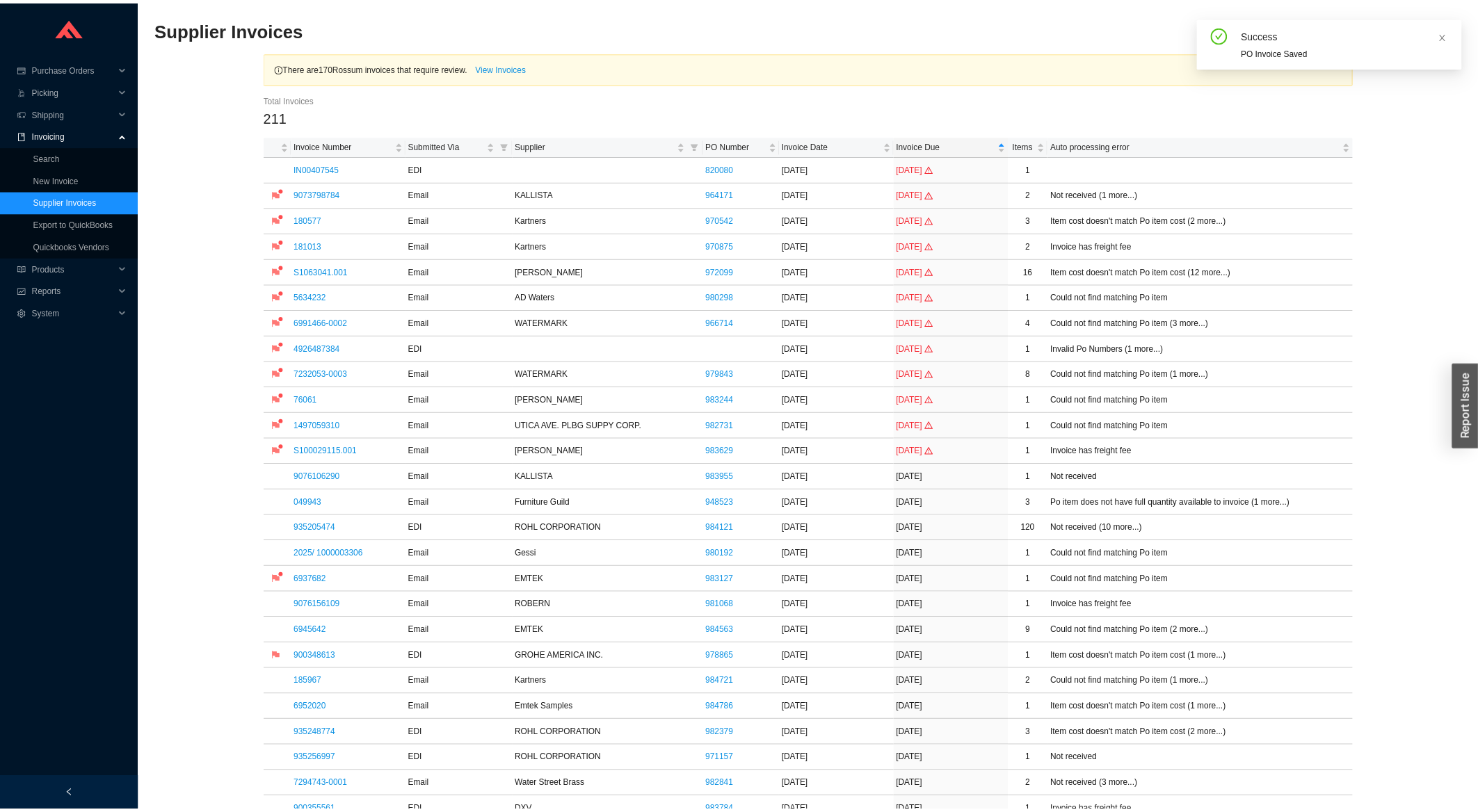
scroll to position [373, 0]
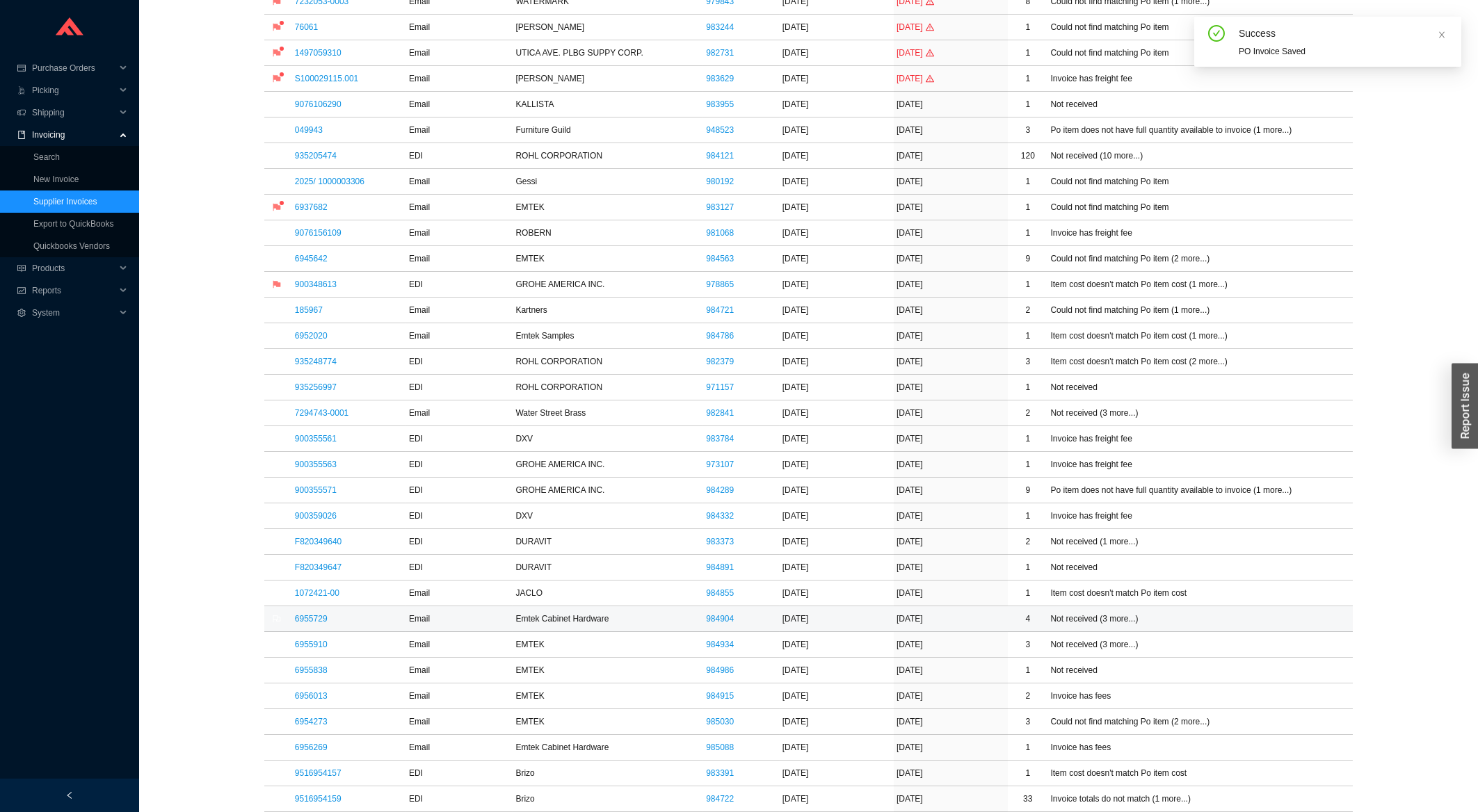
click at [316, 631] on td "6955729" at bounding box center [349, 619] width 114 height 26
click at [315, 624] on link "6955729" at bounding box center [311, 619] width 33 height 10
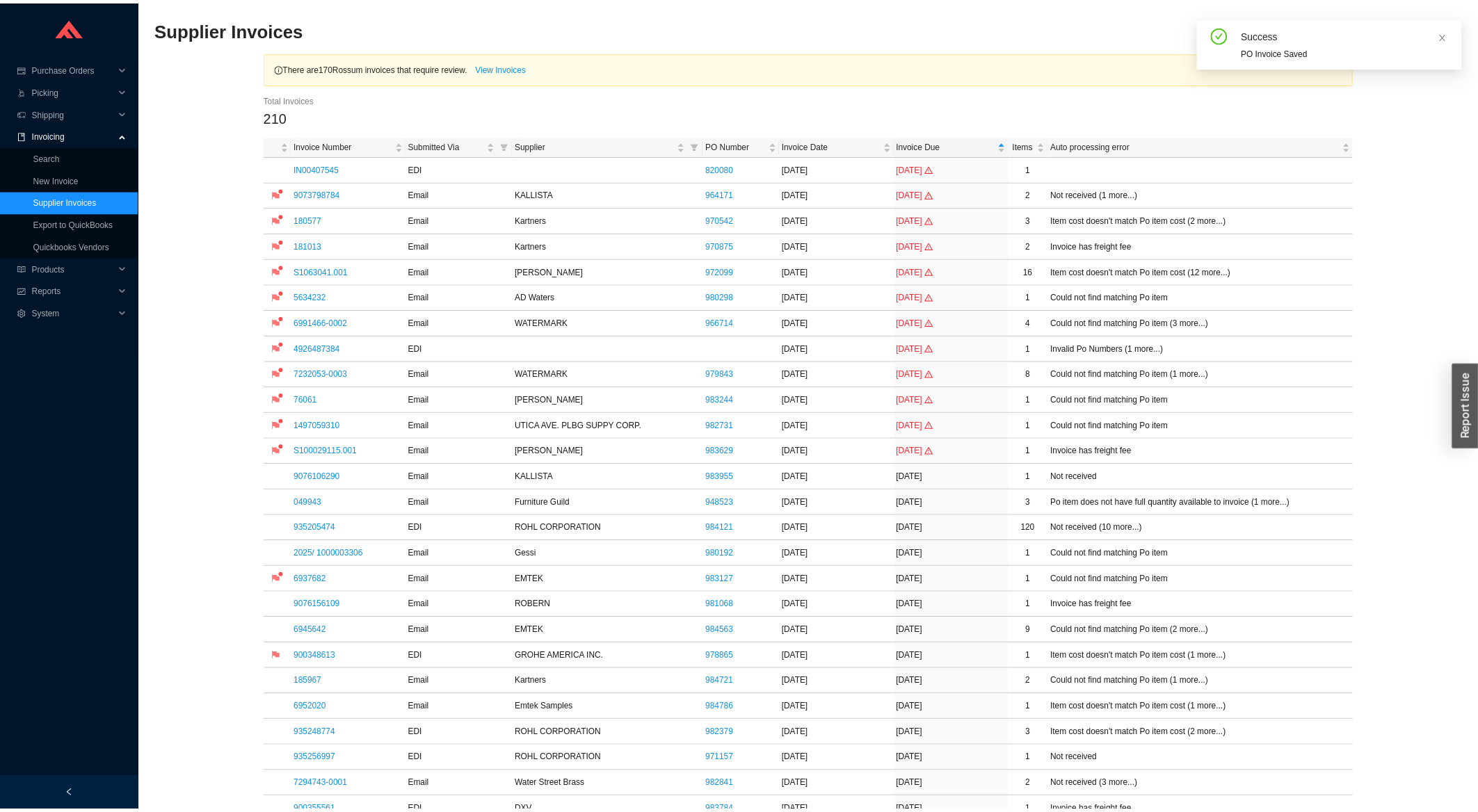
scroll to position [373, 0]
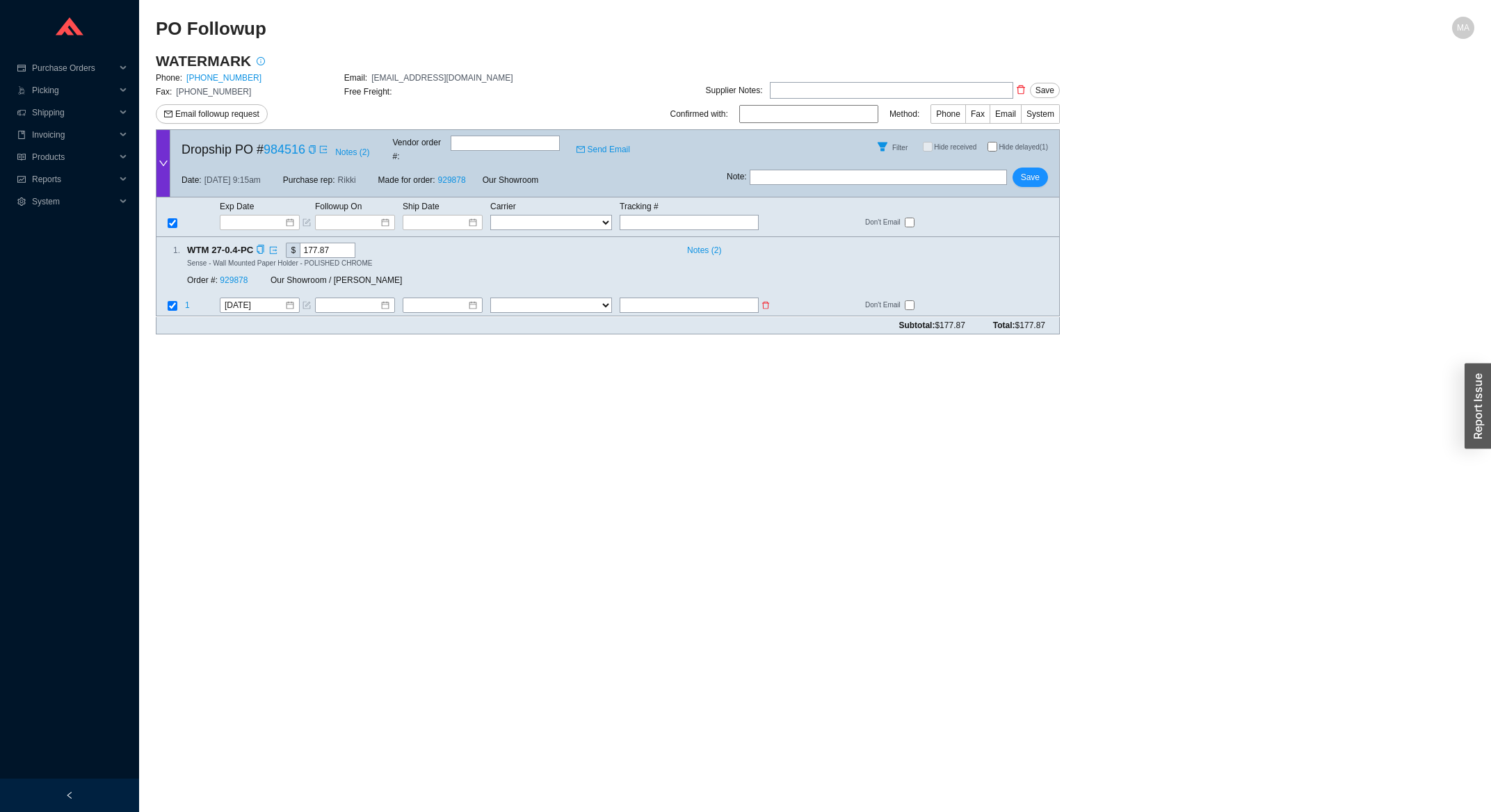
click at [698, 298] on input "text" at bounding box center [689, 305] width 139 height 15
type input "444740971228"
click at [490, 298] on select "FedEx UPS ---------------- 2 Day Transportation INC A&B Freight A. Duie Pyle AA…" at bounding box center [551, 305] width 122 height 15
select select "1"
click option "FedEx" at bounding box center [0, 0] width 0 height 0
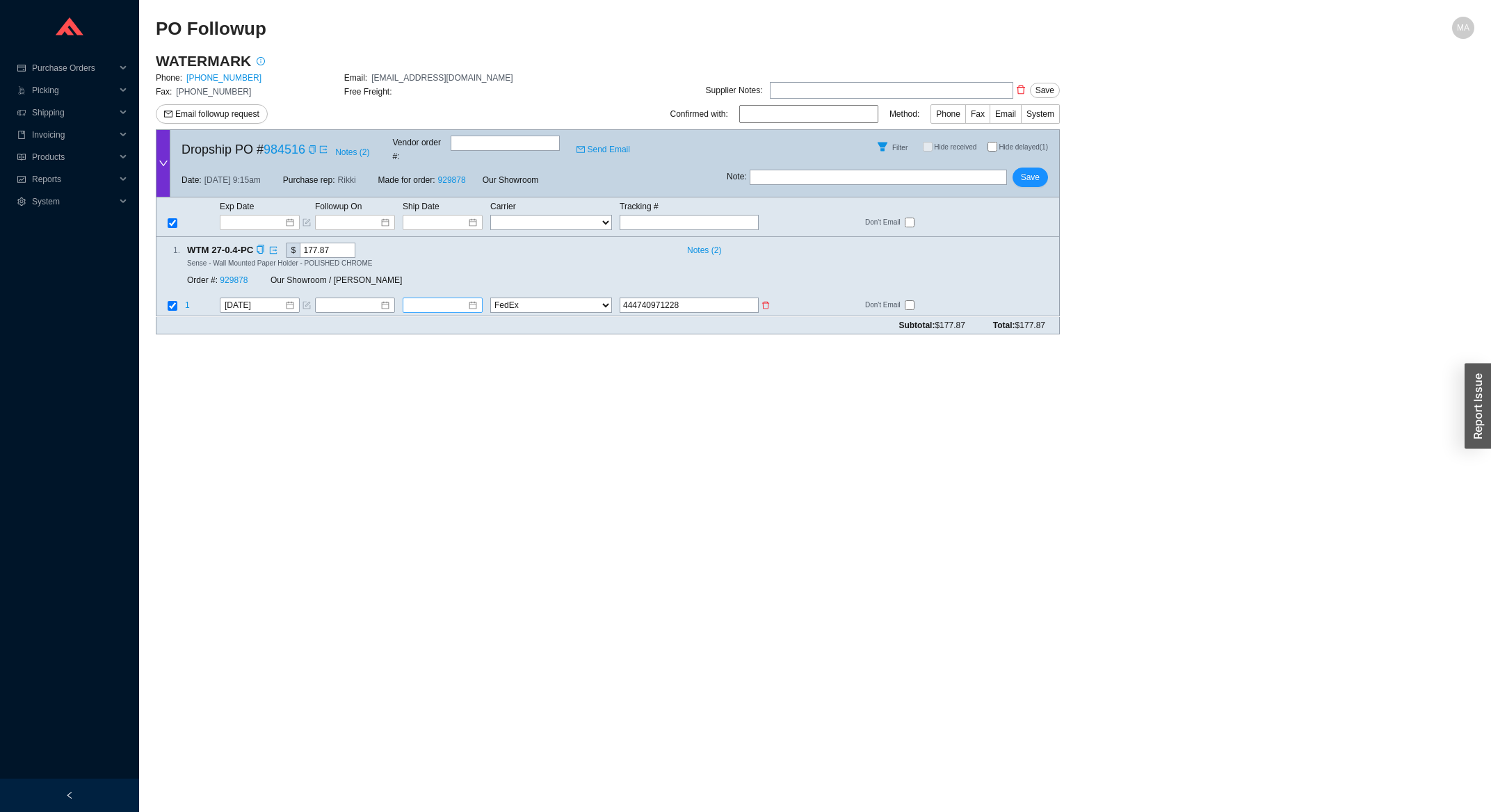
click at [477, 299] on div at bounding box center [442, 305] width 69 height 14
type input "8/12/2025"
click at [467, 396] on div "12" at bounding box center [464, 399] width 15 height 15
click at [1012, 173] on div "Note : Save" at bounding box center [893, 180] width 333 height 34
click at [1030, 170] on span "Save" at bounding box center [1030, 177] width 19 height 14
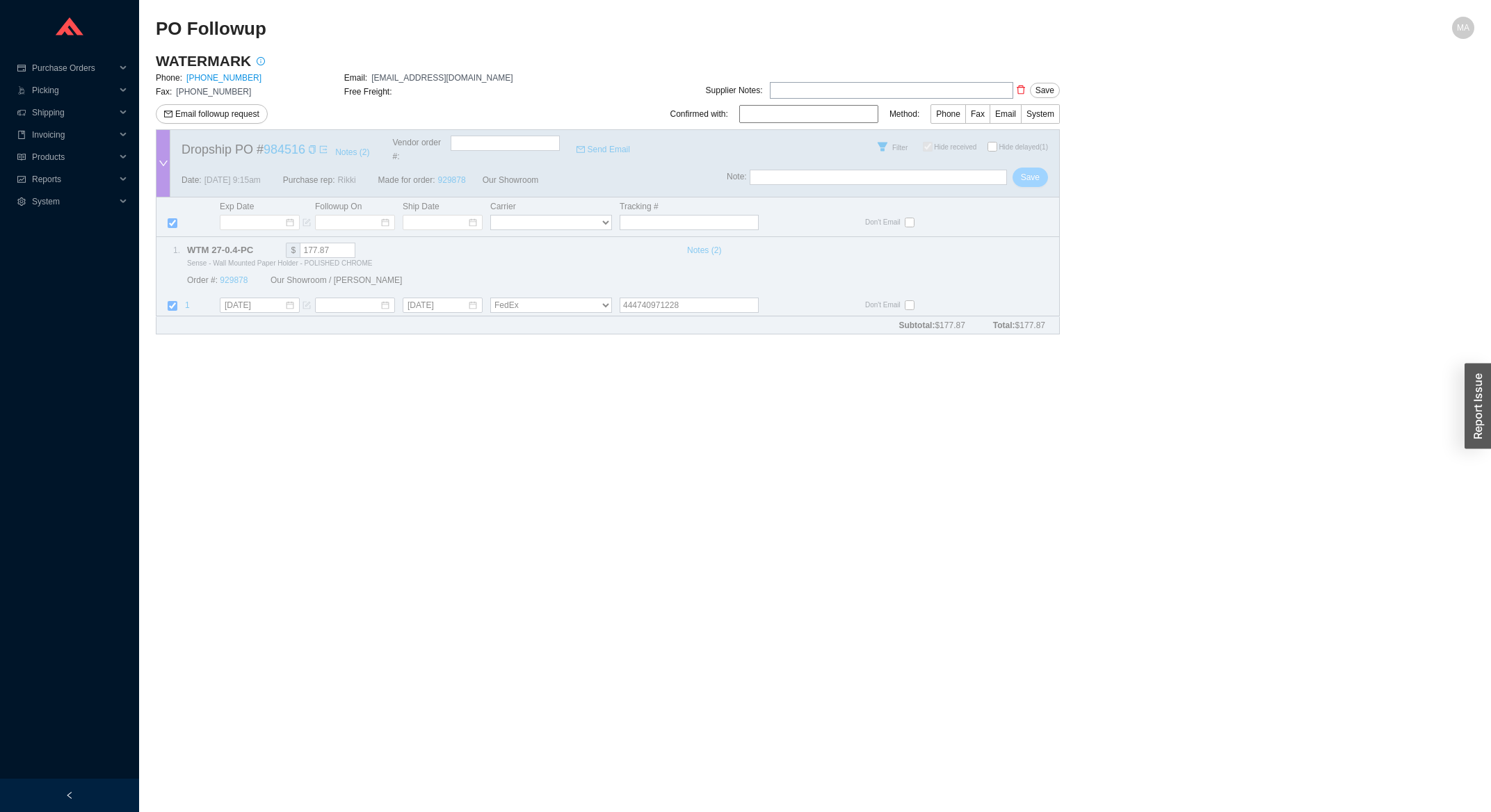
checkbox input "true"
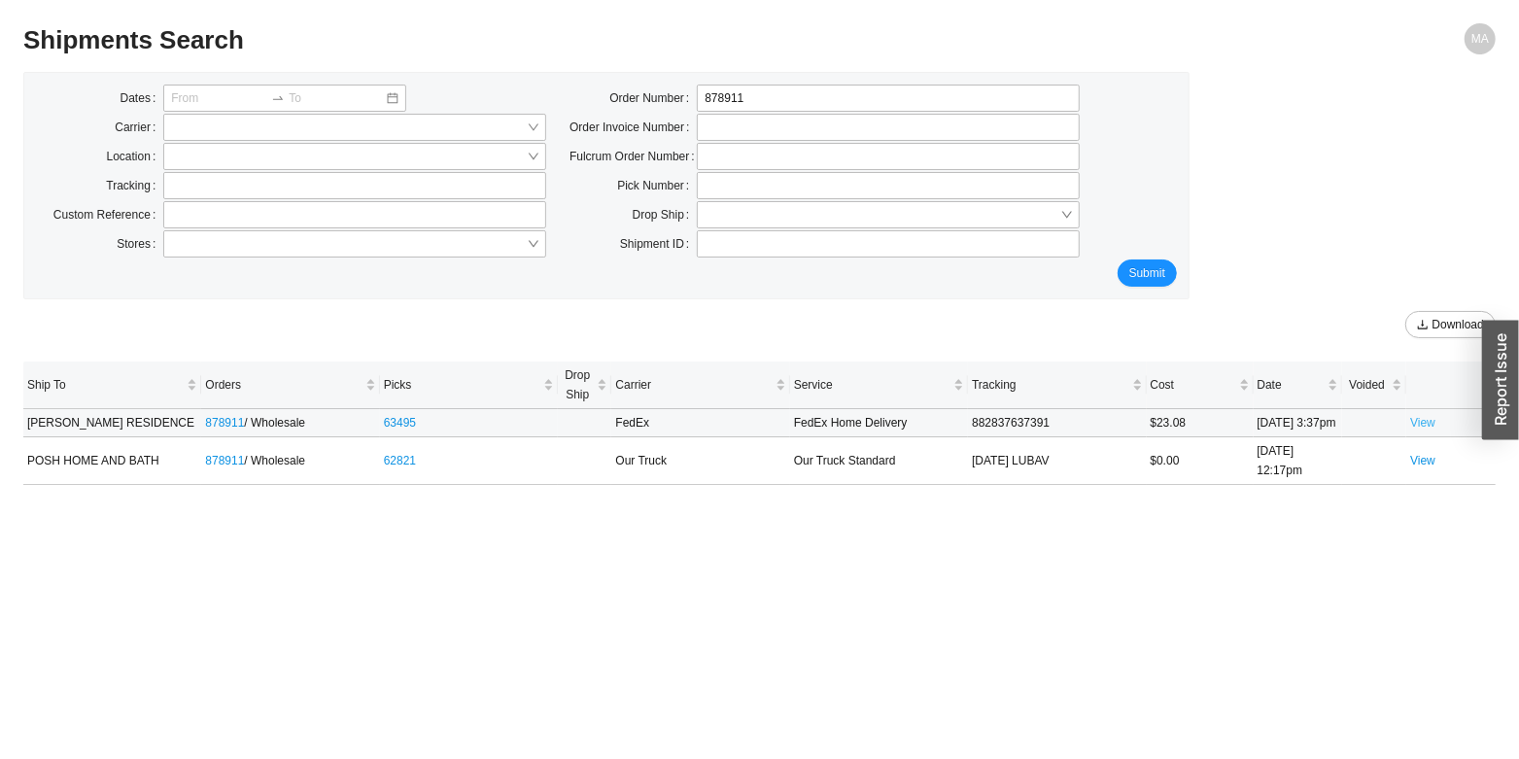
click at [1420, 430] on link "View" at bounding box center [1422, 423] width 25 height 14
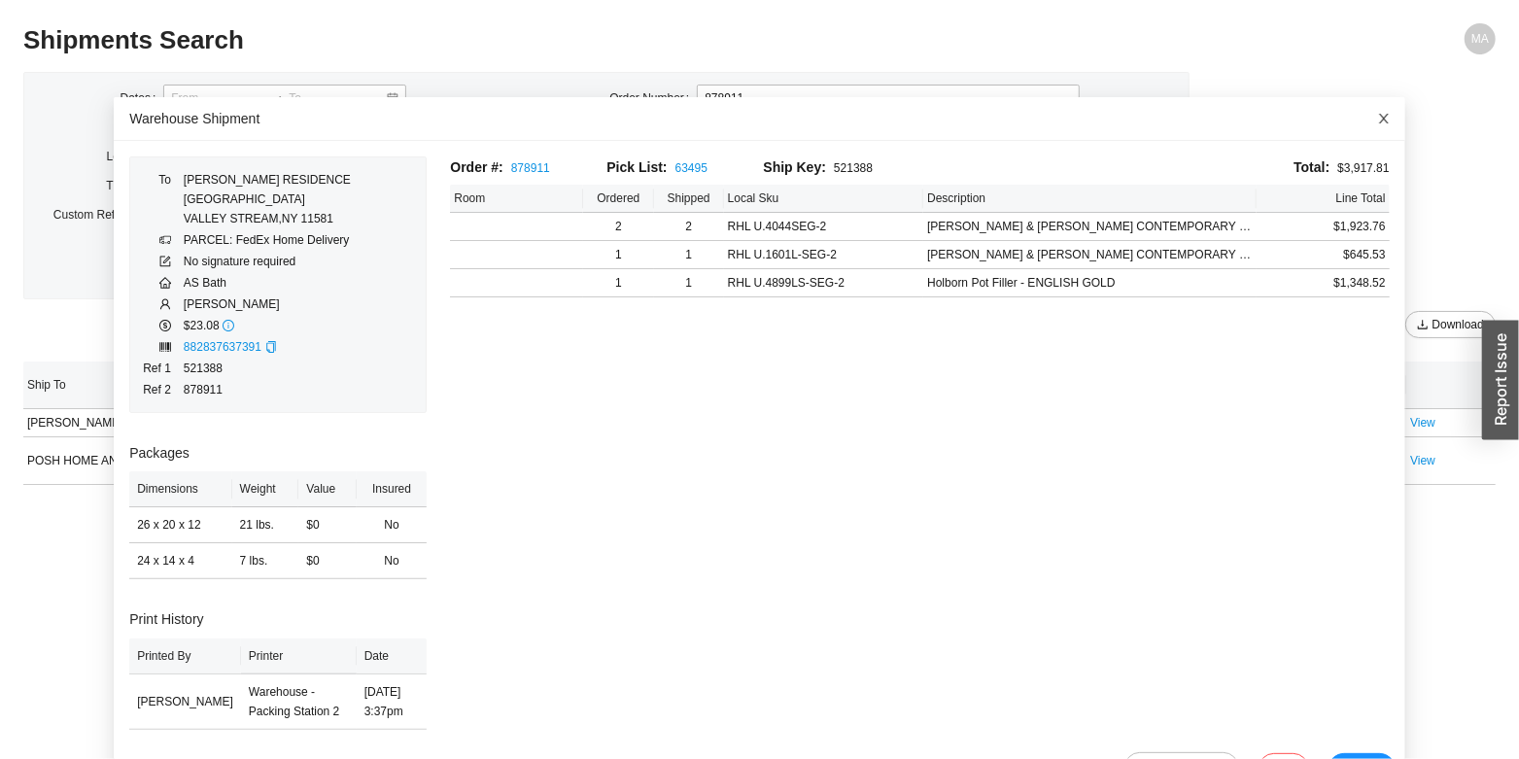
click at [1379, 119] on icon "close" at bounding box center [1384, 119] width 10 height 10
